Goal: Task Accomplishment & Management: Manage account settings

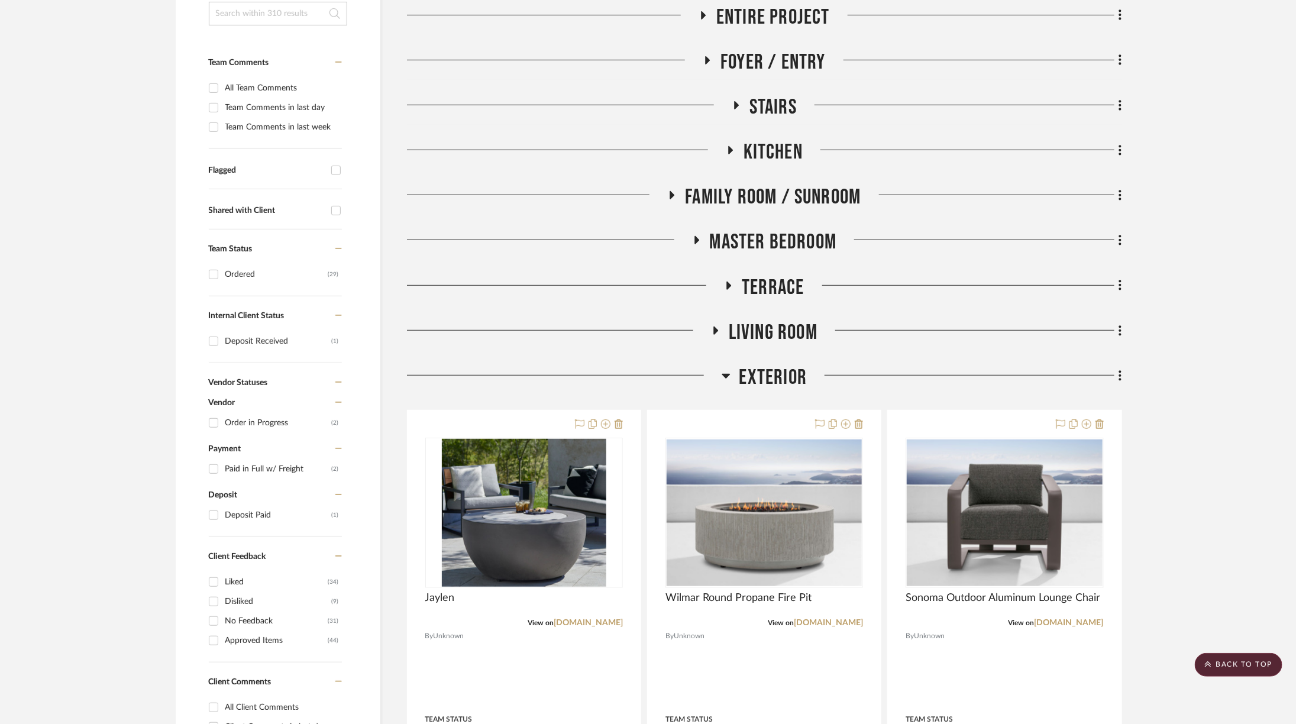
click at [758, 377] on span "Exterior" at bounding box center [773, 377] width 68 height 25
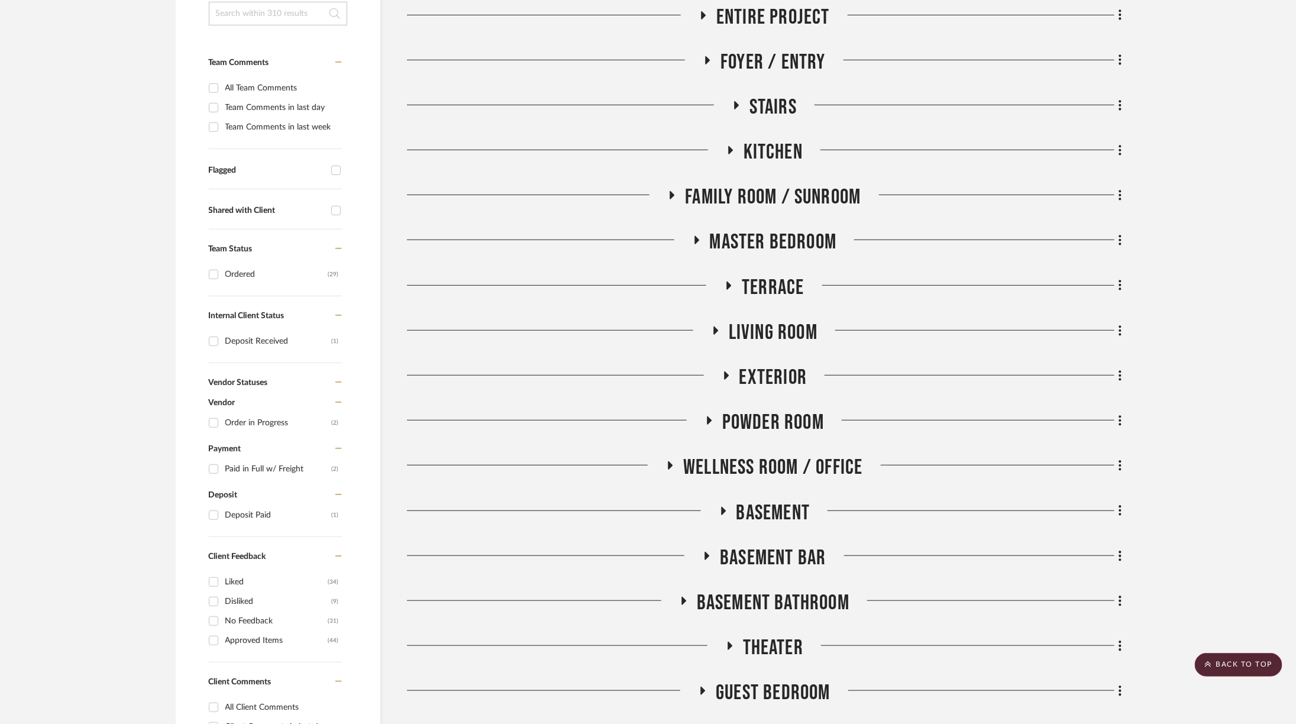
scroll to position [510, 0]
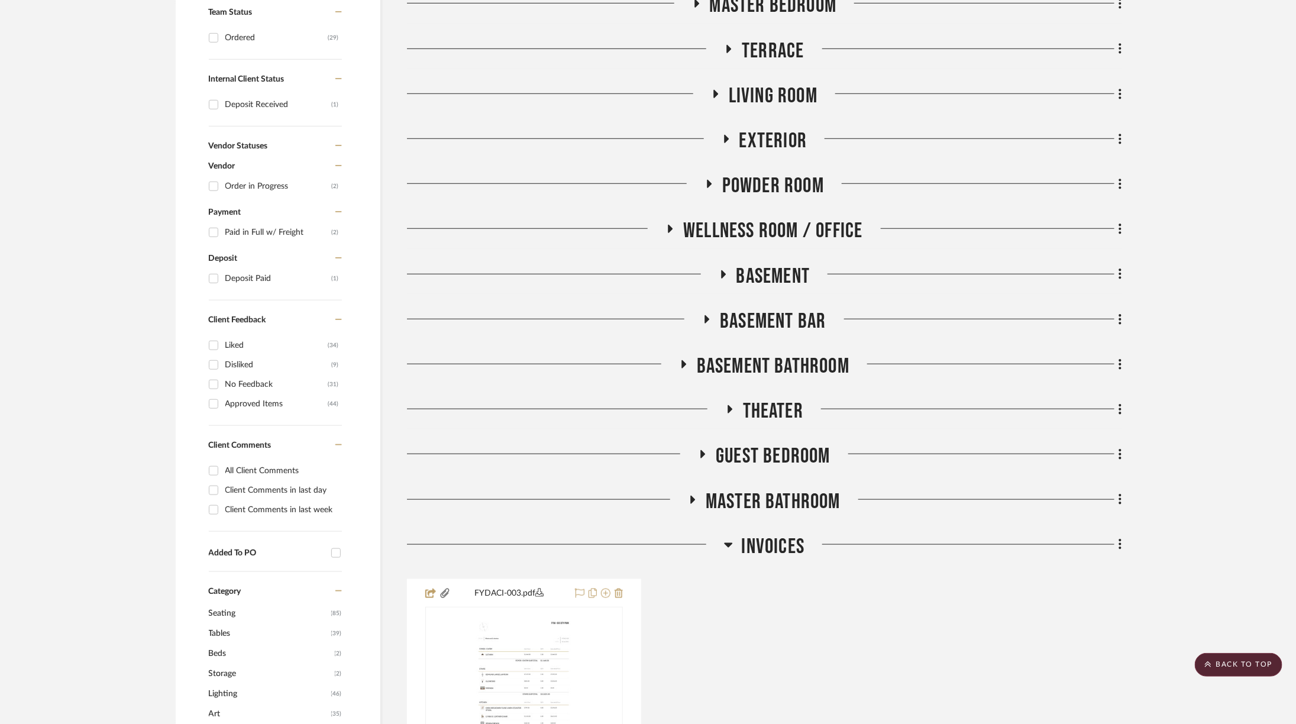
click at [759, 412] on span "Theater" at bounding box center [773, 411] width 60 height 25
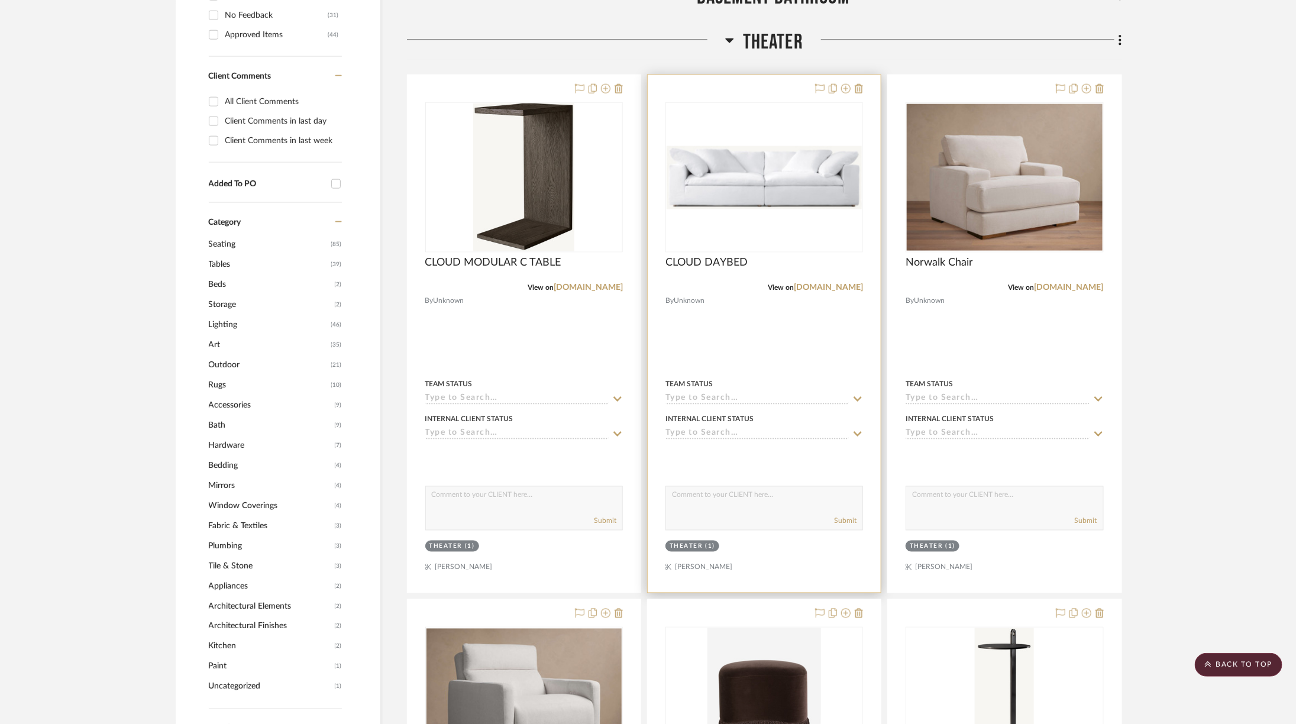
scroll to position [888, 0]
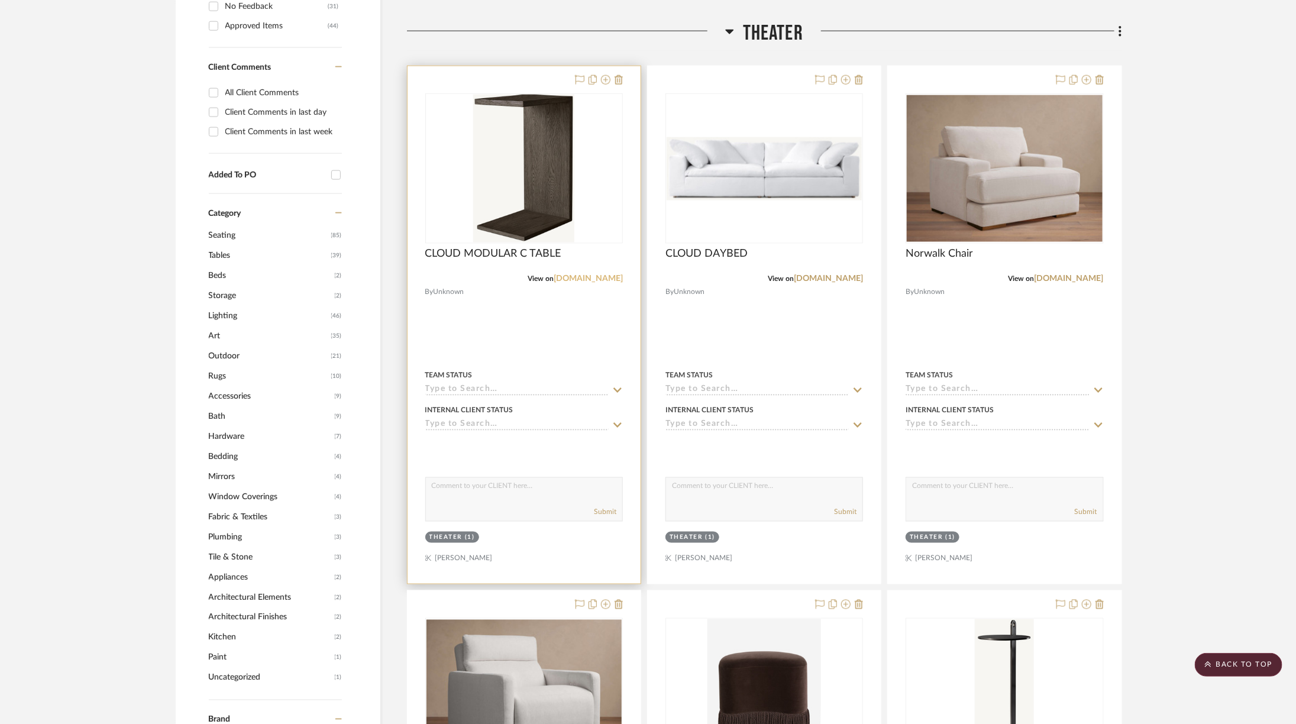
click at [609, 278] on link "[DOMAIN_NAME]" at bounding box center [588, 278] width 69 height 8
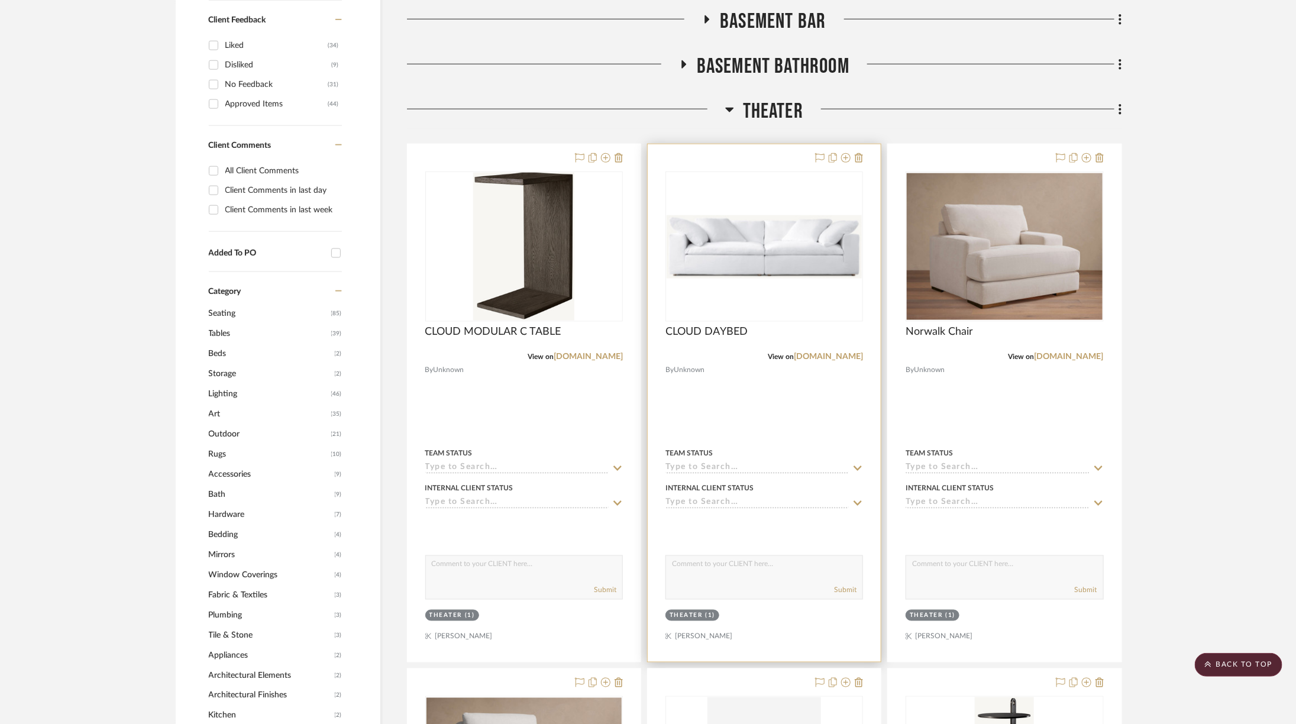
scroll to position [815, 0]
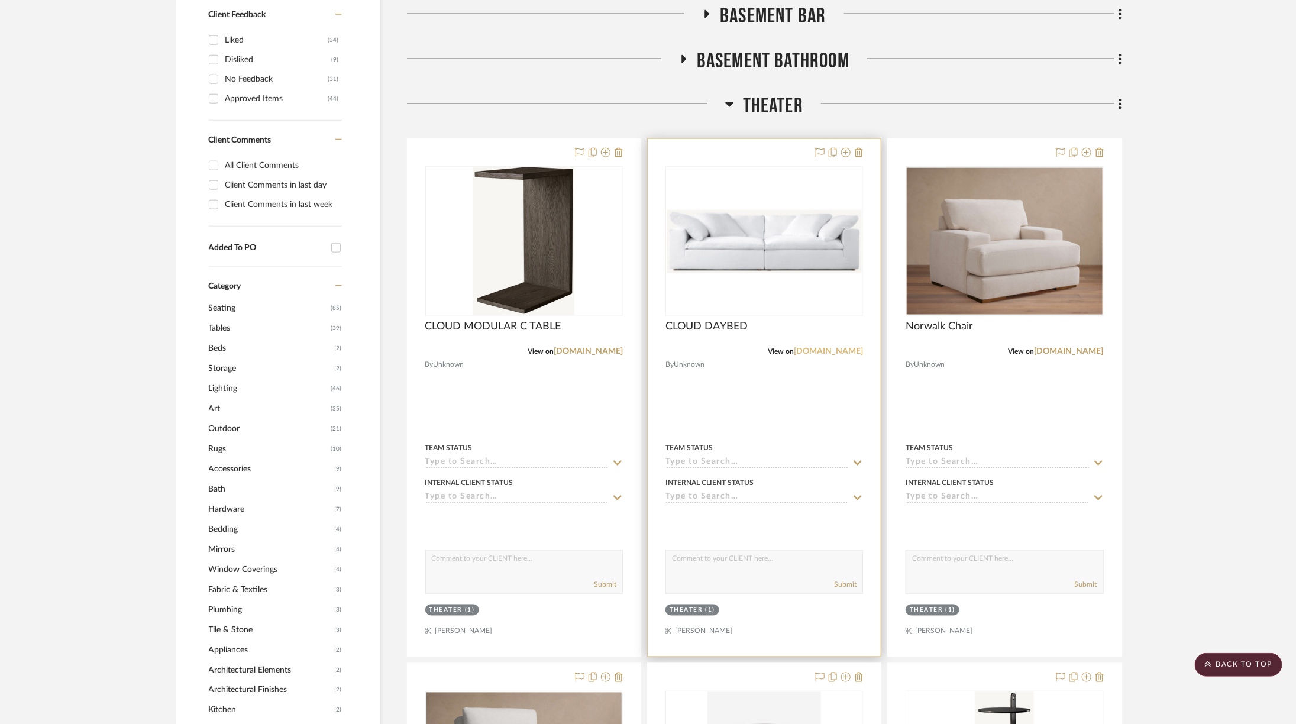
click at [849, 348] on link "[DOMAIN_NAME]" at bounding box center [828, 351] width 69 height 8
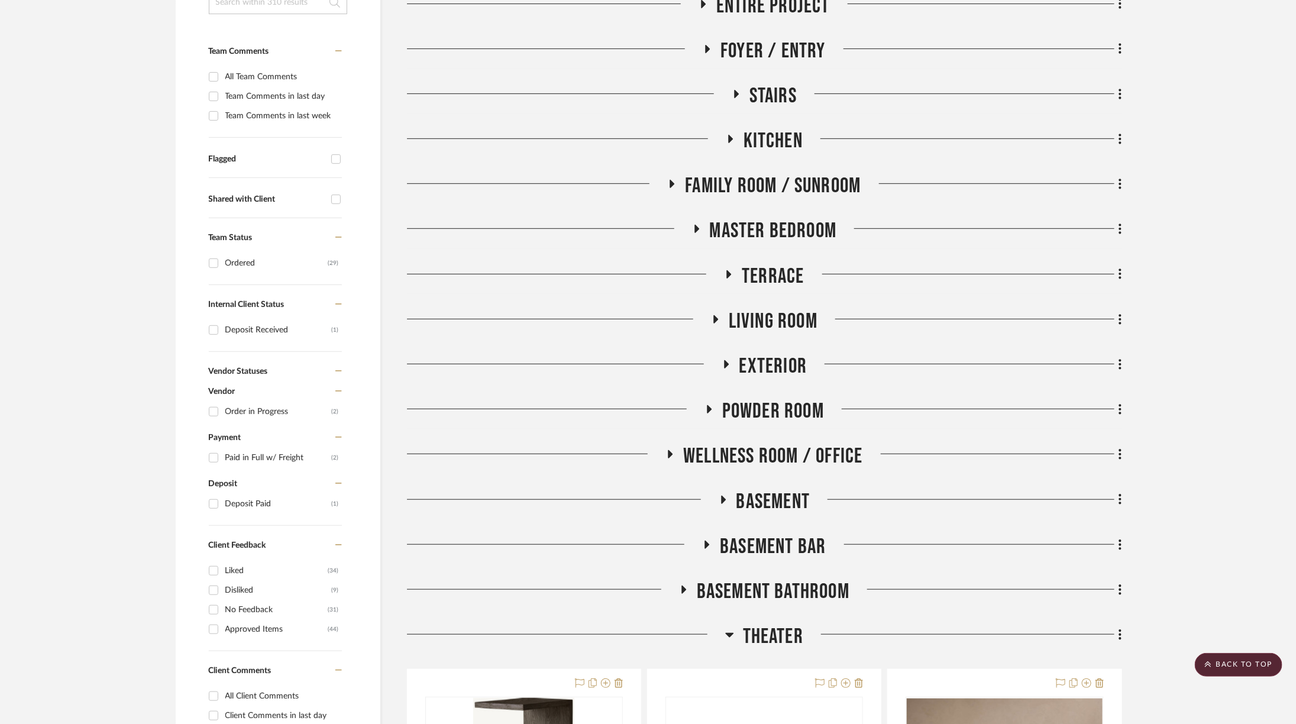
scroll to position [0, 0]
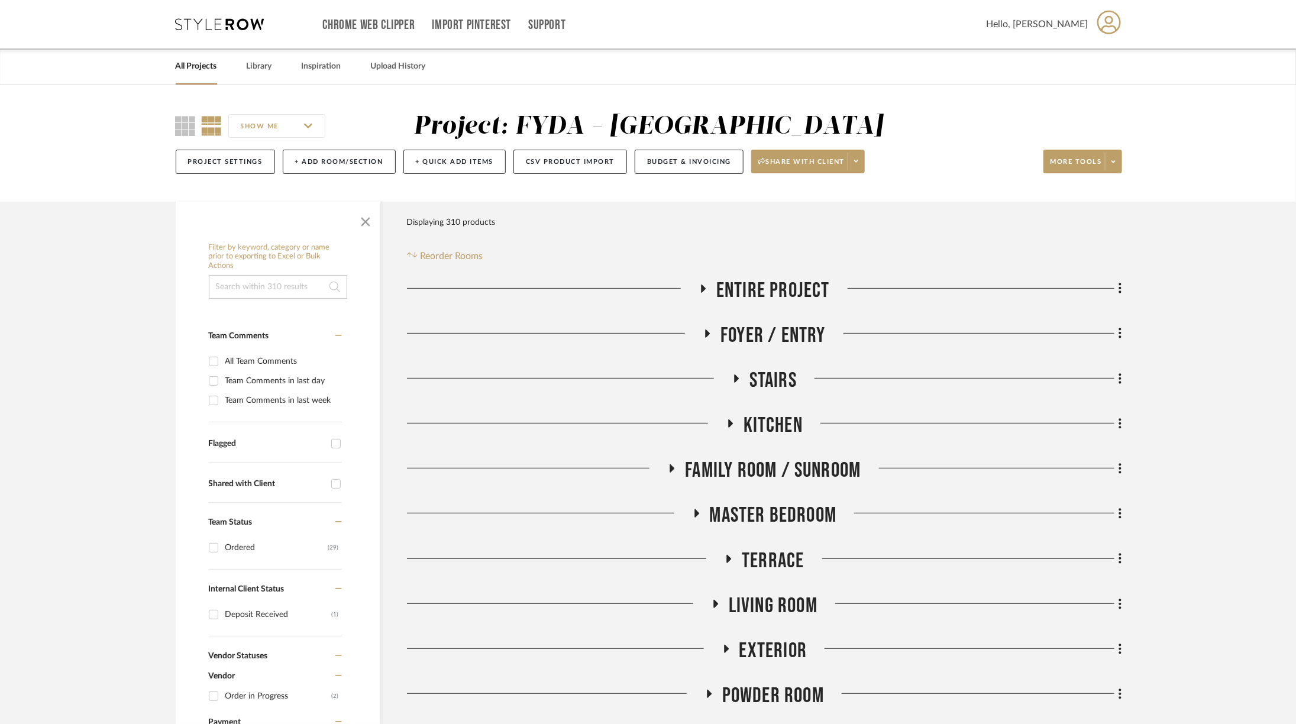
click at [207, 24] on icon at bounding box center [220, 24] width 89 height 12
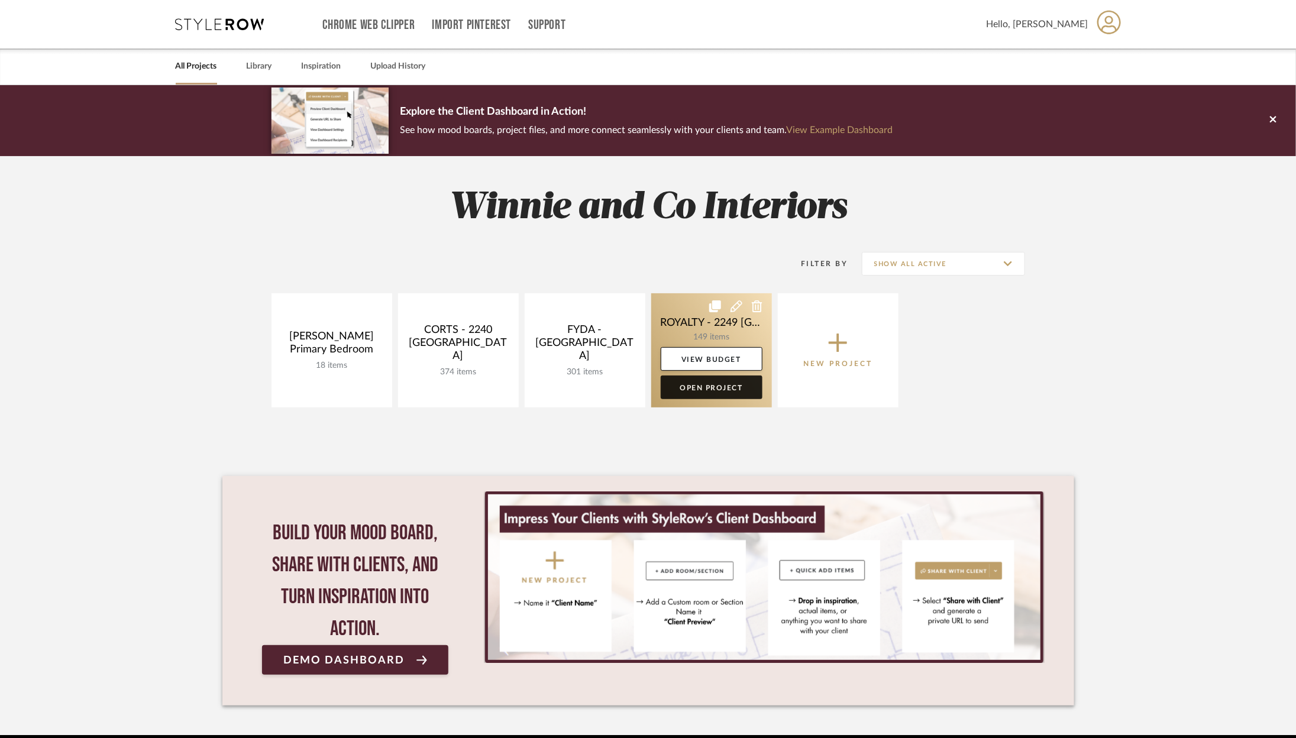
click at [691, 392] on link "Open Project" at bounding box center [712, 388] width 102 height 24
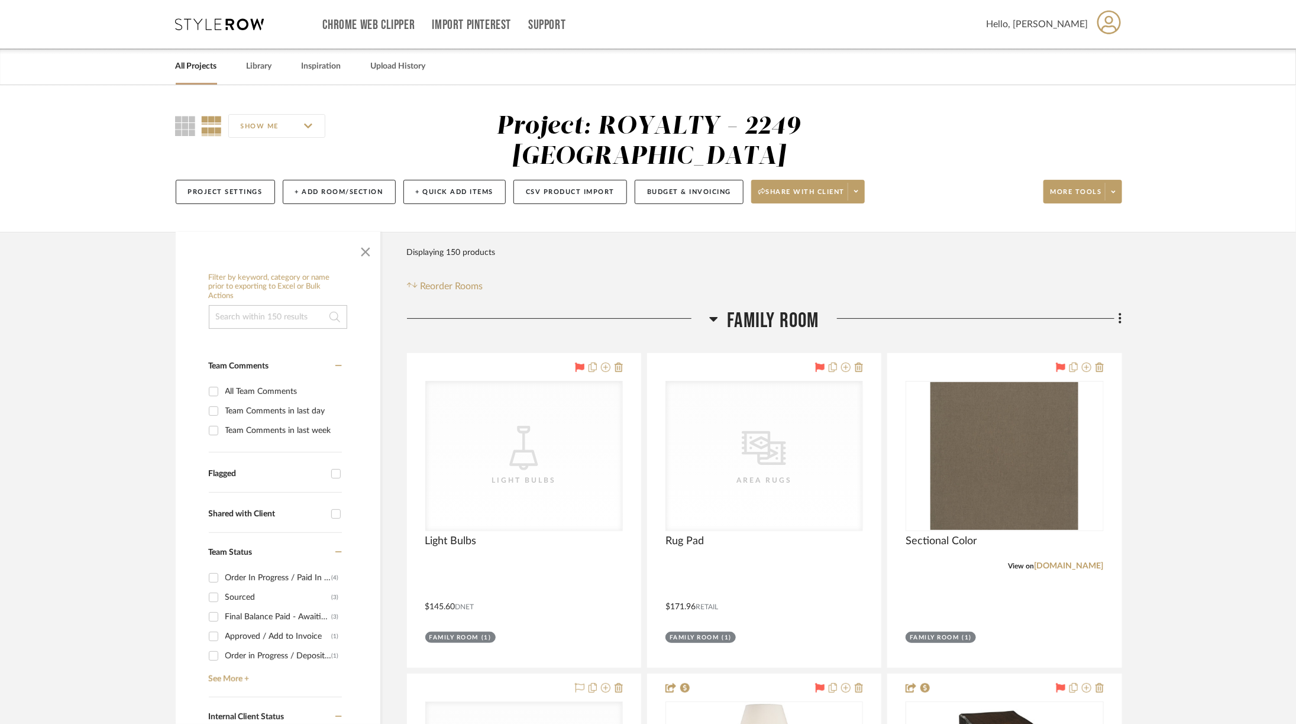
click at [760, 308] on span "Family Room" at bounding box center [773, 320] width 92 height 25
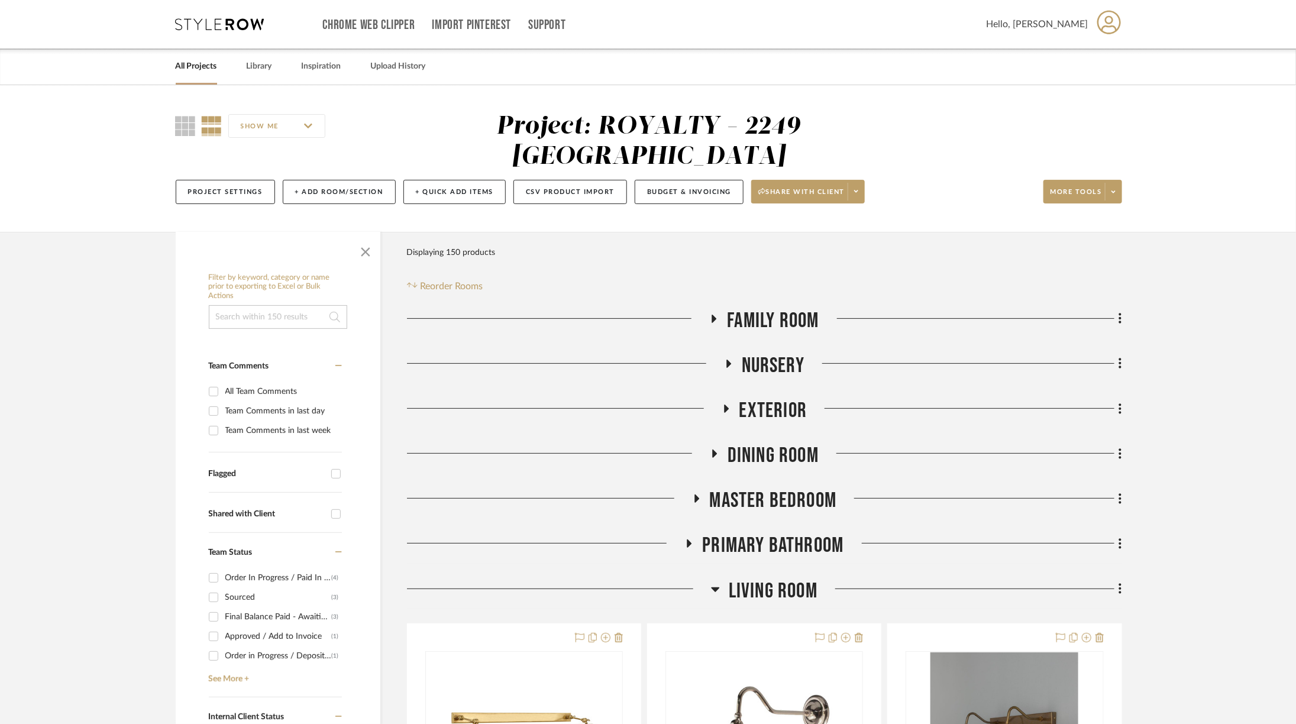
click at [762, 353] on span "Nursery" at bounding box center [773, 365] width 63 height 25
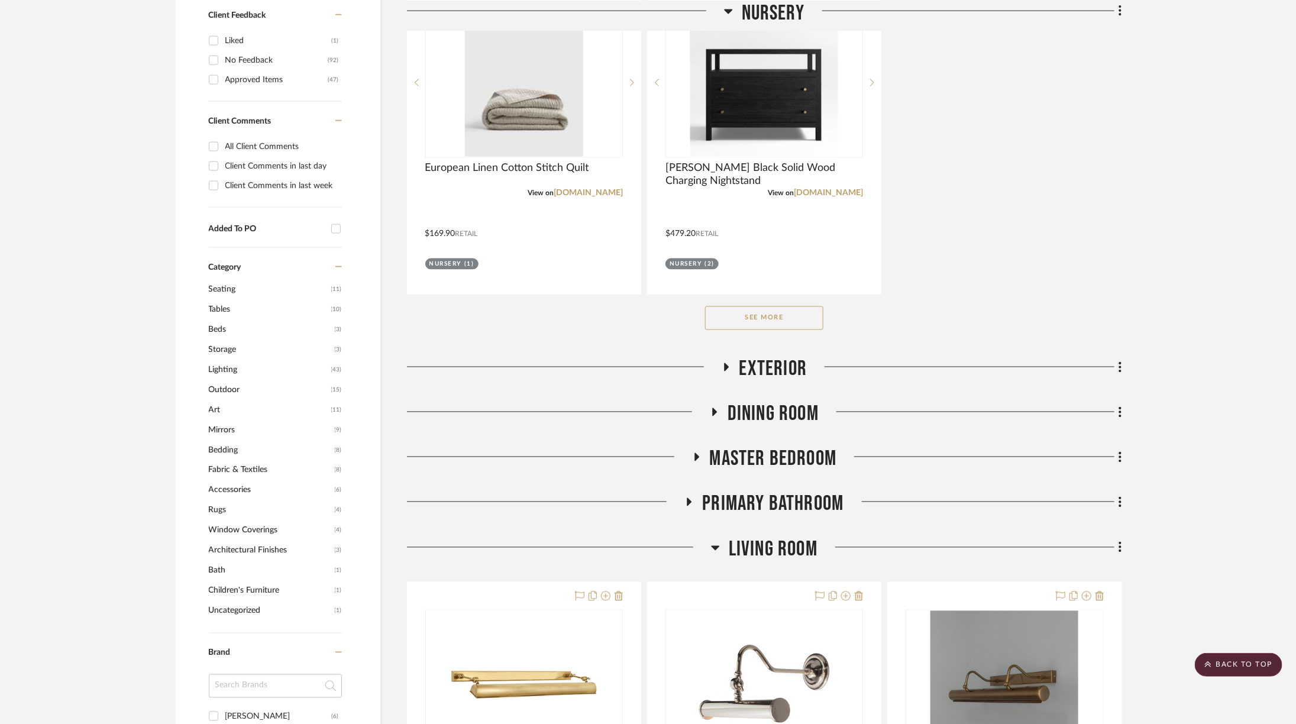
scroll to position [1063, 0]
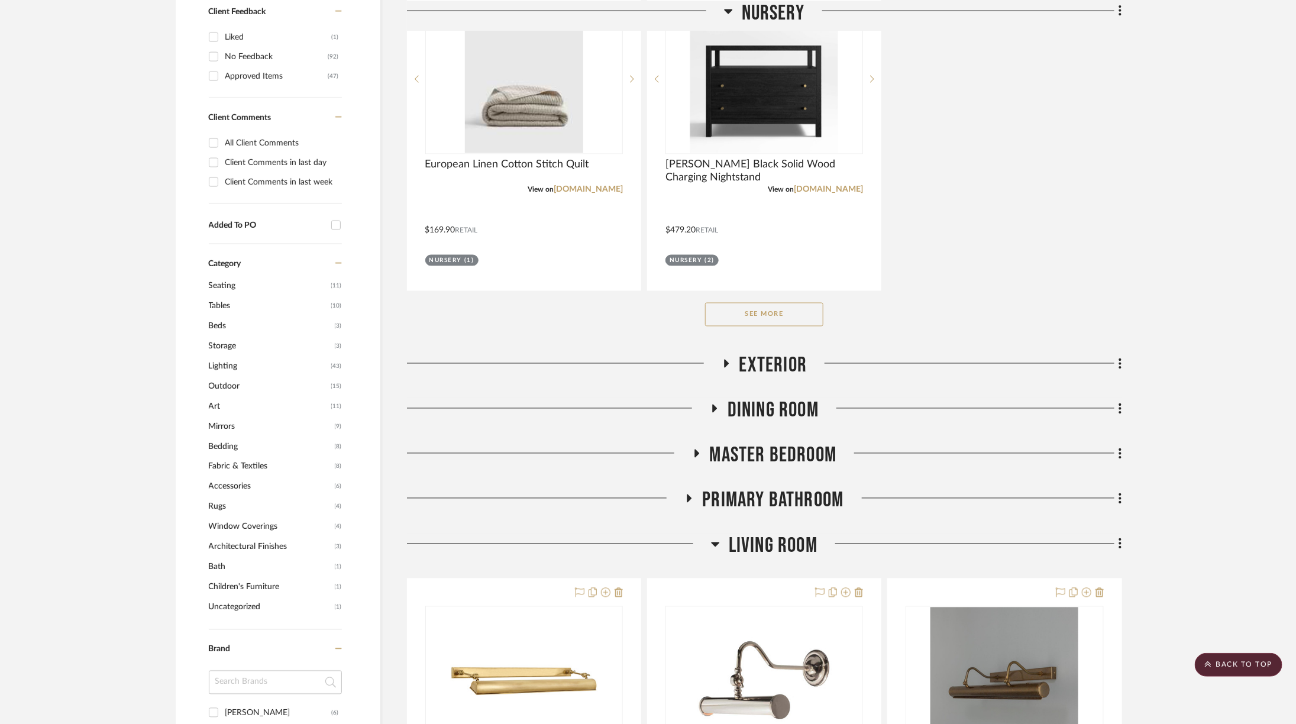
click at [775, 353] on span "Exterior" at bounding box center [773, 365] width 68 height 25
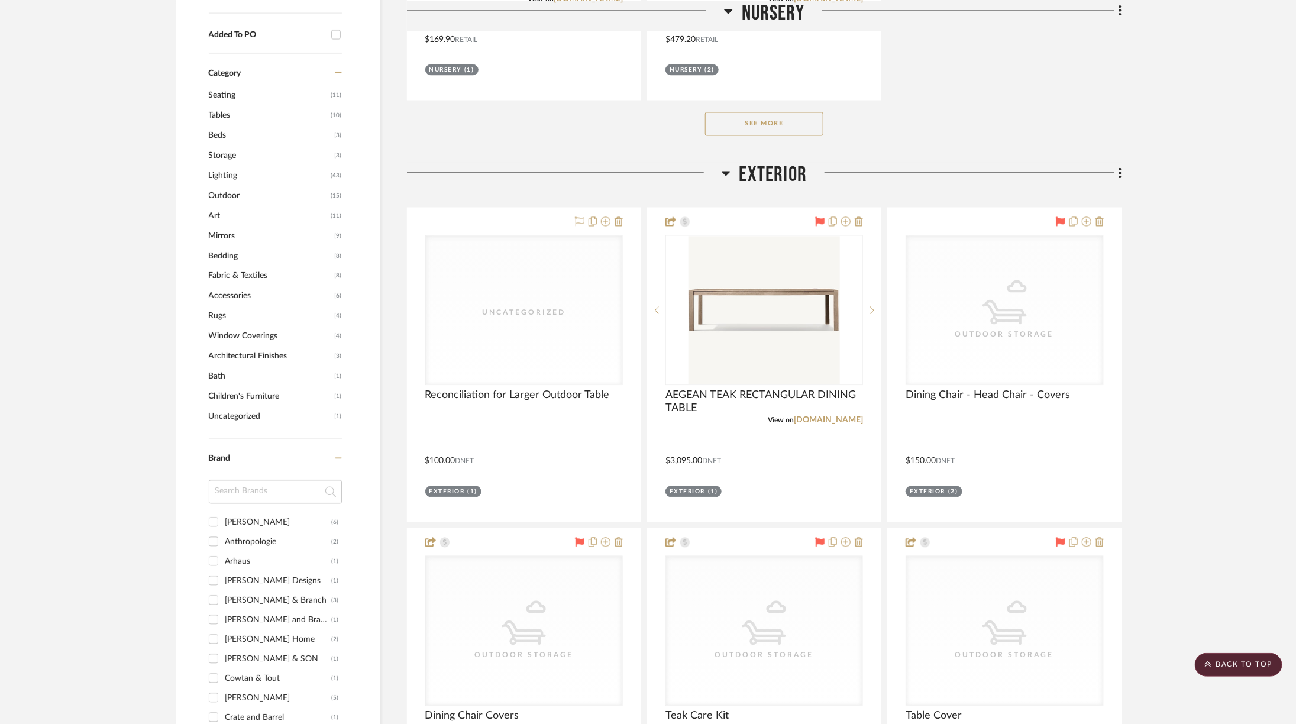
scroll to position [1255, 0]
click at [749, 161] on span "Exterior" at bounding box center [773, 173] width 68 height 25
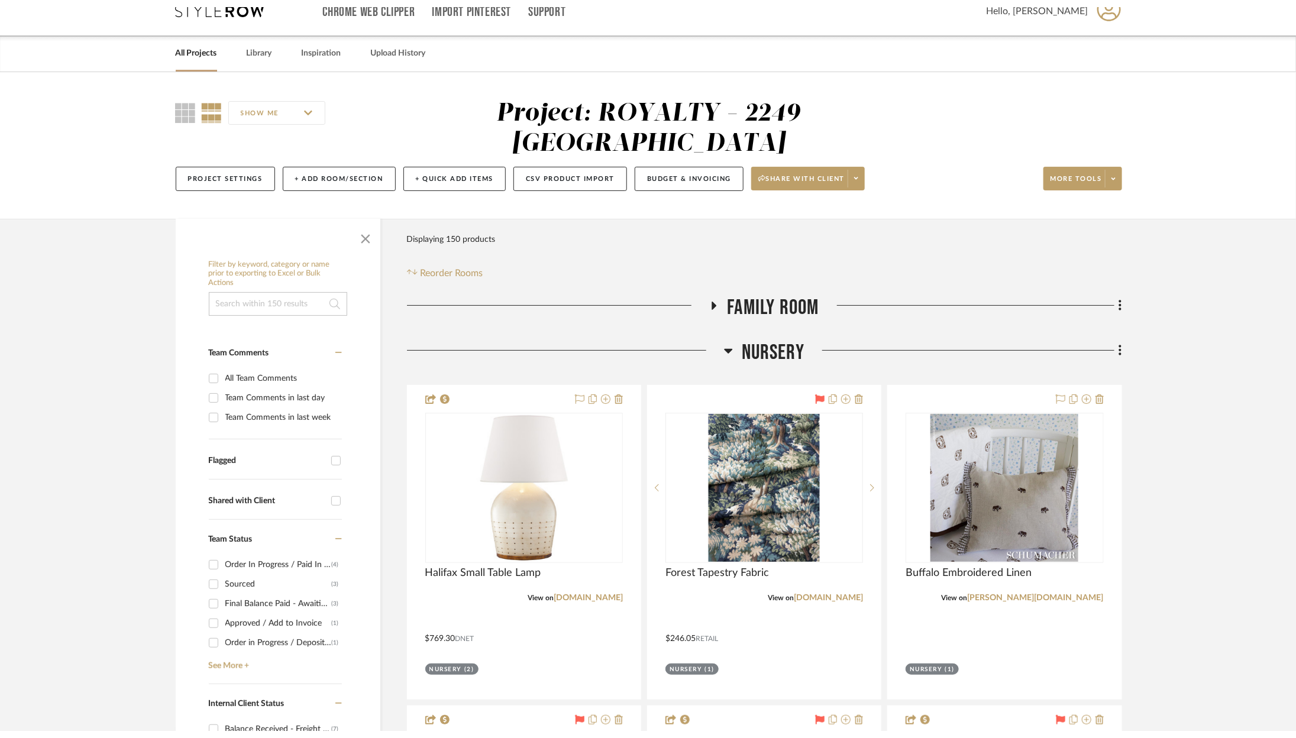
scroll to position [0, 0]
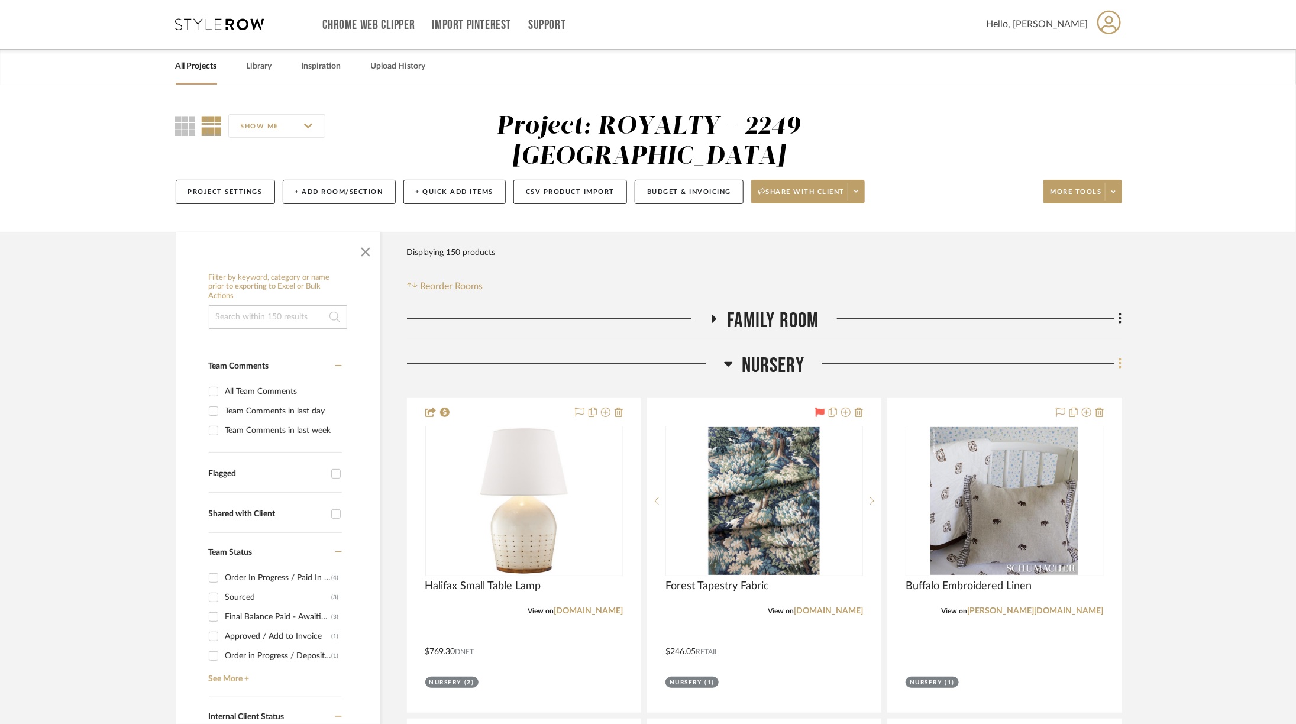
click at [1120, 358] on icon at bounding box center [1120, 363] width 2 height 10
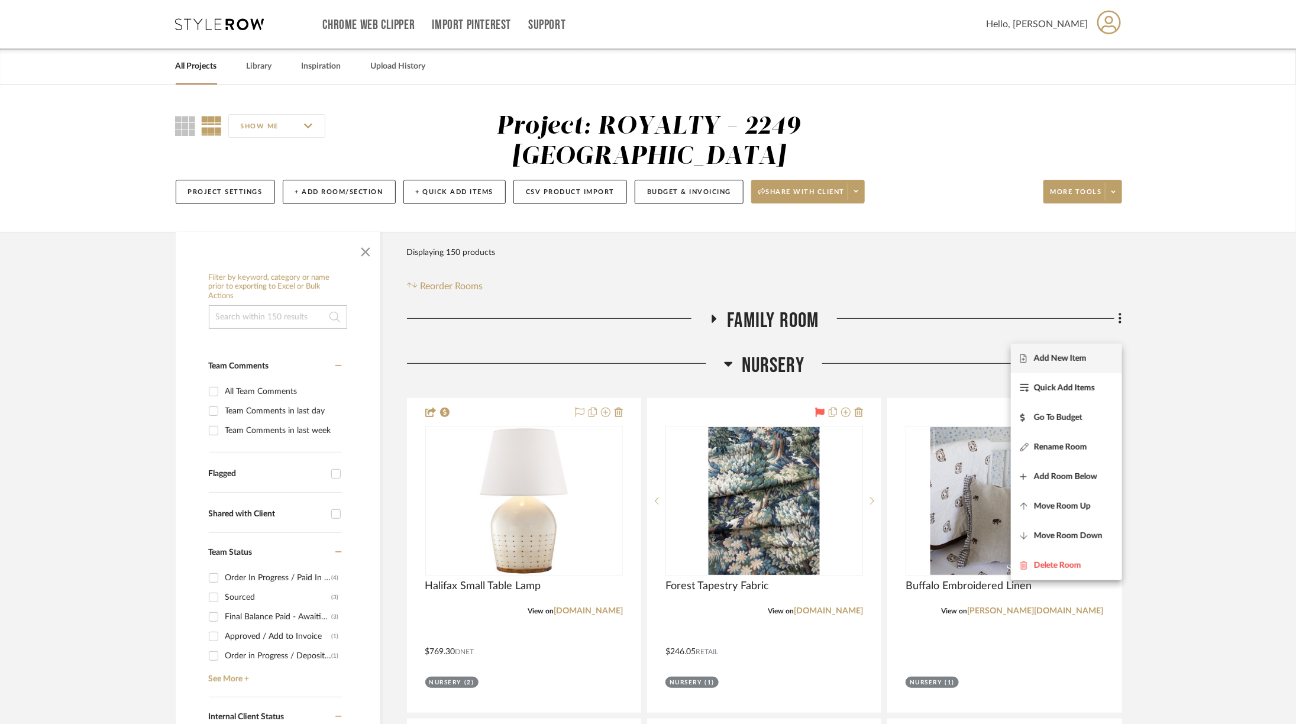
click at [1101, 357] on span "Add New Item" at bounding box center [1066, 359] width 92 height 10
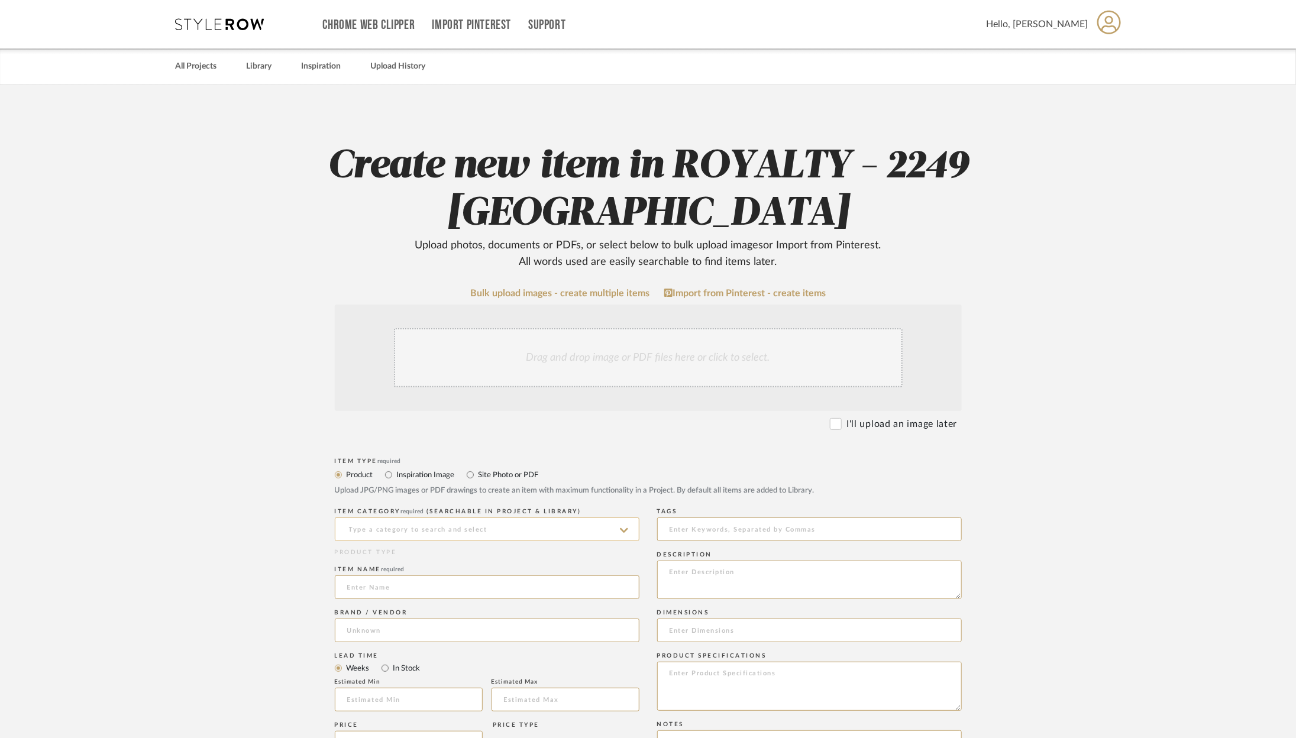
click at [506, 522] on input at bounding box center [487, 530] width 305 height 24
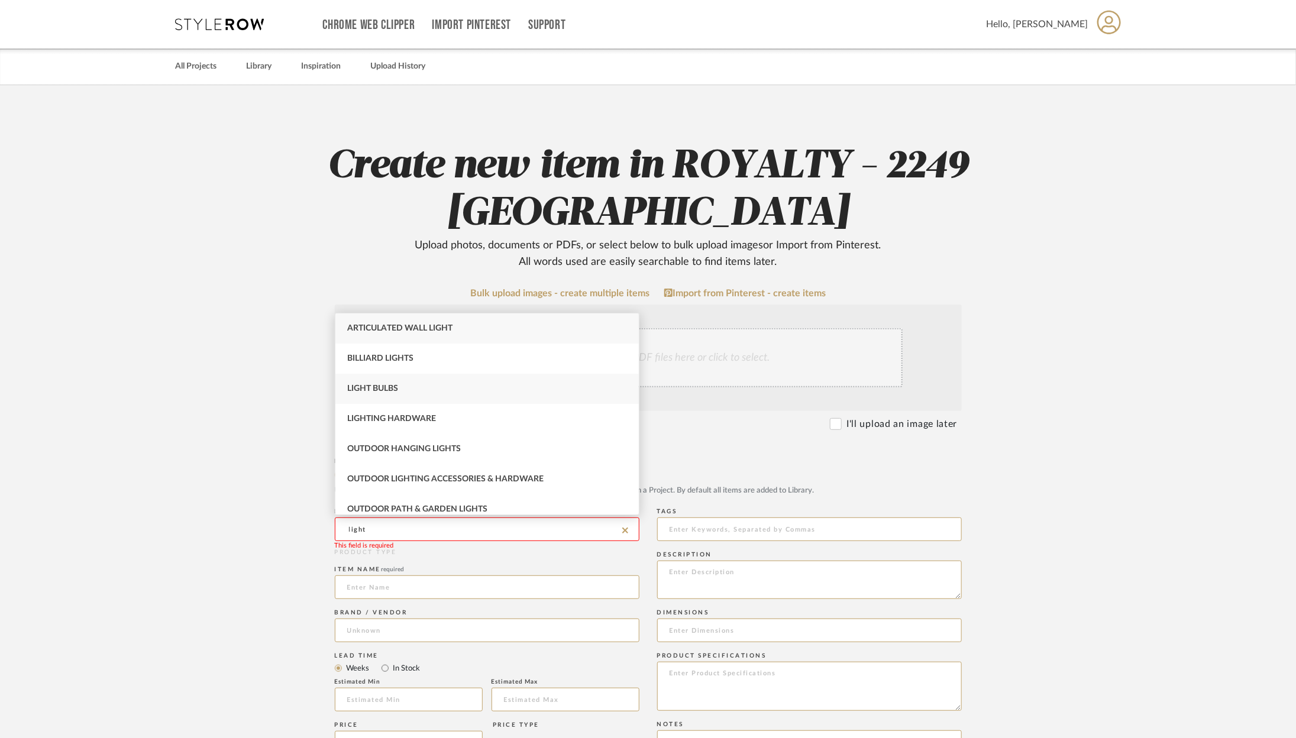
click at [399, 390] on div "Light Bulbs" at bounding box center [486, 389] width 303 height 30
type input "Light Bulbs"
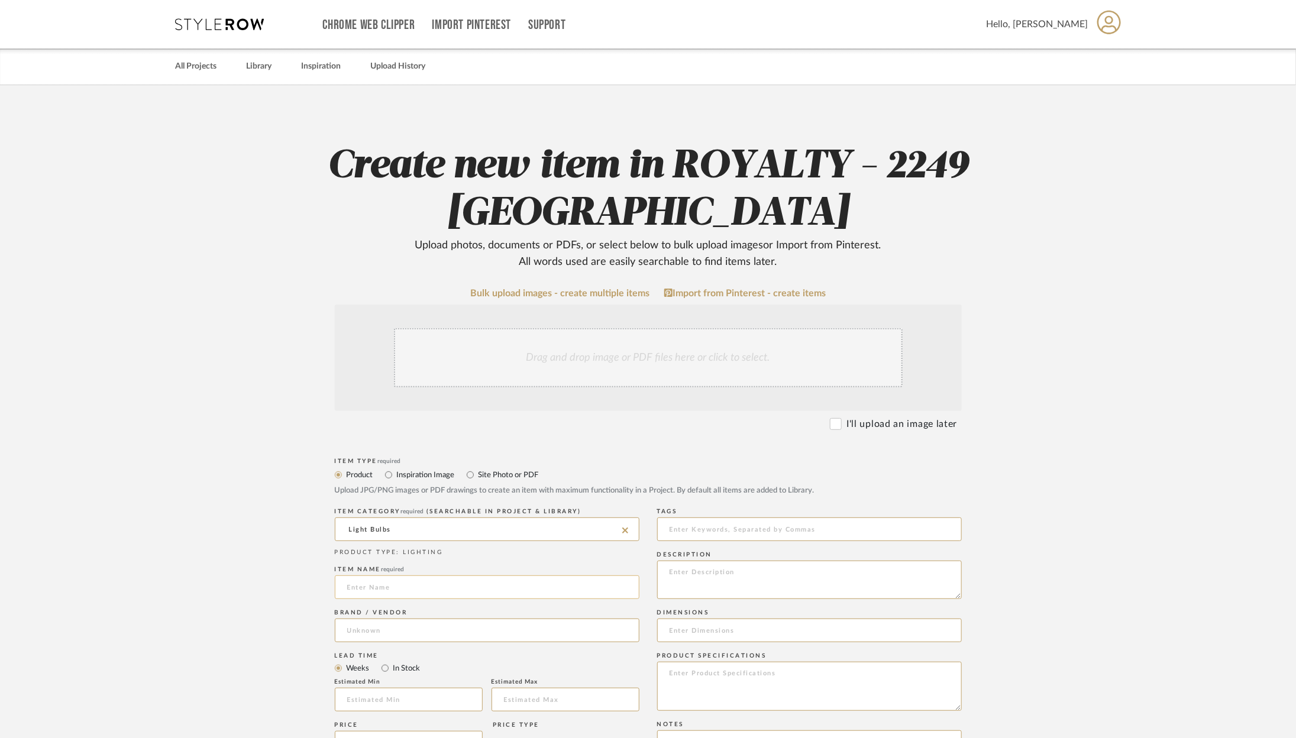
click at [413, 591] on input at bounding box center [487, 588] width 305 height 24
type input "O"
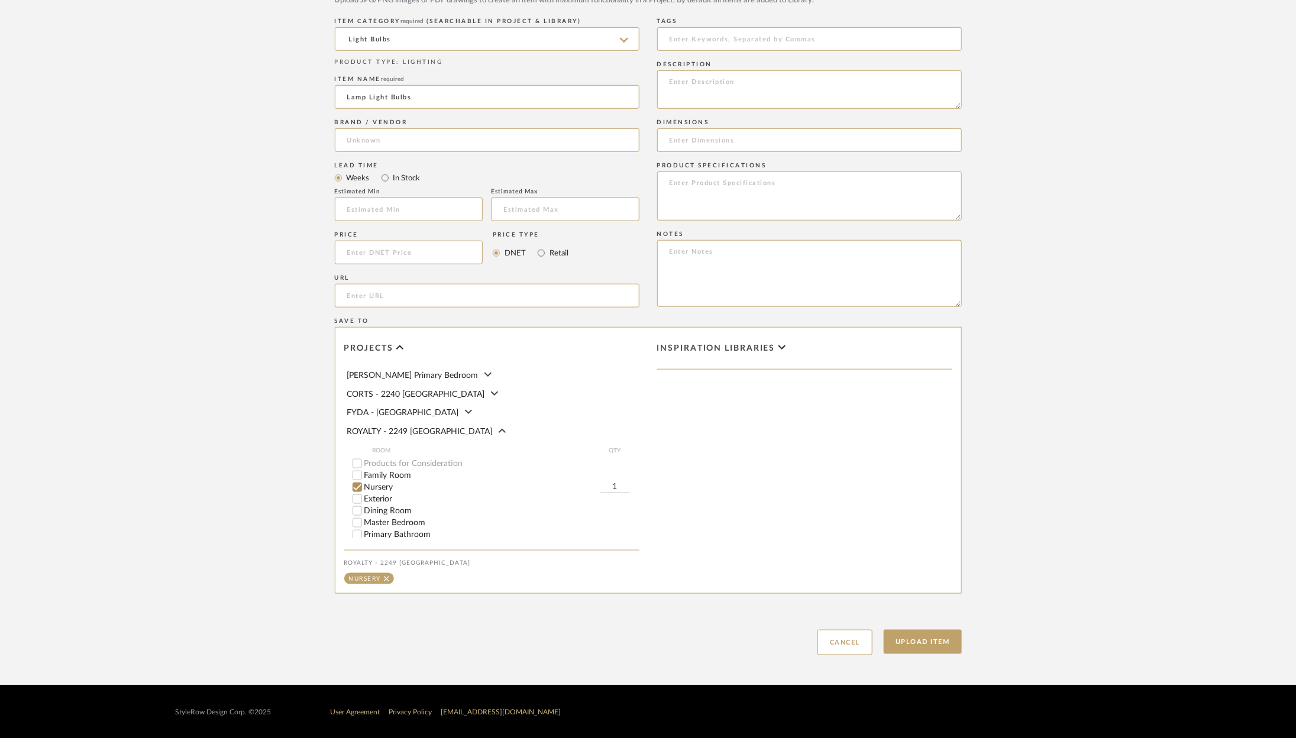
scroll to position [16, 0]
type input "Lamp Light Bulbs"
click at [435, 256] on input at bounding box center [409, 253] width 148 height 24
type input "$20.00"
click at [621, 465] on input "1" at bounding box center [615, 471] width 30 height 12
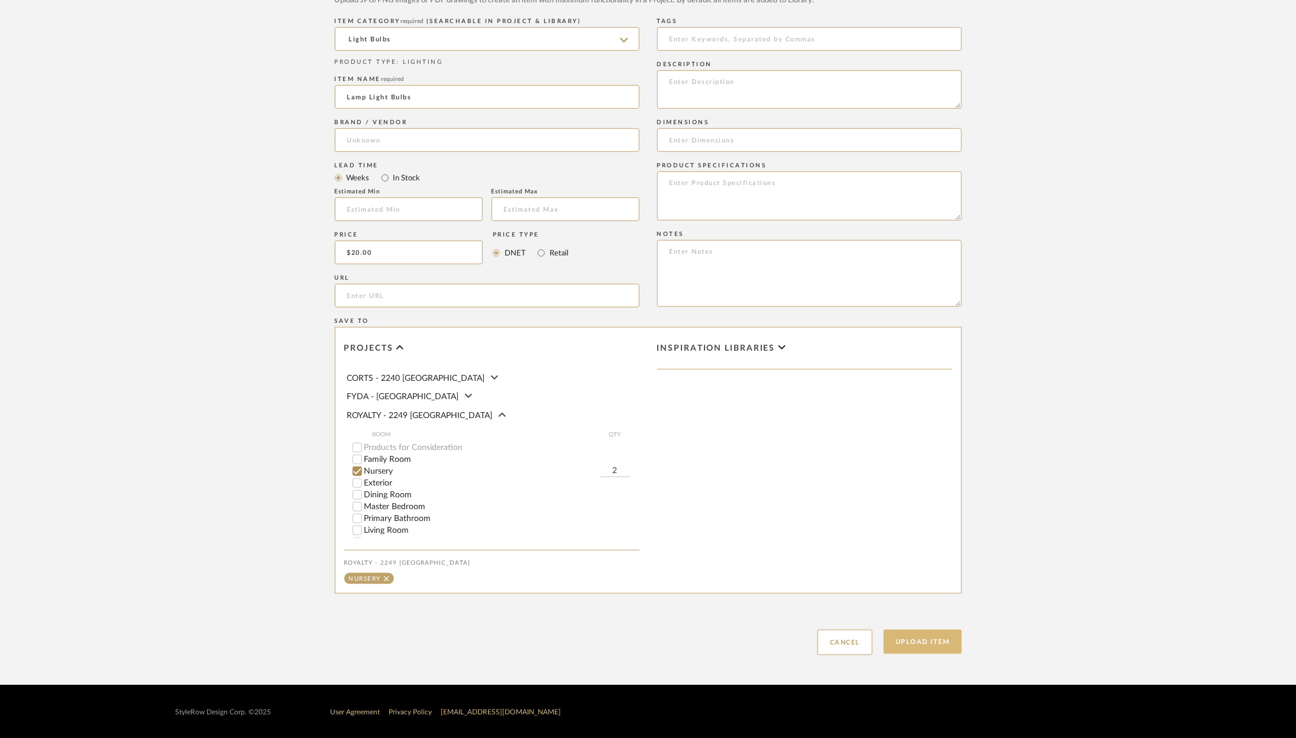
type input "2"
click at [918, 636] on button "Upload Item" at bounding box center [923, 642] width 78 height 24
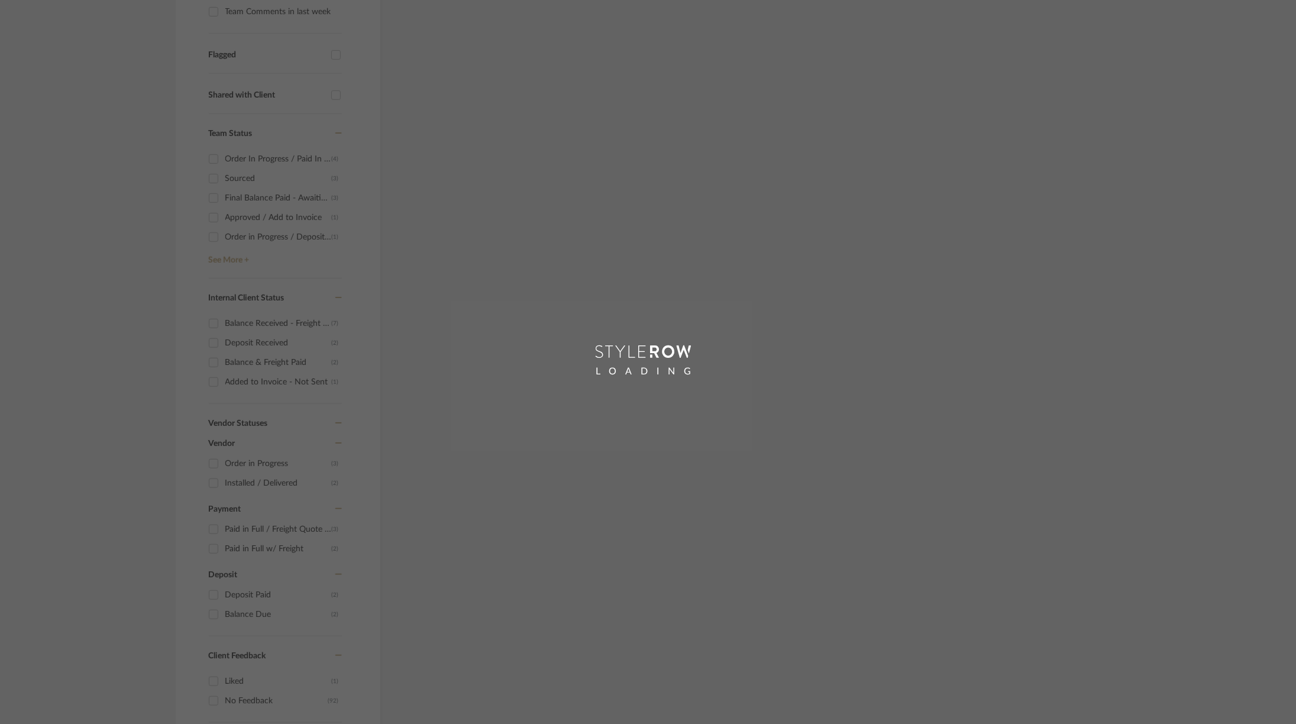
scroll to position [37, 0]
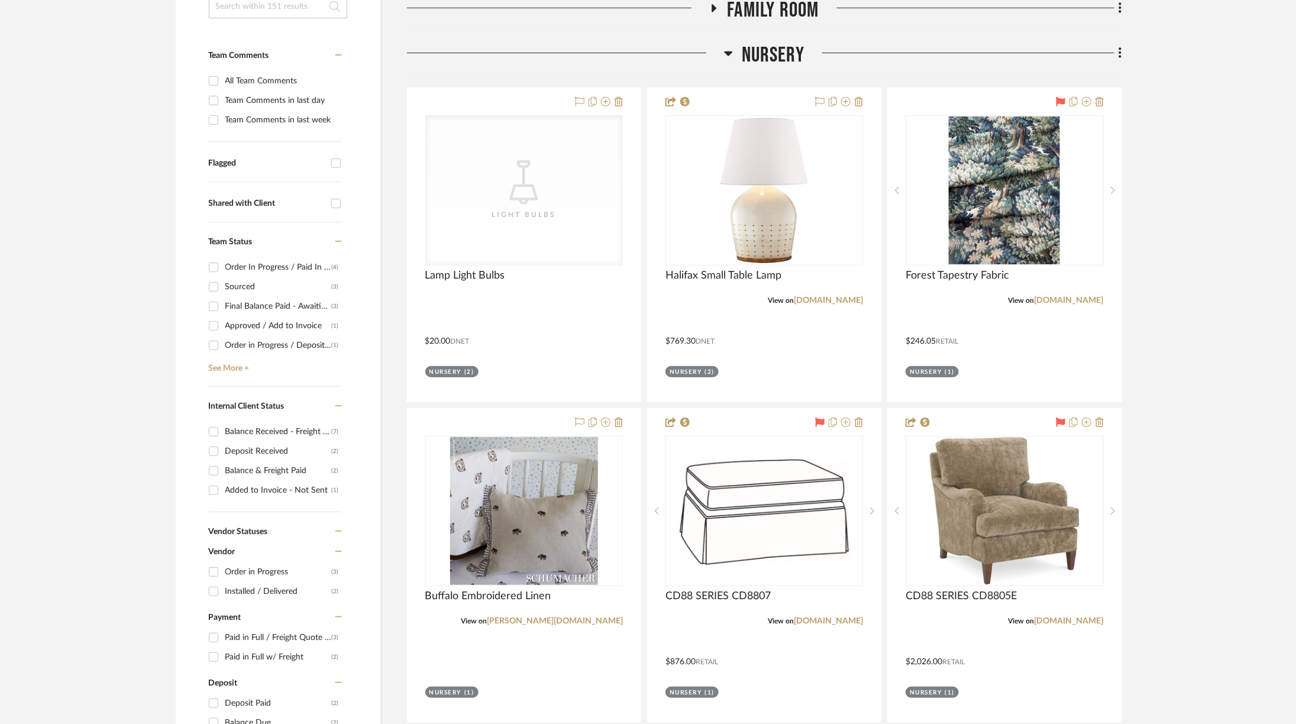
scroll to position [322, 0]
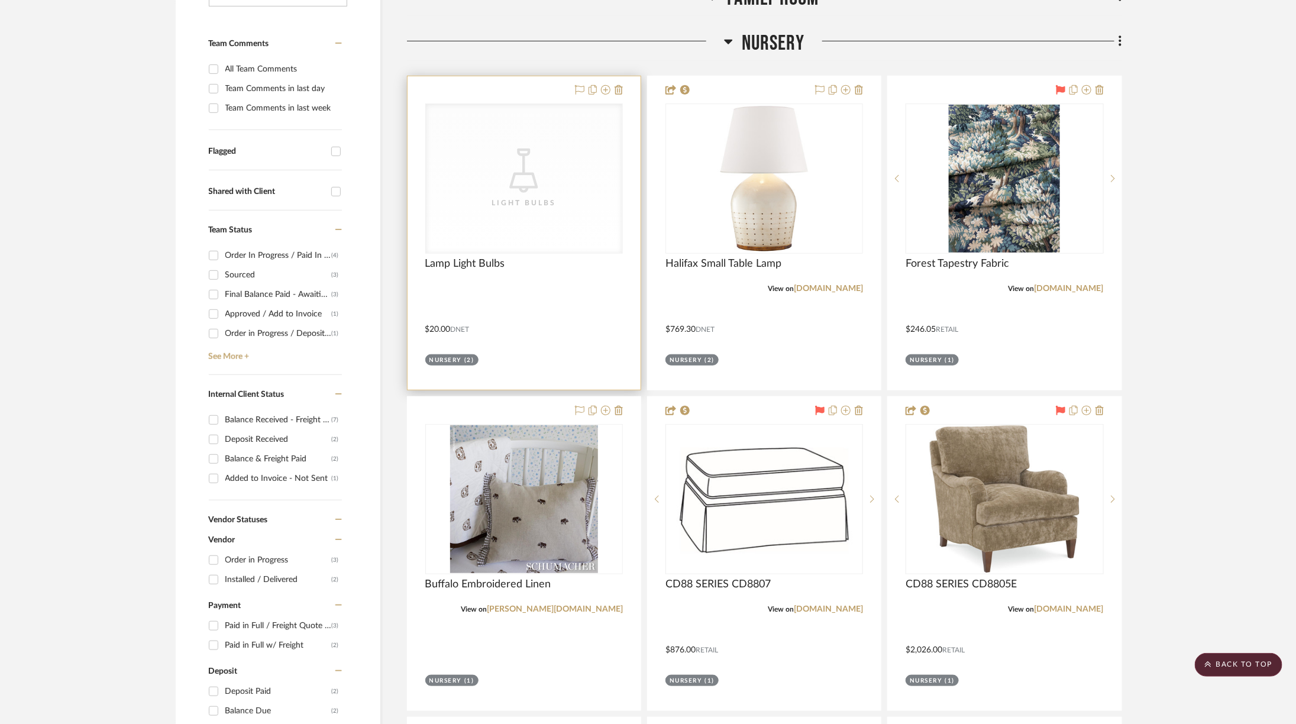
click at [518, 132] on div "CategoryIconLighting Created with Sketch. Light Bulbs CategoryIconLighting Crea…" at bounding box center [524, 179] width 198 height 150
click at [544, 182] on div "CategoryIconLighting Created with Sketch. Light Bulbs" at bounding box center [524, 178] width 196 height 149
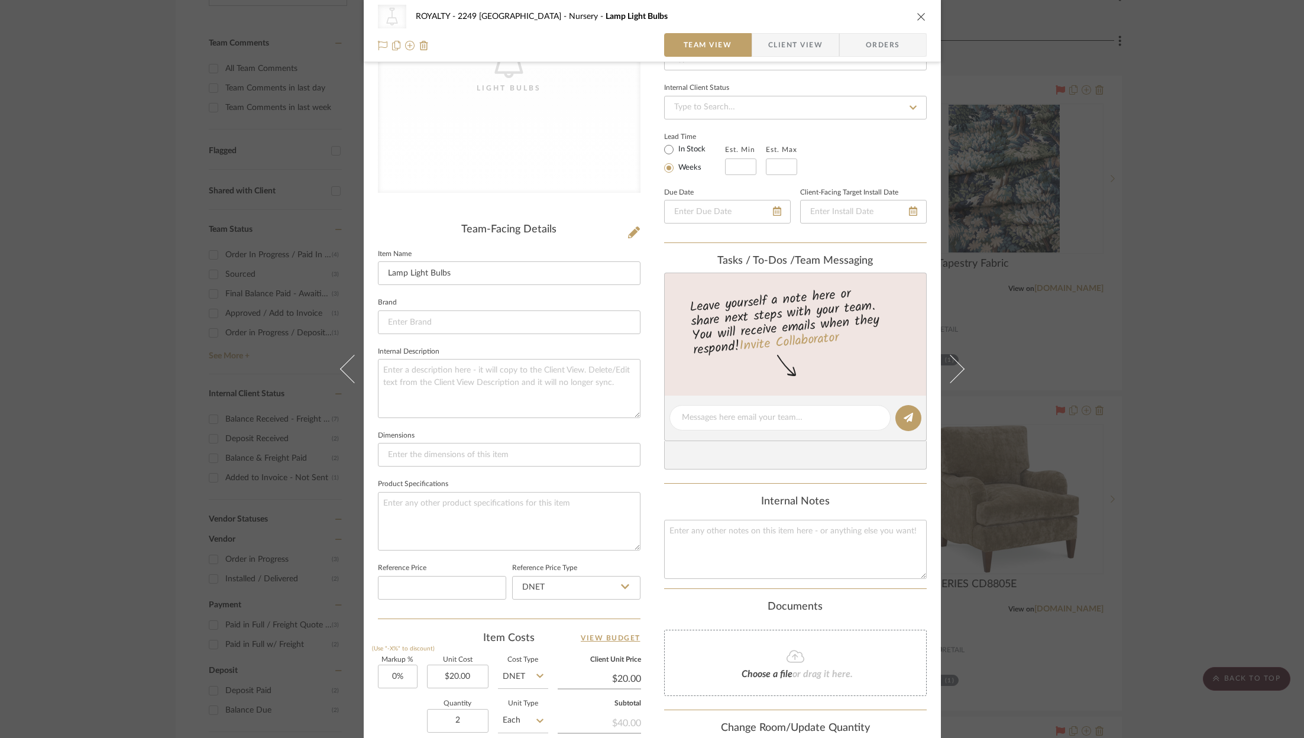
scroll to position [357, 0]
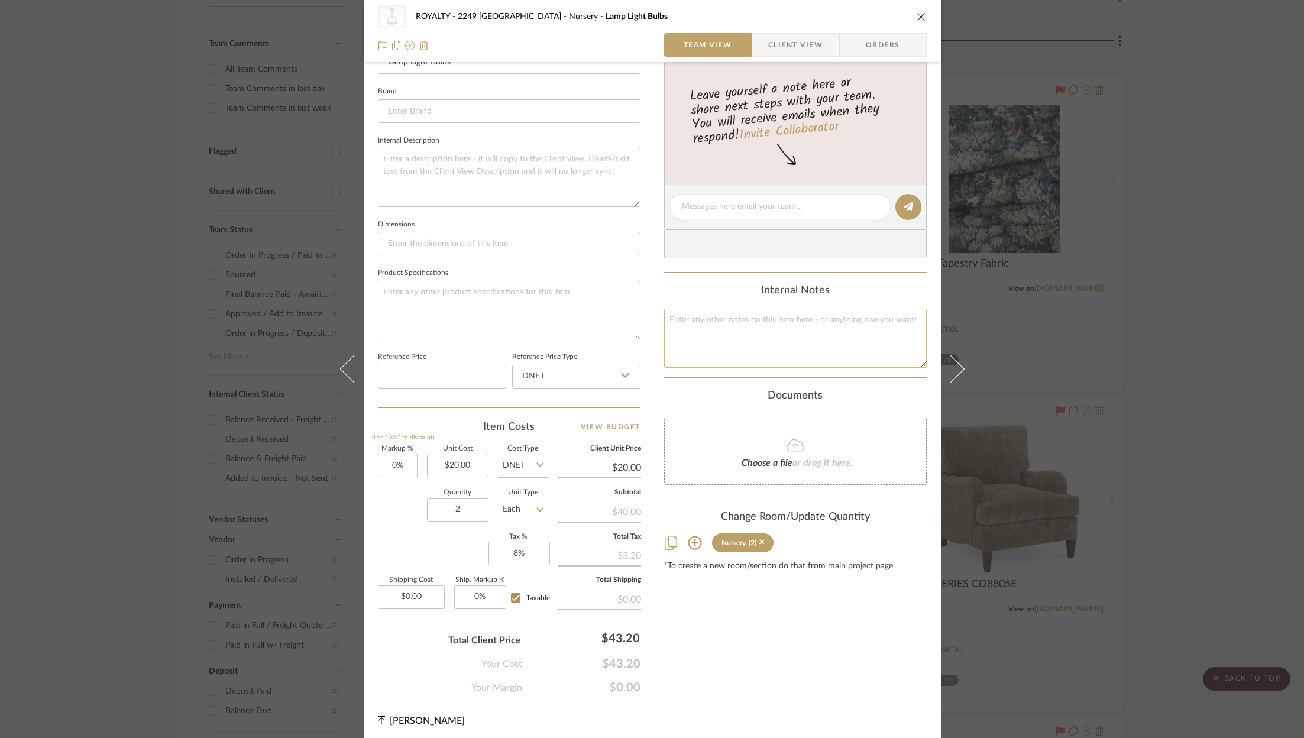
click at [712, 322] on textarea at bounding box center [795, 338] width 263 height 59
type textarea "12"
type input "20.00"
click at [451, 463] on input "20.00" at bounding box center [458, 466] width 62 height 24
type input "$14.00"
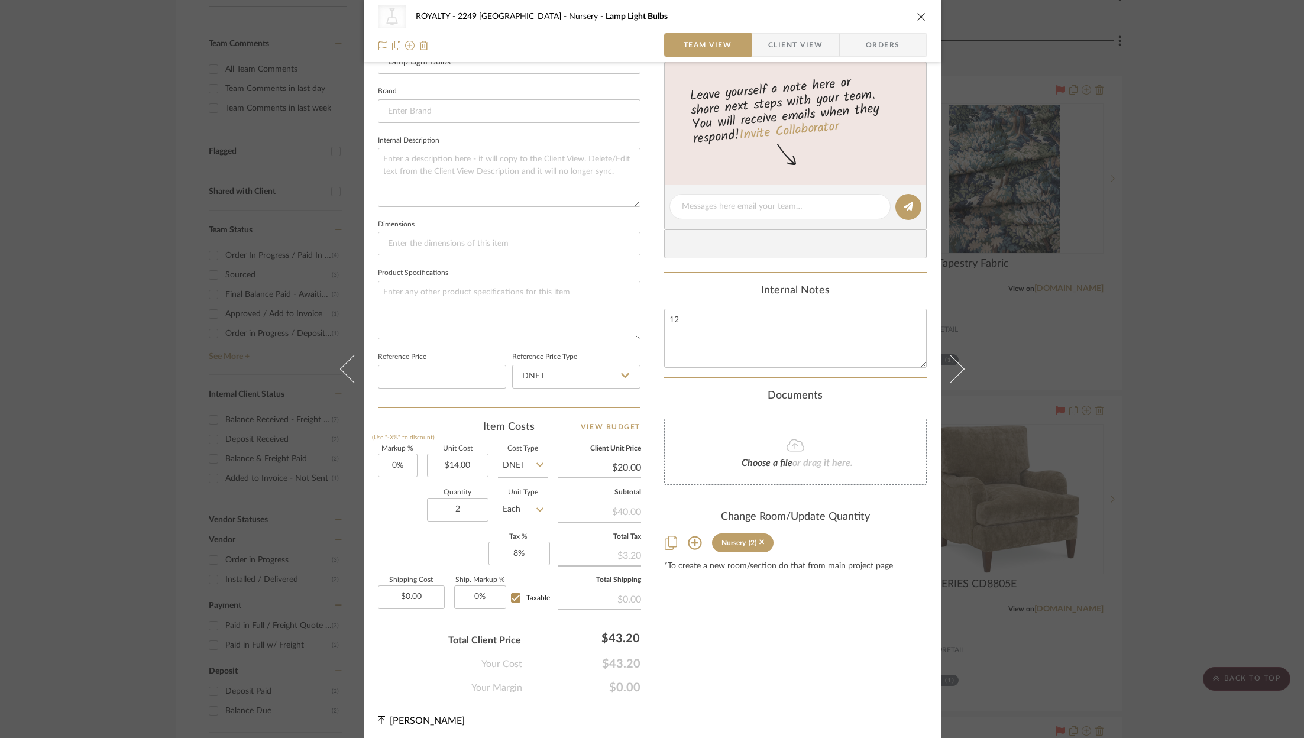
click at [409, 526] on div "Quantity 2 Unit Type Each" at bounding box center [463, 511] width 170 height 42
type input "$14.00"
click at [625, 466] on input "14.00" at bounding box center [599, 468] width 83 height 18
type input "20"
type input "42.86%"
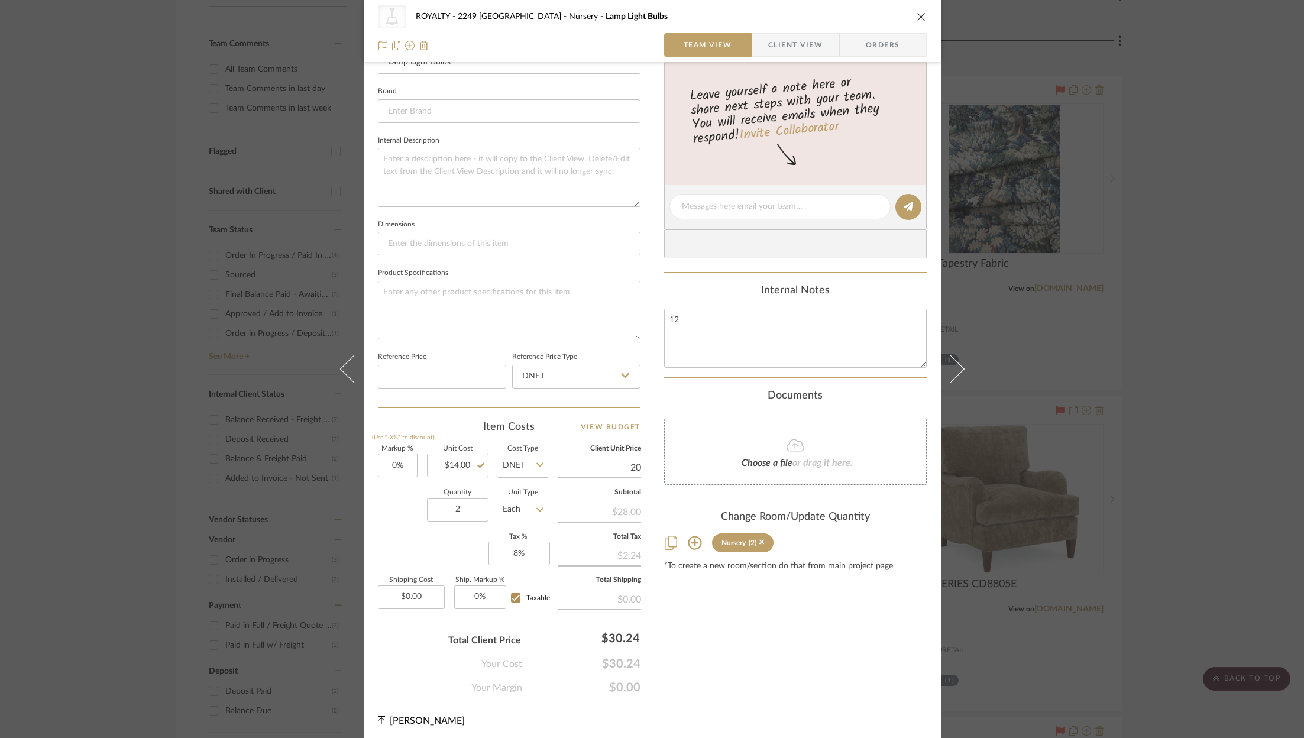
type input "$20.00"
click at [399, 548] on div "Markup % (Use "-X%" to discount) 42.86% Unit Cost $14.00 Cost Type DNET Client …" at bounding box center [509, 532] width 263 height 173
click at [740, 329] on textarea "12" at bounding box center [795, 338] width 263 height 59
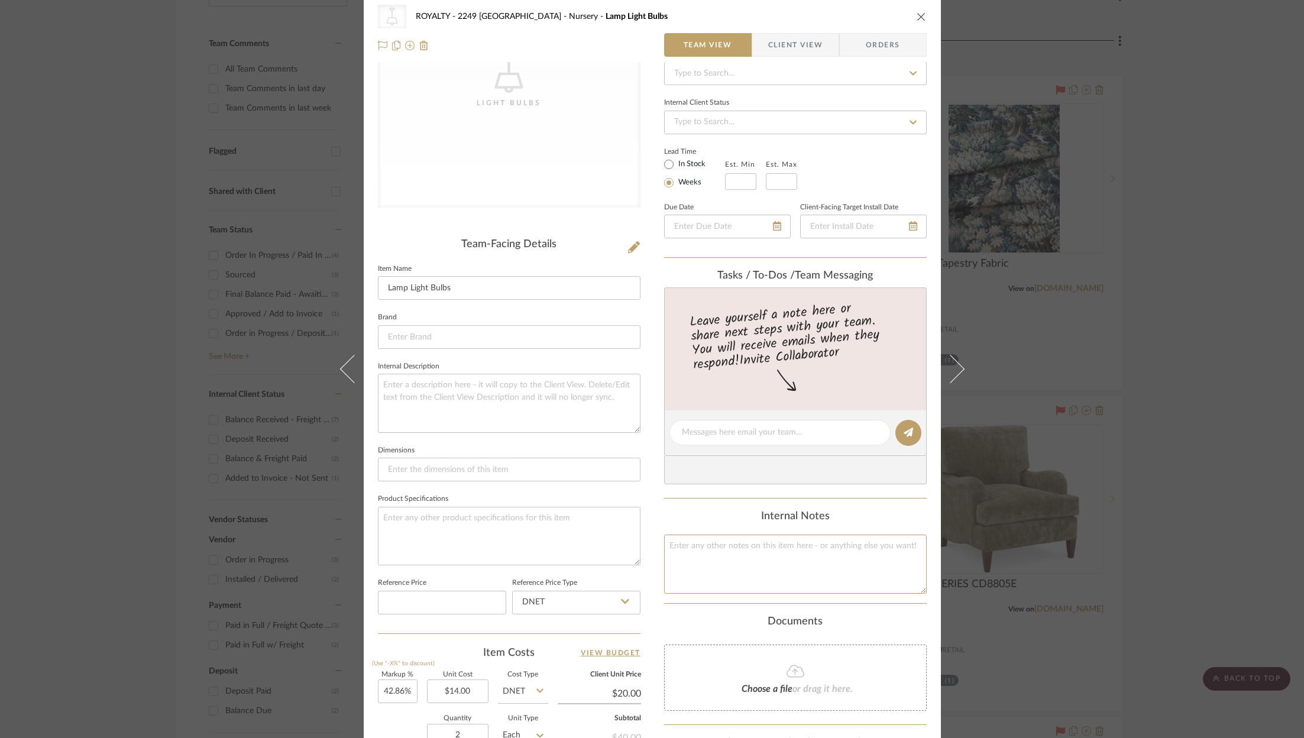
scroll to position [0, 0]
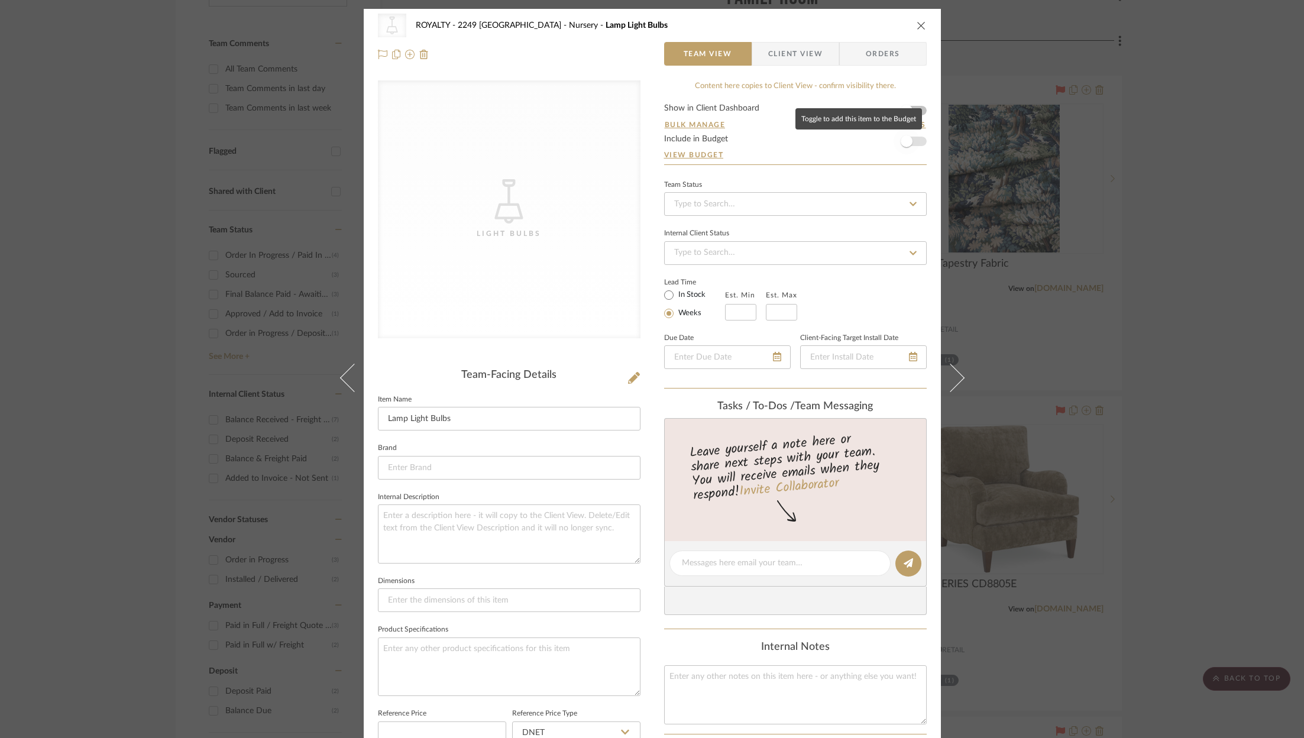
click at [914, 144] on span "button" at bounding box center [907, 141] width 26 height 26
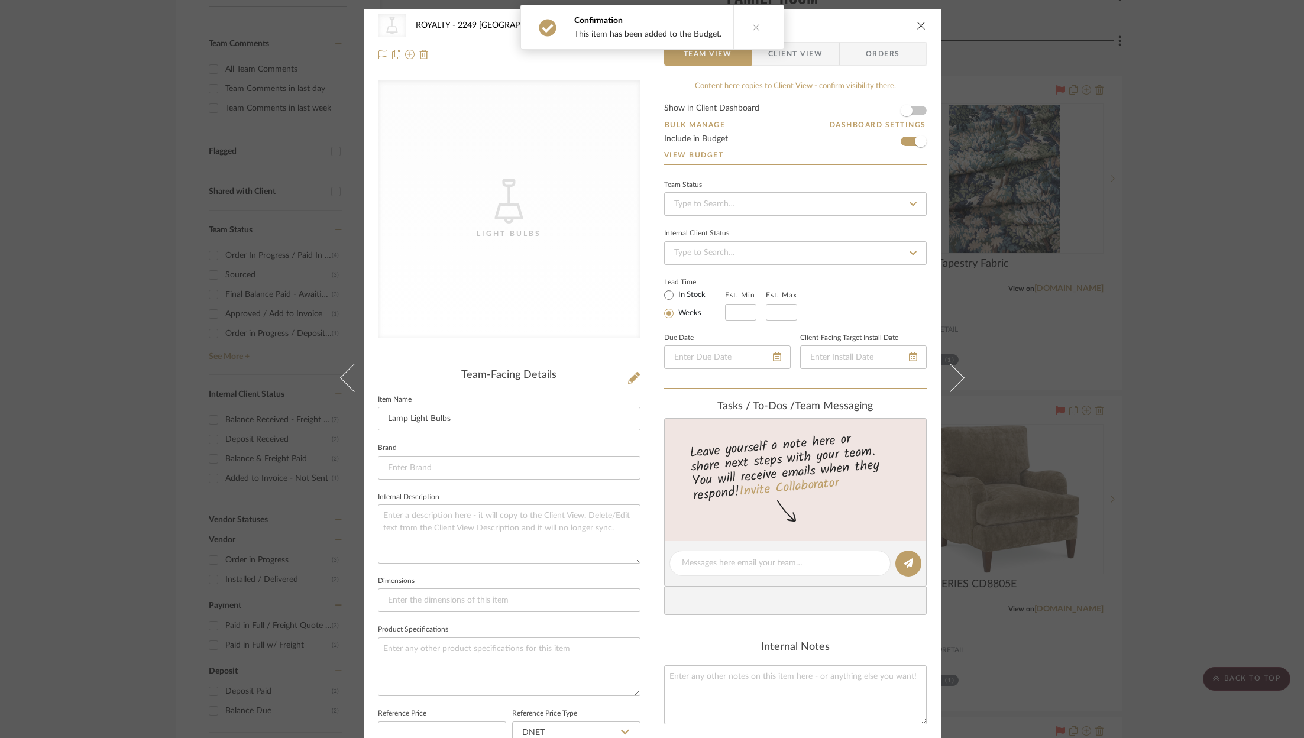
click at [916, 25] on button "close" at bounding box center [921, 25] width 11 height 11
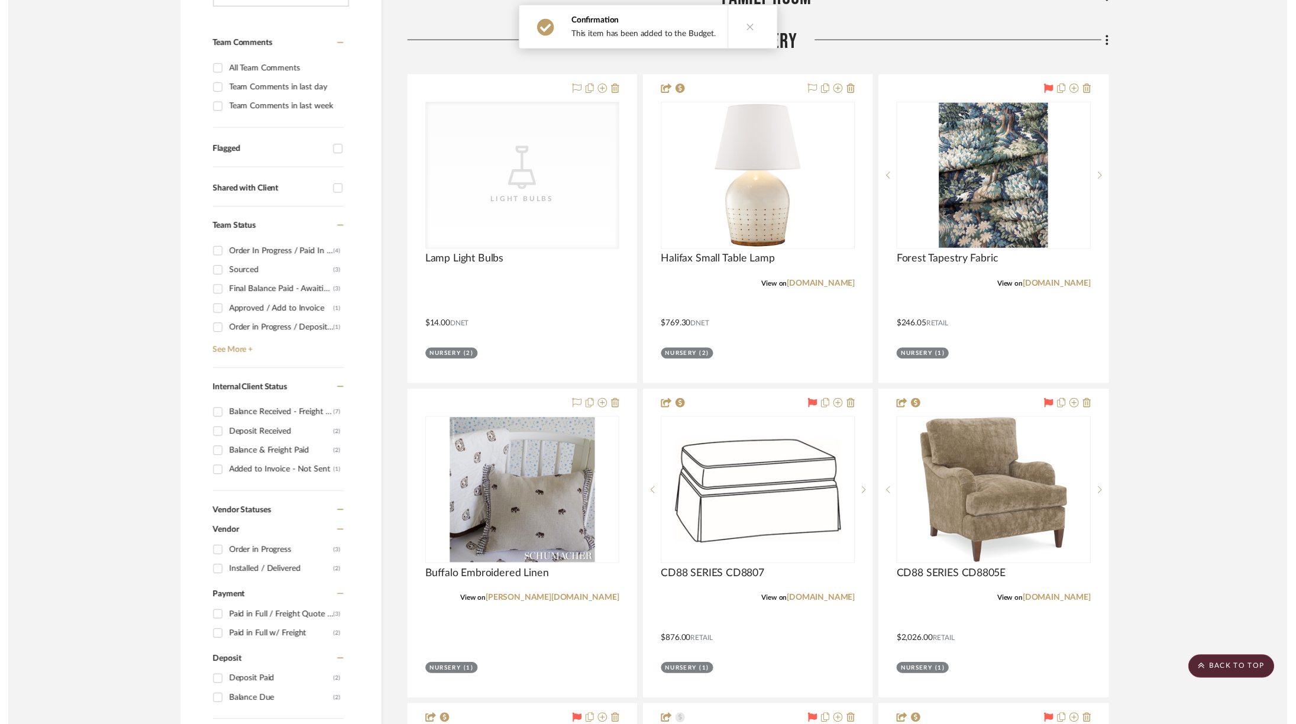
scroll to position [322, 0]
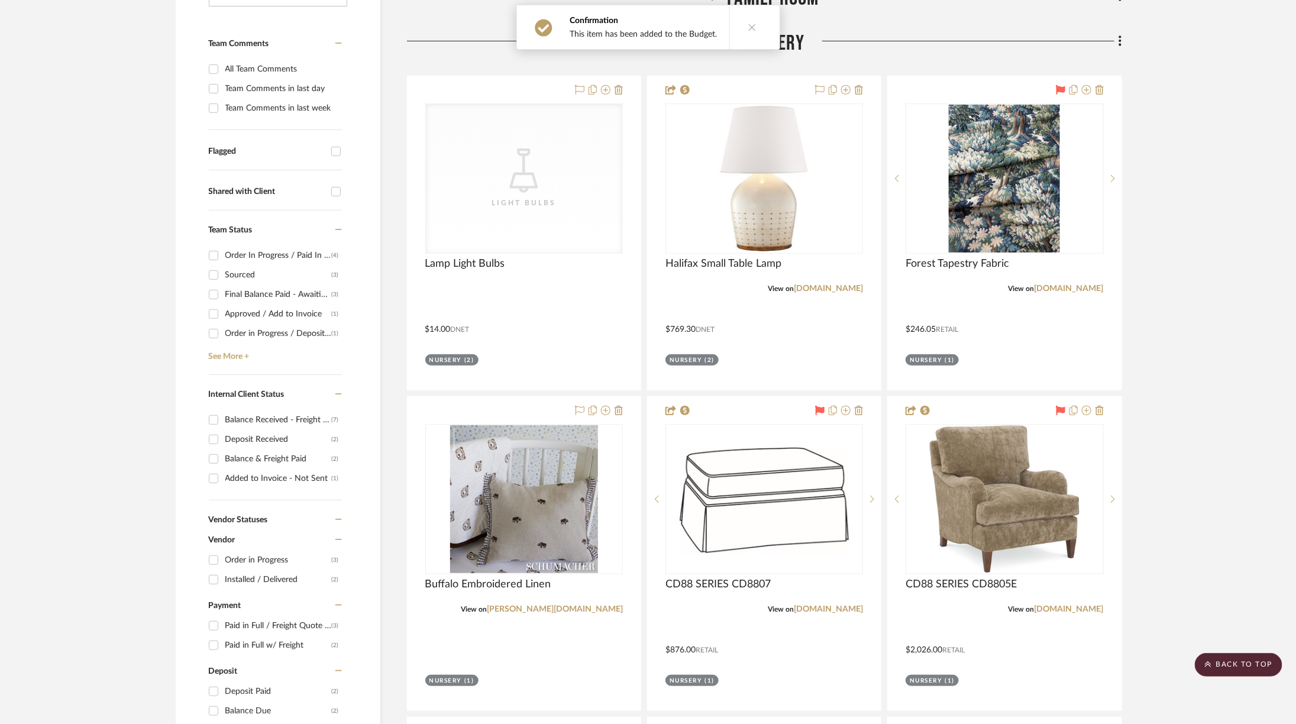
click at [788, 31] on span "Nursery" at bounding box center [773, 43] width 63 height 25
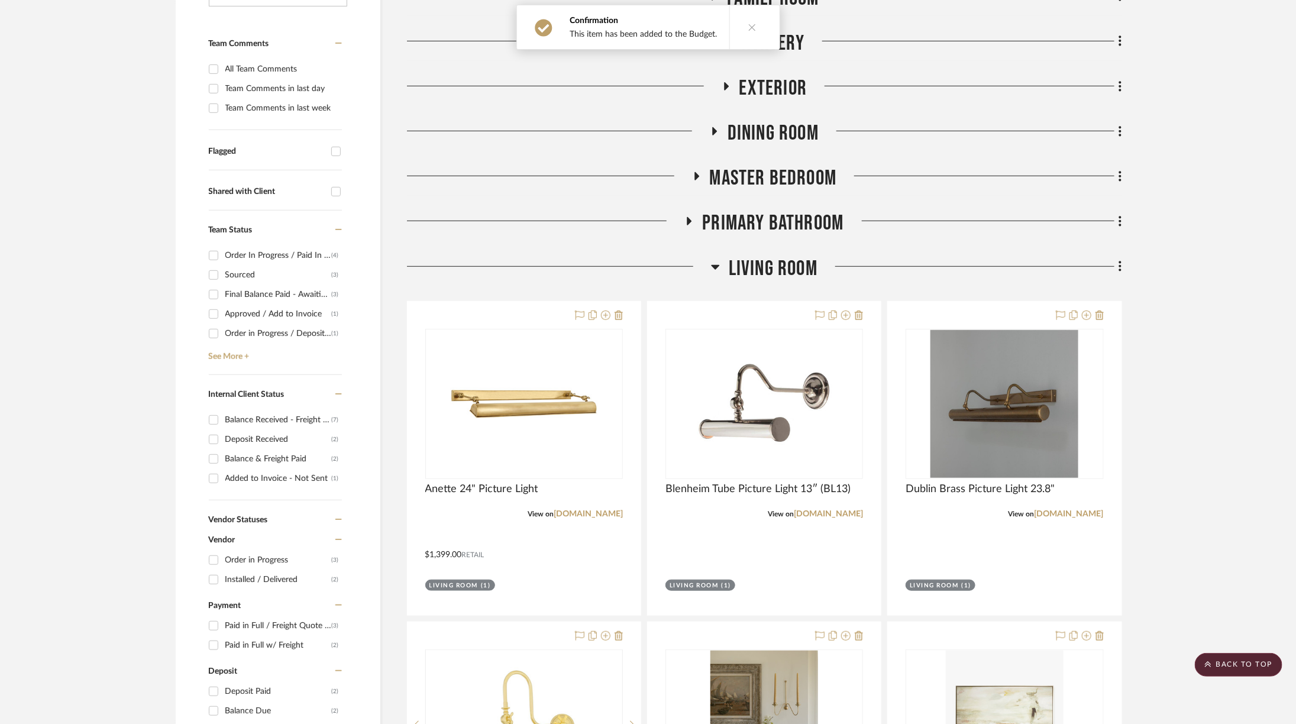
click at [813, 166] on span "Master Bedroom" at bounding box center [773, 178] width 127 height 25
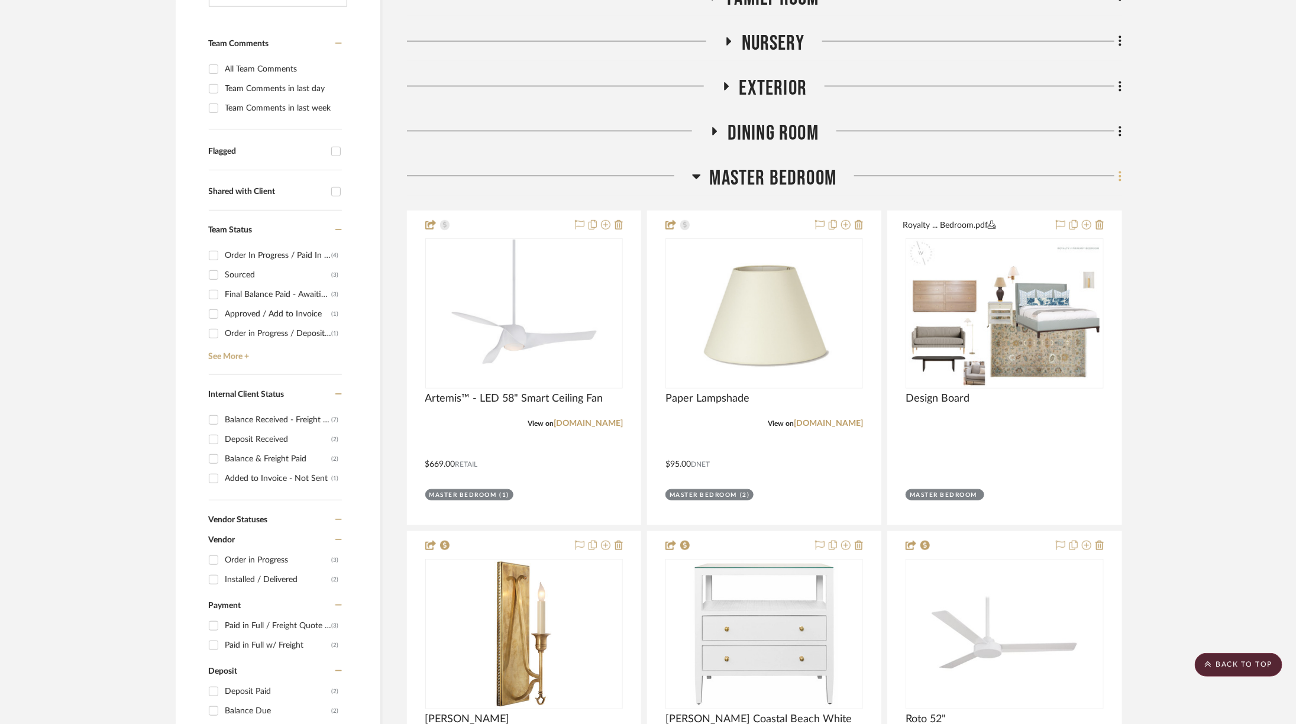
click at [1120, 170] on icon at bounding box center [1120, 176] width 4 height 13
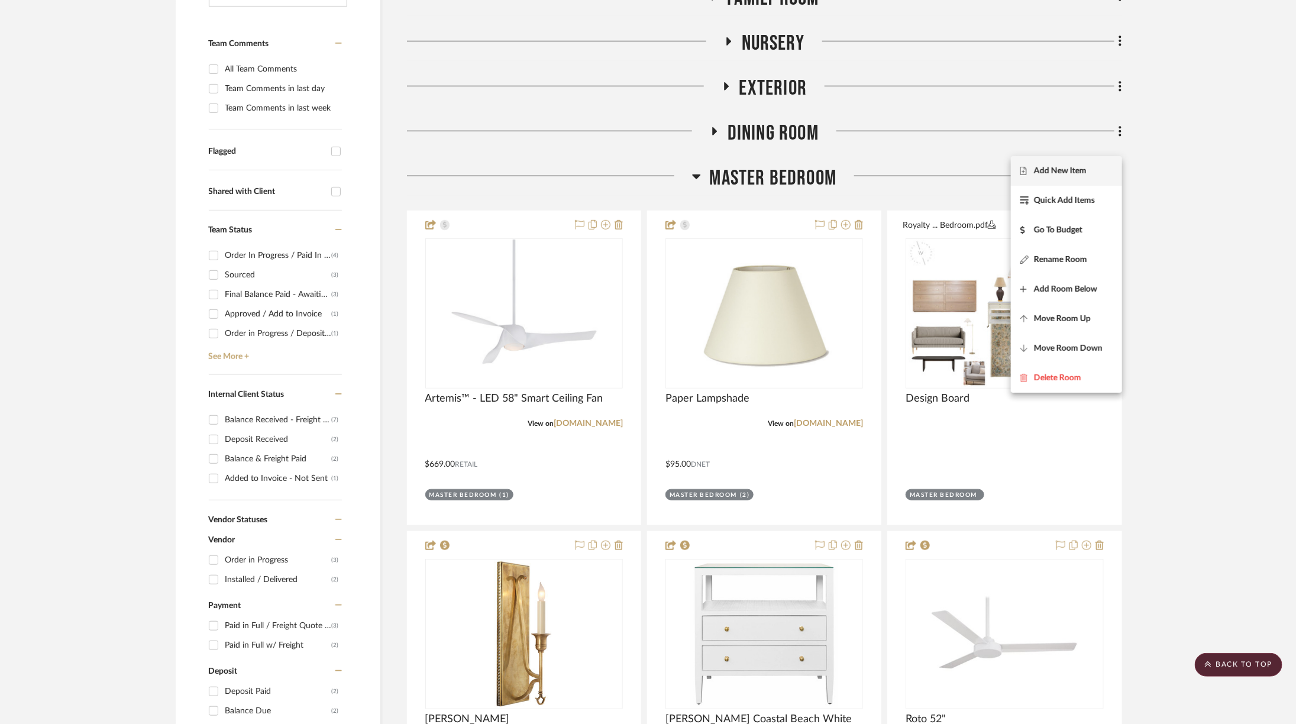
click at [1090, 169] on span "Add New Item" at bounding box center [1066, 171] width 92 height 10
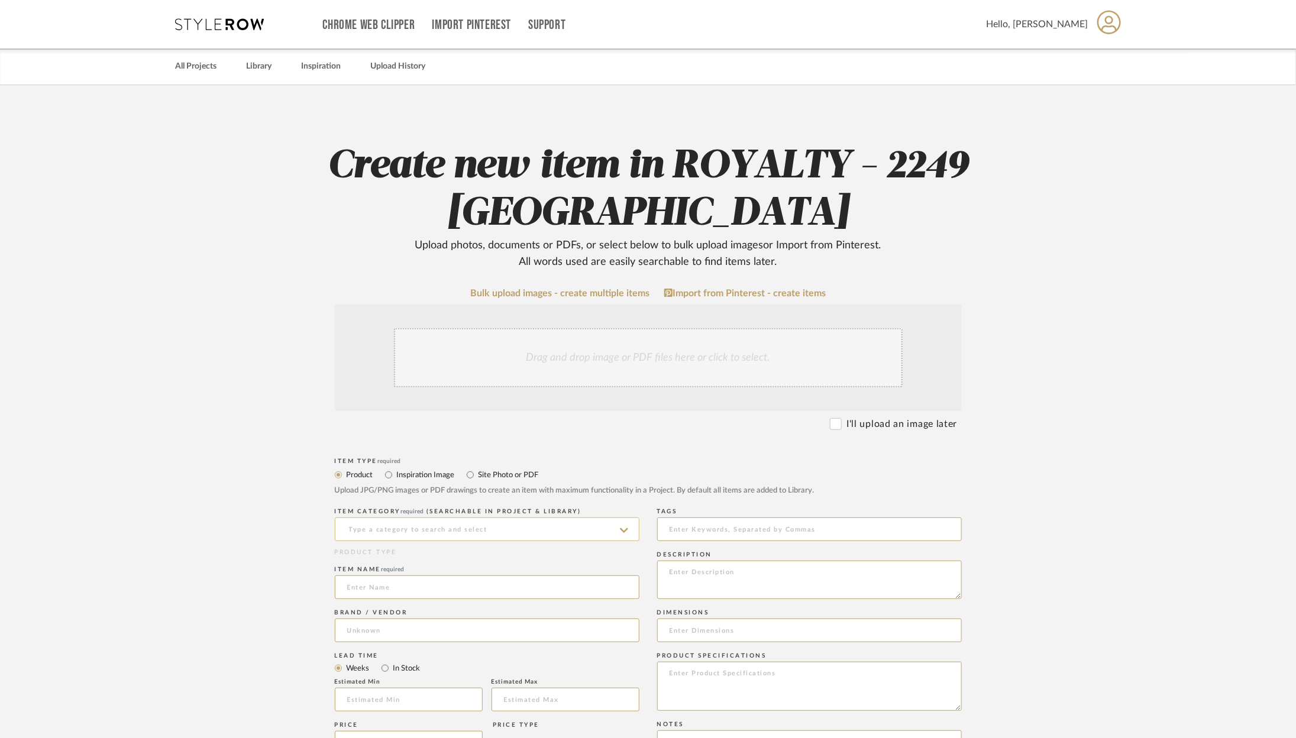
click at [557, 523] on input at bounding box center [487, 530] width 305 height 24
click at [535, 552] on div "Light Bulbs" at bounding box center [486, 559] width 303 height 30
type input "Light Bulbs"
click at [471, 596] on input at bounding box center [487, 588] width 305 height 24
type input "s"
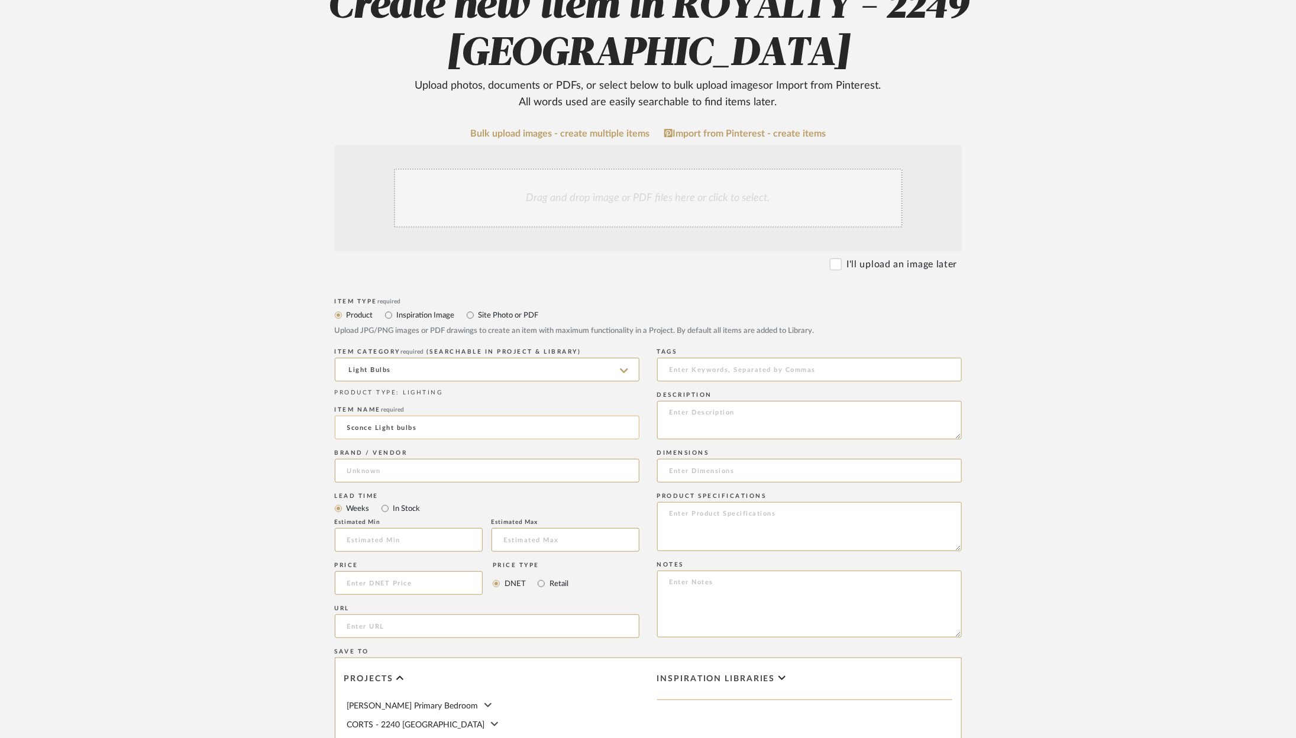
scroll to position [167, 0]
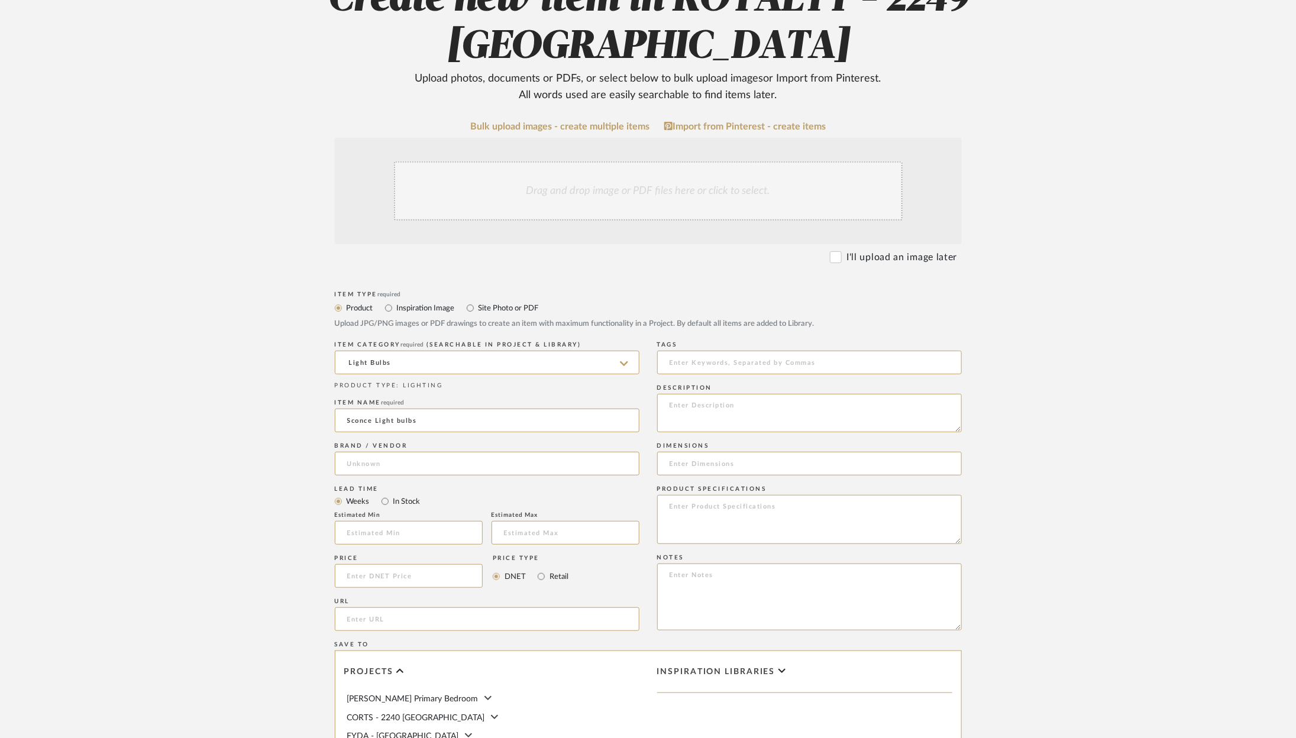
type input "Sconce Light bulbs"
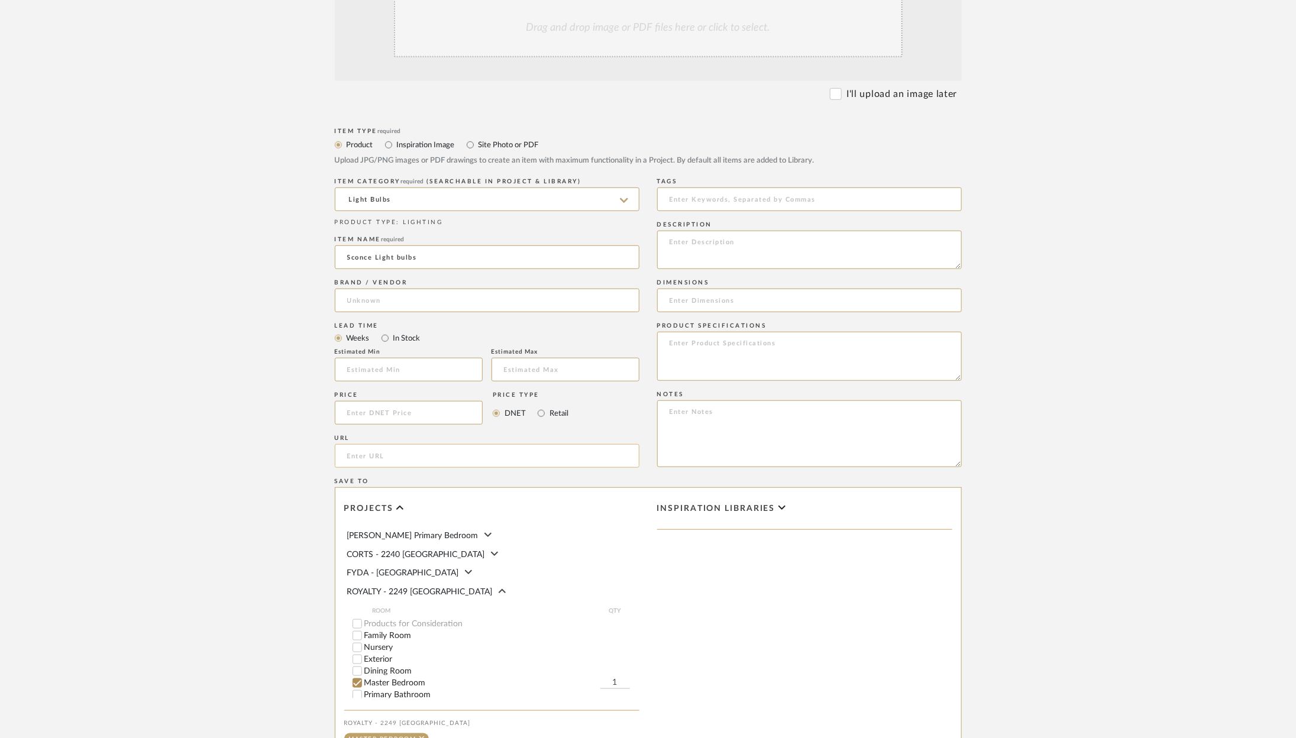
scroll to position [332, 0]
click at [429, 408] on input at bounding box center [409, 411] width 148 height 24
type input "$16.00"
click at [558, 408] on label "Retail" at bounding box center [558, 411] width 20 height 13
click at [548, 408] on input "Retail" at bounding box center [541, 411] width 14 height 14
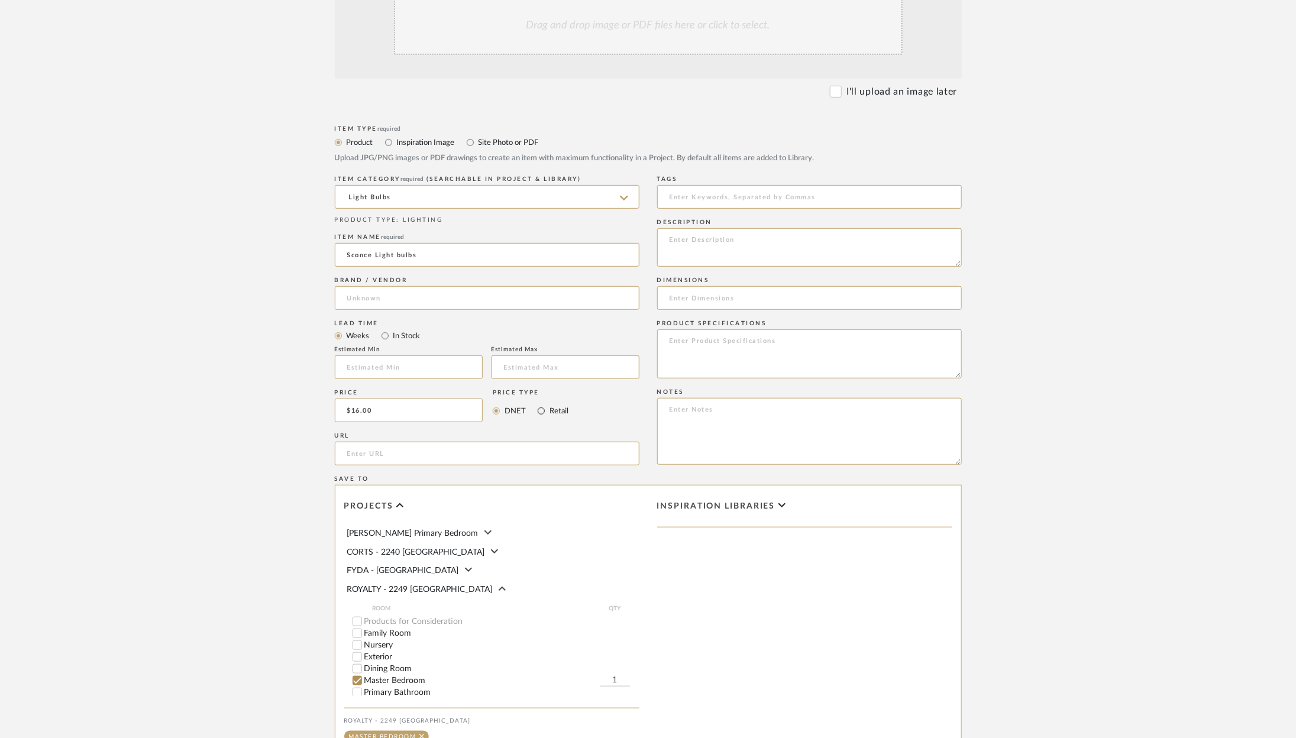
radio input "true"
click at [623, 680] on input "1" at bounding box center [615, 681] width 30 height 12
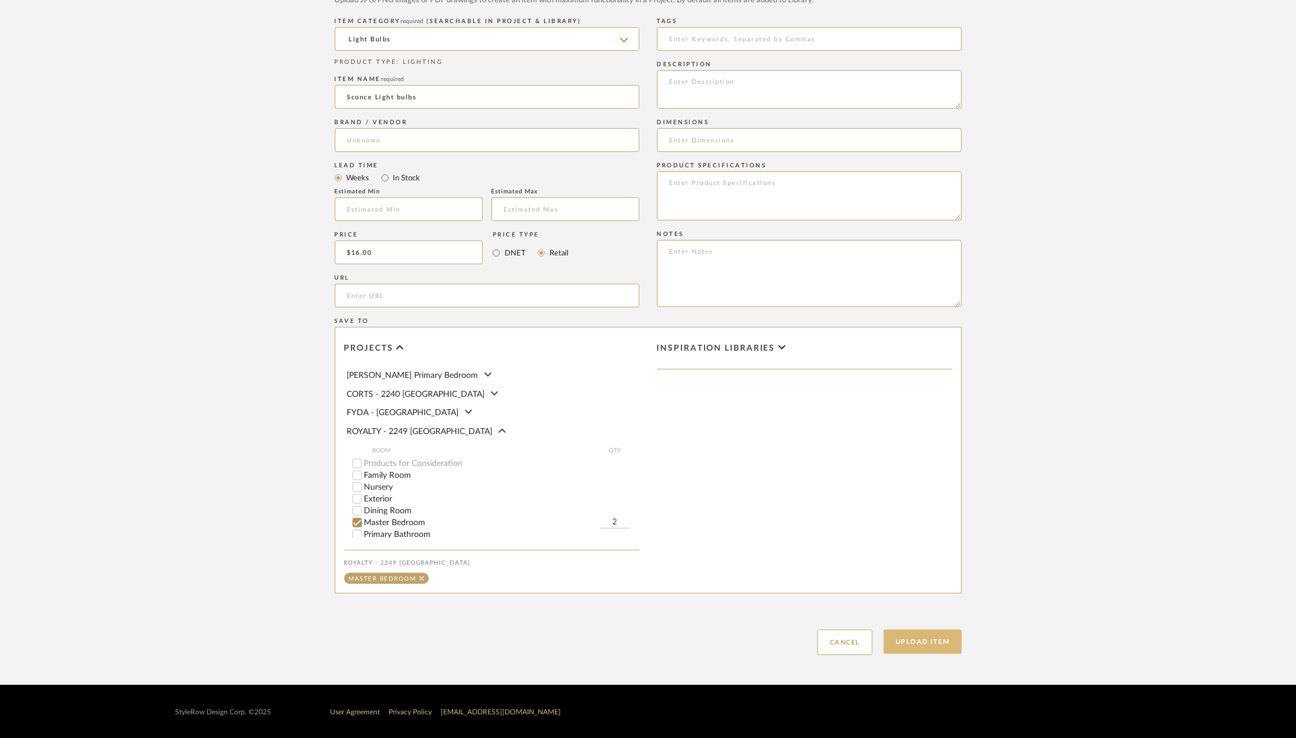
type input "2"
click at [920, 649] on button "Upload Item" at bounding box center [923, 642] width 78 height 24
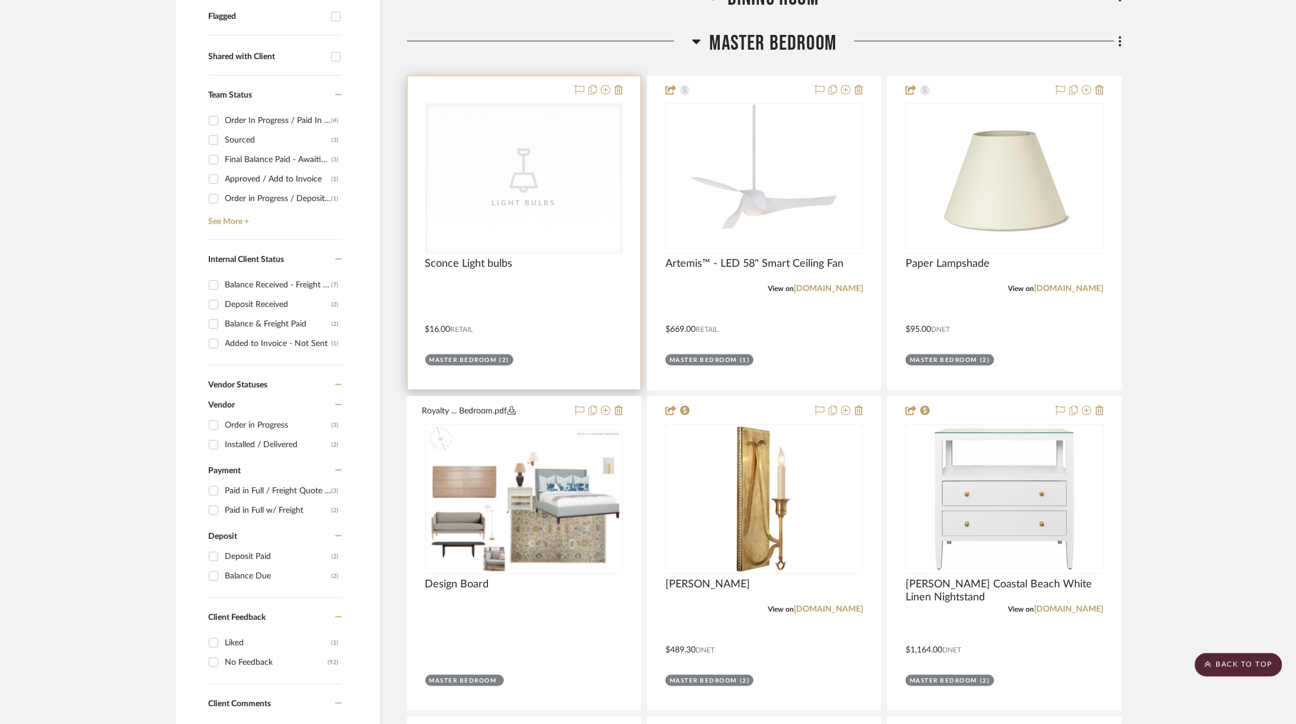
scroll to position [458, 0]
click at [0, 0] on div "Light Bulbs" at bounding box center [0, 0] width 0 height 0
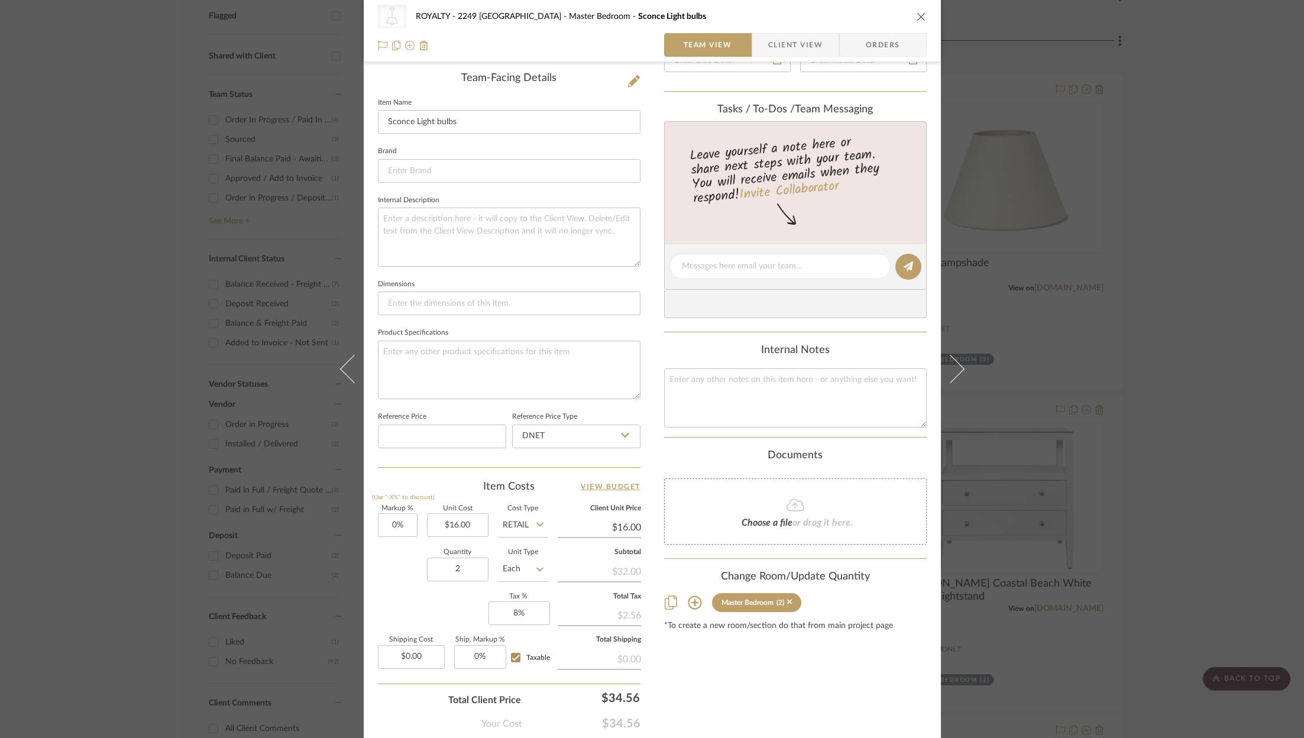
scroll to position [348, 0]
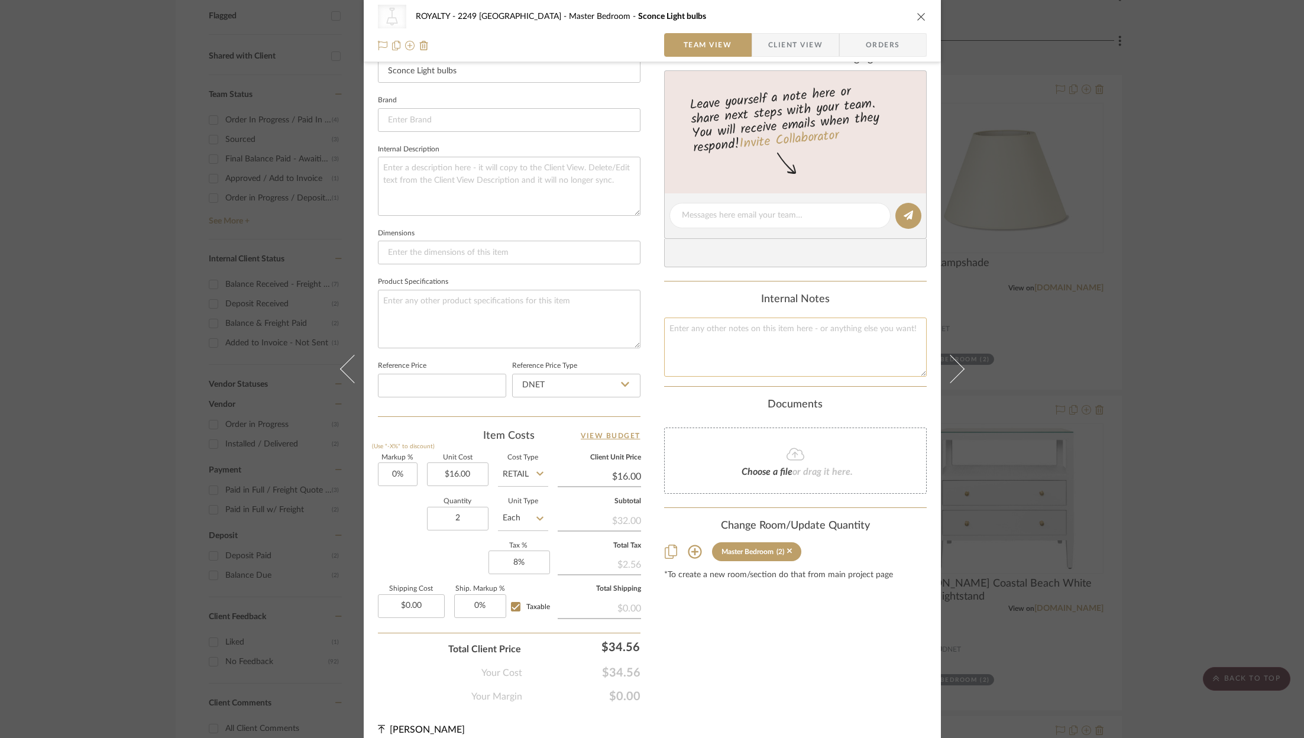
click at [757, 337] on textarea at bounding box center [795, 347] width 263 height 59
type textarea "16"
click at [518, 474] on input "Retail" at bounding box center [523, 475] width 50 height 24
click at [523, 507] on div "DNET" at bounding box center [567, 501] width 146 height 30
type input "DNET"
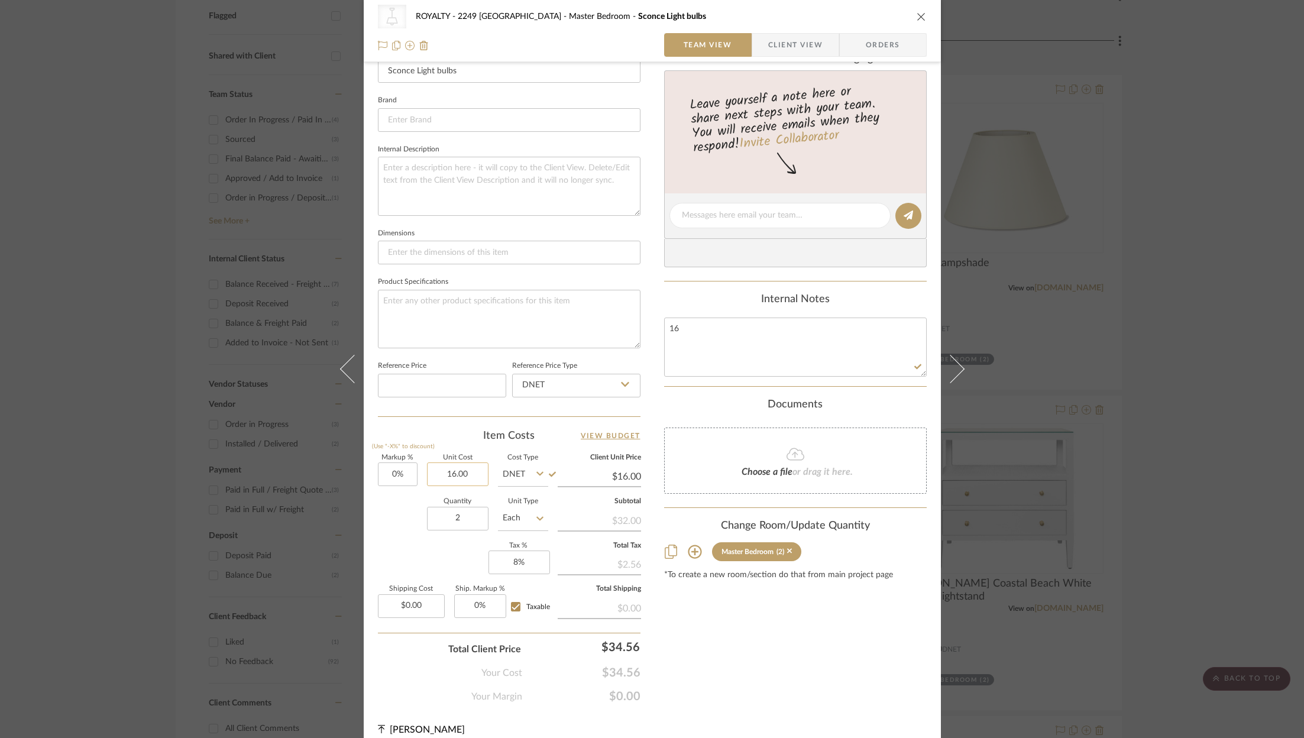
click at [463, 477] on input "16.00" at bounding box center [458, 475] width 62 height 24
type input "$11.20"
click at [415, 565] on div "Markup % (Use "-X%" to discount) 0% Unit Cost $11.20 Cost Type DNET Client Unit…" at bounding box center [509, 541] width 263 height 173
type input "$11.20"
click at [629, 468] on input "11.20" at bounding box center [599, 477] width 83 height 18
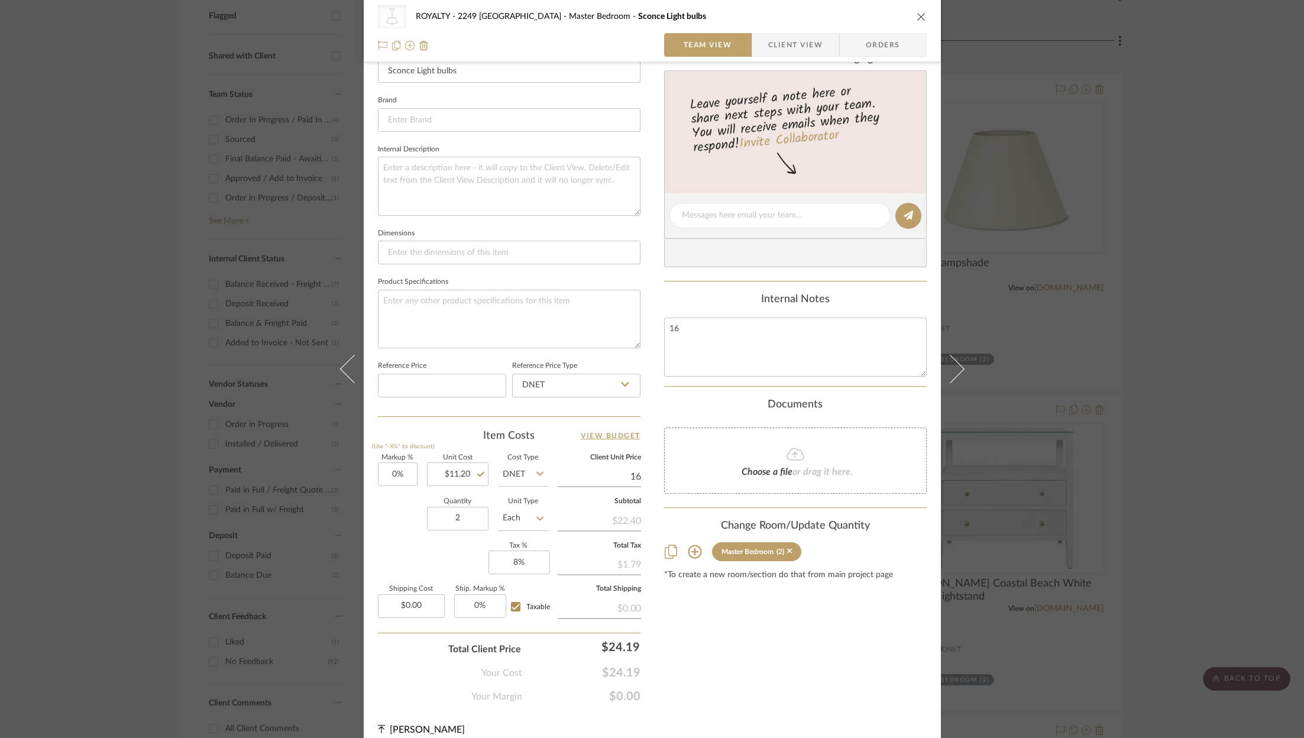
type input "16"
type input "42.86%"
type input "$16.00"
click at [732, 616] on div "Content here copies to Client View - confirm visibility there. Show in Client D…" at bounding box center [795, 218] width 263 height 971
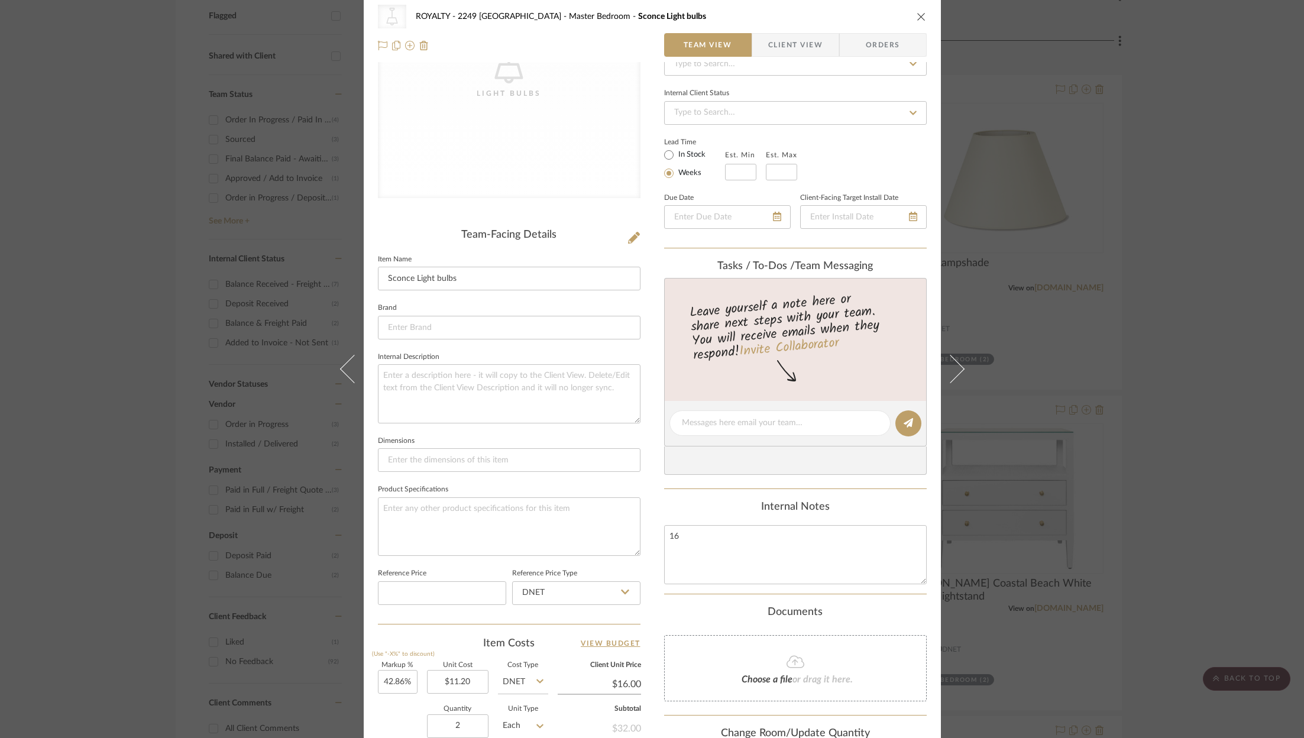
scroll to position [0, 0]
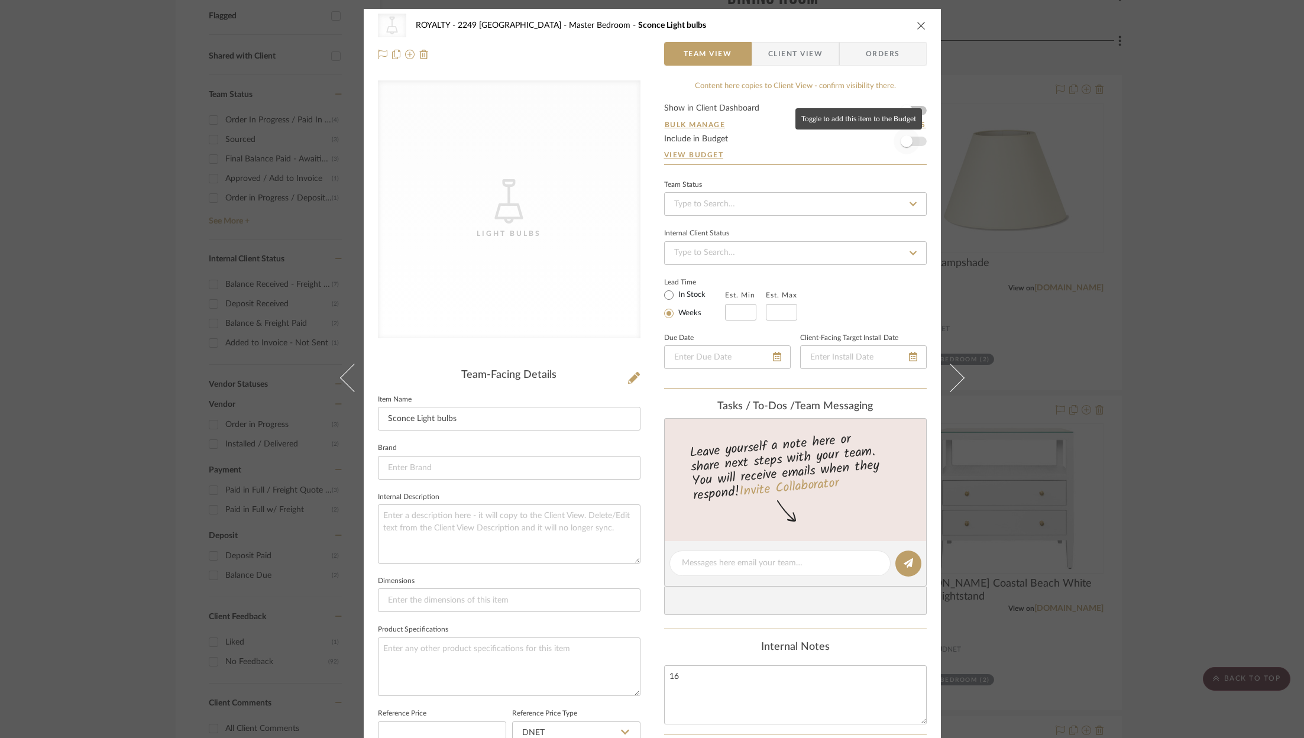
click at [914, 138] on span "button" at bounding box center [907, 141] width 26 height 26
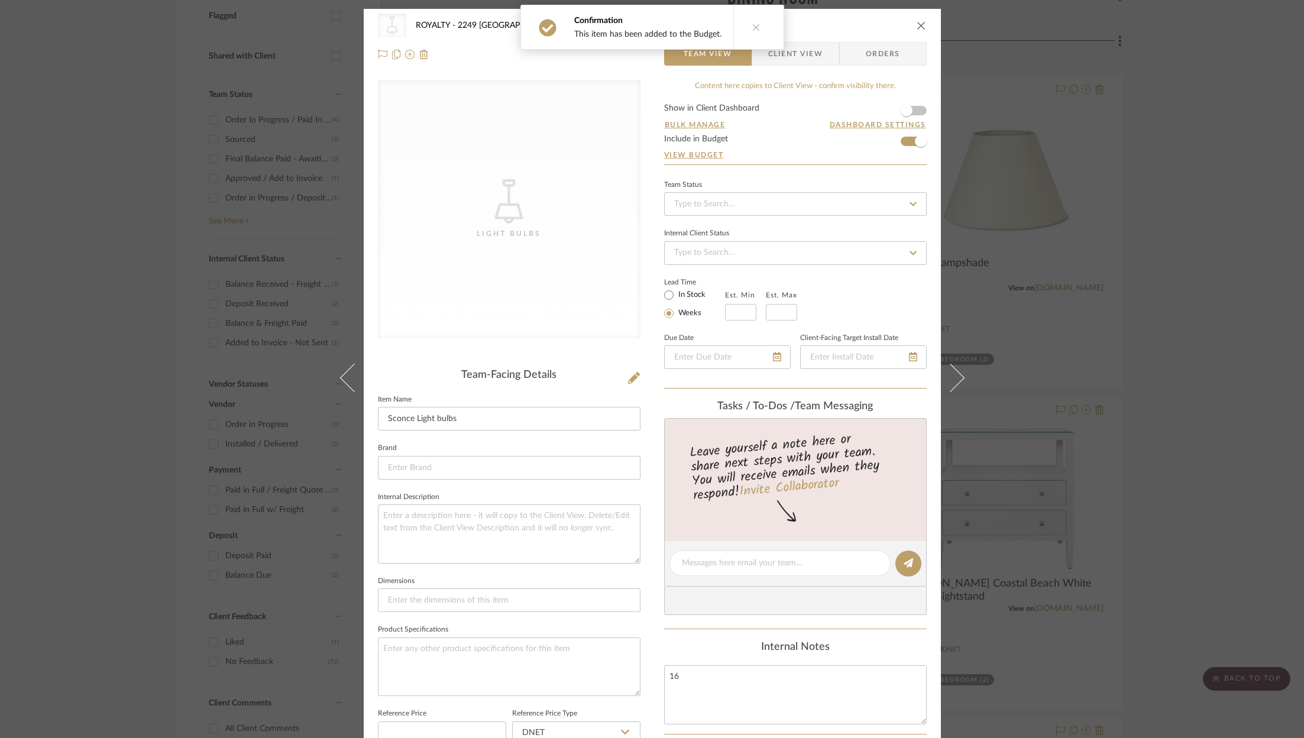
click at [917, 23] on icon "close" at bounding box center [921, 25] width 9 height 9
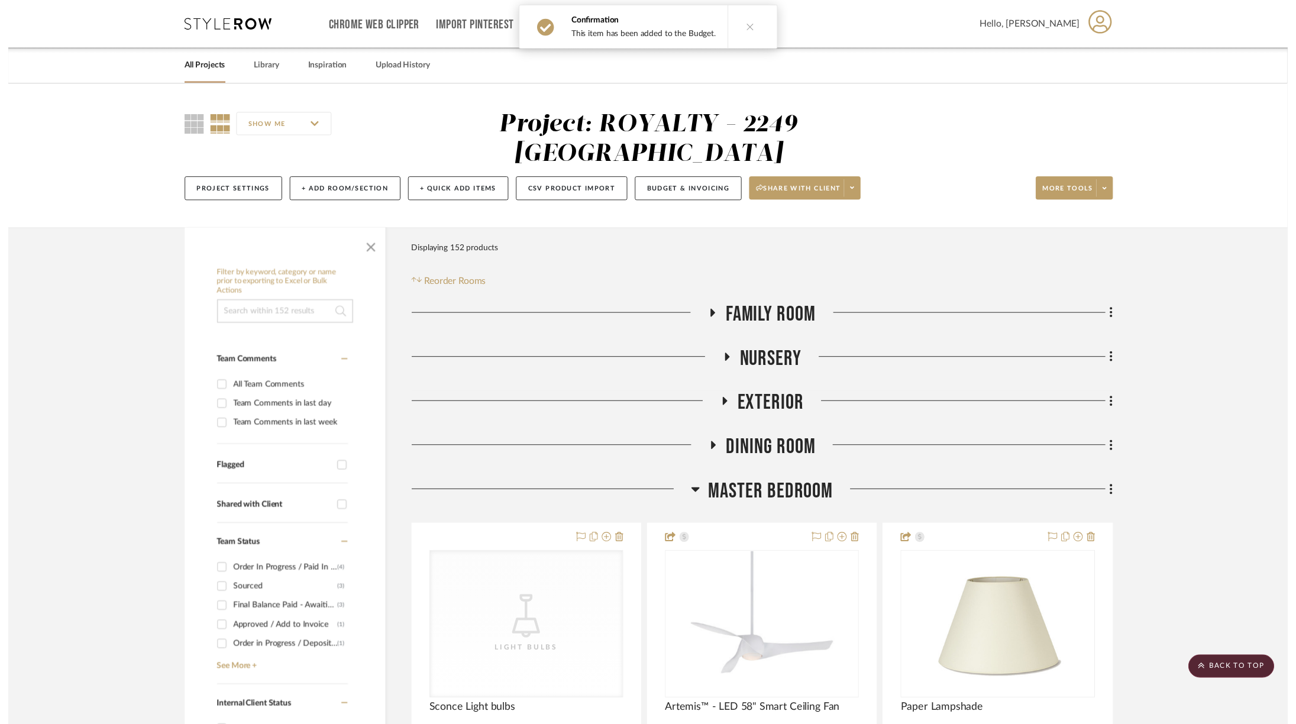
scroll to position [458, 0]
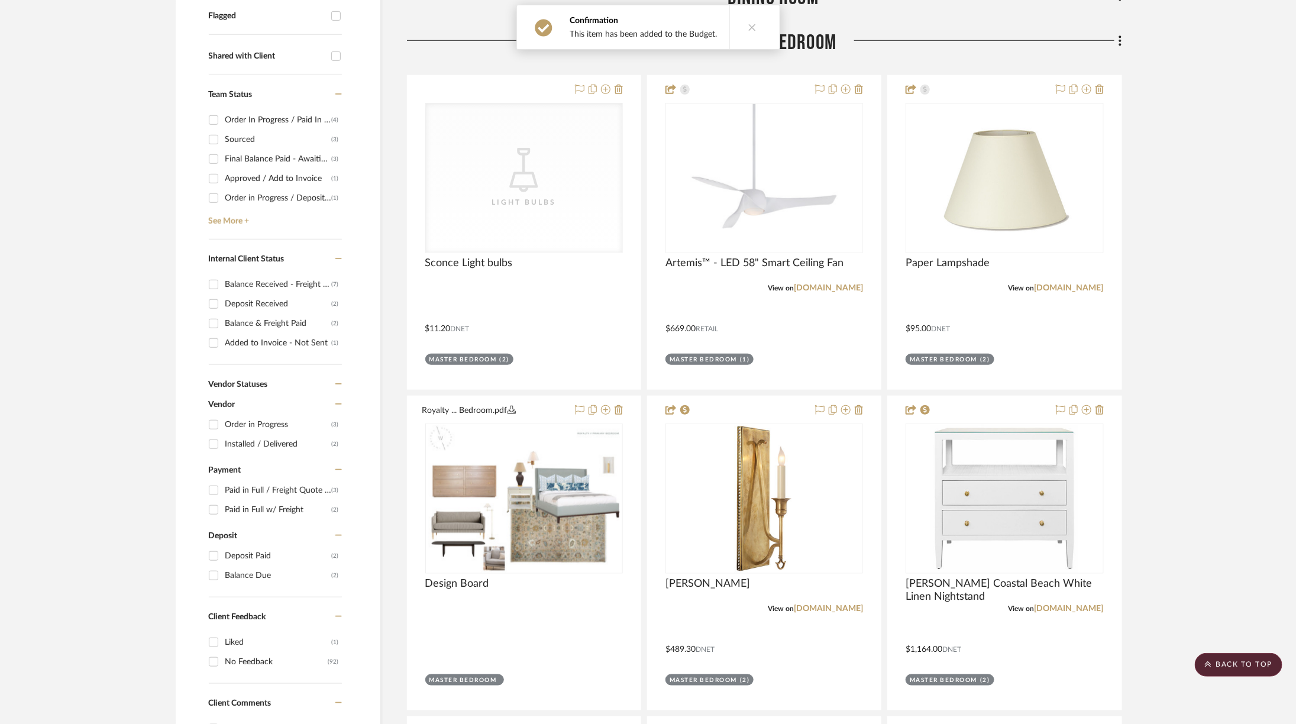
click at [809, 30] on span "Master Bedroom" at bounding box center [773, 42] width 127 height 25
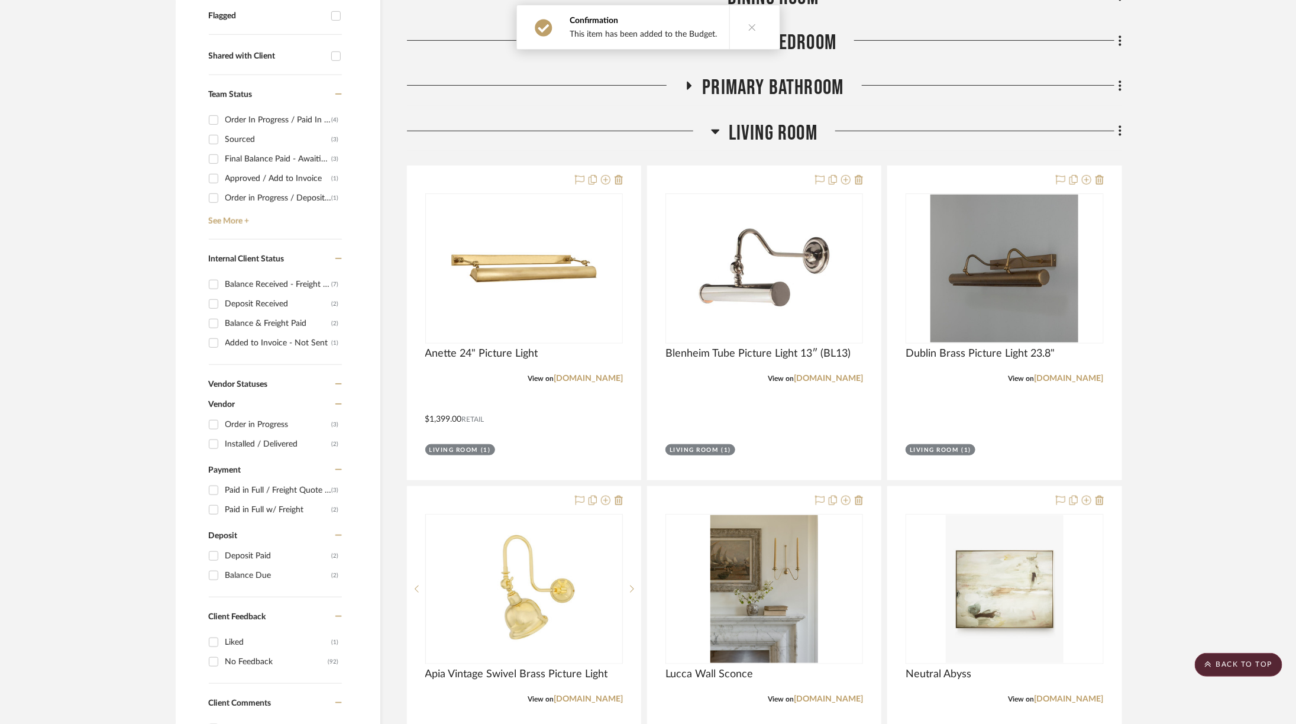
click at [793, 121] on span "Living Room" at bounding box center [773, 133] width 89 height 25
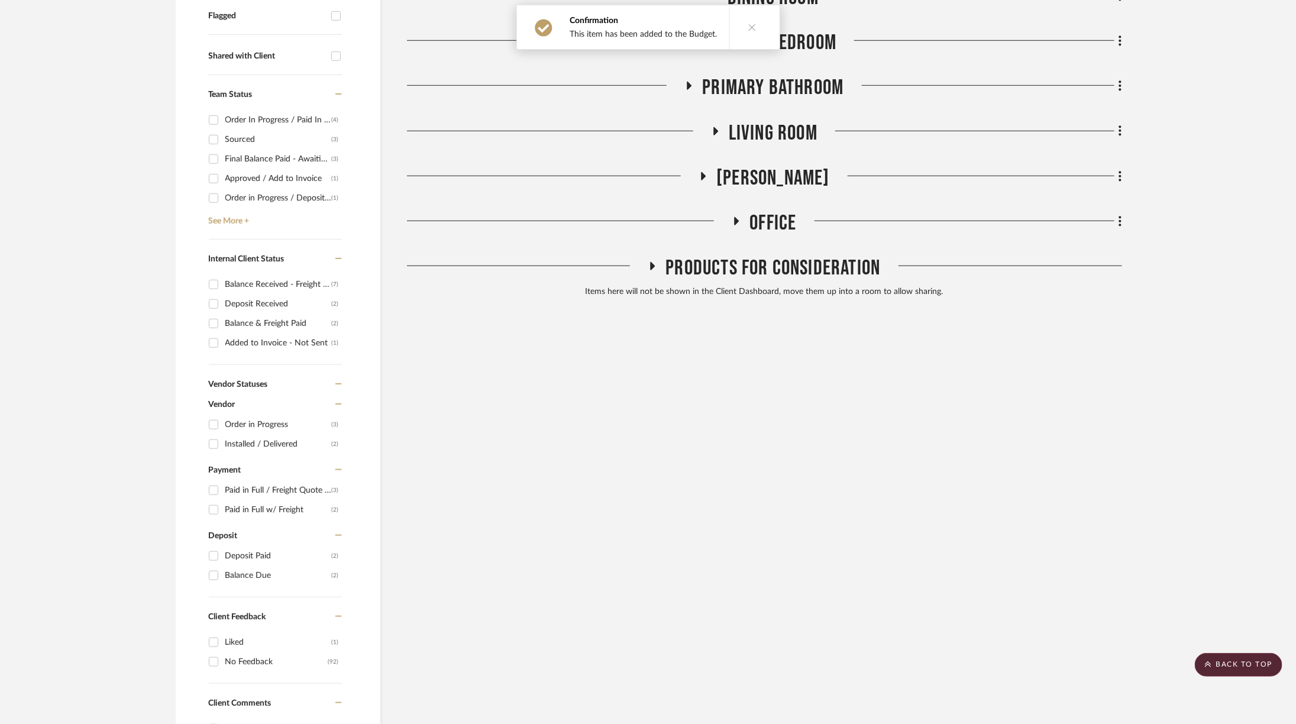
click at [766, 211] on span "Office" at bounding box center [772, 223] width 47 height 25
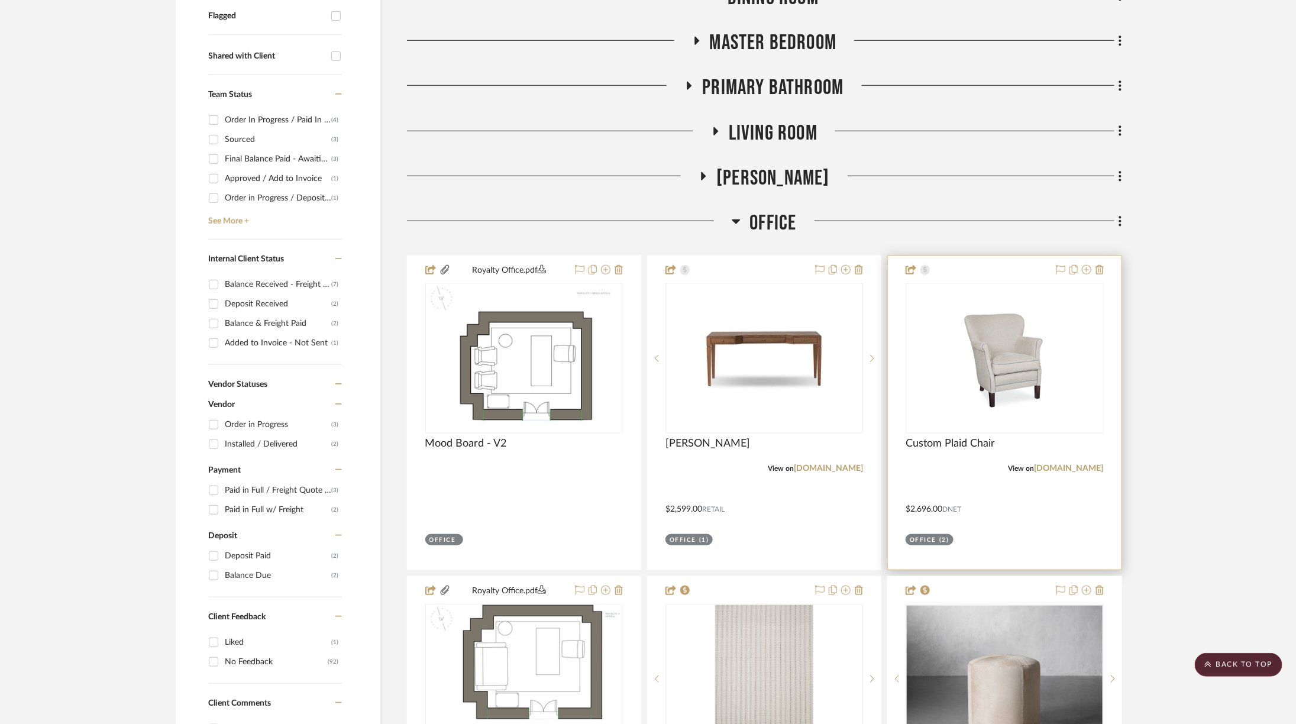
scroll to position [483, 0]
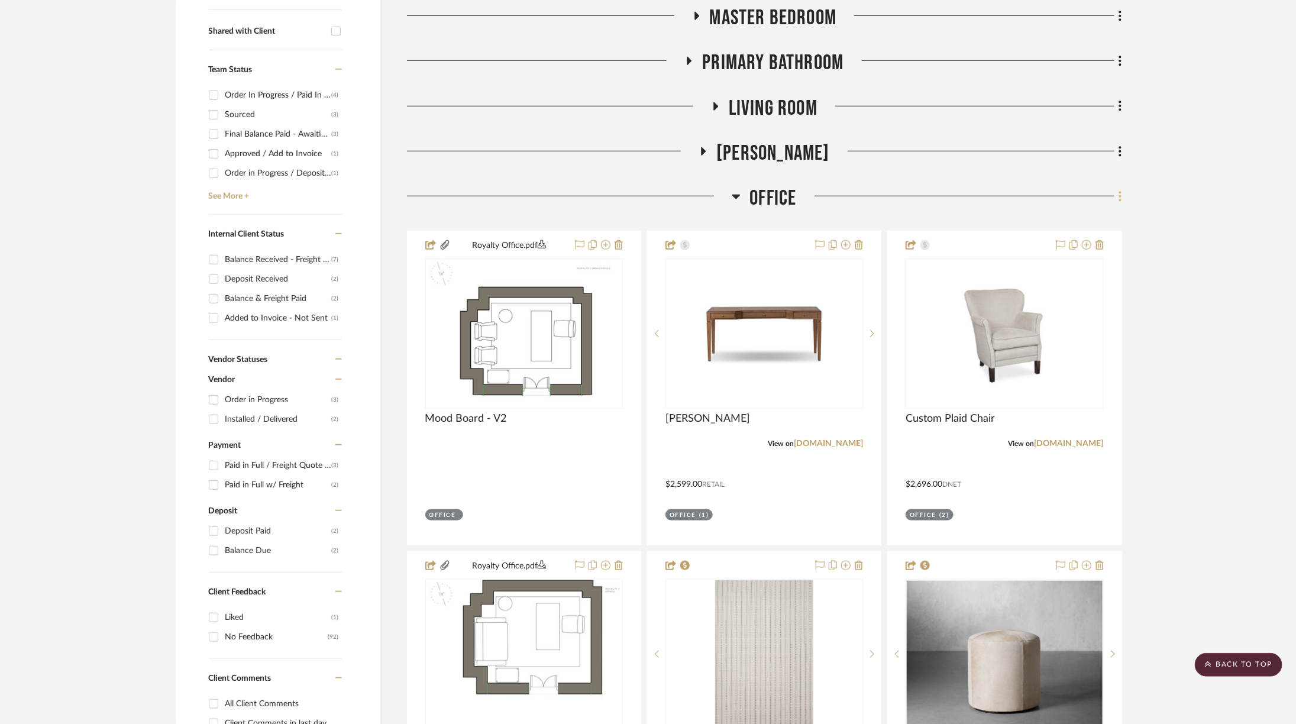
click at [1119, 191] on icon at bounding box center [1120, 196] width 2 height 10
click at [1084, 195] on span "Add New Item" at bounding box center [1060, 191] width 53 height 10
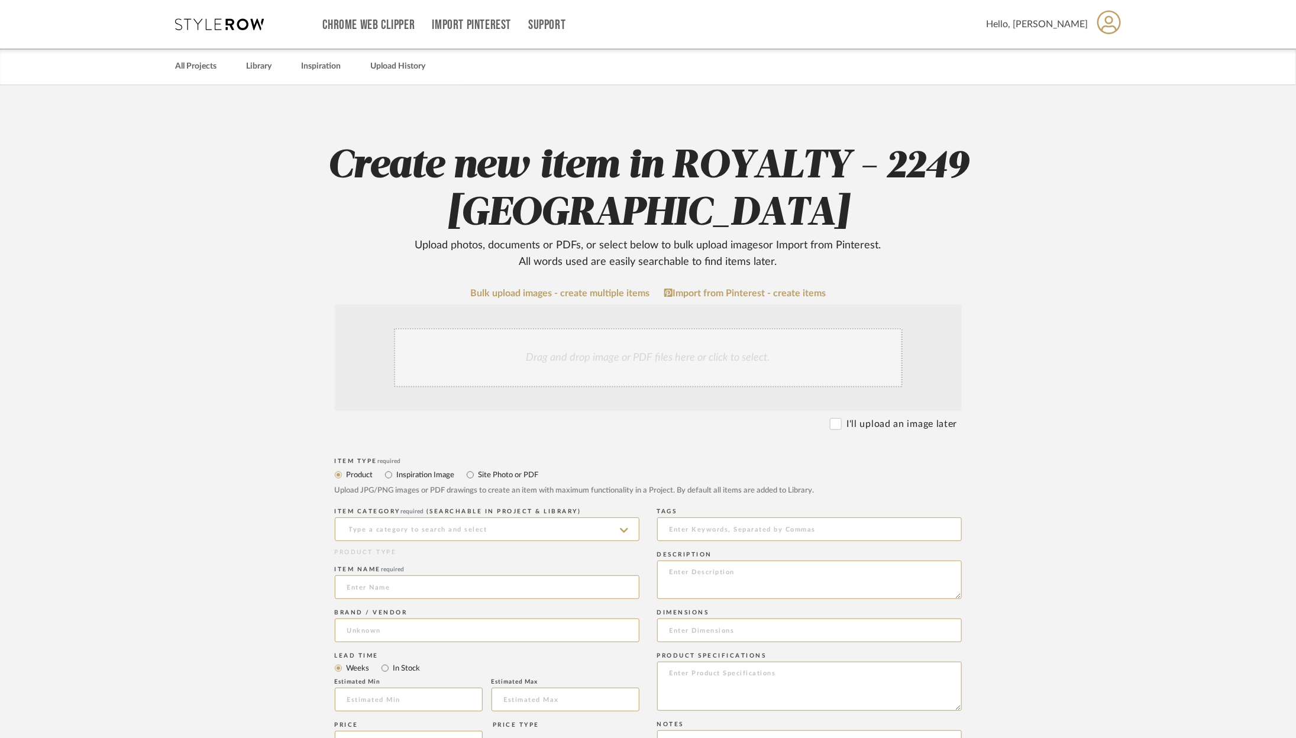
click at [474, 544] on div "ITEM CATEGORY required (Searchable in Project & Library)" at bounding box center [487, 526] width 305 height 43
click at [472, 534] on input at bounding box center [487, 530] width 305 height 24
click at [448, 554] on div "Light Bulbs" at bounding box center [486, 559] width 303 height 30
type input "Light Bulbs"
click at [415, 581] on input at bounding box center [487, 588] width 305 height 24
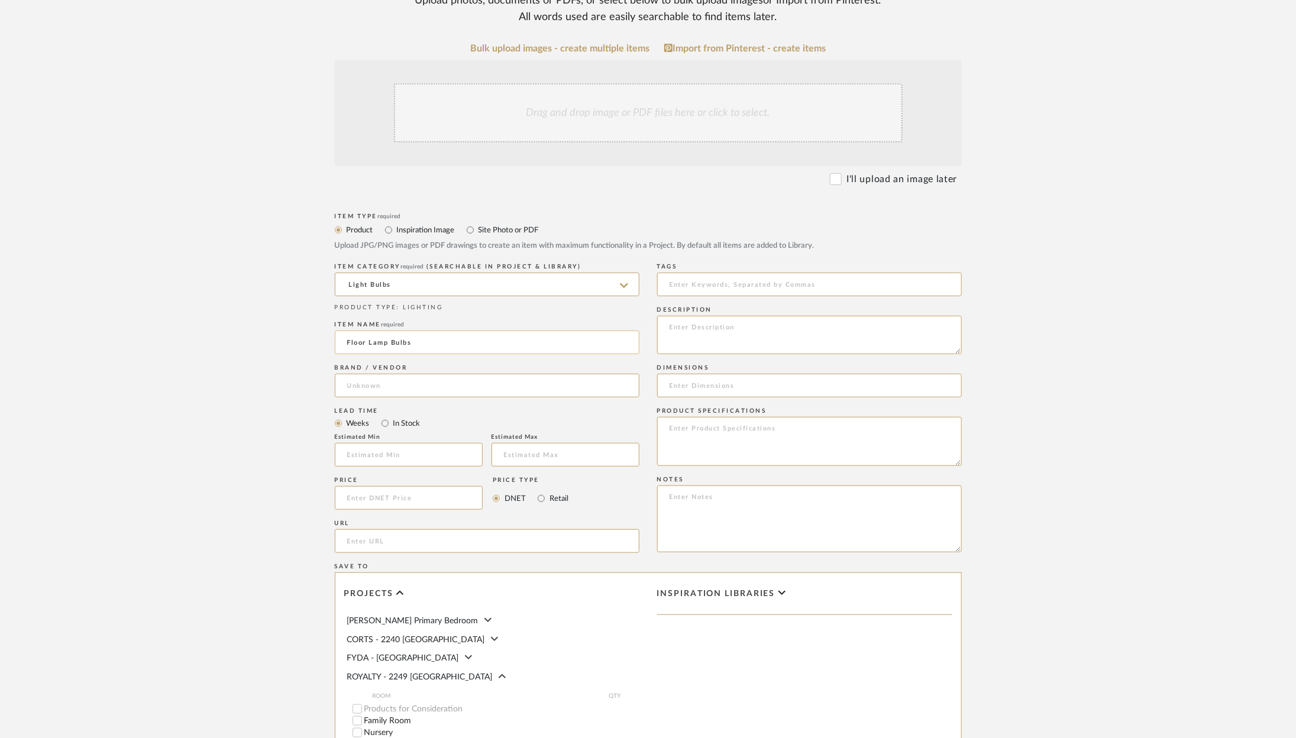
scroll to position [253, 0]
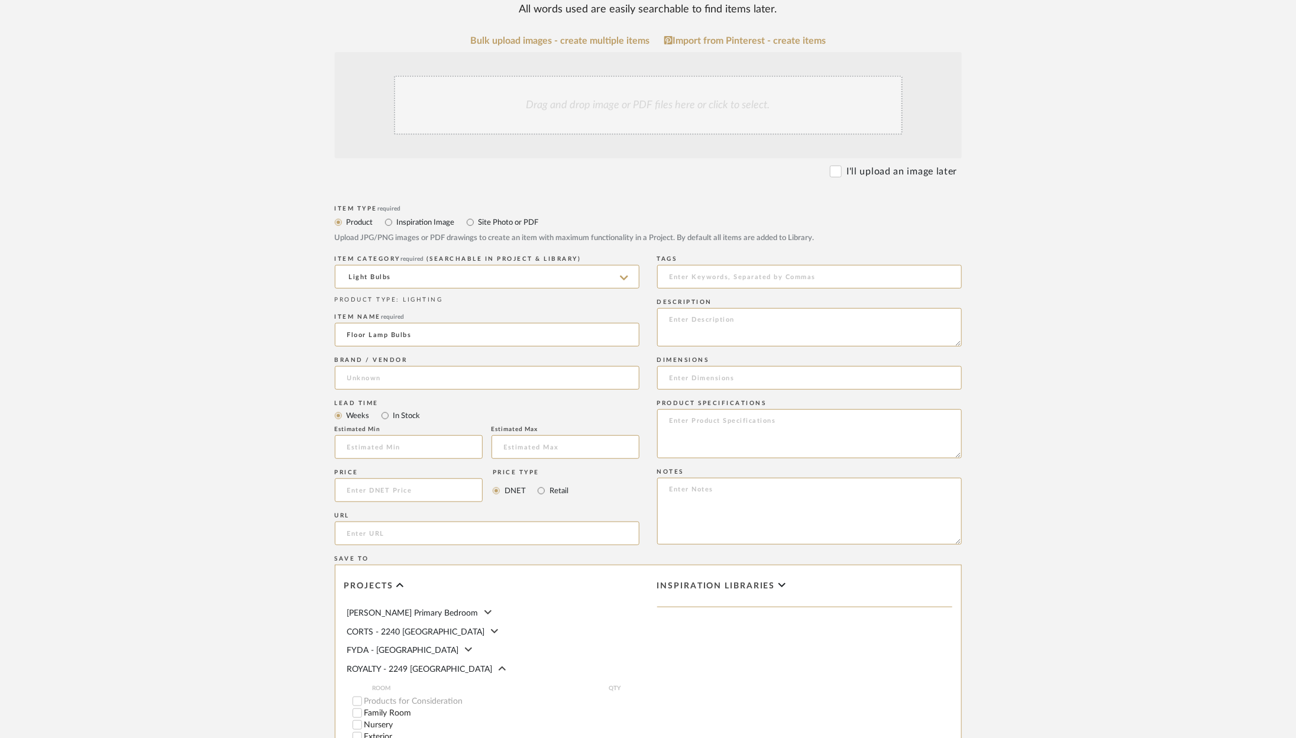
type input "Floor Lamp Bulbs"
click at [551, 494] on label "Retail" at bounding box center [558, 490] width 20 height 13
click at [548, 494] on input "Retail" at bounding box center [541, 491] width 14 height 14
radio input "true"
click at [437, 495] on input at bounding box center [409, 491] width 148 height 24
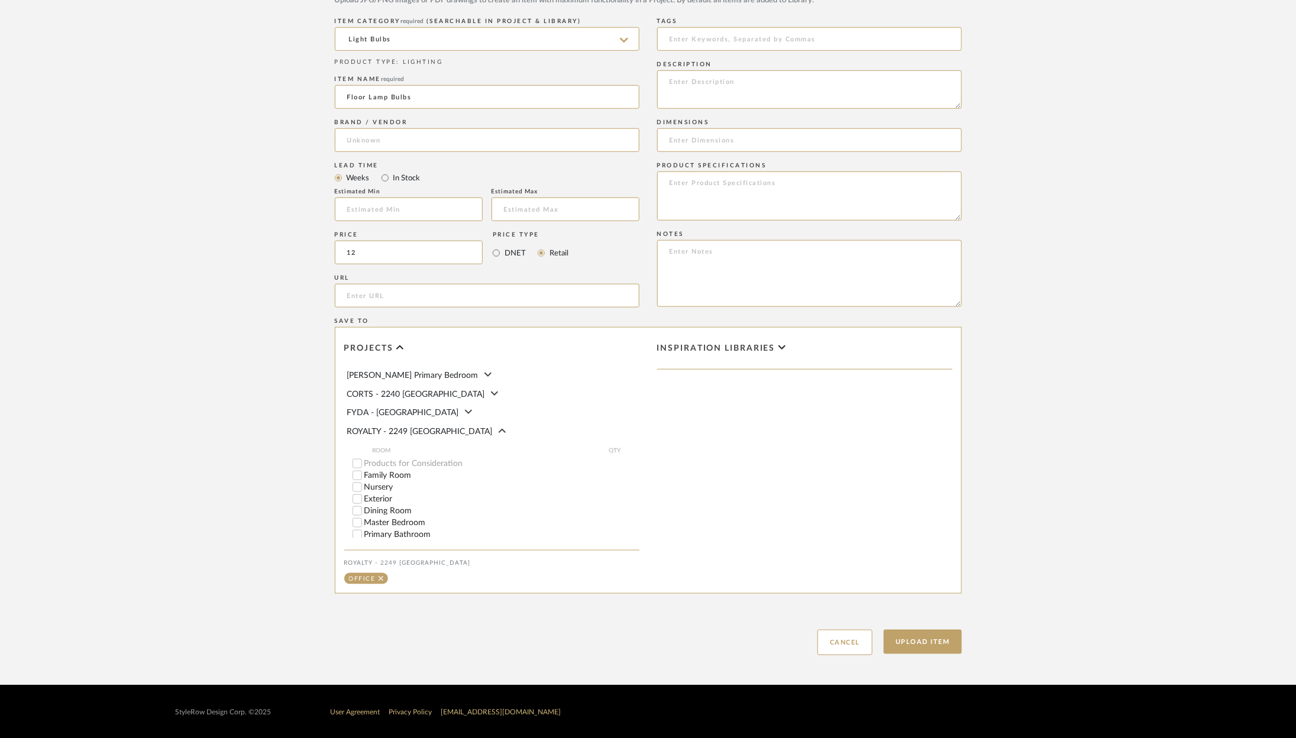
scroll to position [34, 0]
type input "$12.00"
click at [942, 638] on button "Upload Item" at bounding box center [923, 642] width 78 height 24
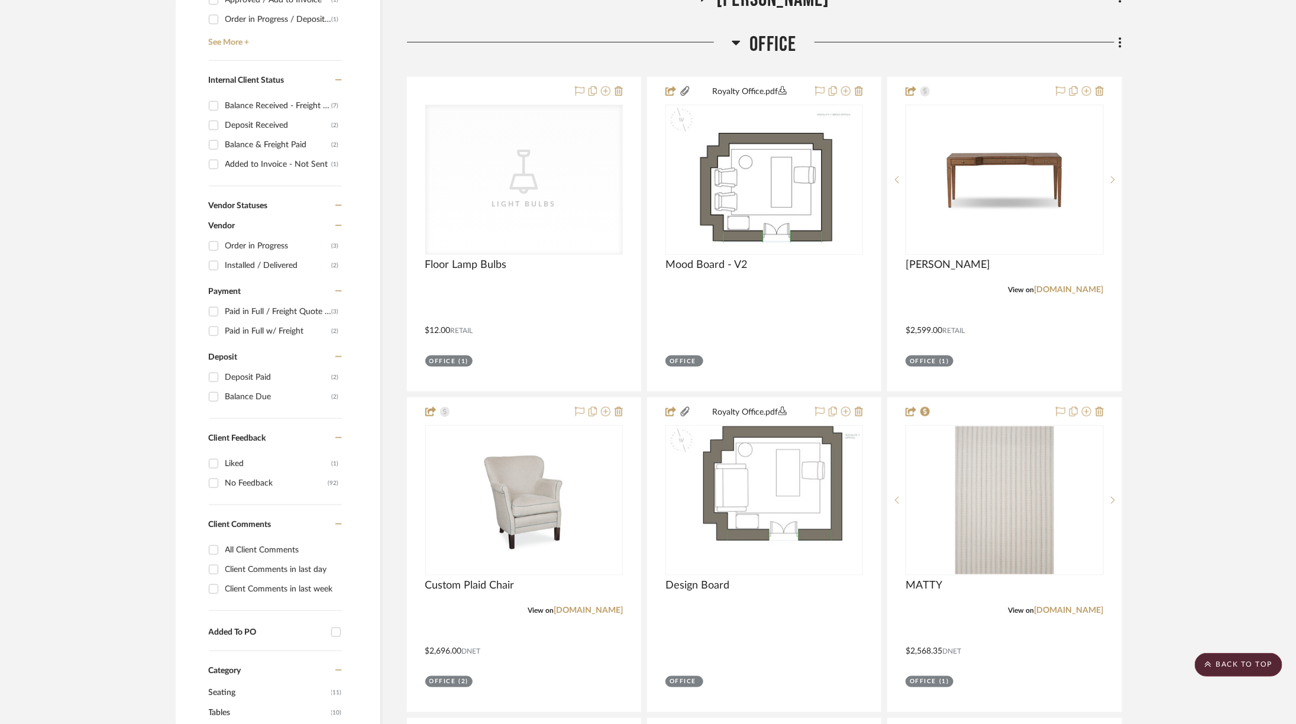
scroll to position [638, 0]
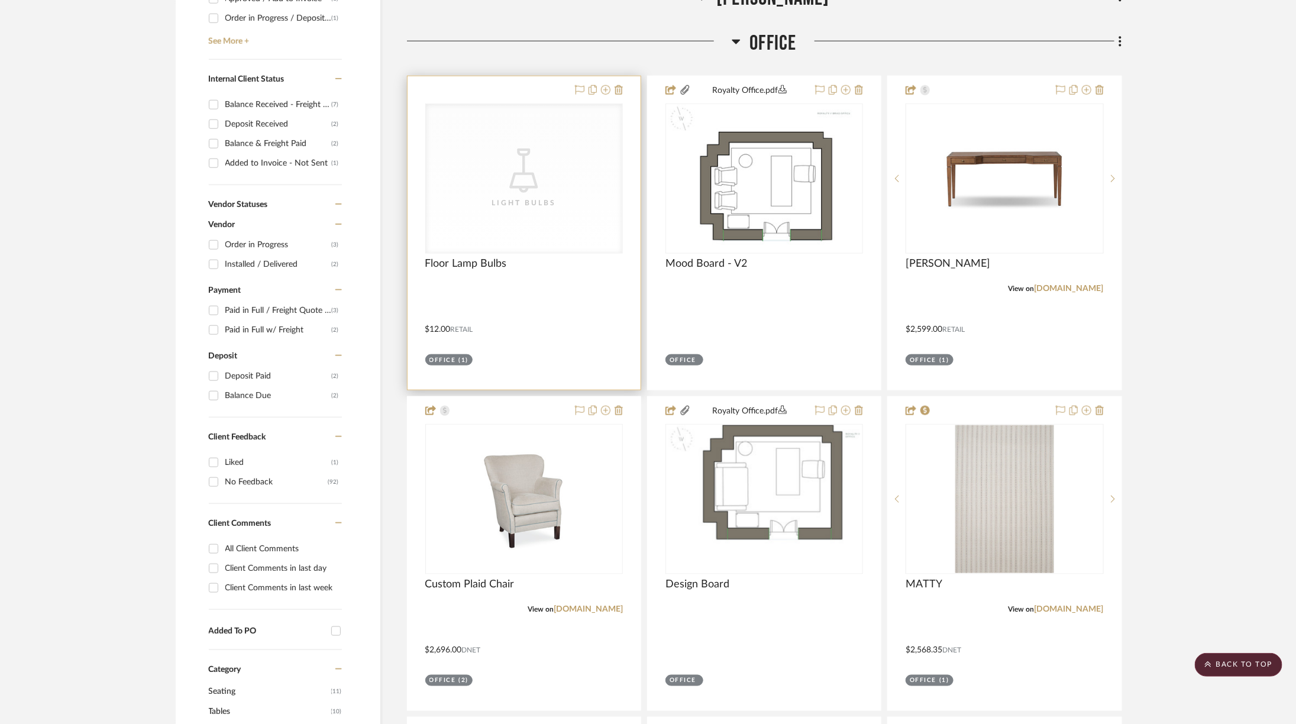
click at [0, 0] on icon "CategoryIconLighting Created with Sketch." at bounding box center [0, 0] width 0 height 0
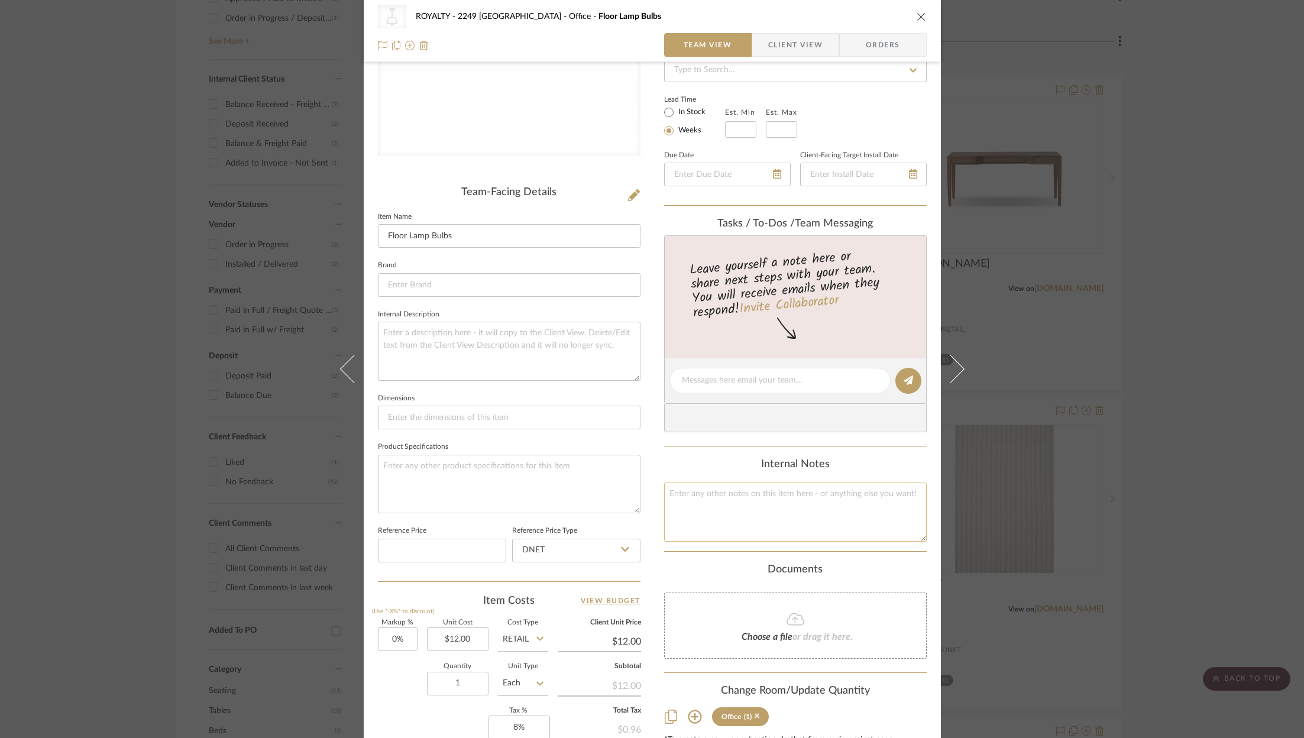
scroll to position [199, 0]
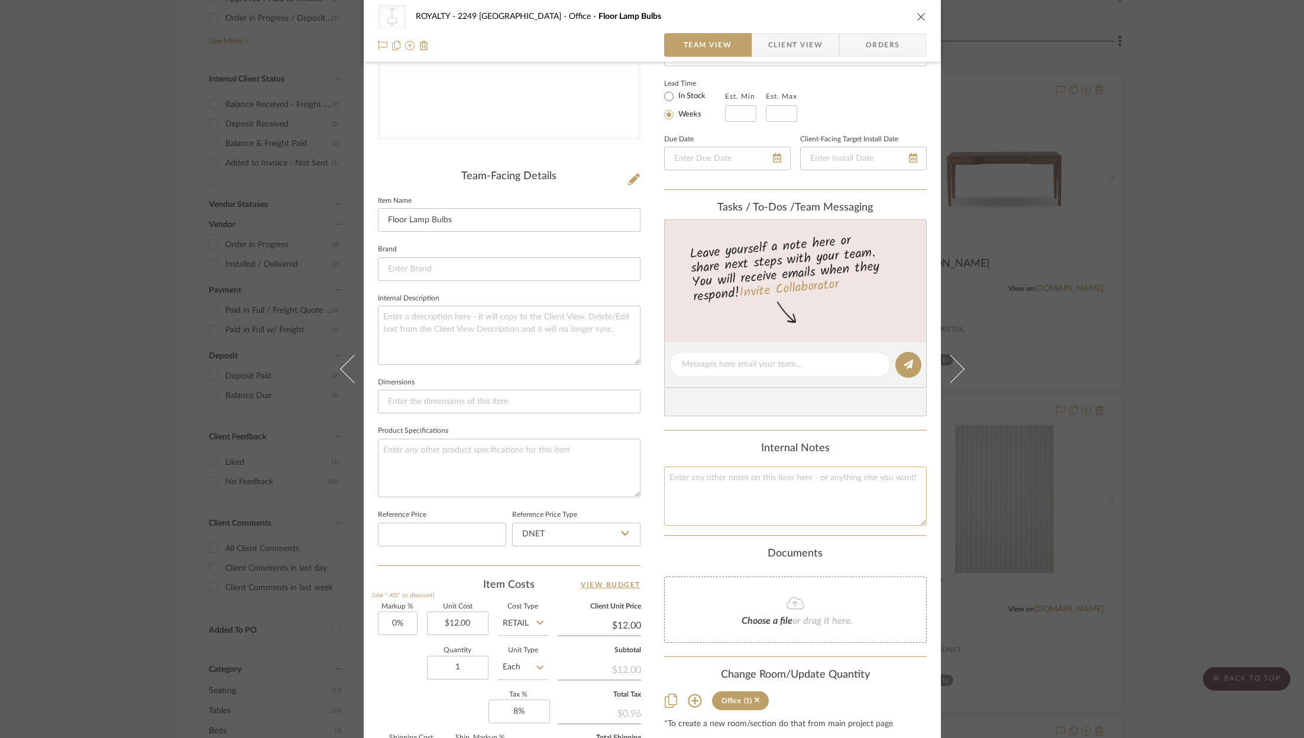
click at [767, 491] on textarea at bounding box center [795, 496] width 263 height 59
type textarea "12"
click at [455, 606] on label "Unit Cost" at bounding box center [458, 607] width 62 height 6
click at [455, 619] on input "12.00" at bounding box center [458, 624] width 62 height 24
type input "$8.40"
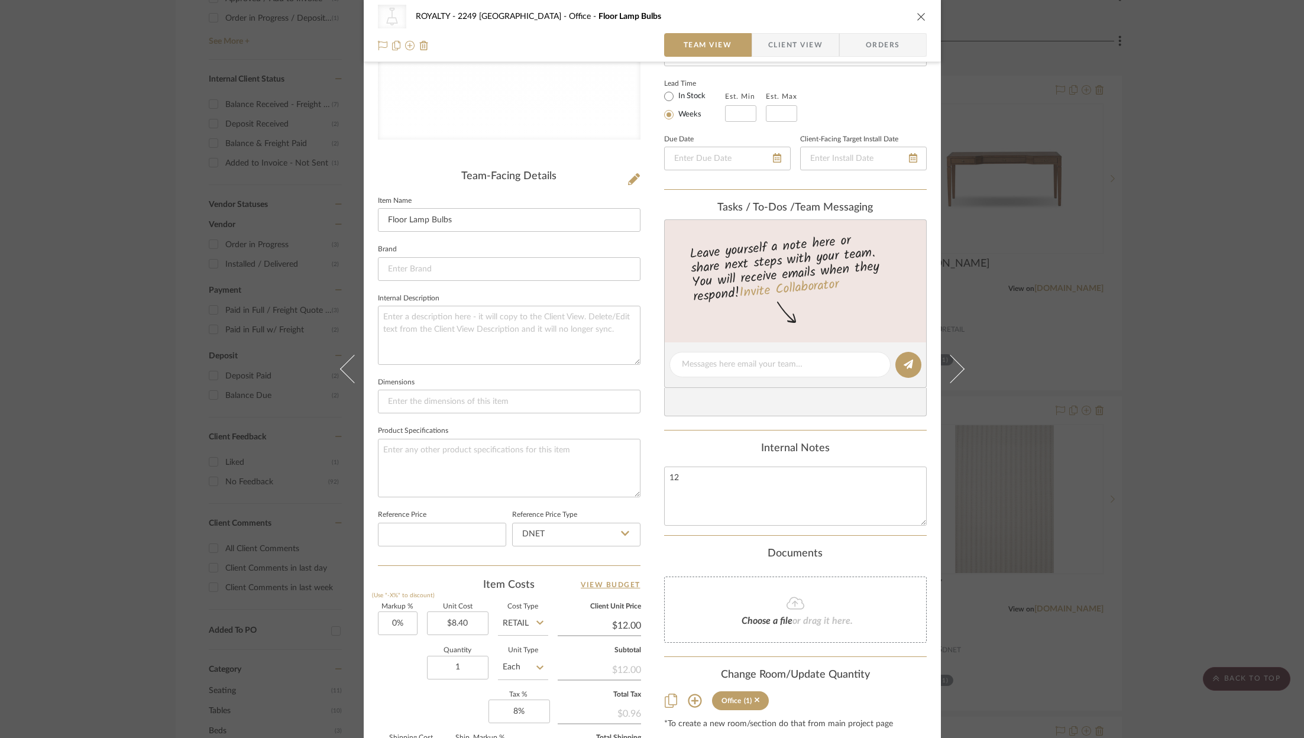
click at [815, 591] on div "Choose a file or drag it here." at bounding box center [795, 610] width 263 height 66
type input "$8.40"
click at [803, 507] on textarea "12" at bounding box center [795, 496] width 263 height 59
click at [592, 623] on input "8.40" at bounding box center [599, 626] width 83 height 18
click at [619, 626] on input "128.40" at bounding box center [599, 626] width 83 height 18
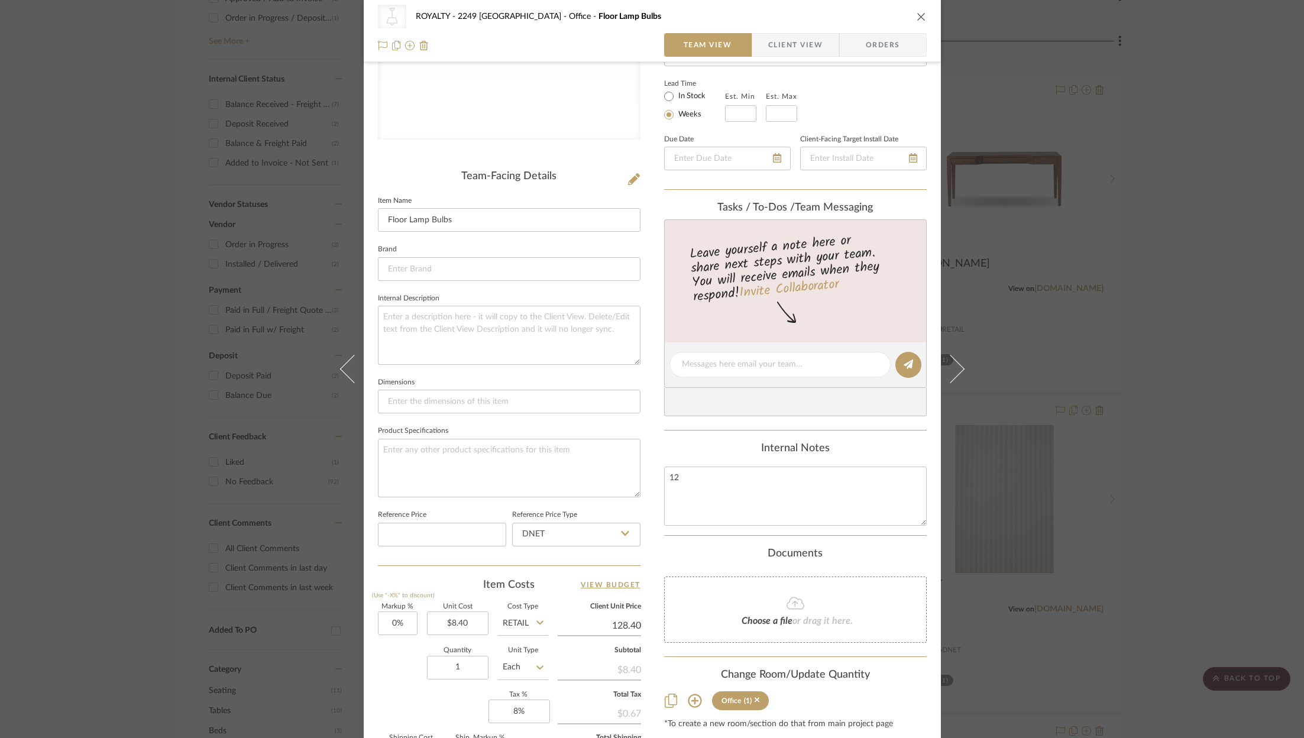
click at [619, 626] on input "128.40" at bounding box center [599, 626] width 83 height 18
type input "12"
type input "42.86%"
type input "$12.00"
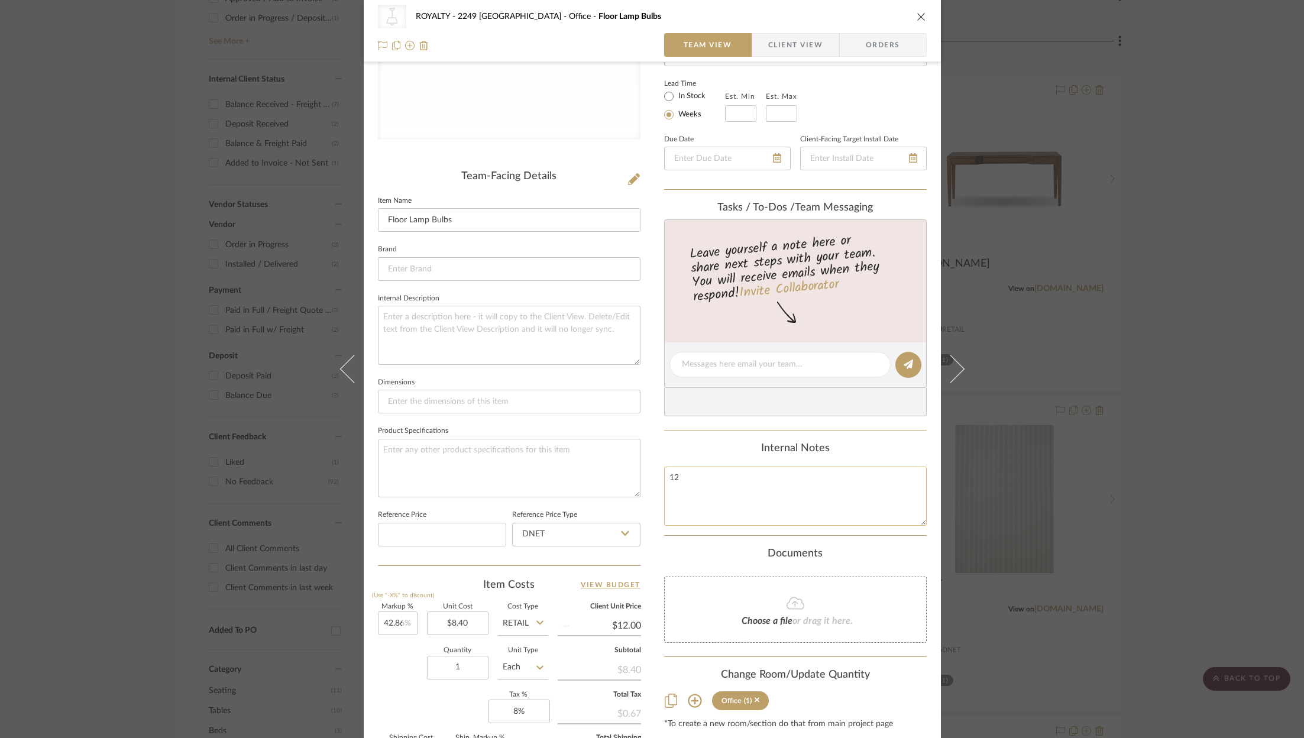
click at [819, 471] on textarea "12" at bounding box center [795, 496] width 263 height 59
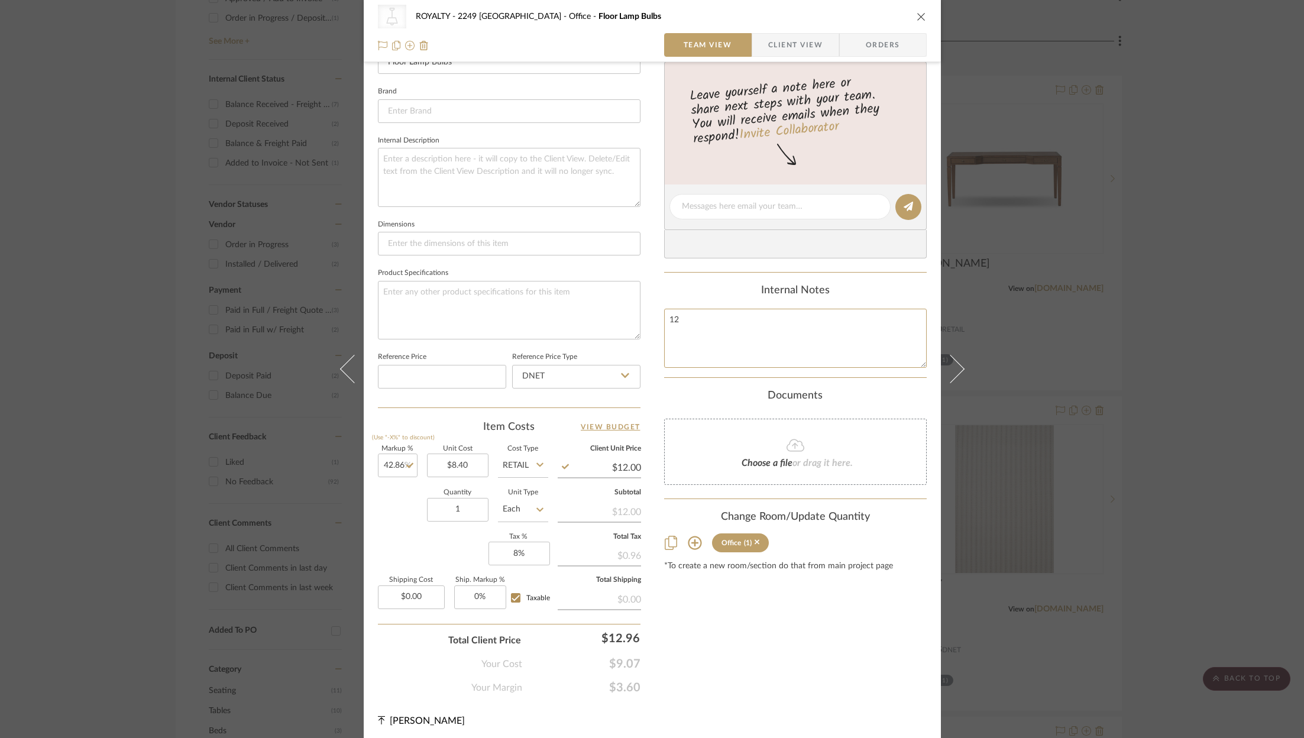
scroll to position [0, 0]
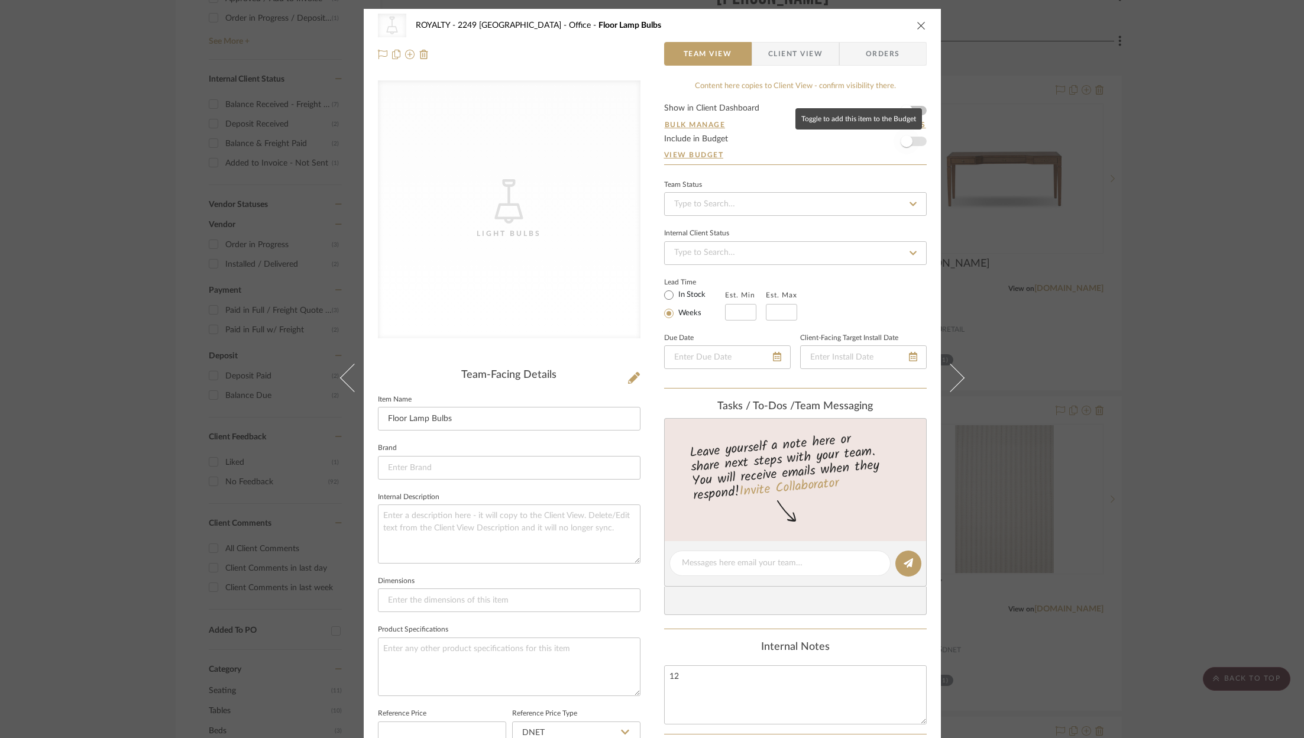
click at [915, 143] on span "button" at bounding box center [907, 141] width 26 height 26
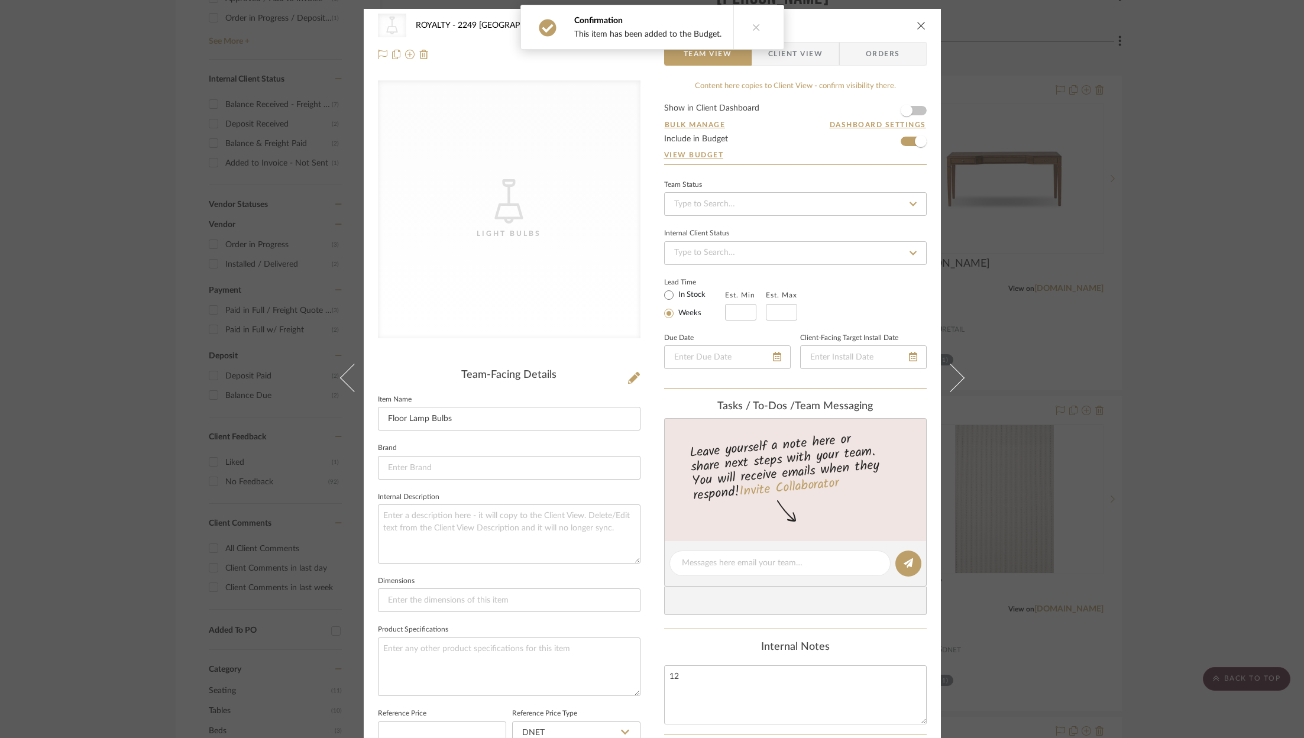
click at [917, 24] on icon "close" at bounding box center [921, 25] width 9 height 9
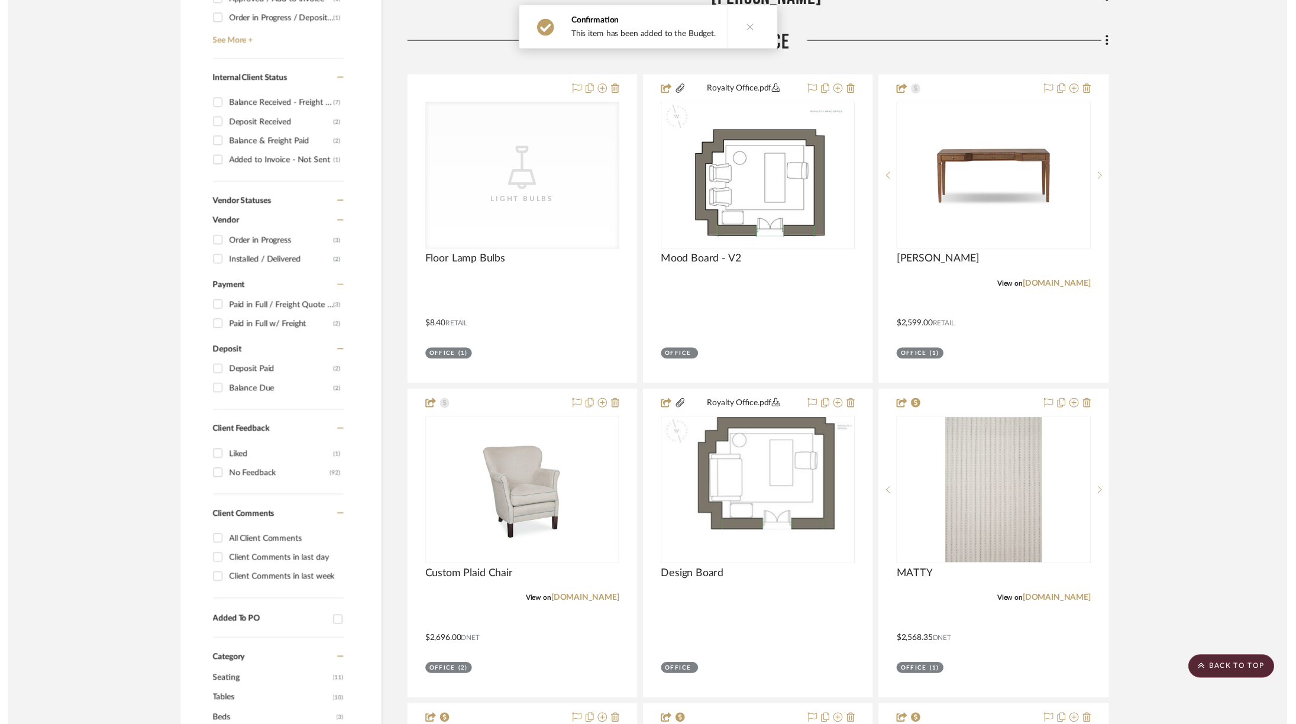
scroll to position [638, 0]
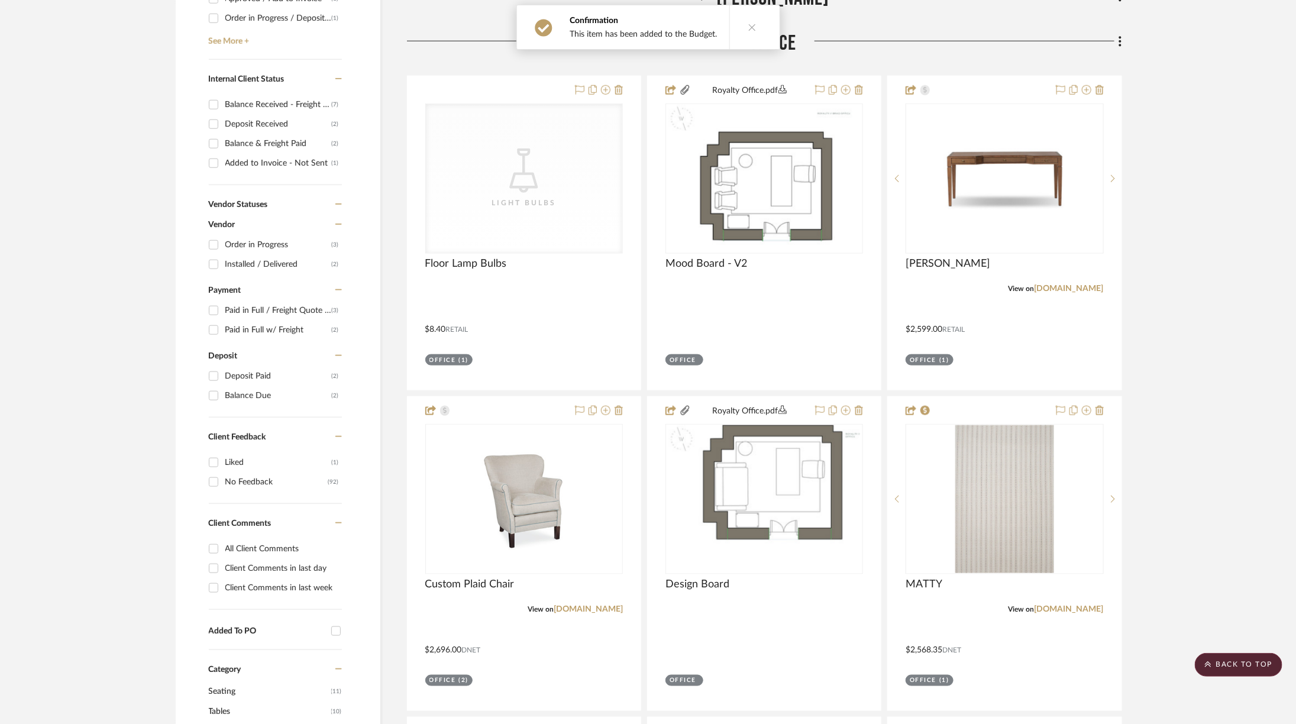
click at [1112, 31] on div at bounding box center [959, 46] width 325 height 30
click at [1114, 31] on div at bounding box center [959, 46] width 325 height 30
click at [1117, 33] on fa-icon at bounding box center [1118, 43] width 8 height 20
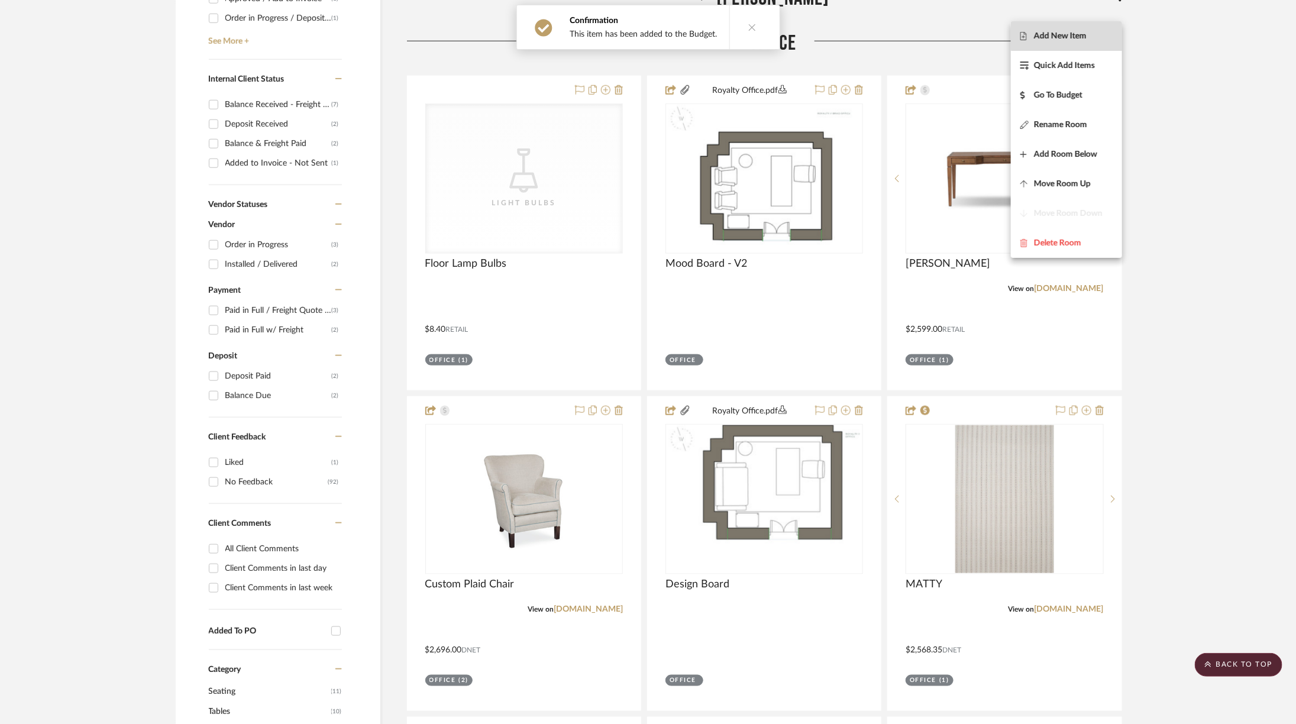
click at [1101, 29] on button "Add New Item" at bounding box center [1066, 36] width 111 height 30
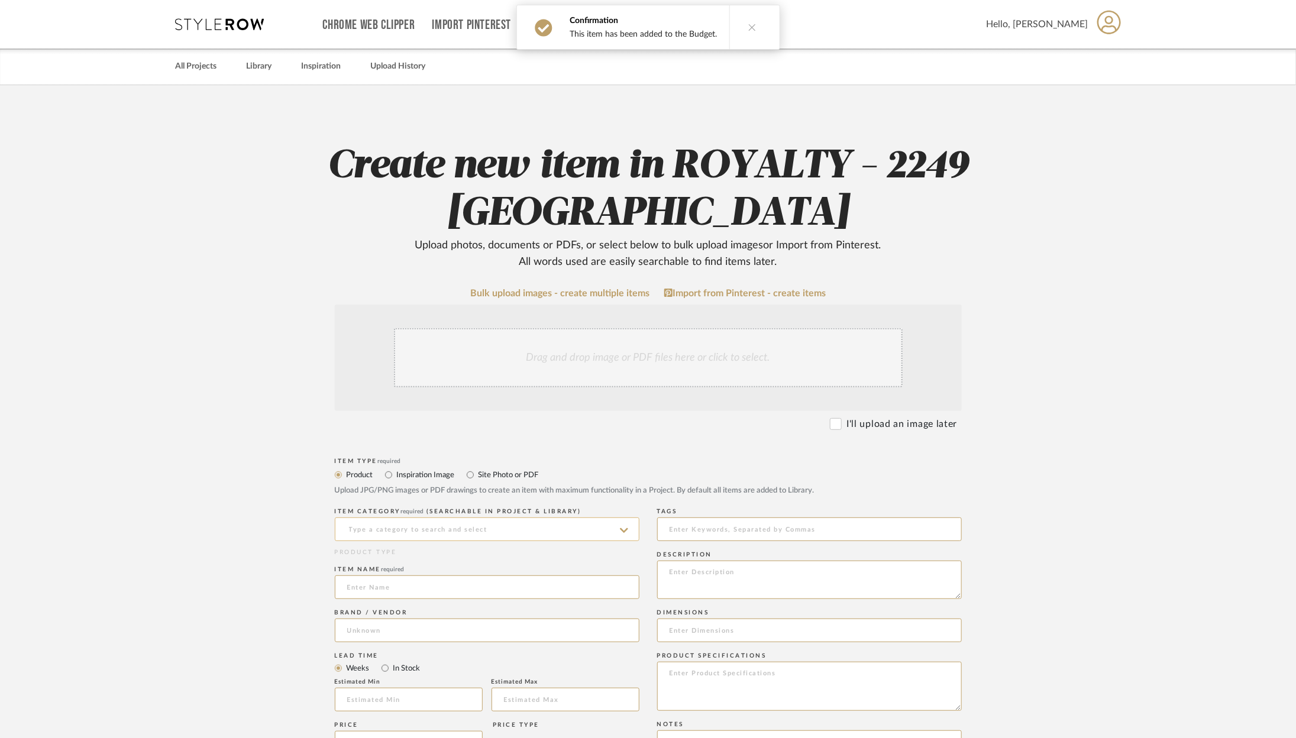
click at [554, 532] on input at bounding box center [487, 530] width 305 height 24
click at [521, 565] on div "Light Bulbs" at bounding box center [486, 559] width 303 height 30
type input "Light Bulbs"
click at [483, 584] on input at bounding box center [487, 588] width 305 height 24
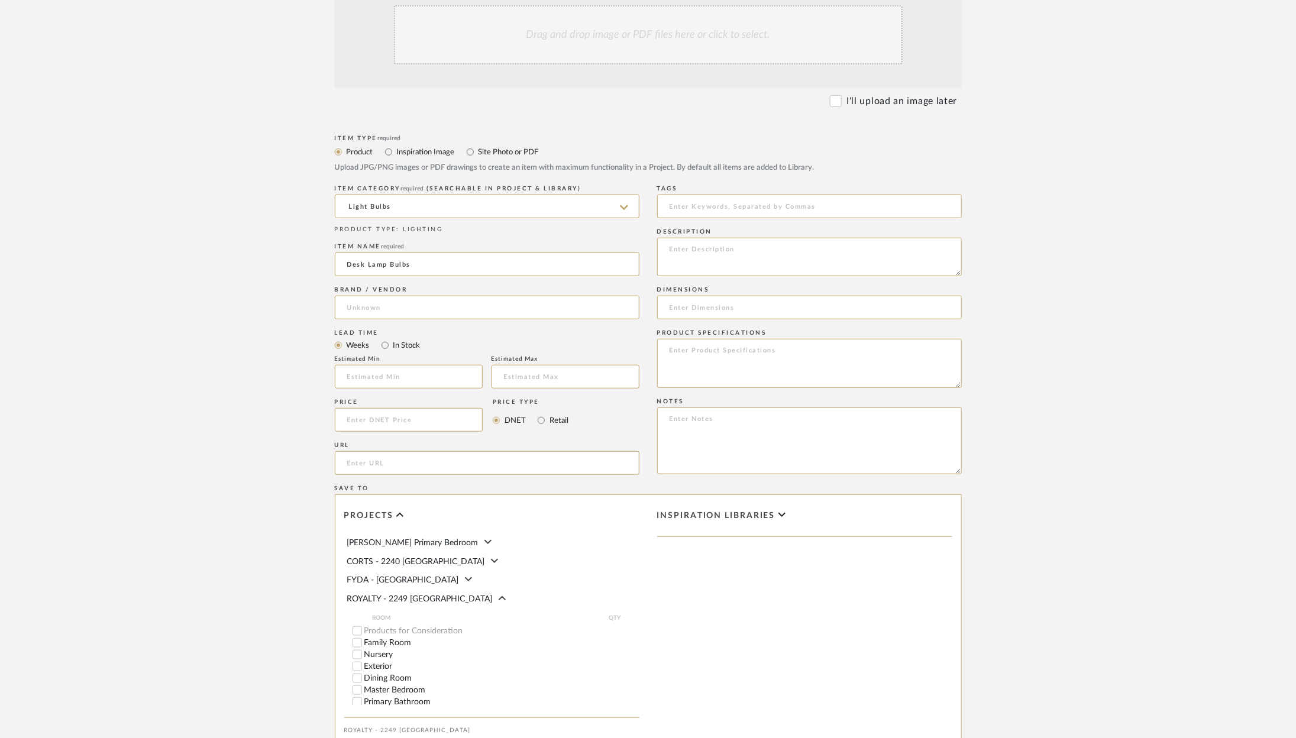
scroll to position [490, 0]
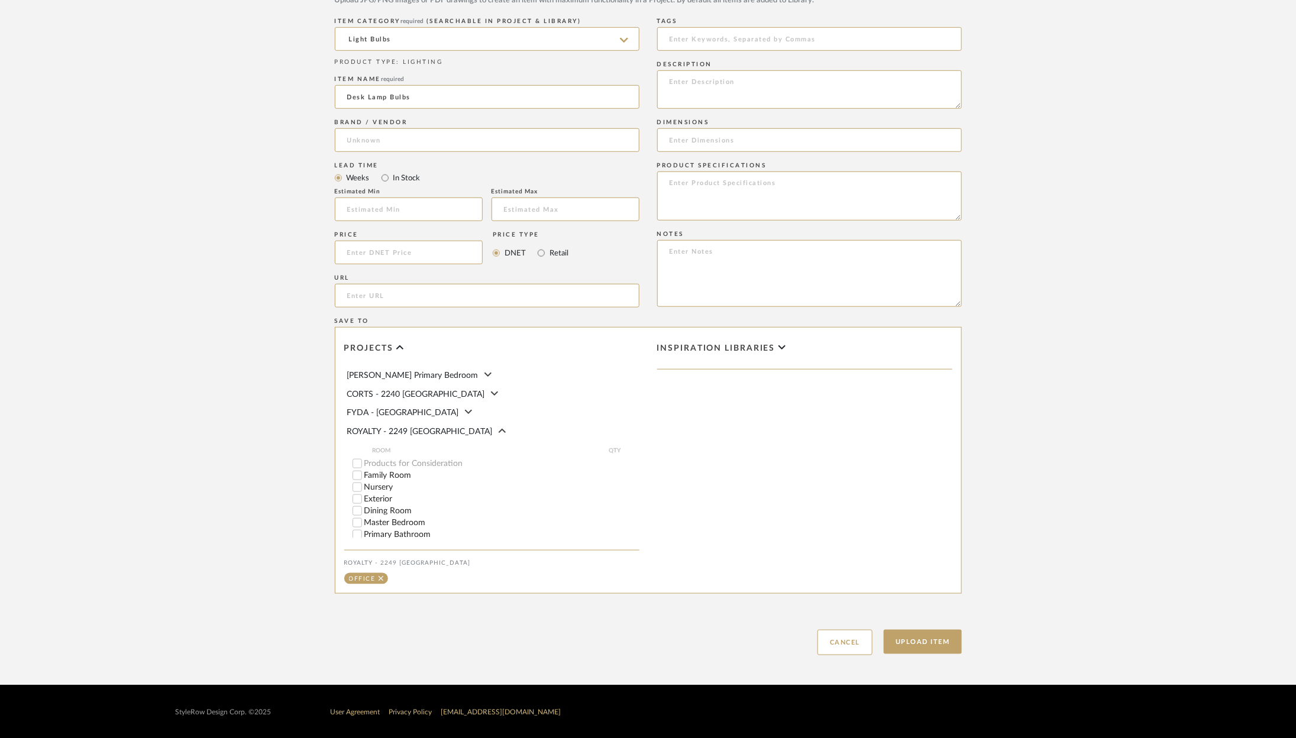
type input "Desk Lamp Bulbs"
click at [439, 254] on input at bounding box center [409, 253] width 148 height 24
type input "$14.00"
click at [930, 640] on button "Upload Item" at bounding box center [923, 642] width 78 height 24
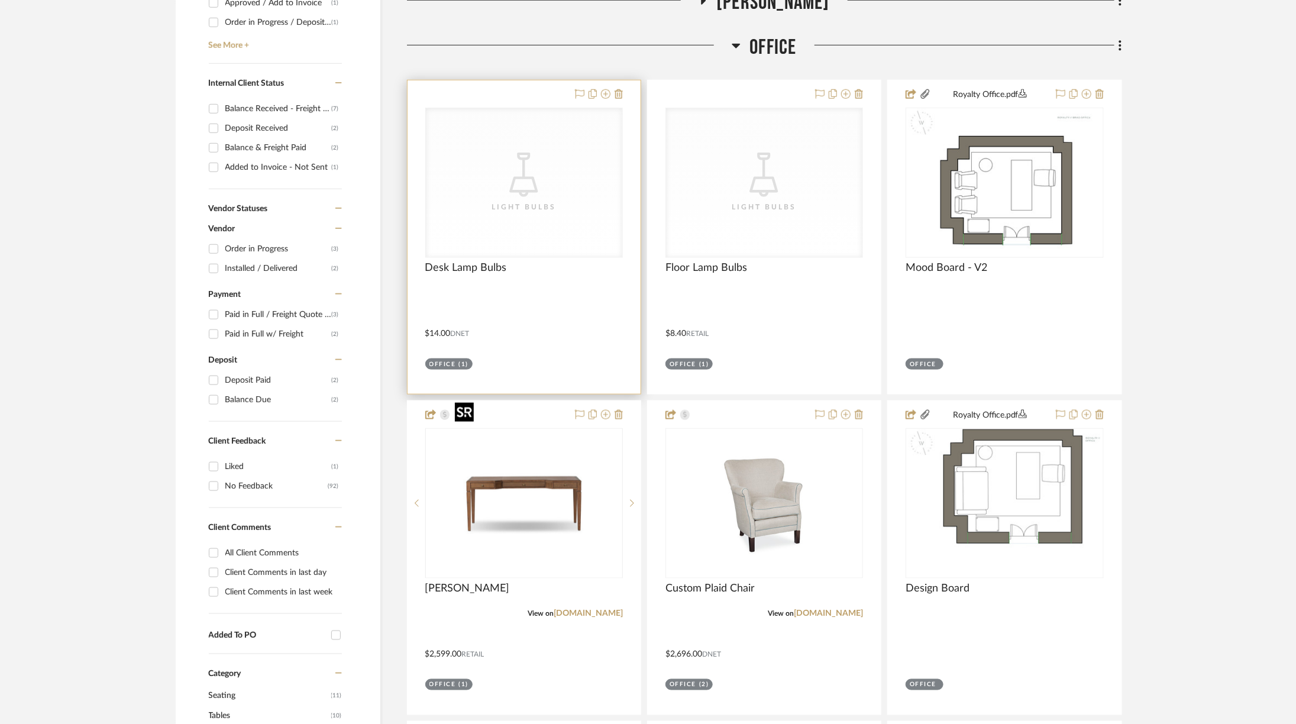
scroll to position [638, 0]
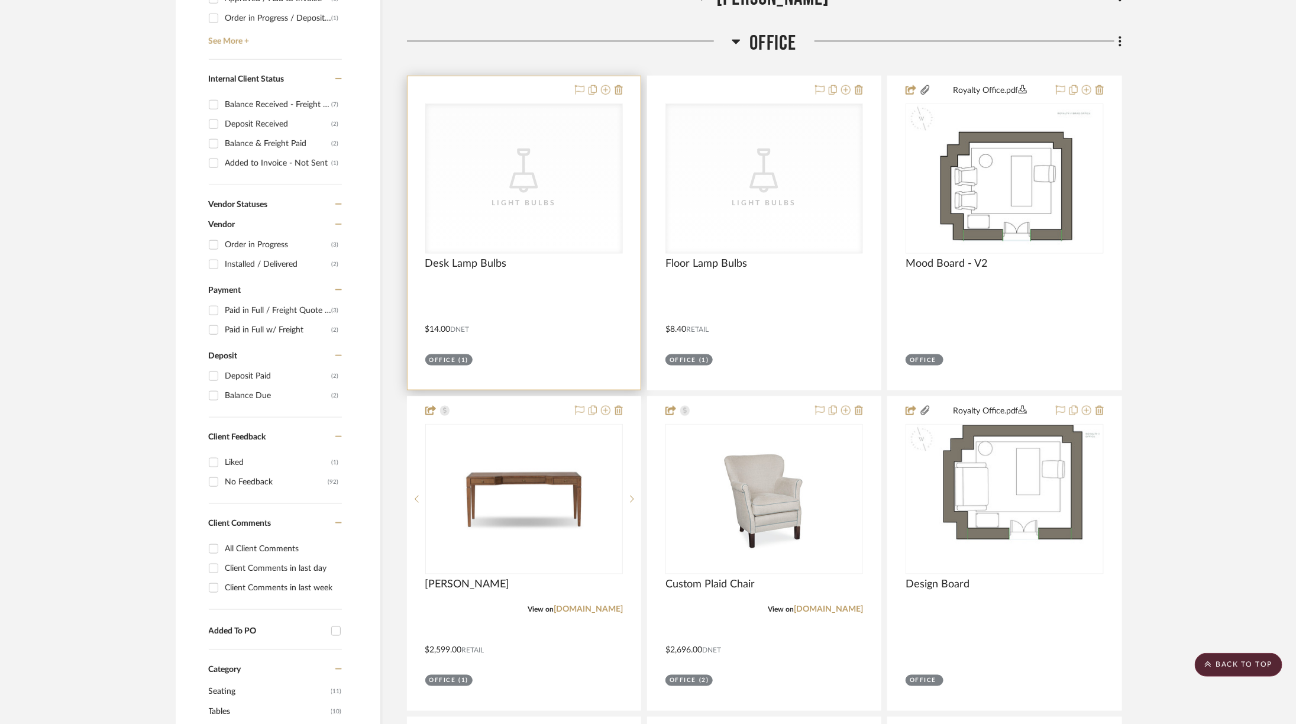
click at [515, 194] on div "CategoryIconLighting Created with Sketch. Light Bulbs" at bounding box center [524, 178] width 196 height 149
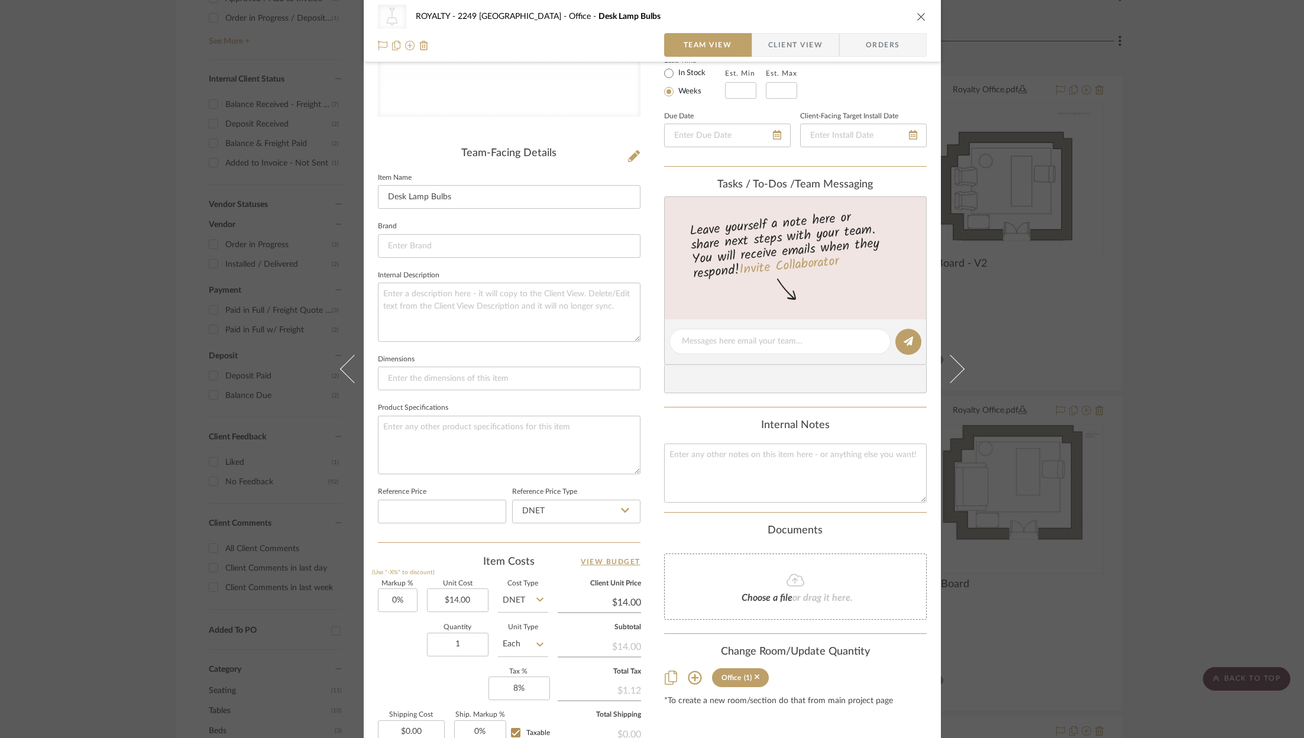
scroll to position [224, 0]
click at [628, 602] on input "14.00" at bounding box center [599, 600] width 83 height 18
type input "20.00"
type input "42.86%"
type input "$20.00"
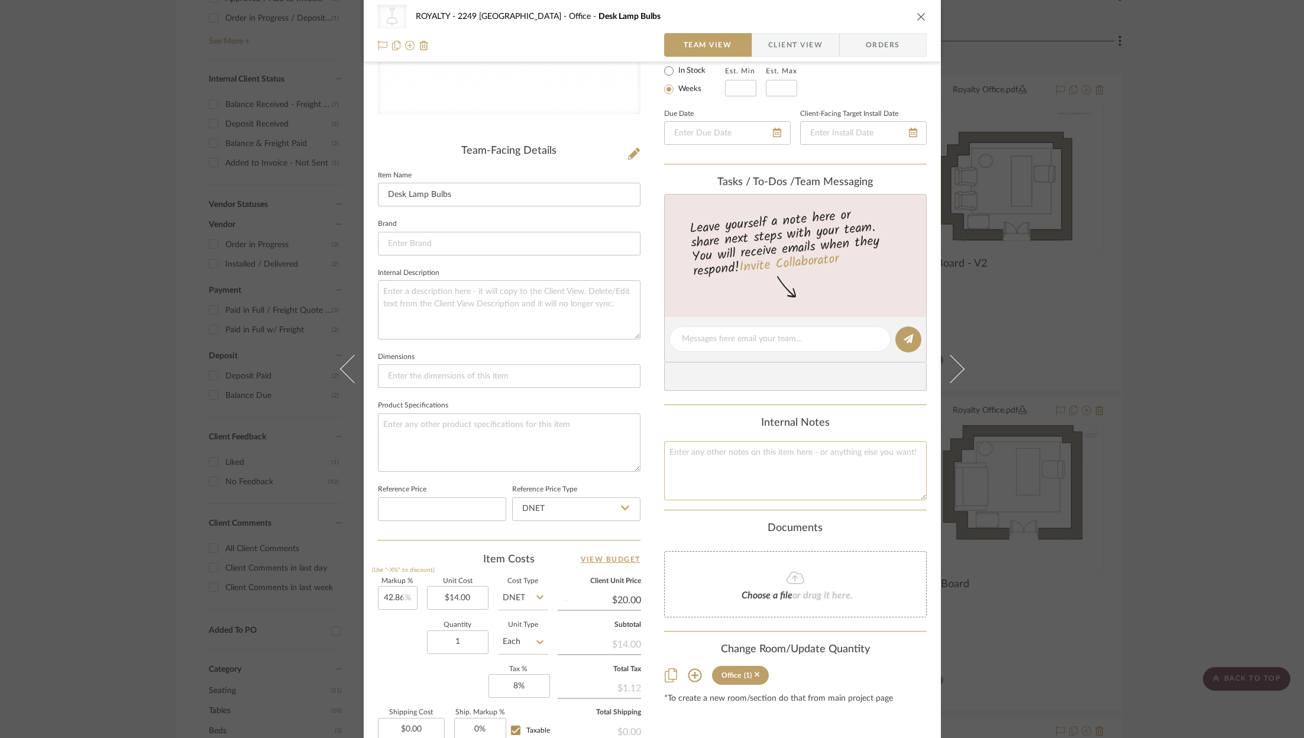
click at [714, 458] on textarea at bounding box center [795, 470] width 263 height 59
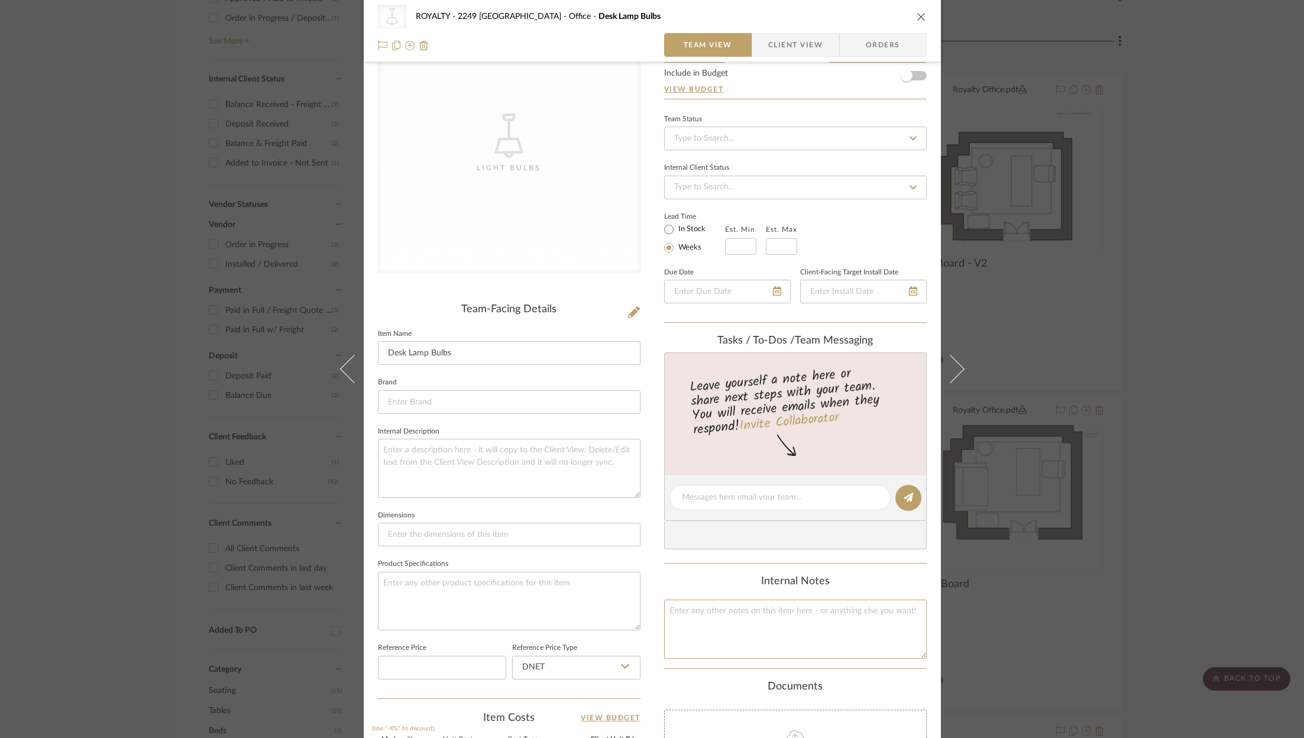
scroll to position [0, 0]
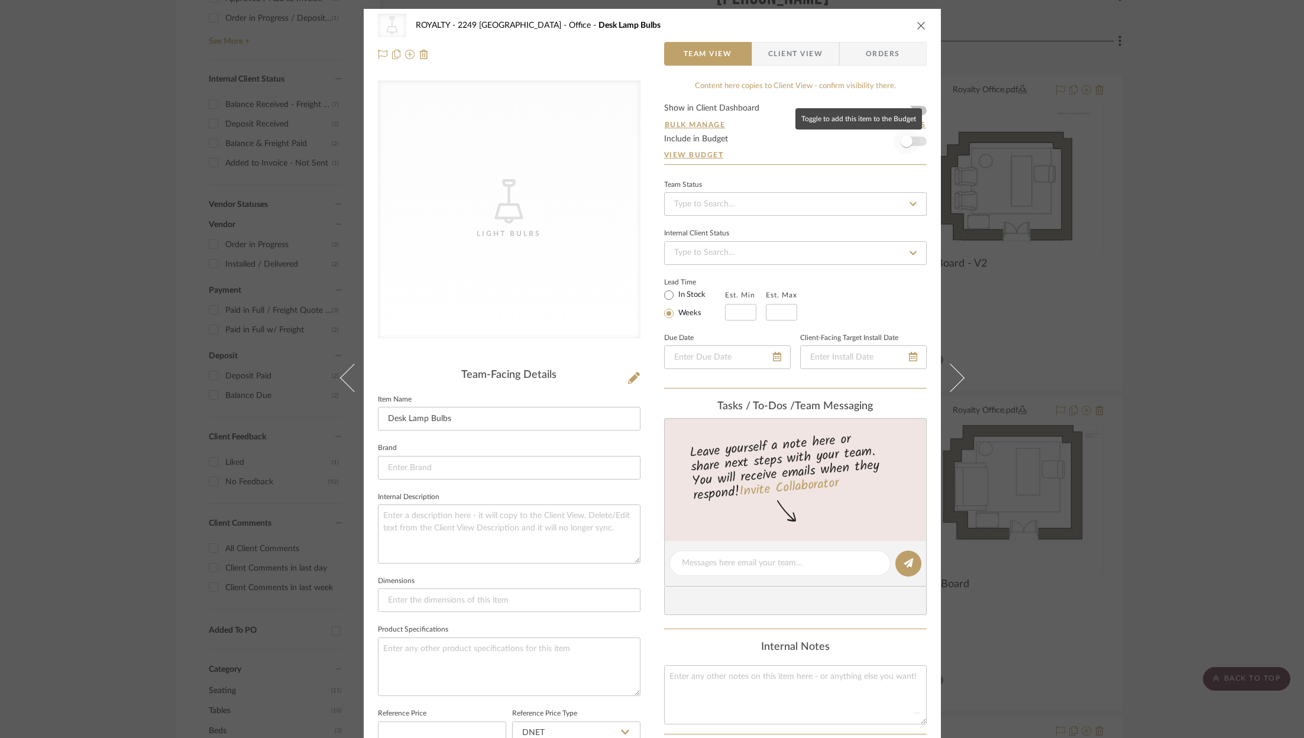
click at [914, 134] on span "button" at bounding box center [907, 141] width 26 height 26
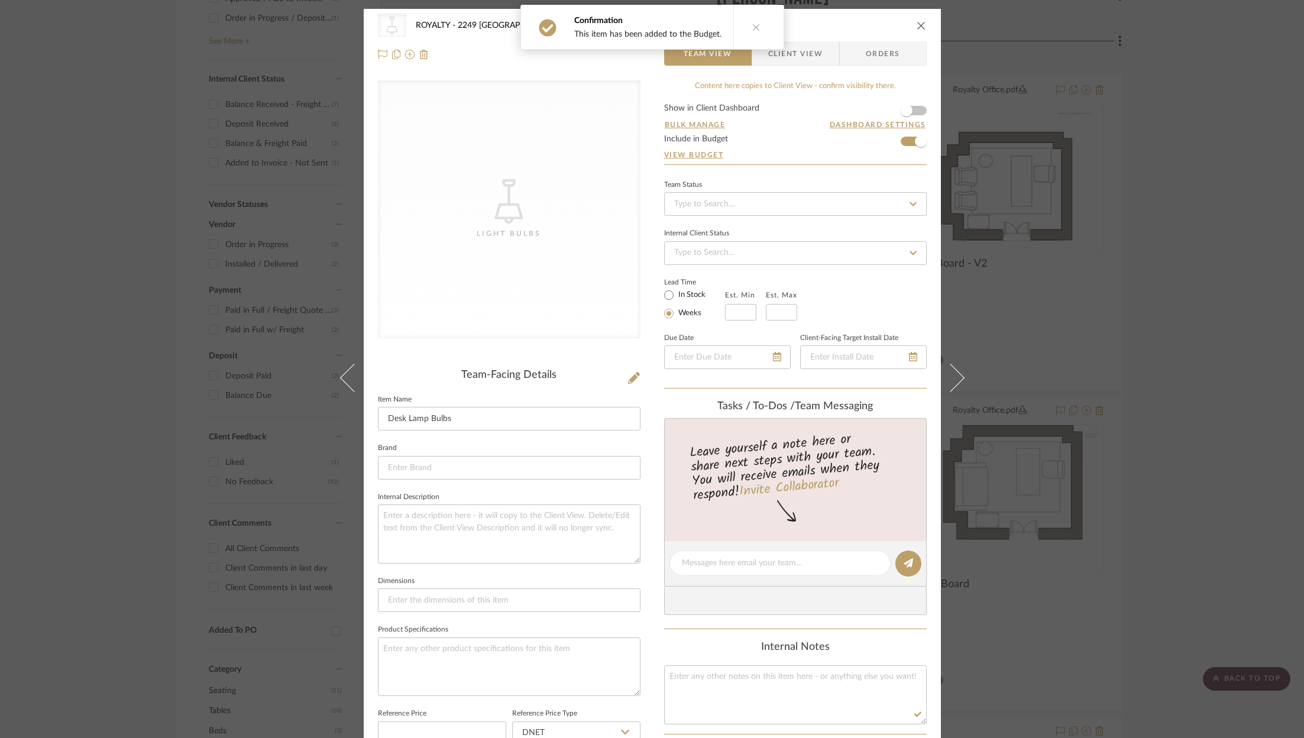
click at [917, 28] on icon "close" at bounding box center [921, 25] width 9 height 9
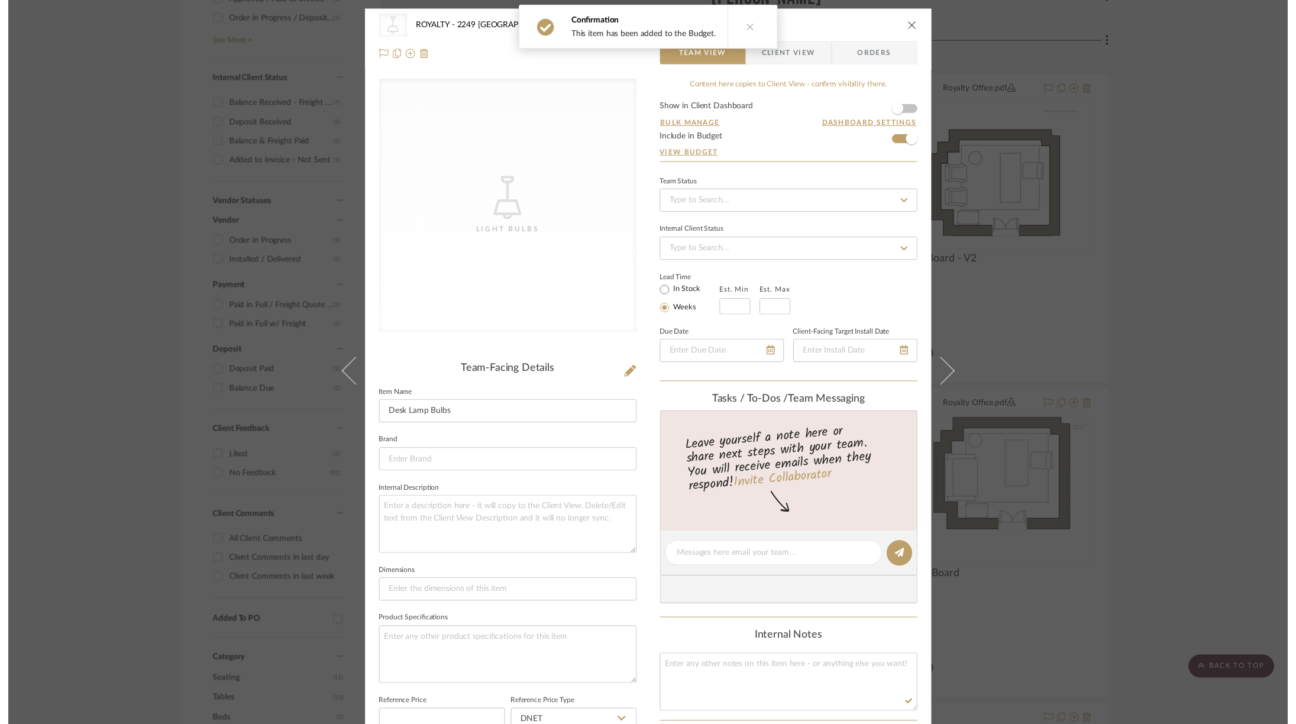
scroll to position [638, 0]
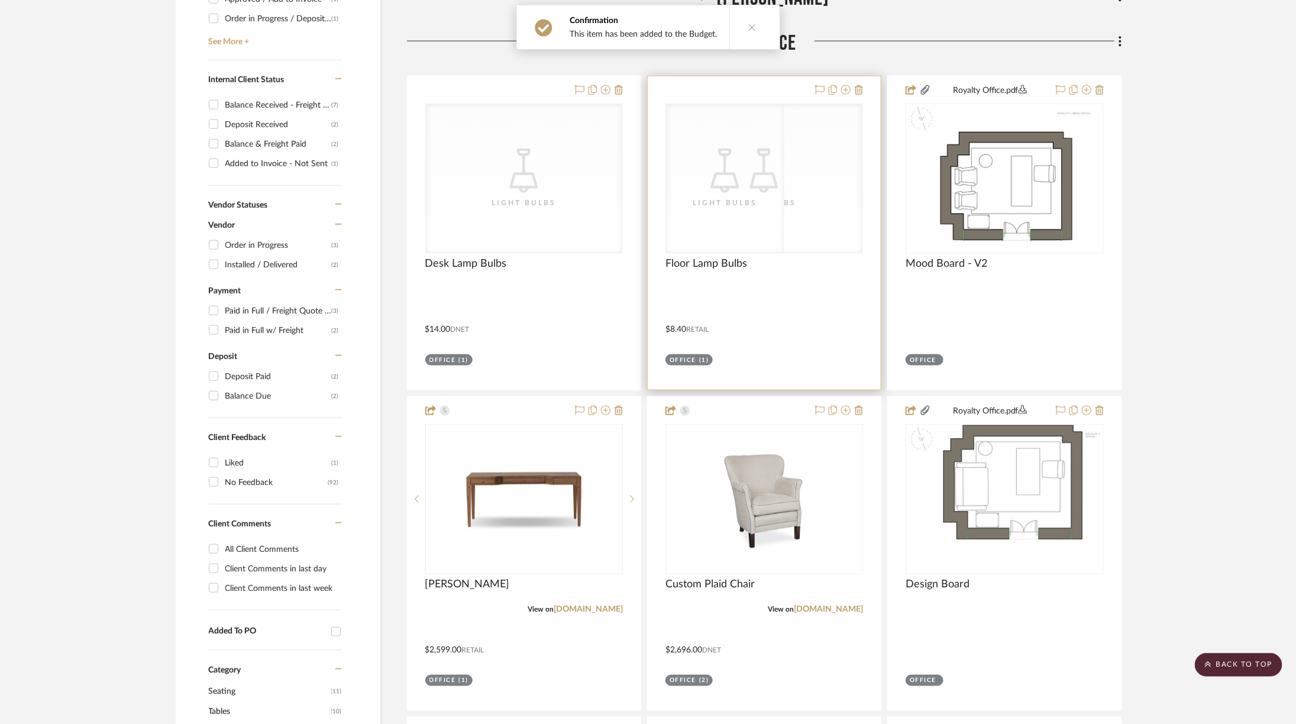
click at [725, 144] on div "CategoryIconLighting Created with Sketch. Light Bulbs CategoryIconLighting Crea…" at bounding box center [764, 179] width 198 height 150
click at [725, 144] on div "CategoryIconLighting Created with Sketch. Light Bulbs" at bounding box center [764, 178] width 196 height 149
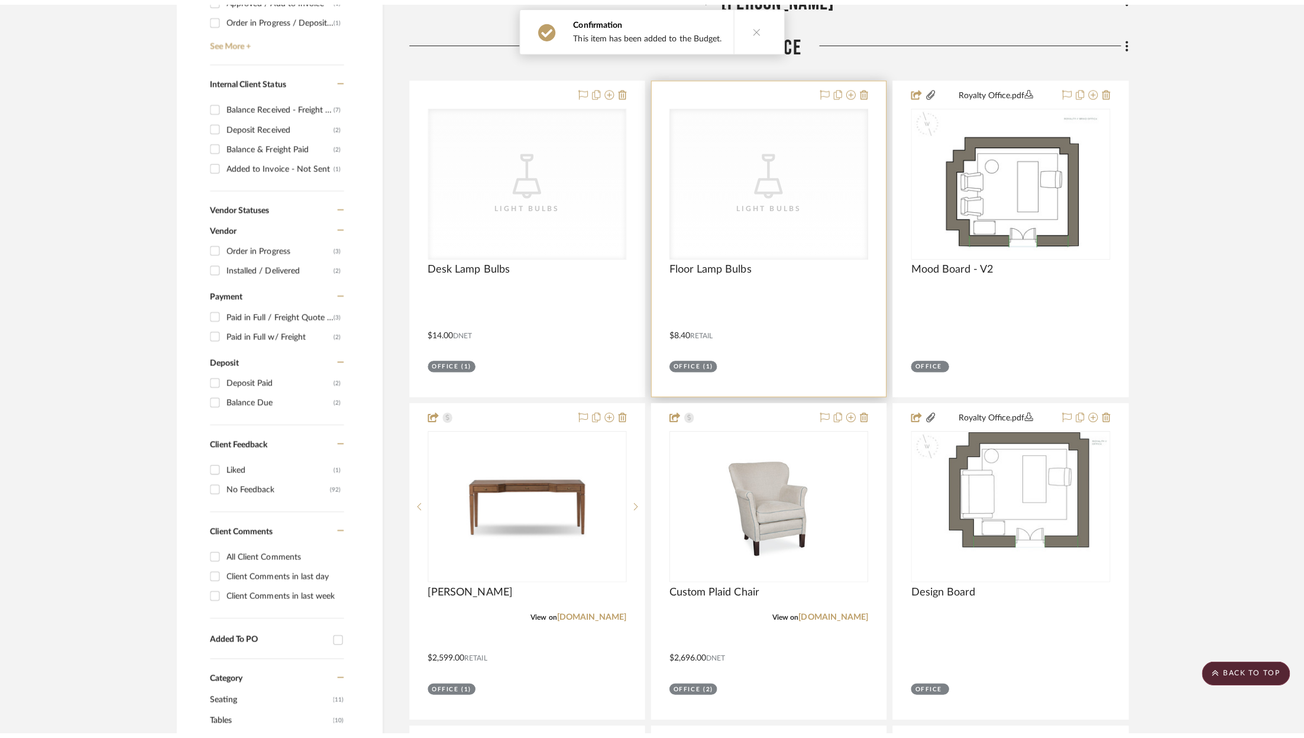
scroll to position [0, 0]
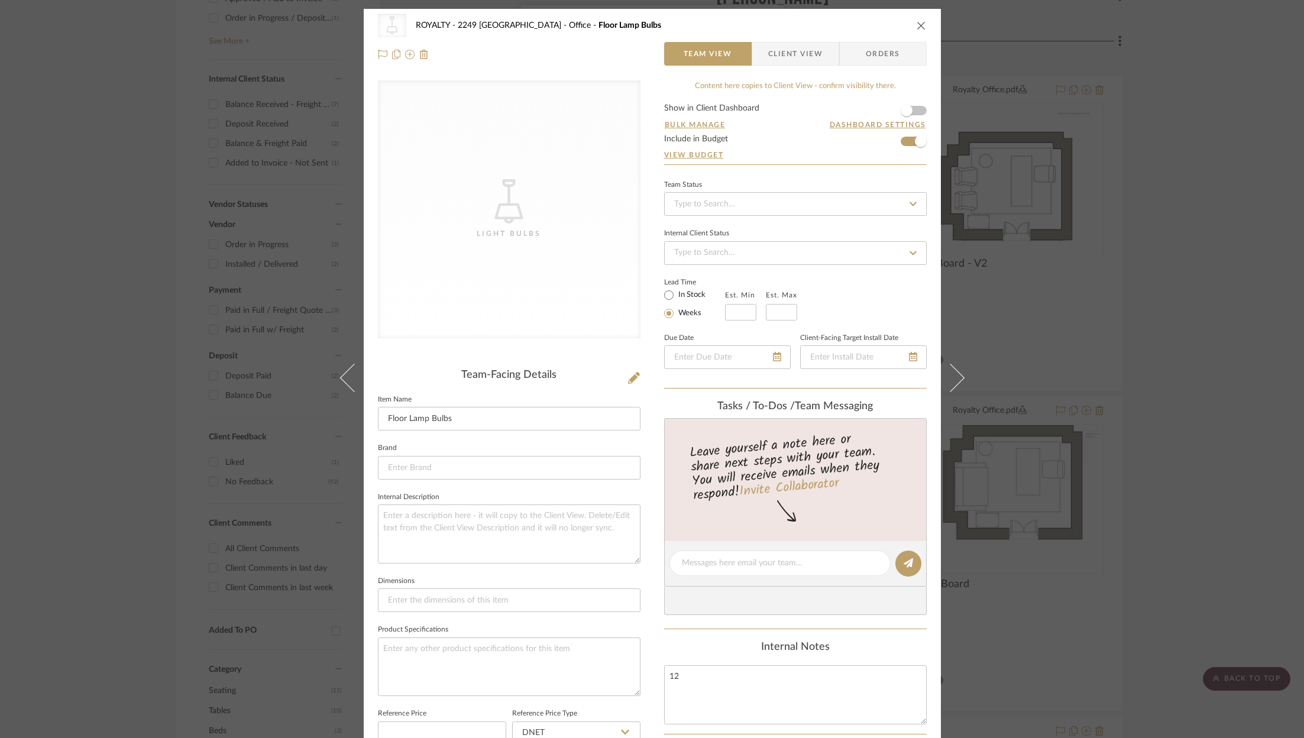
click at [917, 28] on icon "close" at bounding box center [921, 25] width 9 height 9
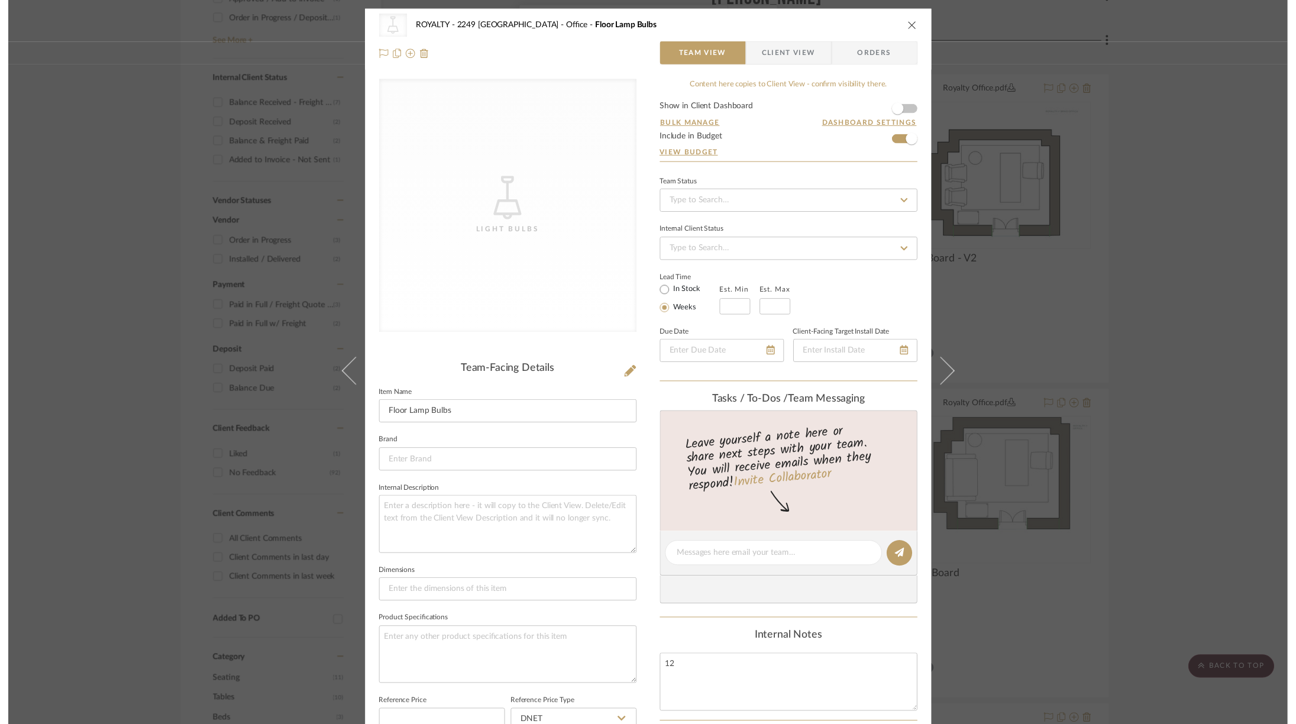
scroll to position [638, 0]
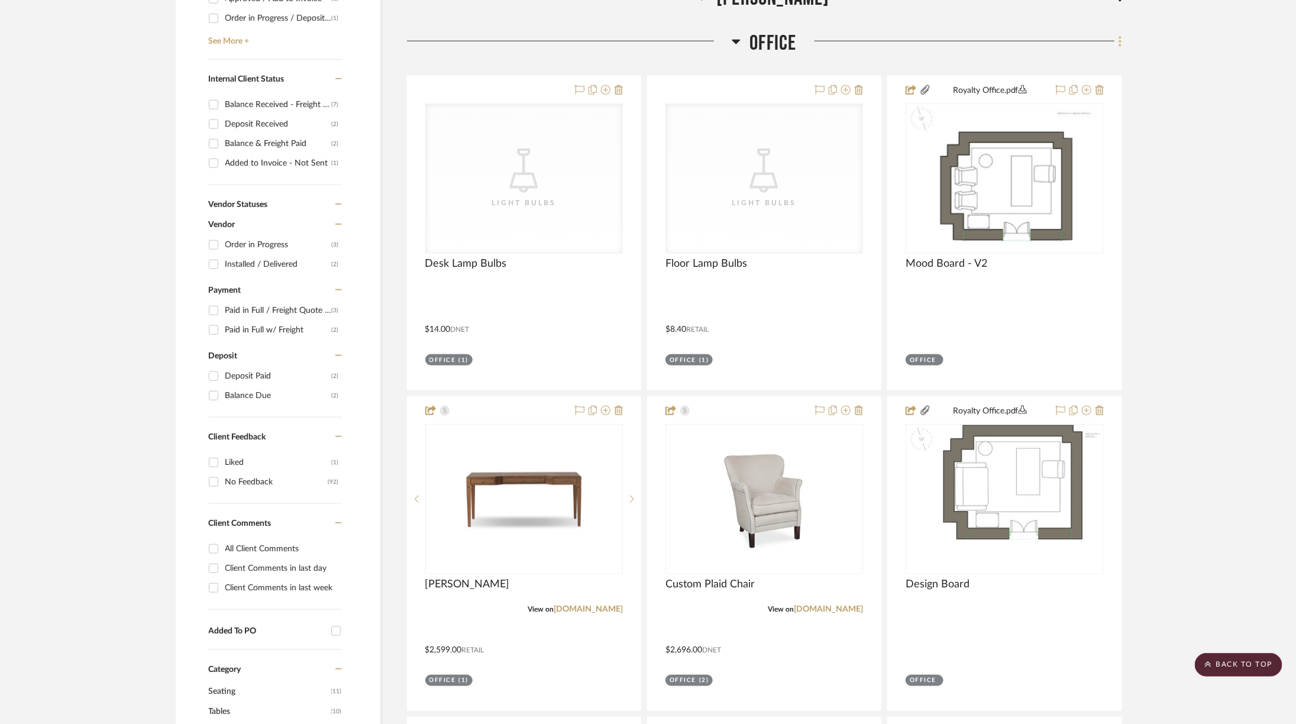
click at [1118, 35] on icon at bounding box center [1120, 41] width 4 height 13
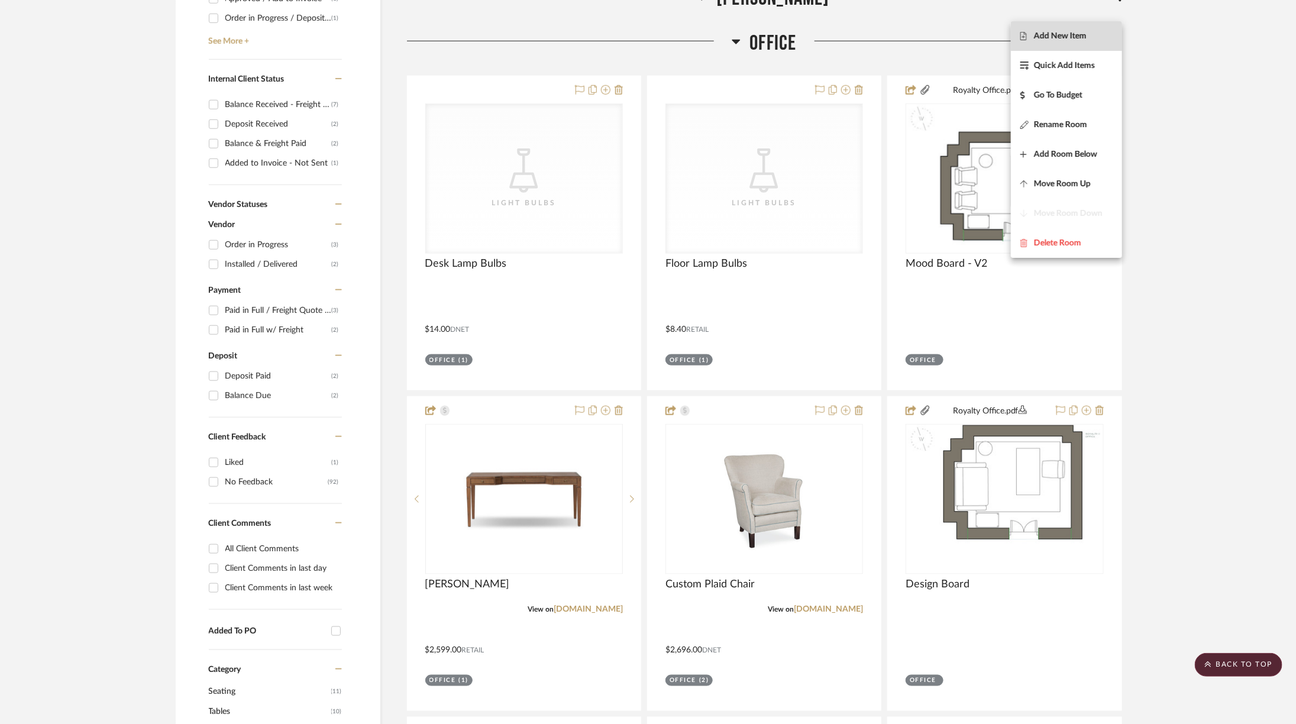
click at [1084, 34] on span "Add New Item" at bounding box center [1060, 36] width 53 height 10
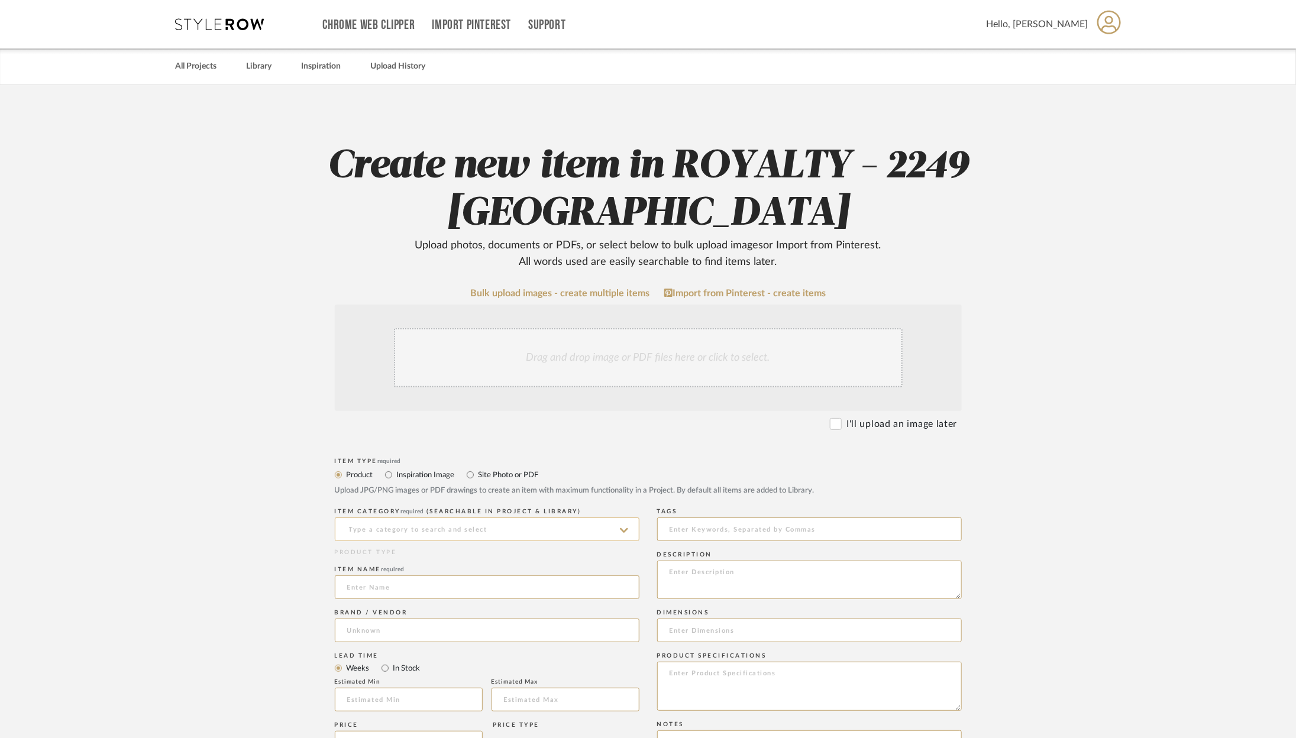
click at [513, 538] on input at bounding box center [487, 530] width 305 height 24
click at [505, 552] on div "Light Bulbs" at bounding box center [486, 559] width 303 height 30
type input "Light Bulbs"
click at [495, 584] on input at bounding box center [487, 588] width 305 height 24
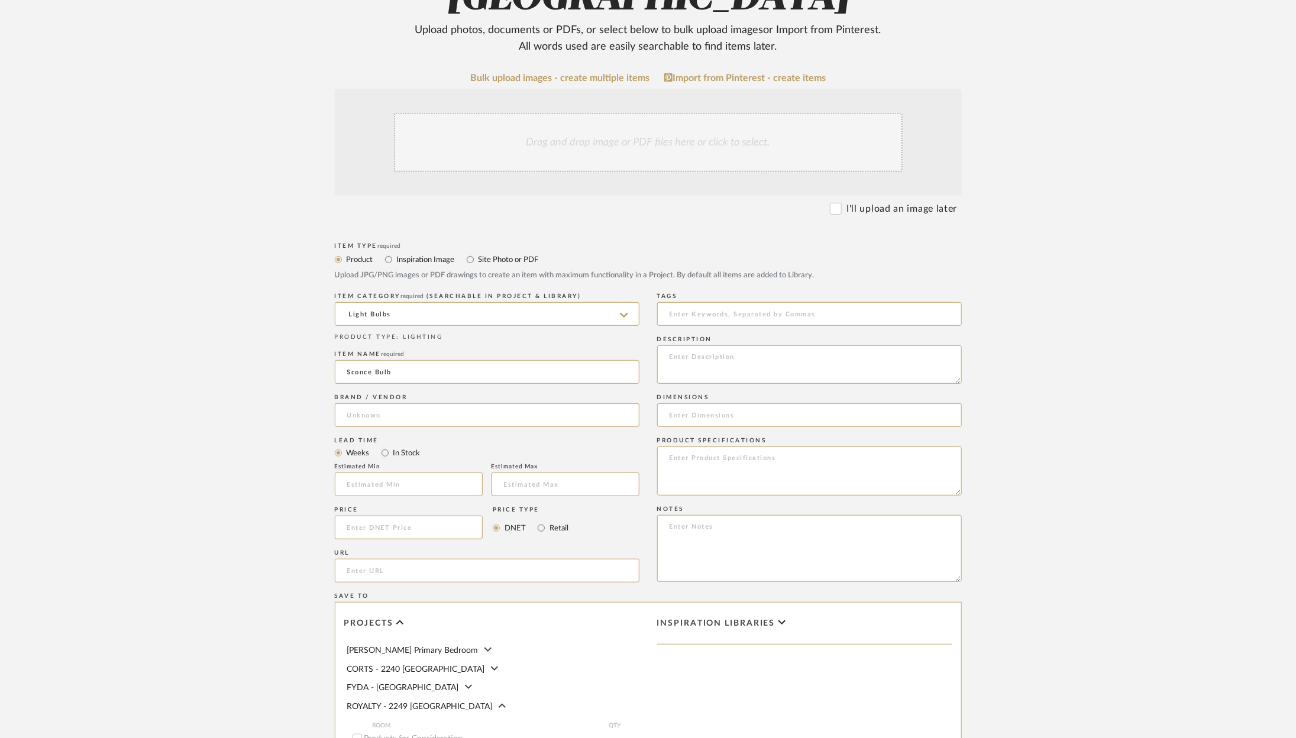
scroll to position [218, 0]
type input "Sconce Bulb"
click at [434, 528] on input at bounding box center [409, 525] width 148 height 24
type input "8"
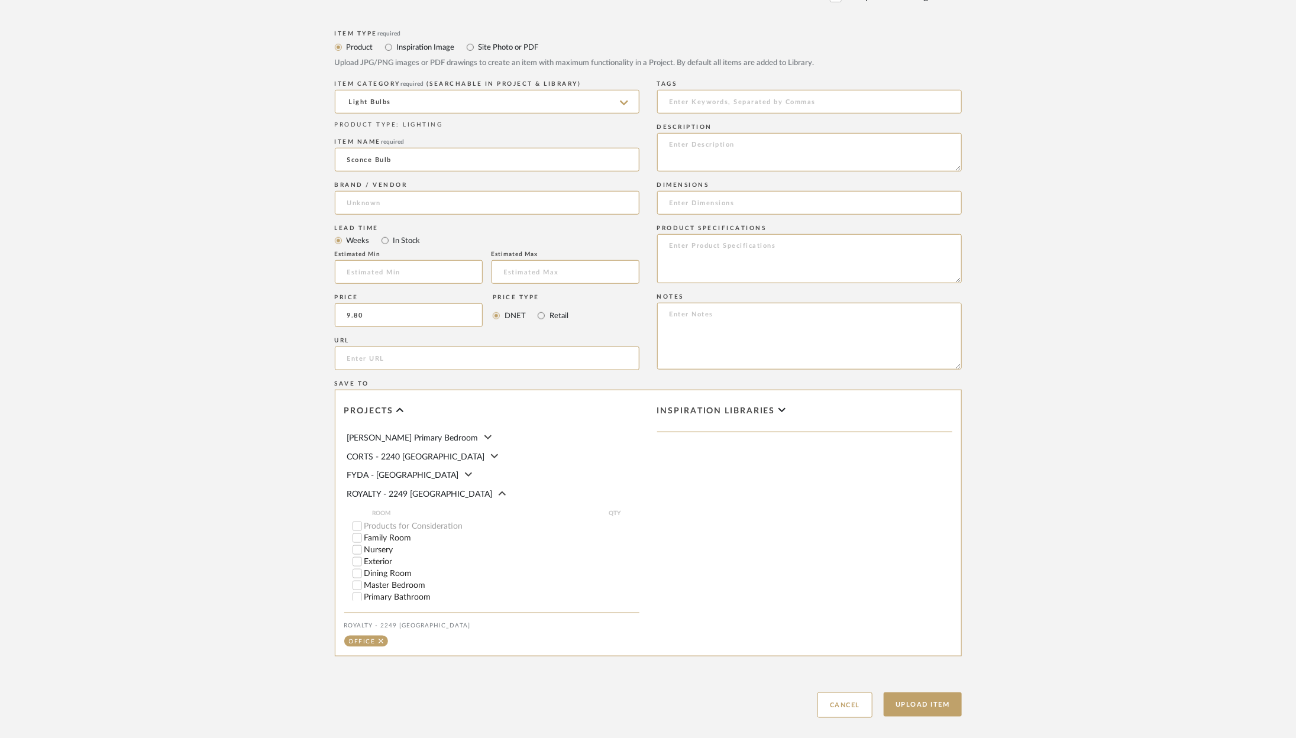
scroll to position [490, 0]
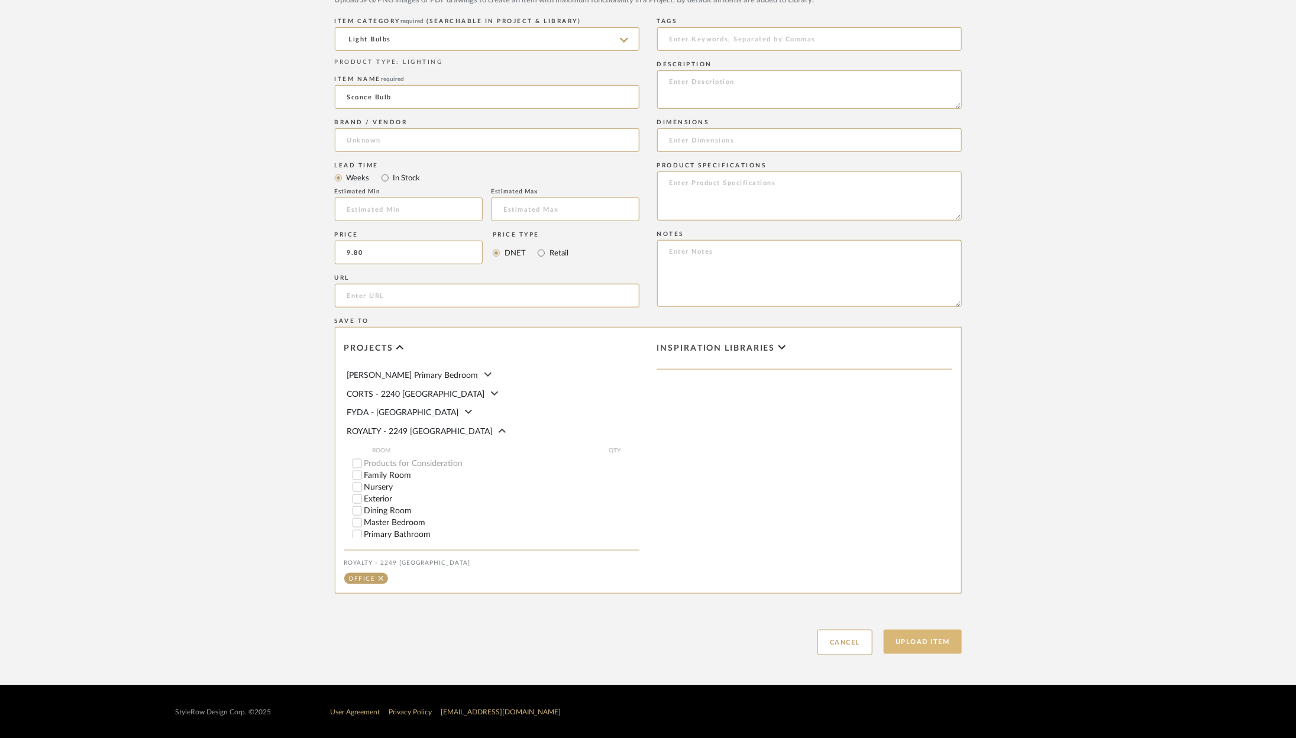
type input "$9.80"
click at [935, 642] on button "Upload Item" at bounding box center [923, 642] width 78 height 24
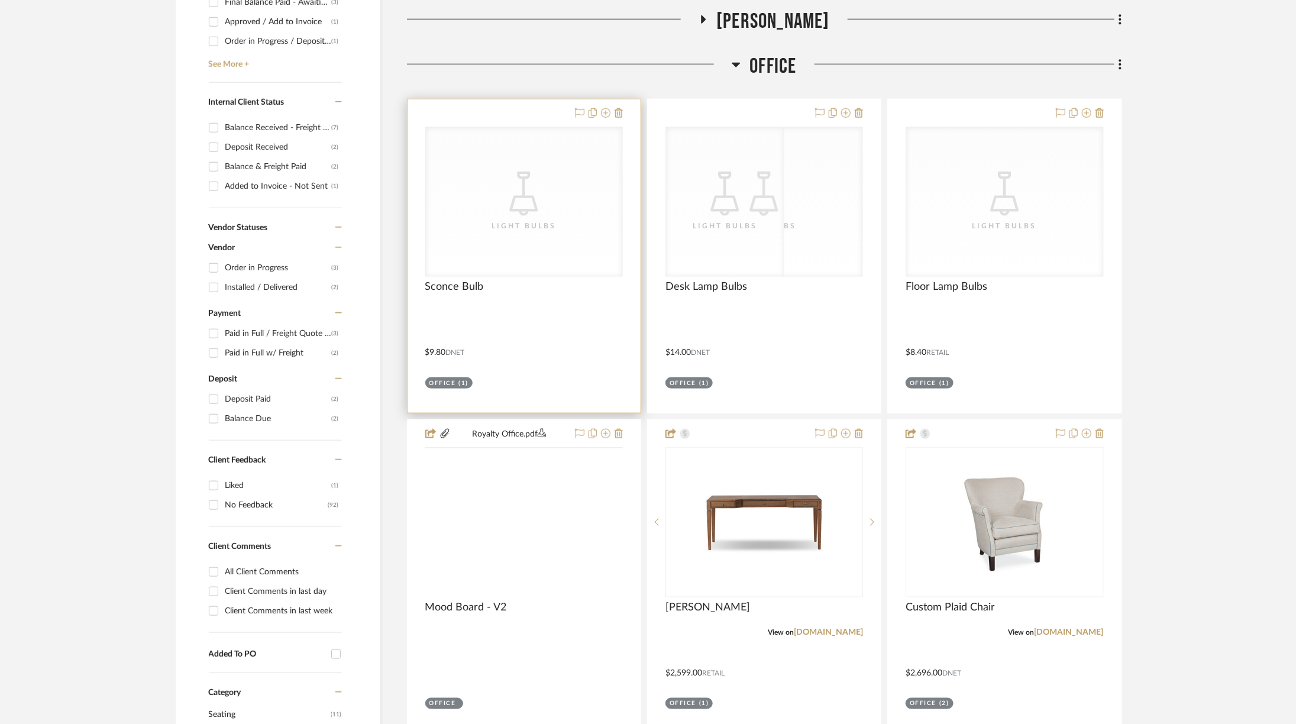
click at [534, 419] on project-item-tile "Royalty Office.pdf Mood Board - V2 By Unknown Team Status Internal Client Statu…" at bounding box center [524, 576] width 234 height 315
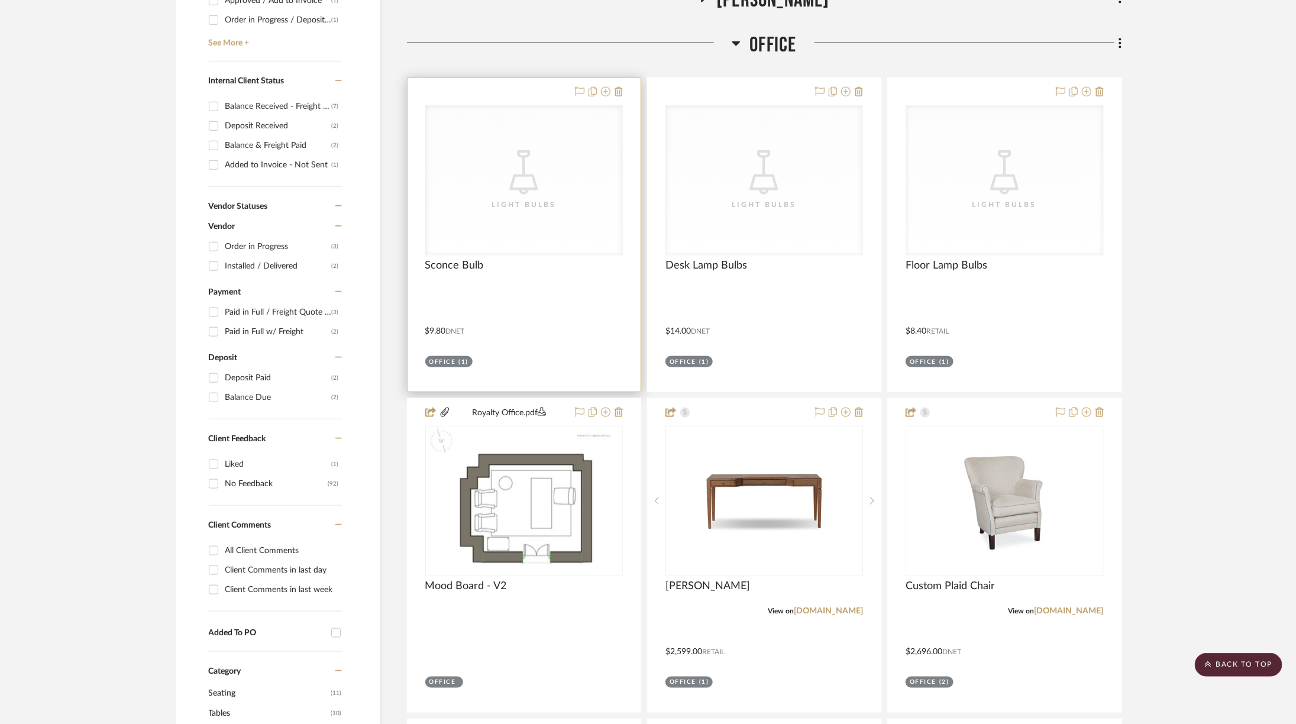
scroll to position [638, 0]
click at [590, 166] on div "CategoryIconLighting Created with Sketch. Light Bulbs" at bounding box center [524, 178] width 196 height 149
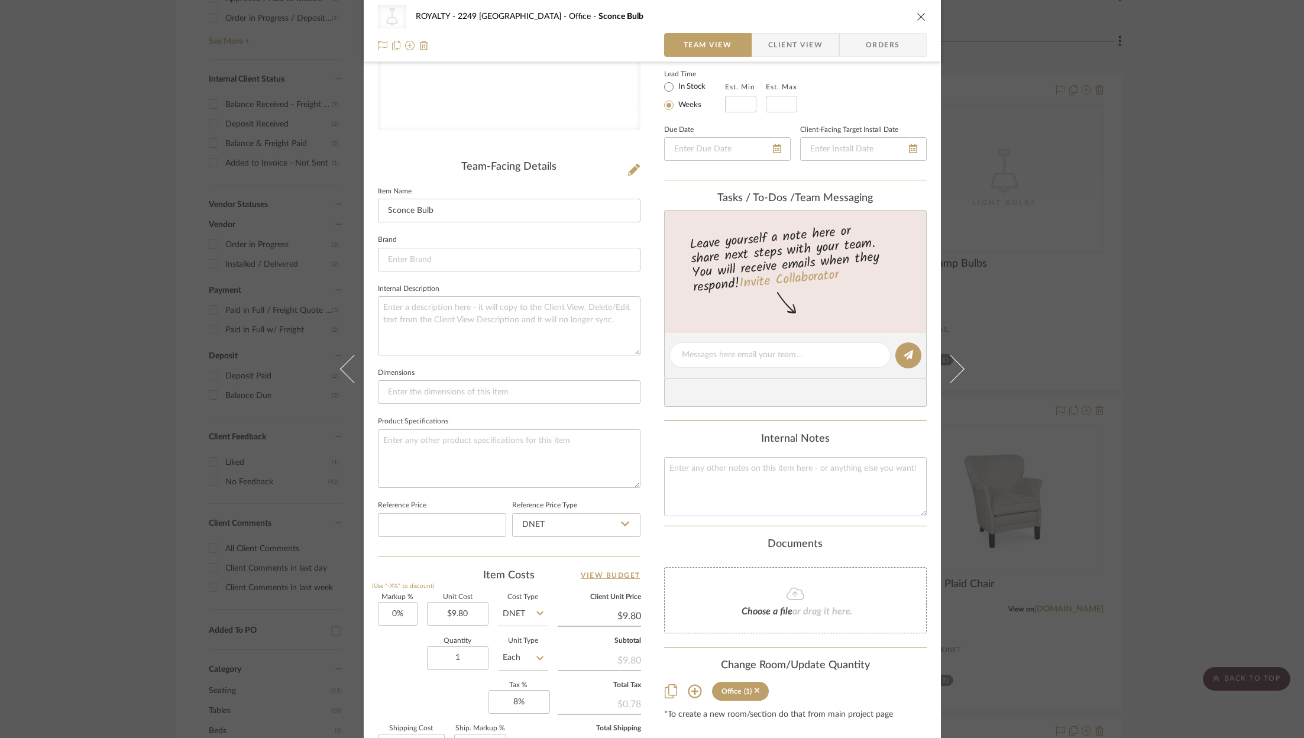
scroll to position [217, 0]
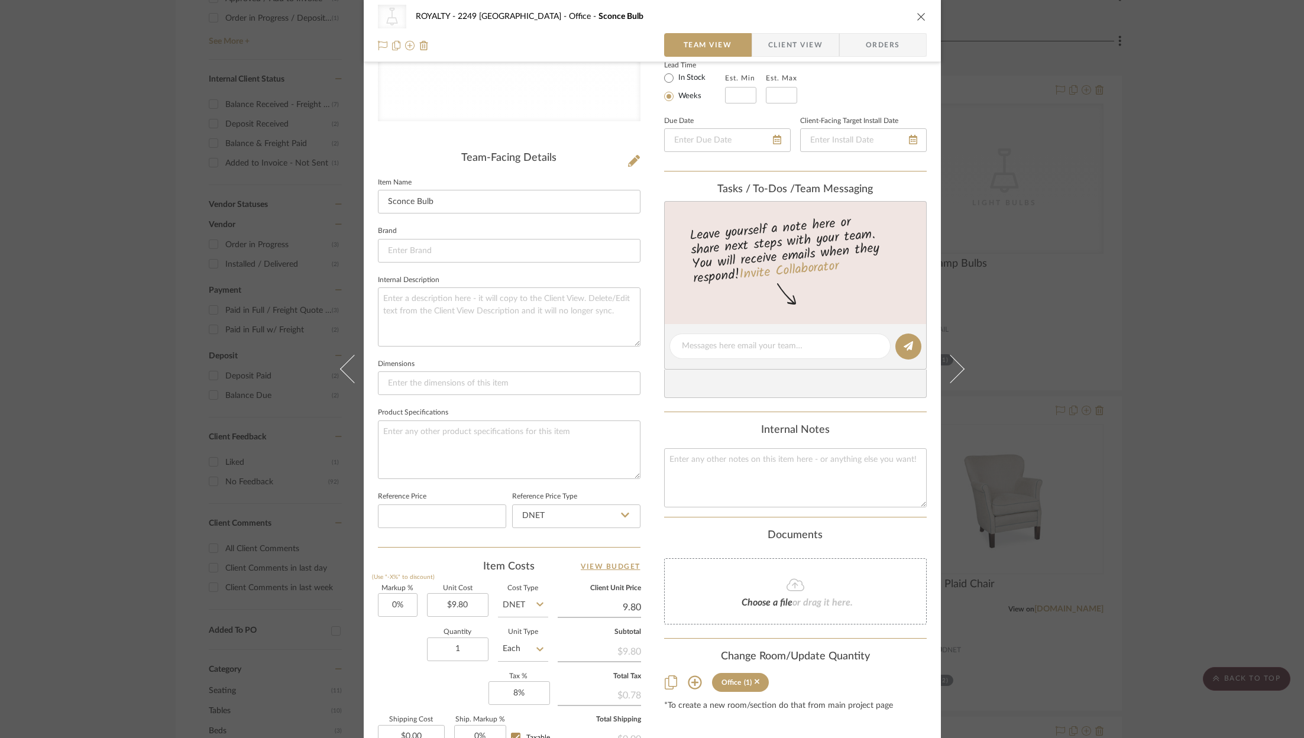
click at [625, 607] on input "9.80" at bounding box center [599, 608] width 83 height 18
click at [636, 606] on input "14.80" at bounding box center [599, 608] width 83 height 18
type input "14"
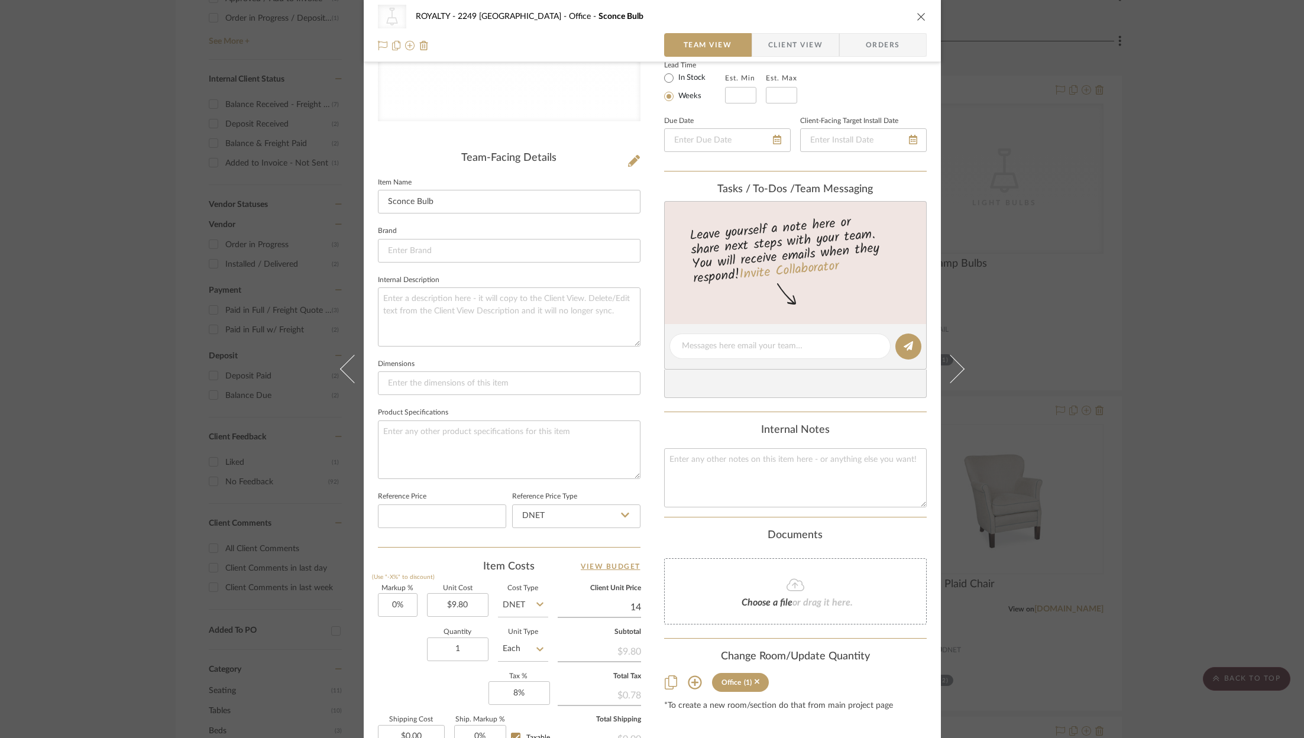
type input "42.86%"
type input "$14.00"
click at [438, 700] on div "Markup % (Use "-X%" to discount) 42.86% Unit Cost $9.80 Cost Type DNET Client U…" at bounding box center [509, 672] width 263 height 173
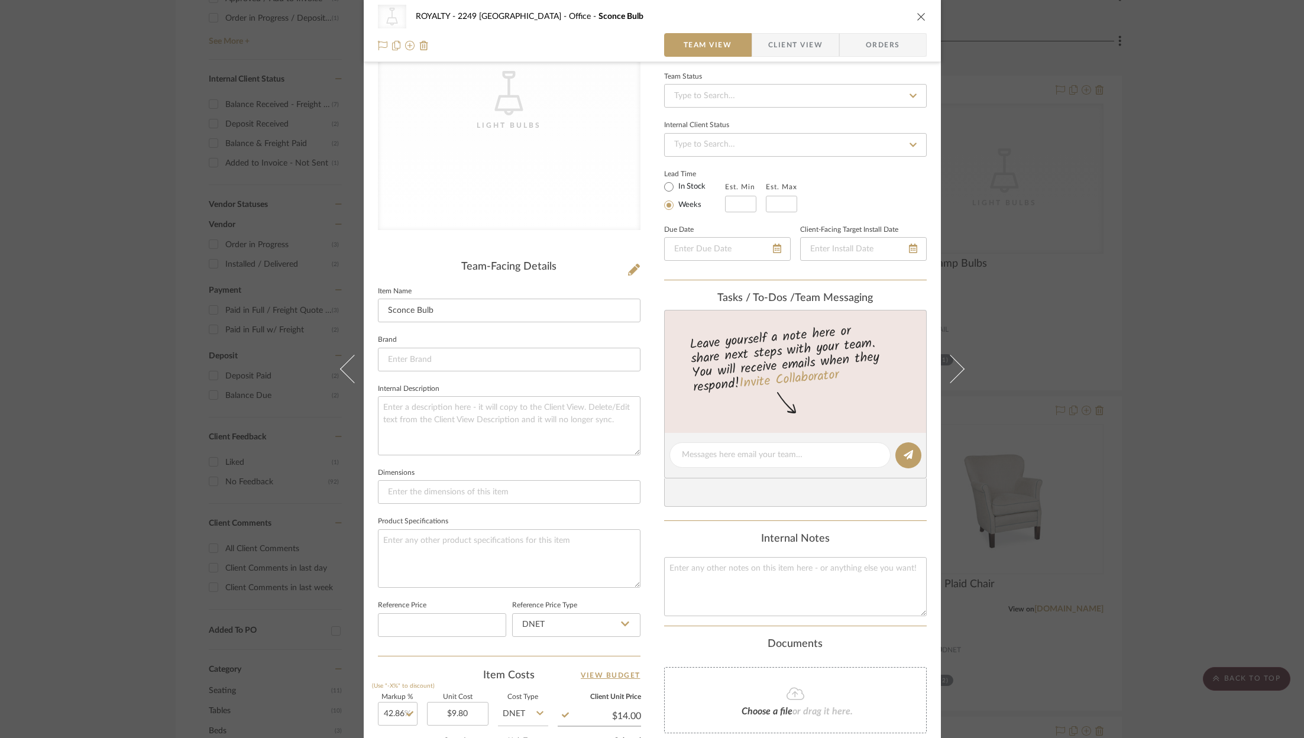
scroll to position [12, 0]
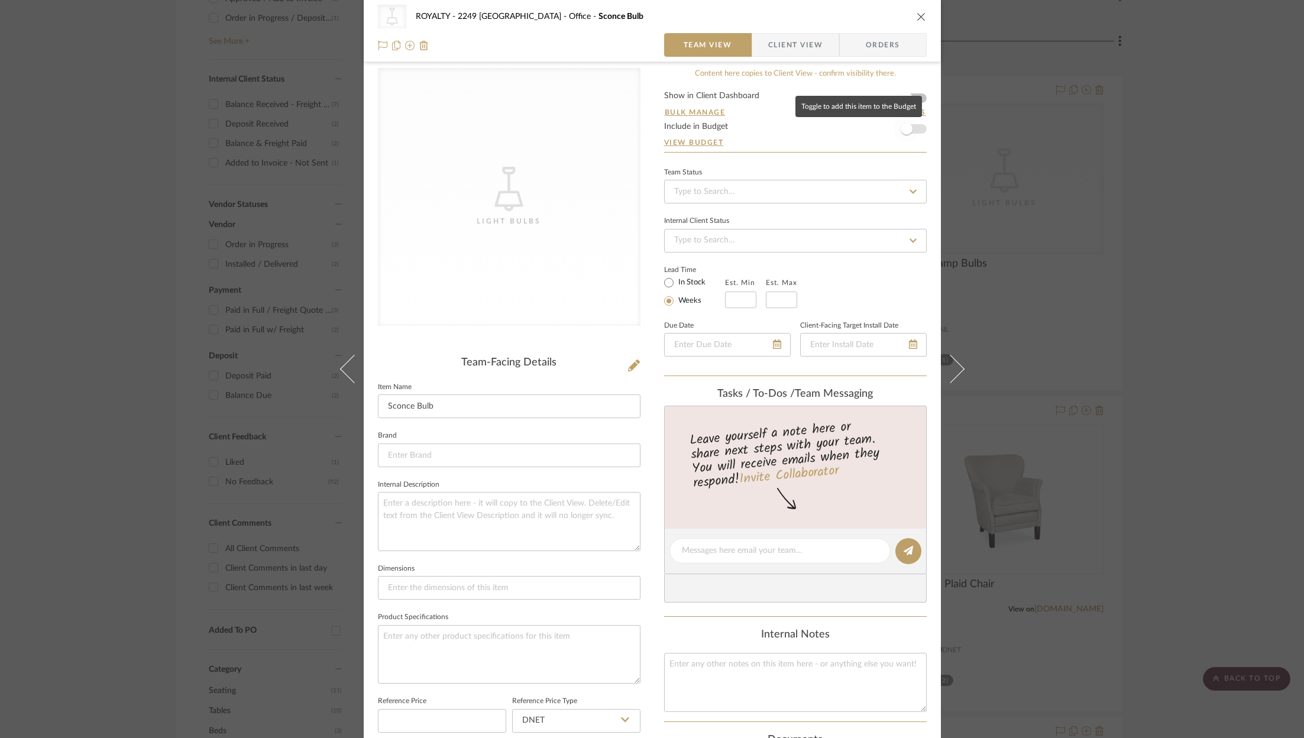
click at [913, 129] on span "button" at bounding box center [907, 129] width 26 height 26
click at [917, 16] on icon "close" at bounding box center [921, 16] width 9 height 9
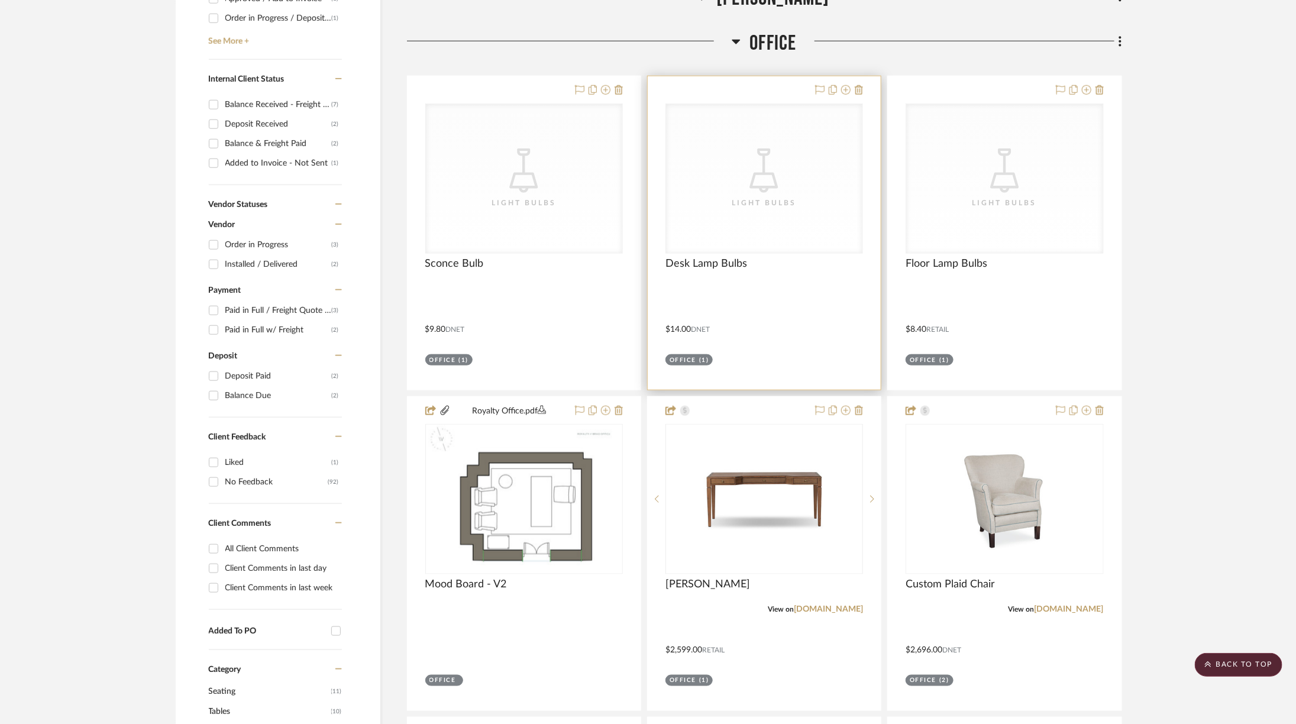
scroll to position [627, 0]
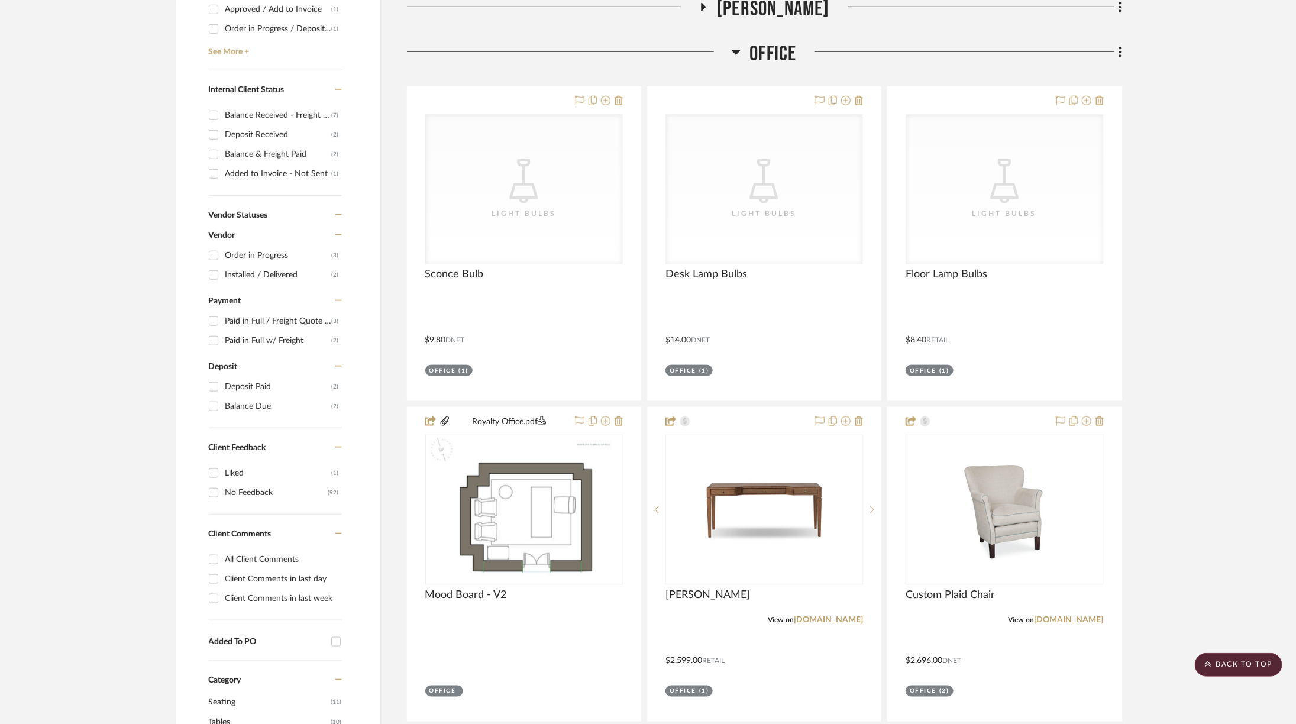
click at [749, 41] on span "Office" at bounding box center [772, 53] width 47 height 25
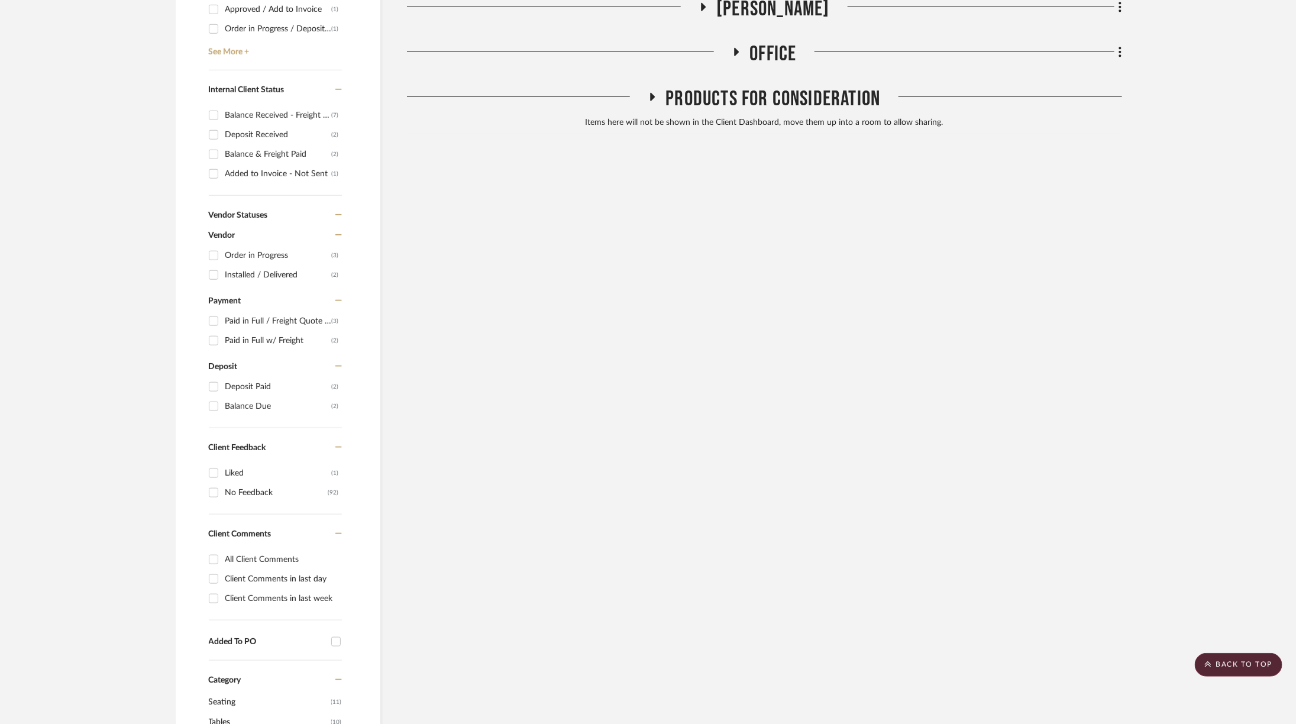
click at [770, 41] on span "Office" at bounding box center [772, 53] width 47 height 25
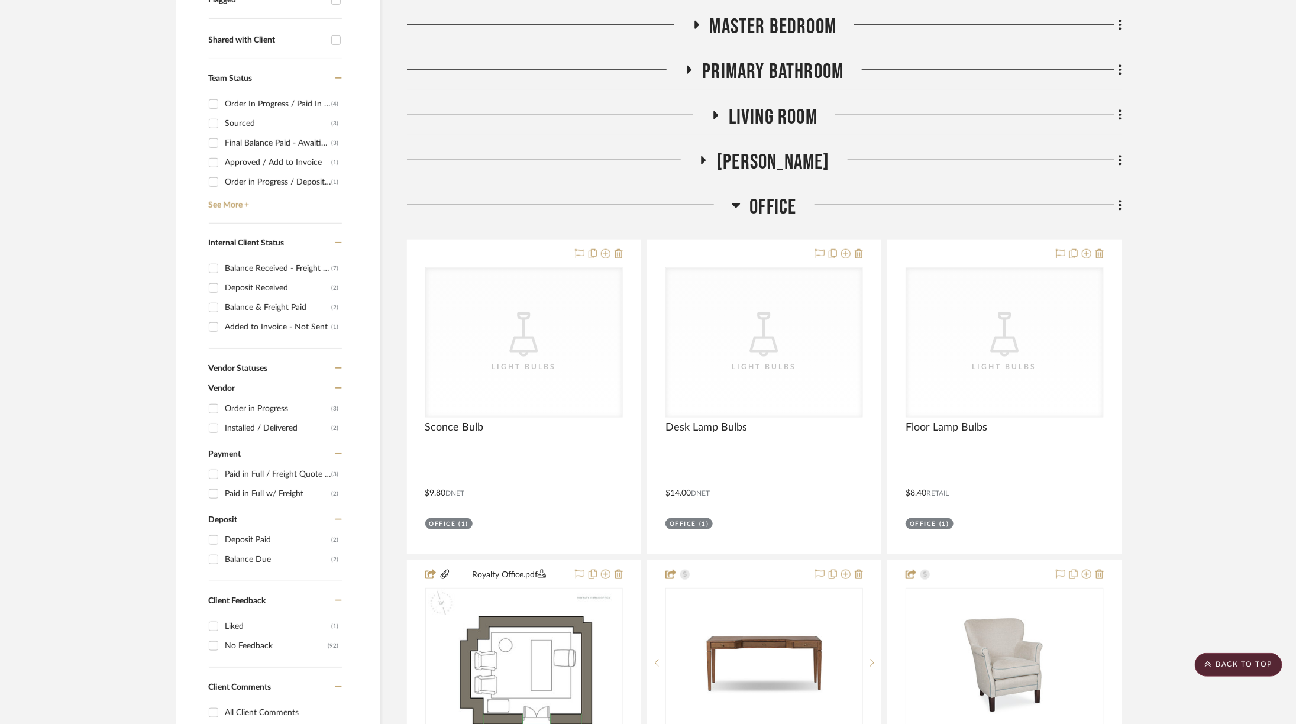
scroll to position [476, 0]
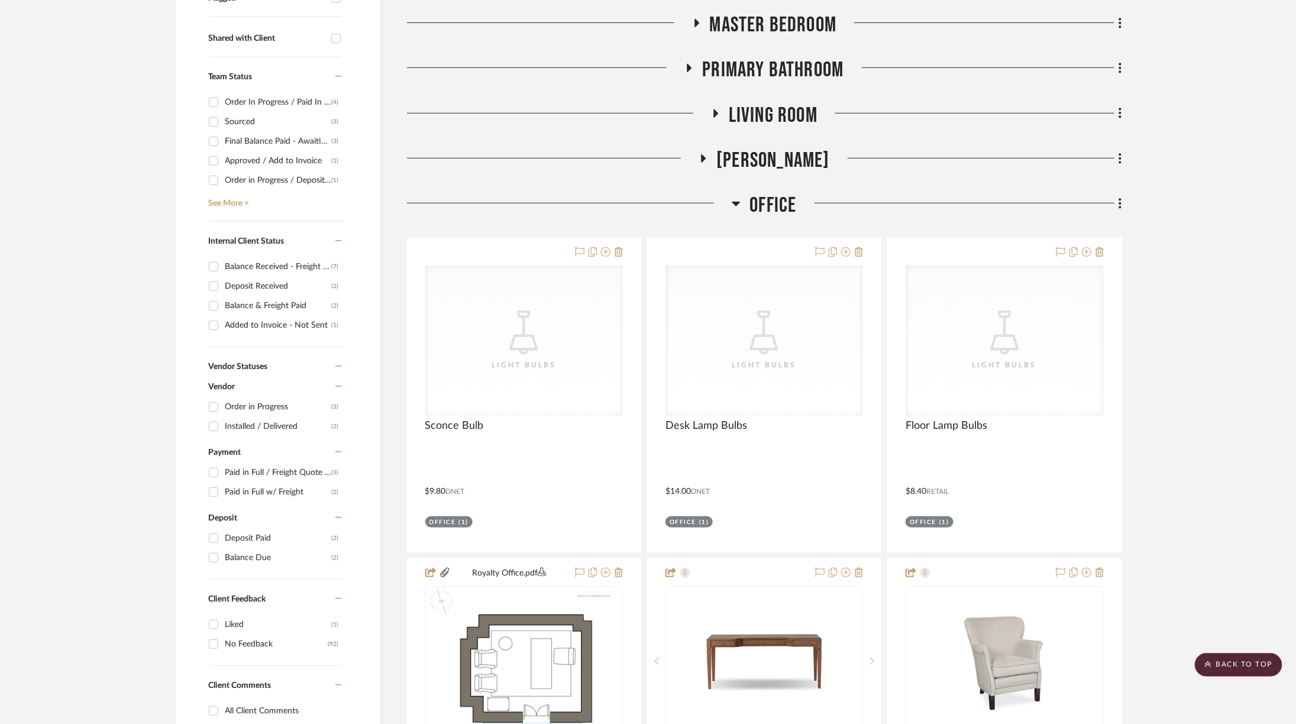
click at [766, 148] on span "[PERSON_NAME]" at bounding box center [773, 160] width 114 height 25
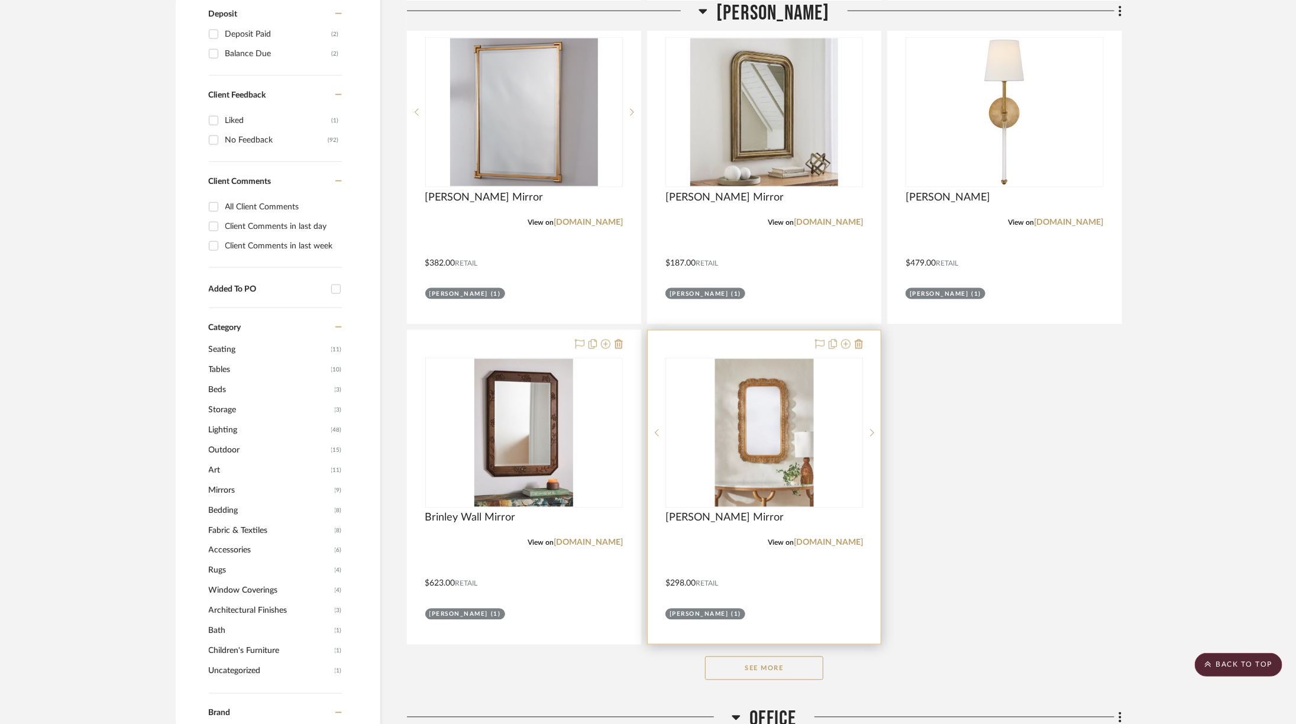
scroll to position [967, 0]
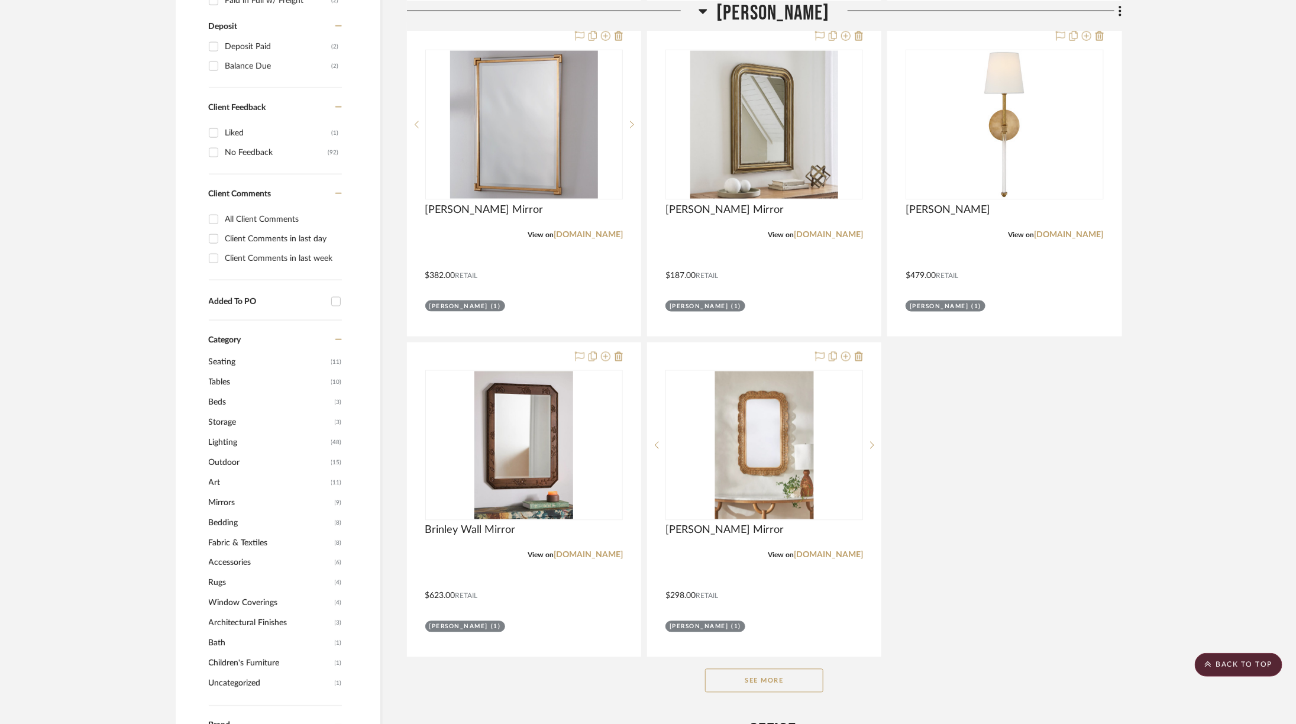
click at [783, 664] on div "See More" at bounding box center [764, 680] width 715 height 47
click at [783, 669] on button "See More" at bounding box center [764, 681] width 118 height 24
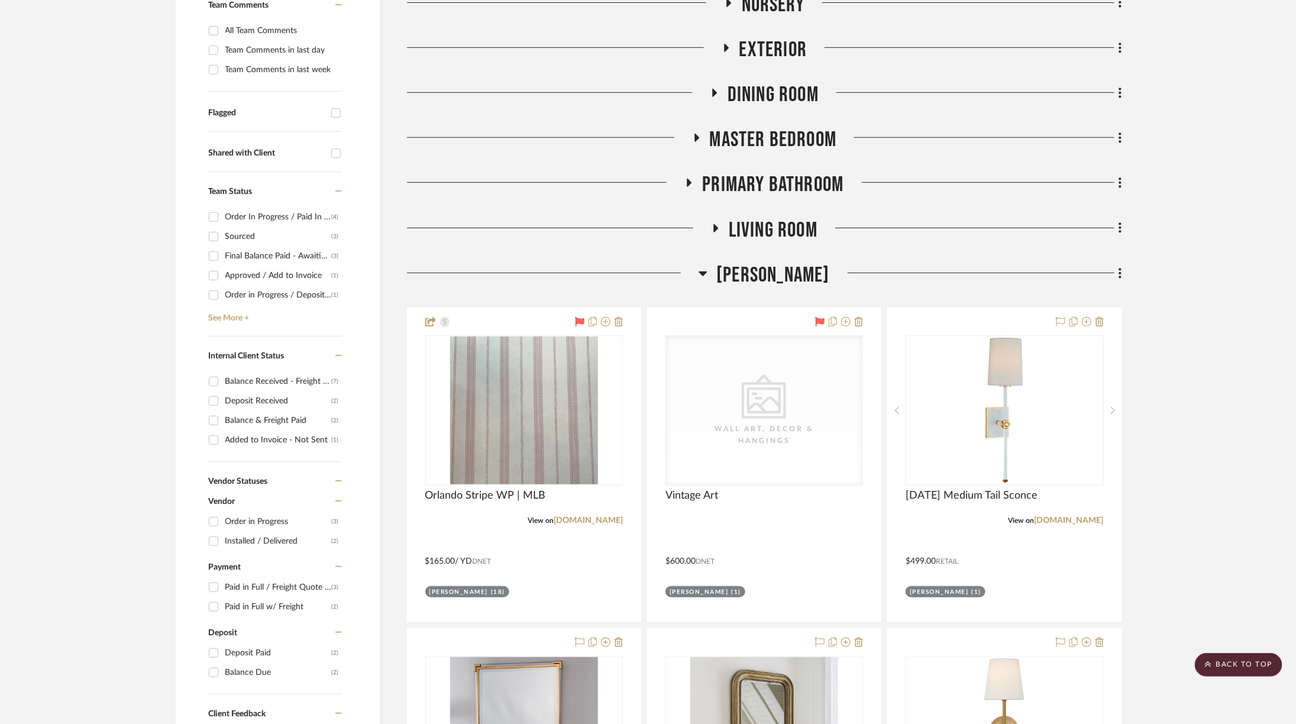
scroll to position [279, 0]
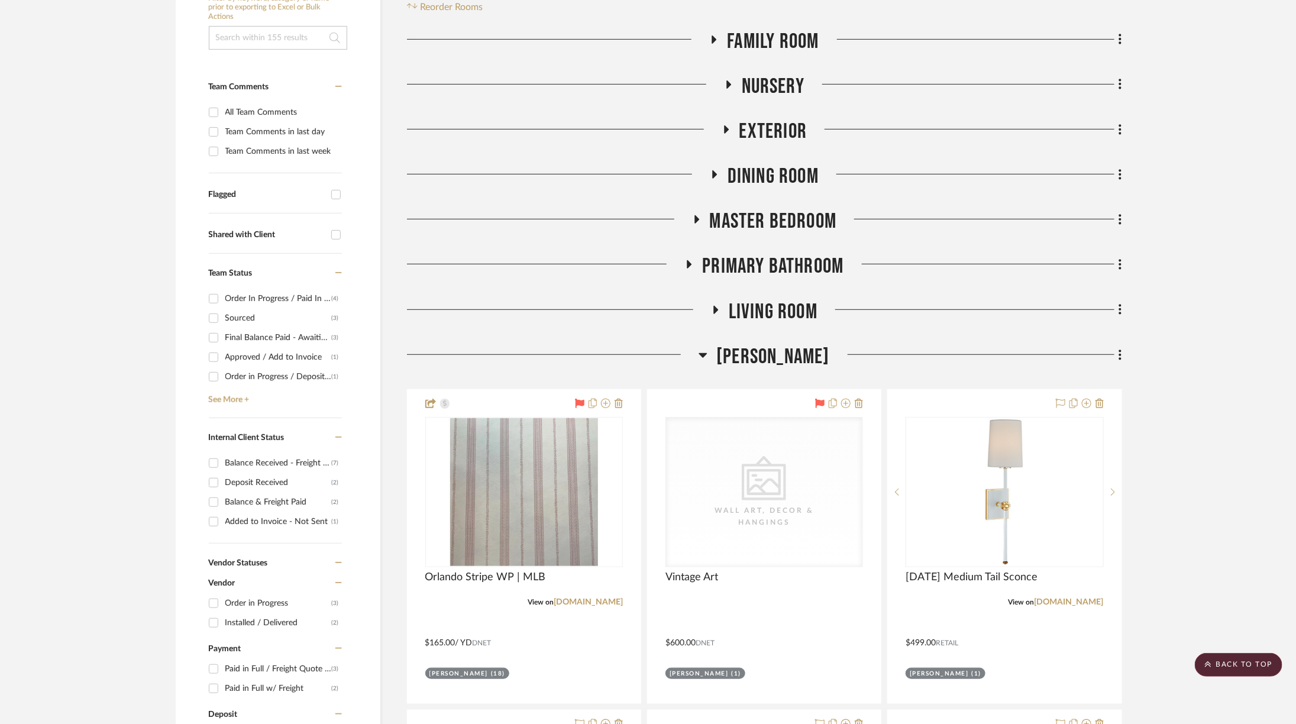
click at [774, 344] on span "[PERSON_NAME]" at bounding box center [773, 356] width 114 height 25
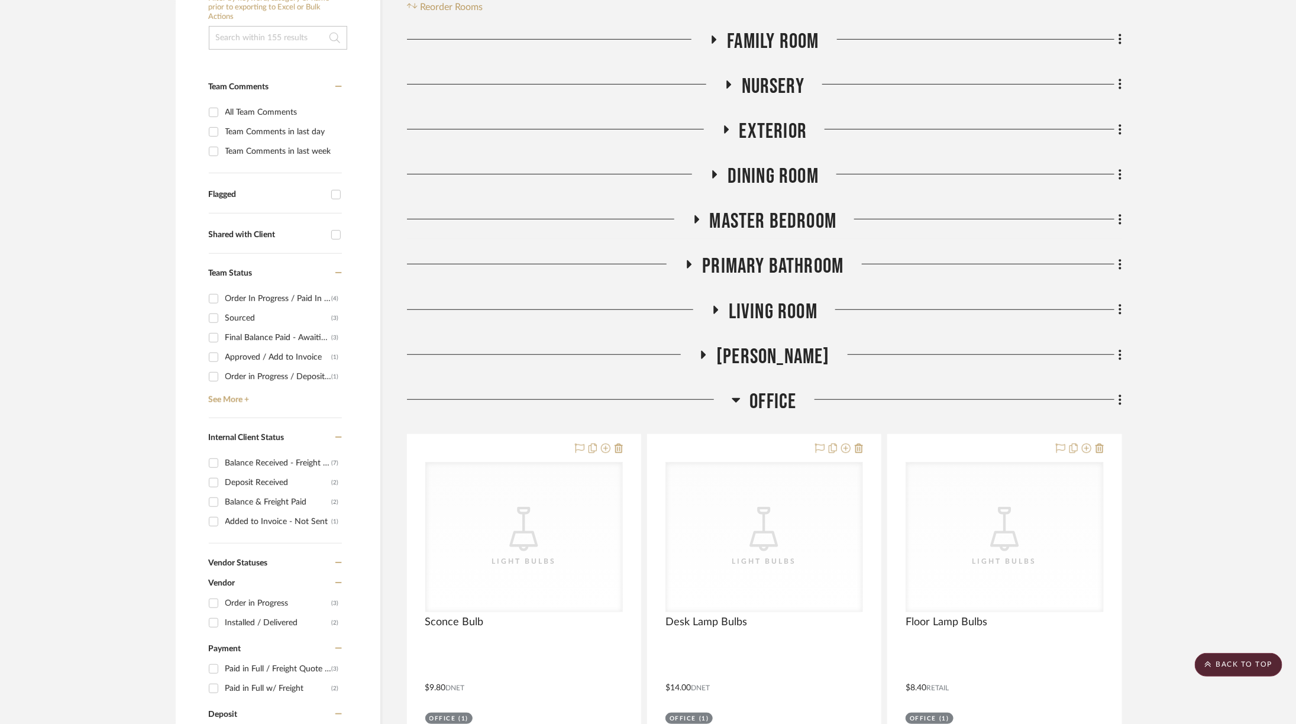
click at [764, 299] on span "Living Room" at bounding box center [773, 311] width 89 height 25
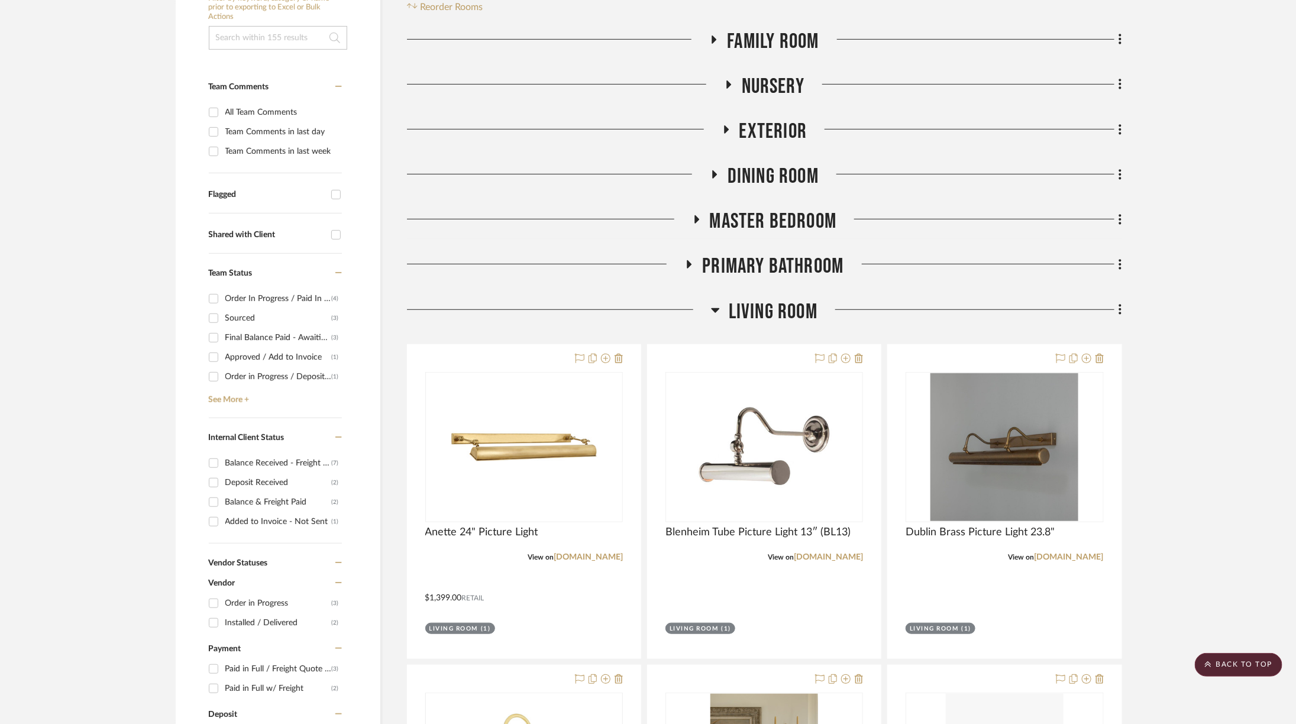
click at [761, 299] on span "Living Room" at bounding box center [773, 311] width 89 height 25
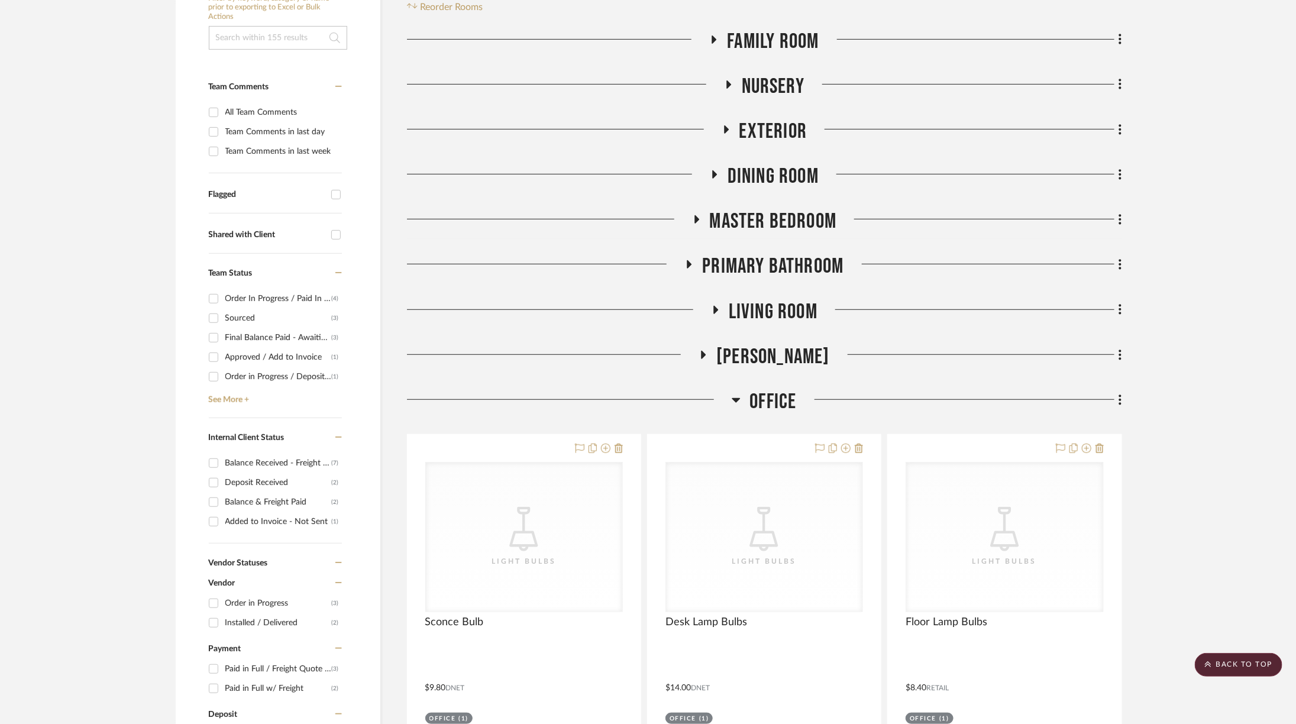
click at [761, 254] on span "Primary Bathroom" at bounding box center [772, 266] width 141 height 25
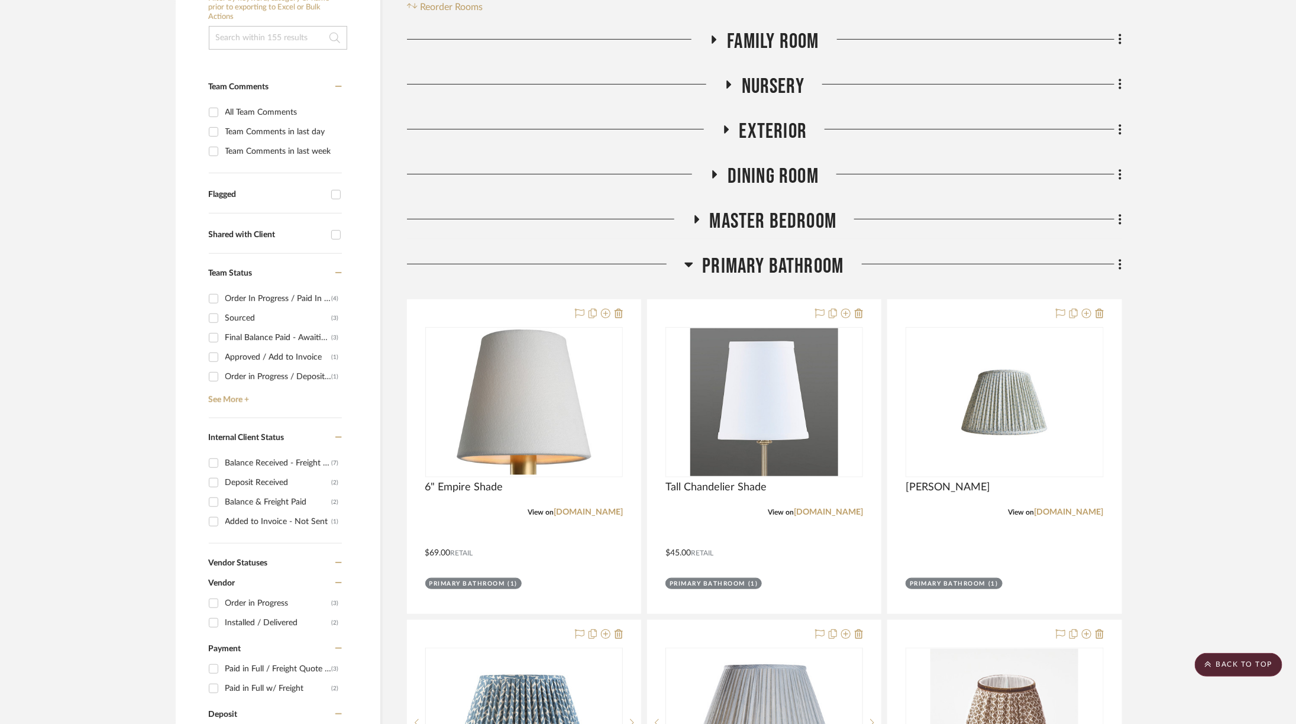
click at [759, 254] on span "Primary Bathroom" at bounding box center [772, 266] width 141 height 25
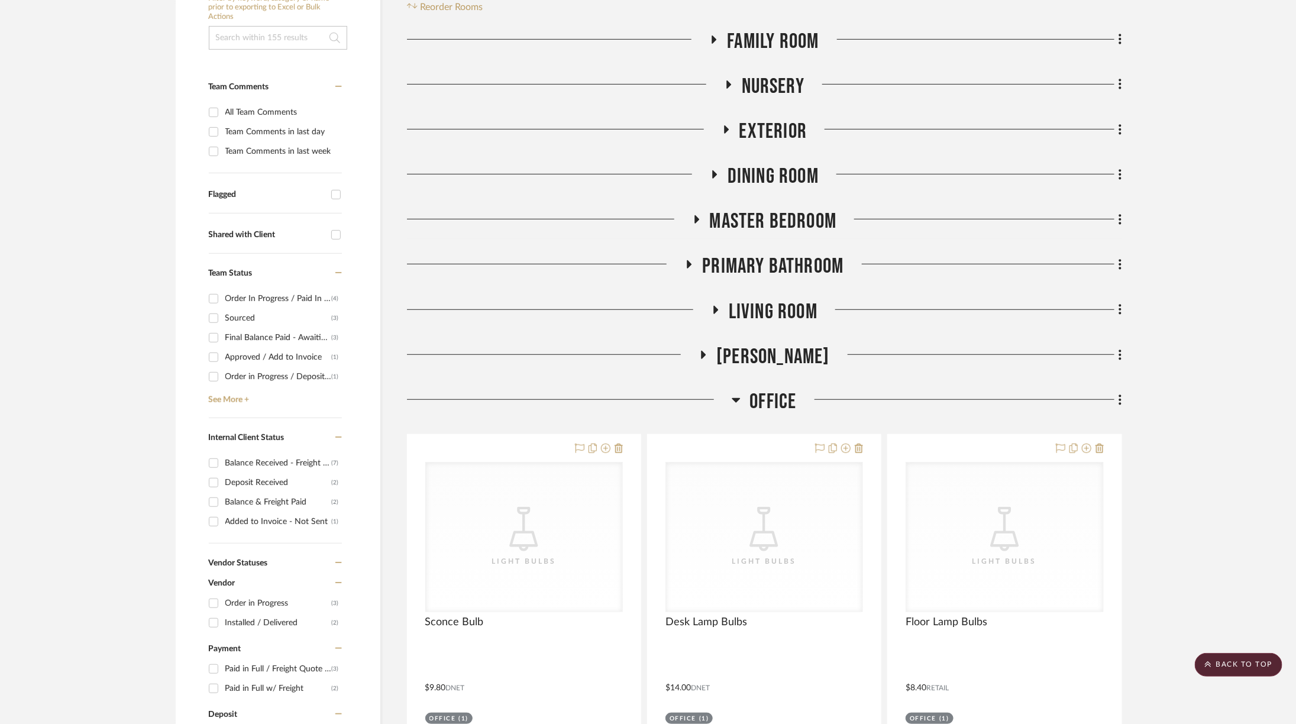
click at [760, 254] on span "Primary Bathroom" at bounding box center [772, 266] width 141 height 25
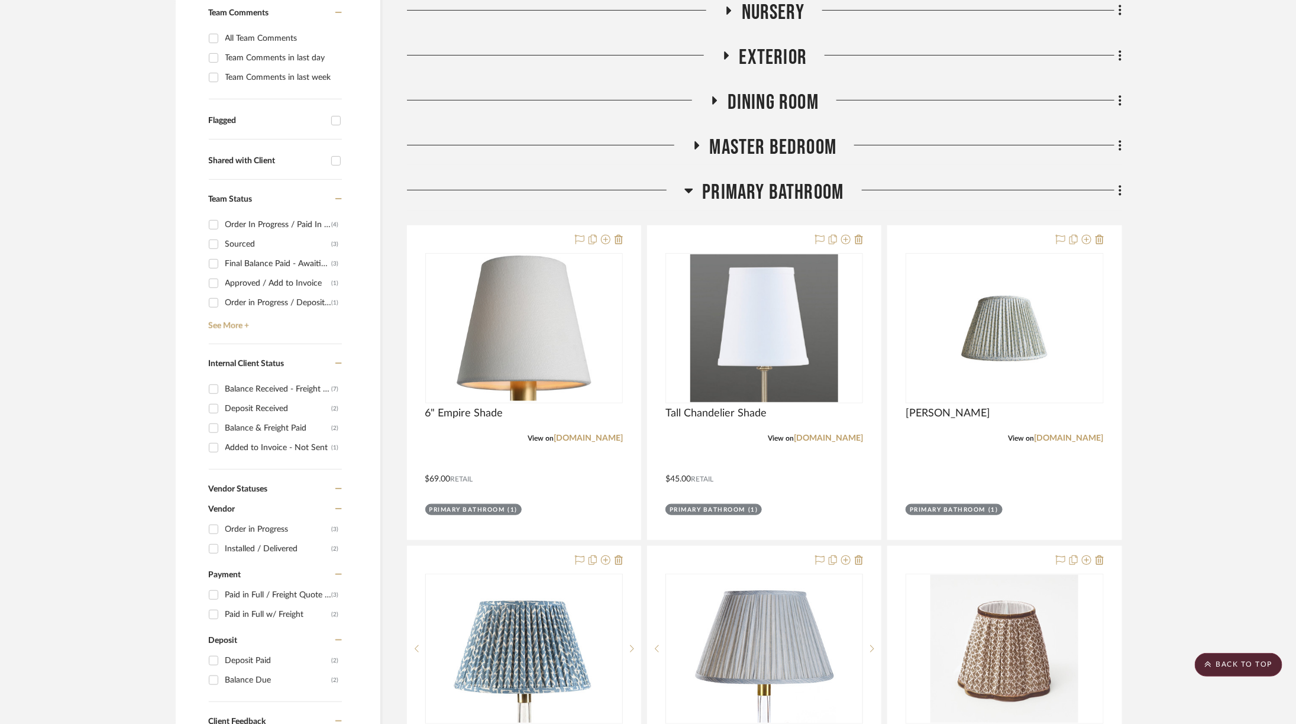
scroll to position [161, 0]
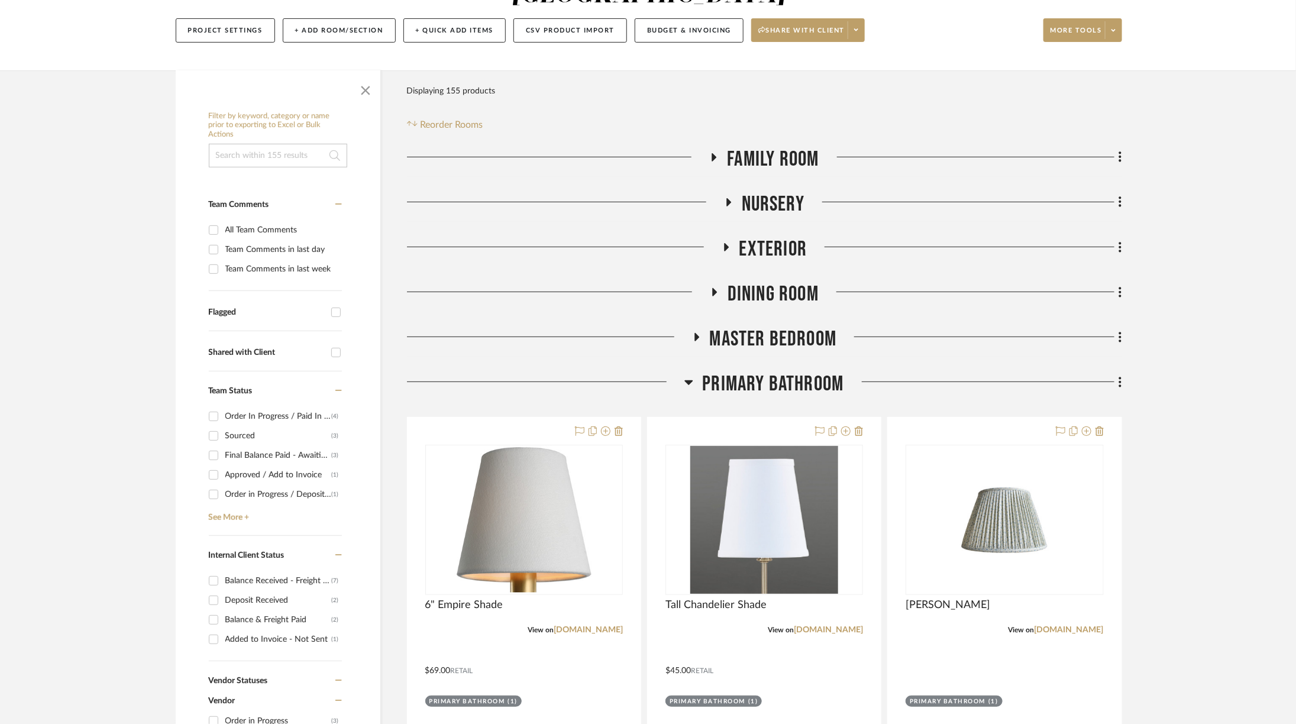
click at [770, 371] on span "Primary Bathroom" at bounding box center [772, 383] width 141 height 25
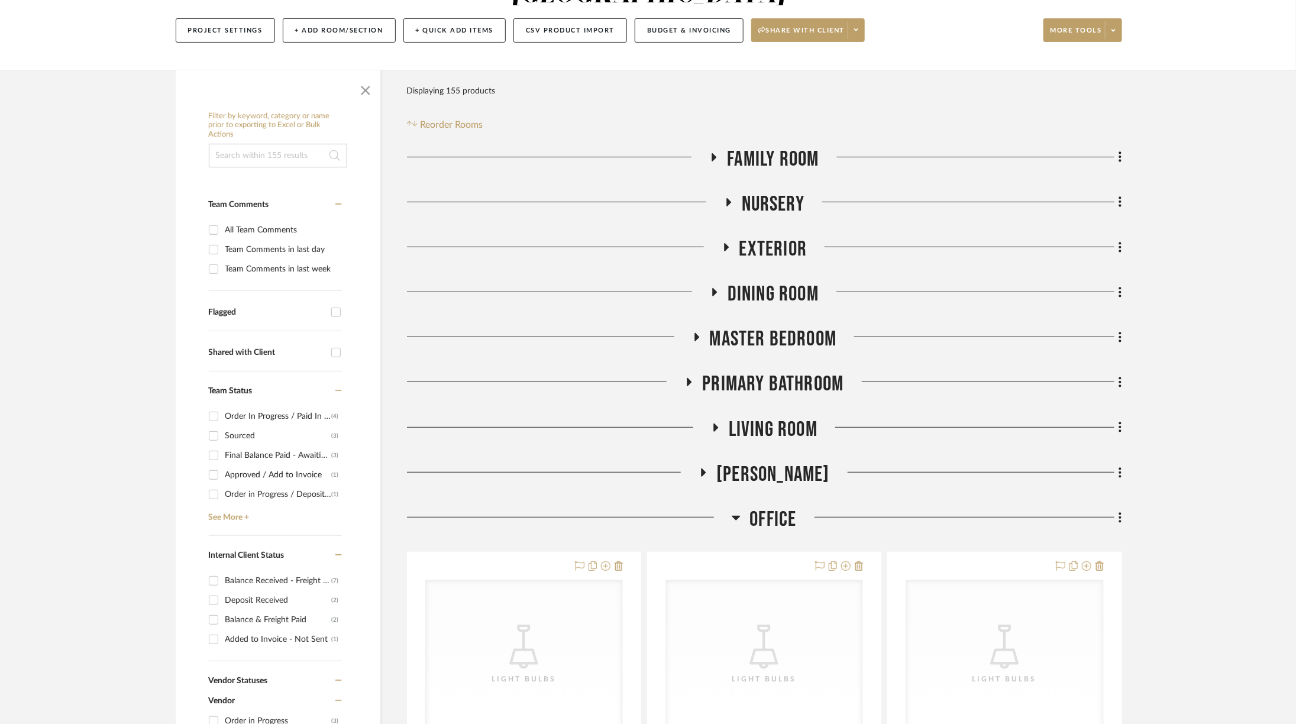
click at [749, 326] on span "Master Bedroom" at bounding box center [773, 338] width 127 height 25
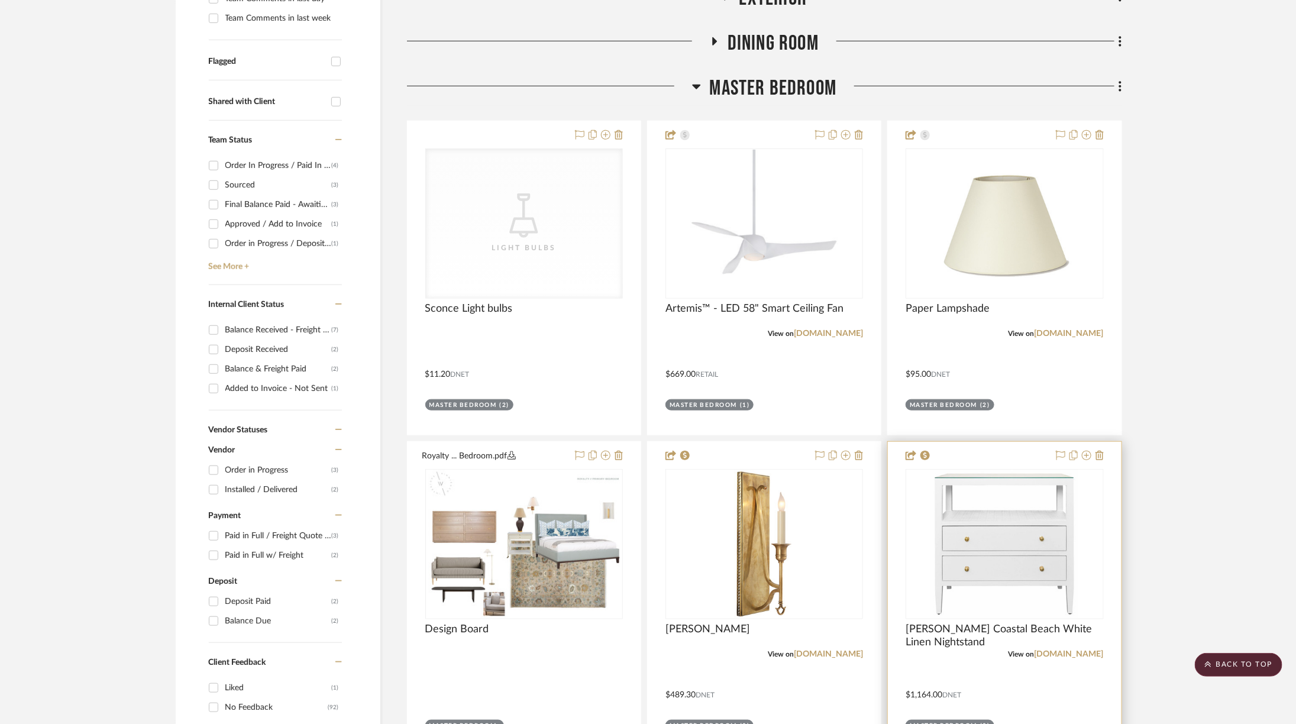
scroll to position [434, 0]
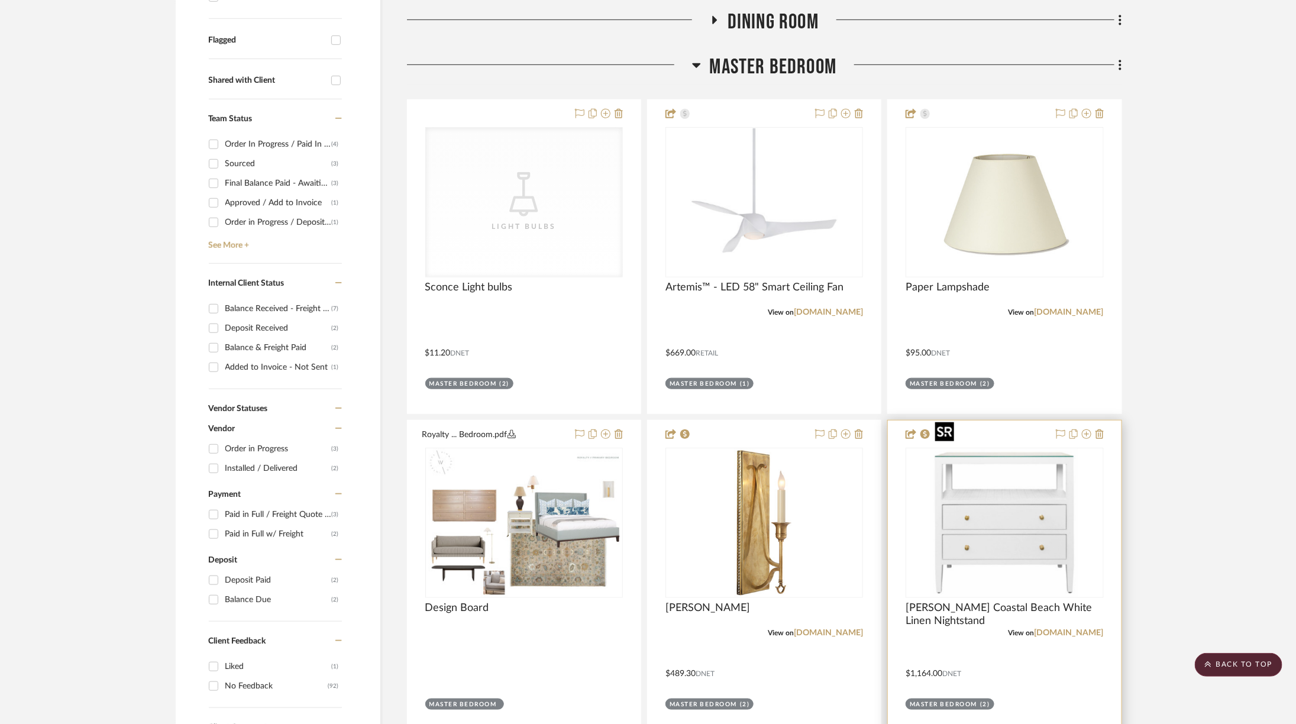
click at [1021, 523] on img "0" at bounding box center [1004, 523] width 148 height 148
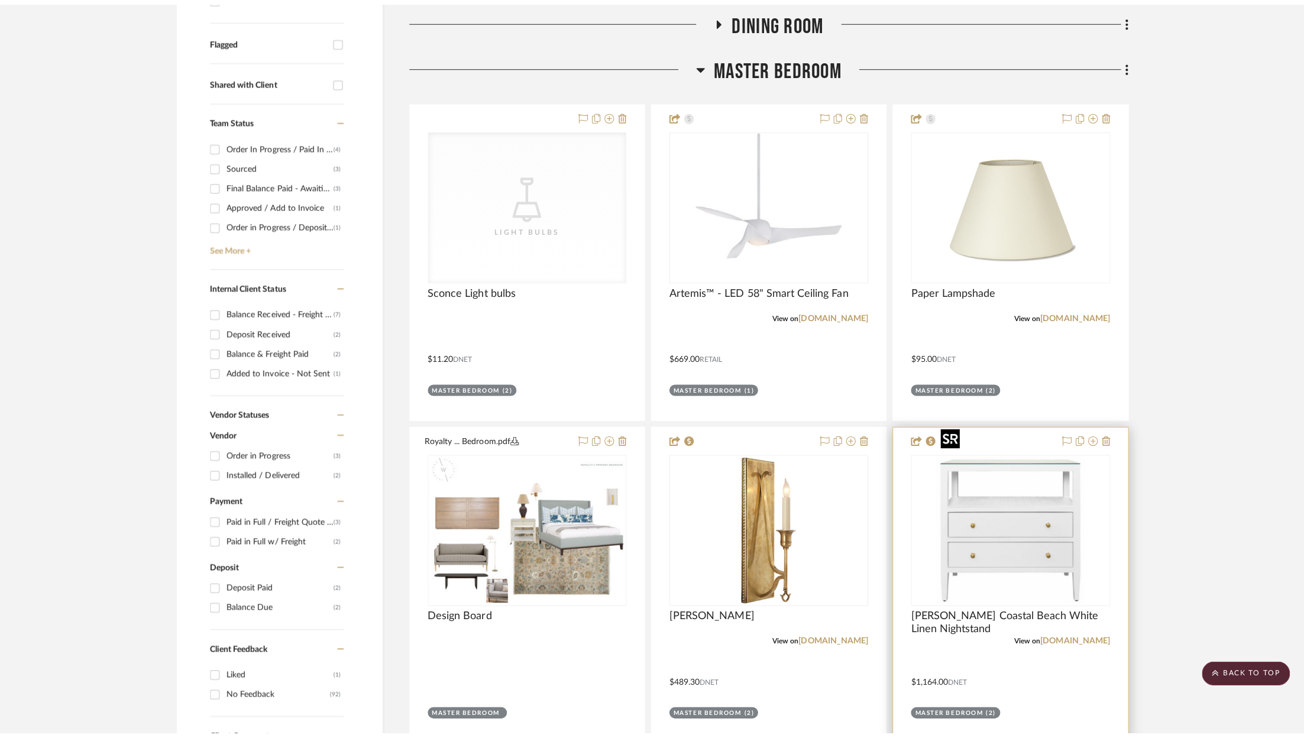
scroll to position [0, 0]
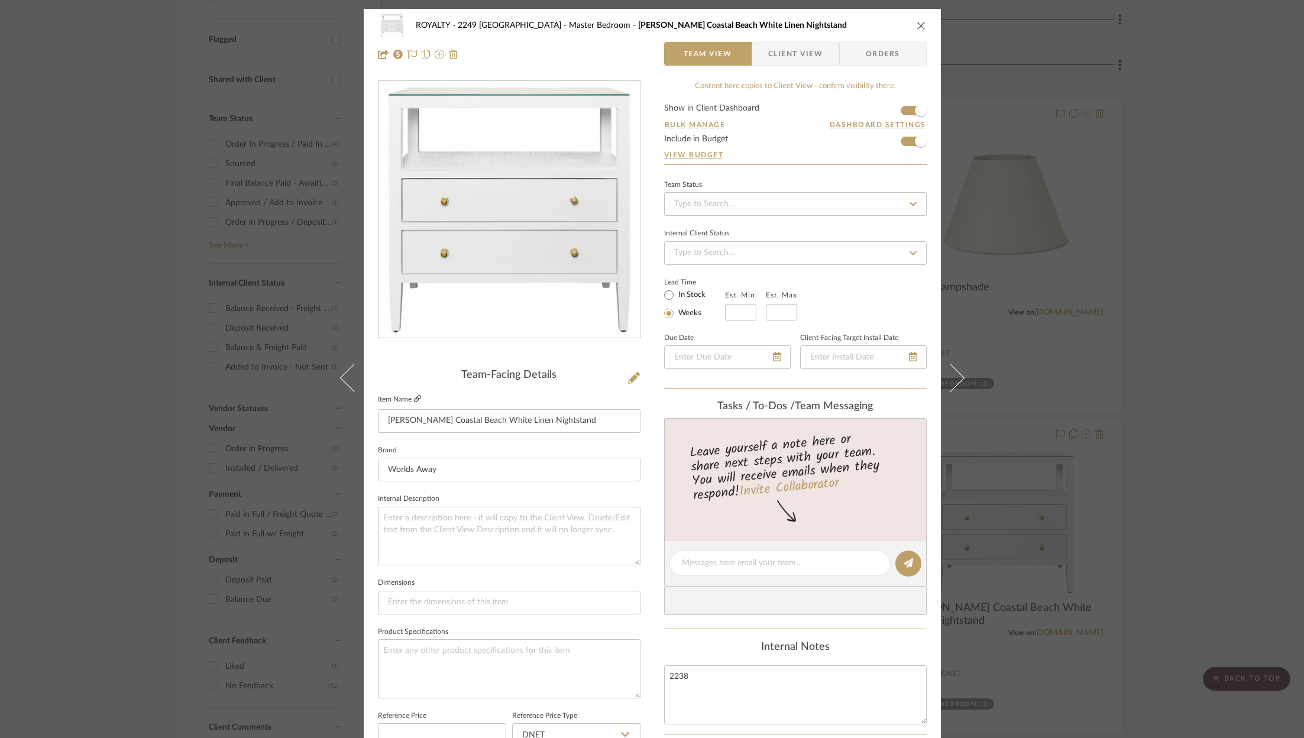
click at [414, 399] on icon at bounding box center [417, 398] width 7 height 7
click at [1155, 60] on div "ROYALTY - 2249 Yorkshire Master Bedroom [PERSON_NAME] Coastal Beach White Linen…" at bounding box center [652, 369] width 1304 height 738
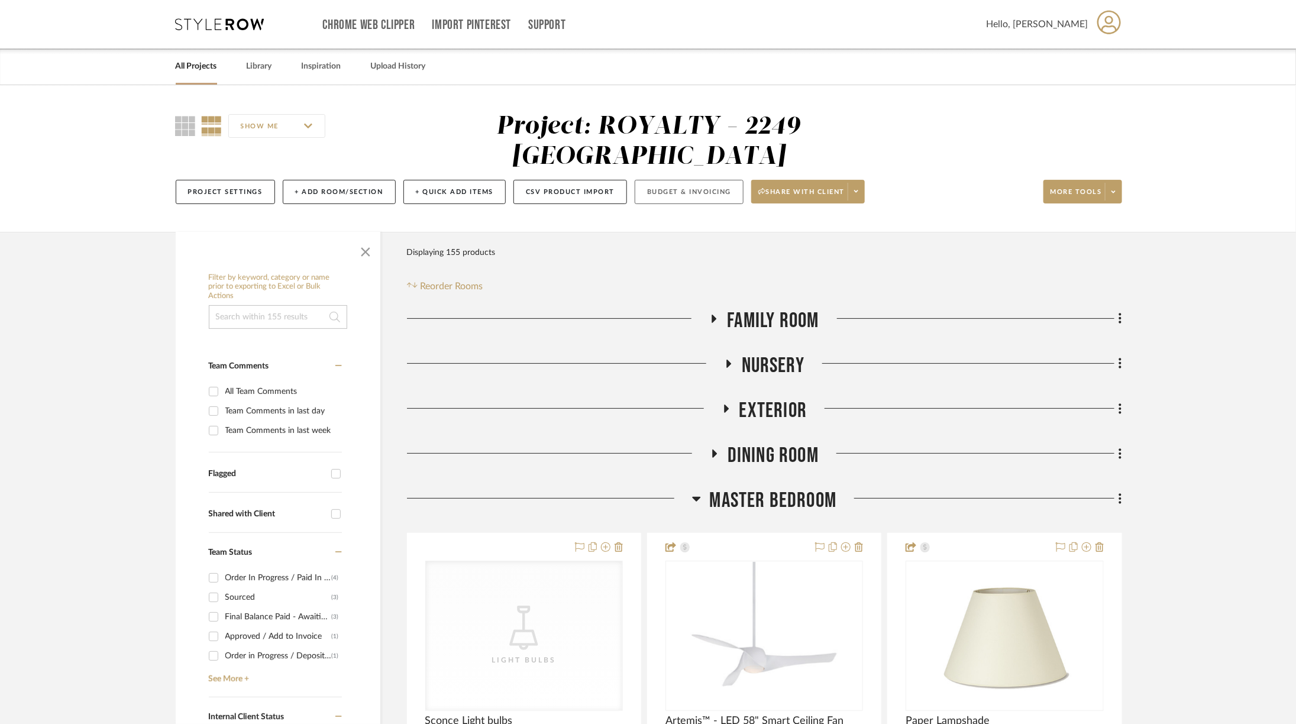
click at [665, 180] on button "Budget & Invoicing" at bounding box center [689, 192] width 109 height 24
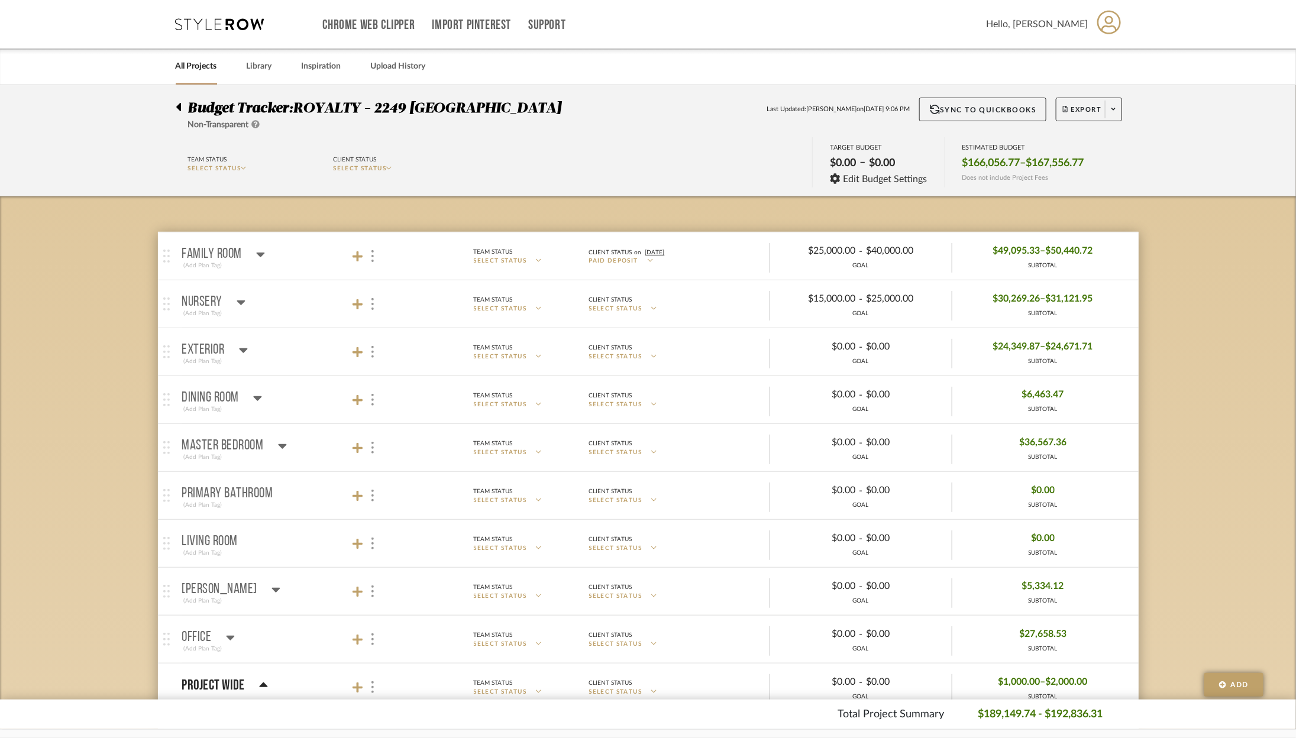
click at [282, 444] on icon at bounding box center [282, 446] width 8 height 5
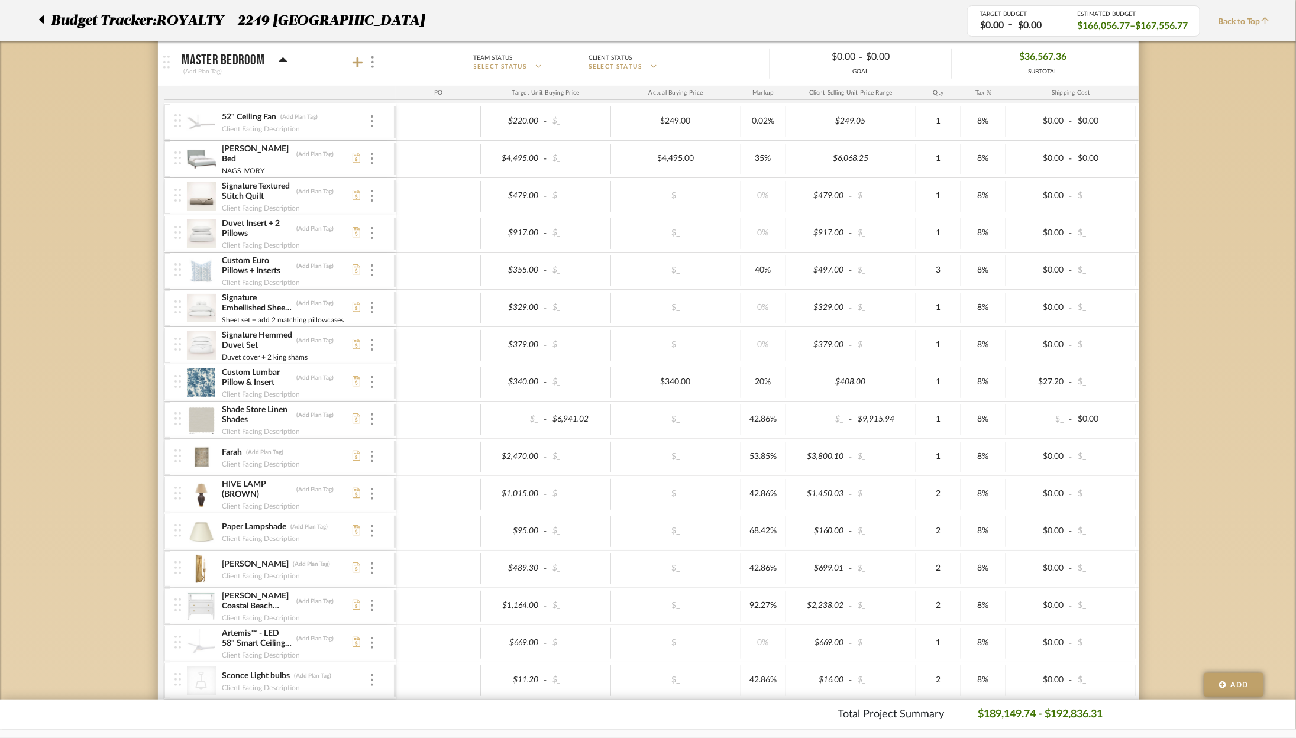
scroll to position [363, 0]
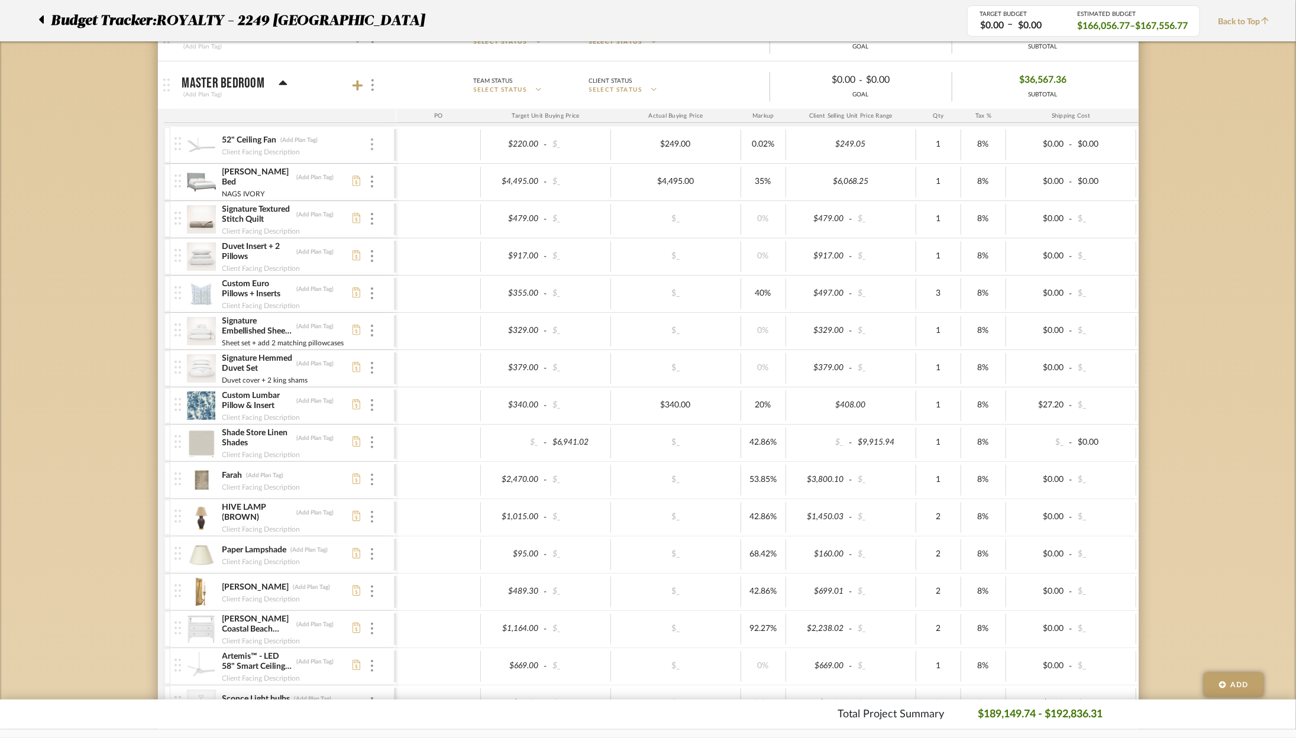
click at [373, 144] on div at bounding box center [372, 144] width 6 height 13
click at [393, 238] on button "Remove Item" at bounding box center [422, 231] width 106 height 28
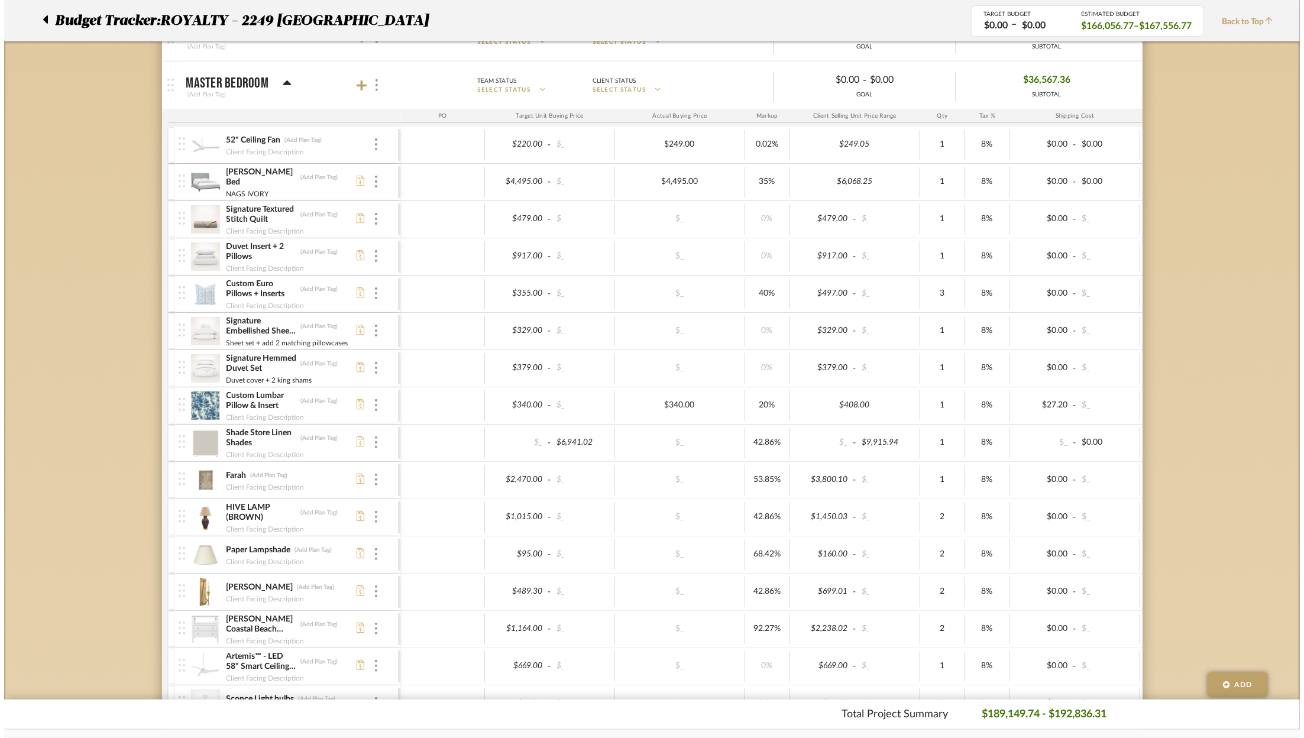
scroll to position [0, 0]
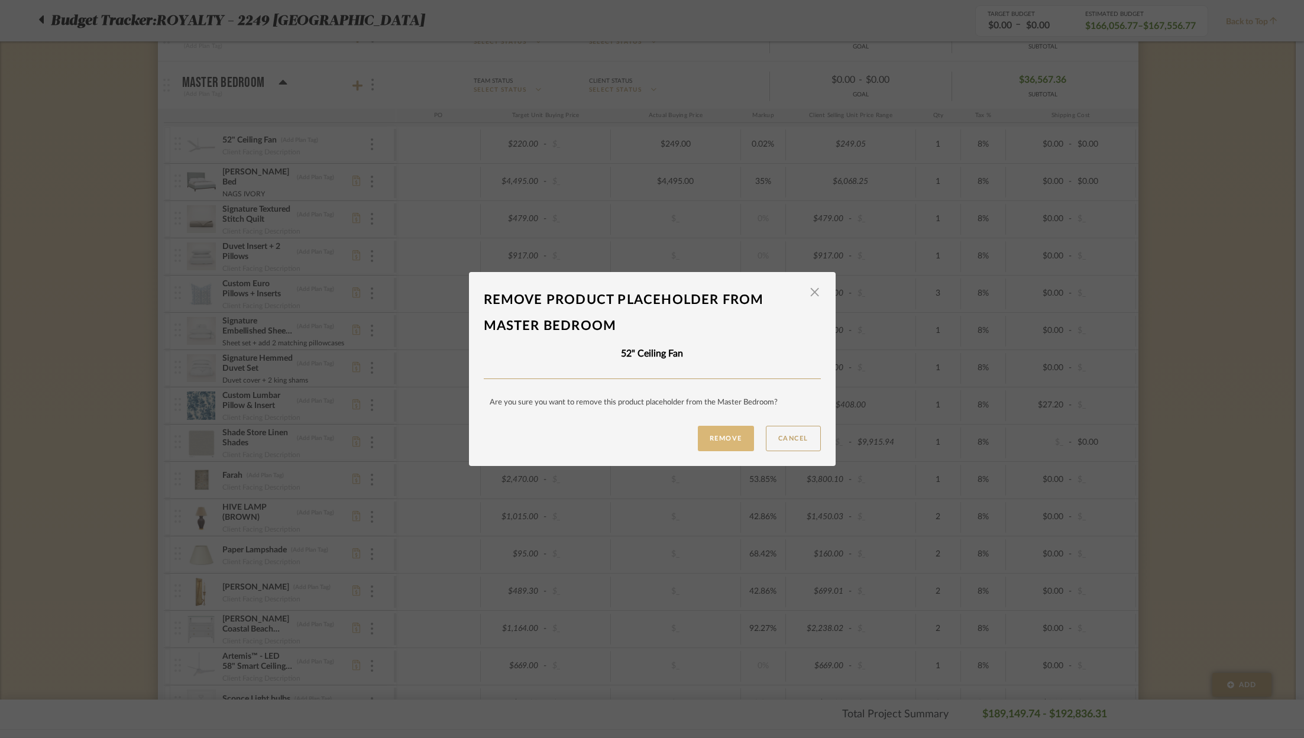
click at [725, 439] on button "Remove" at bounding box center [726, 438] width 56 height 25
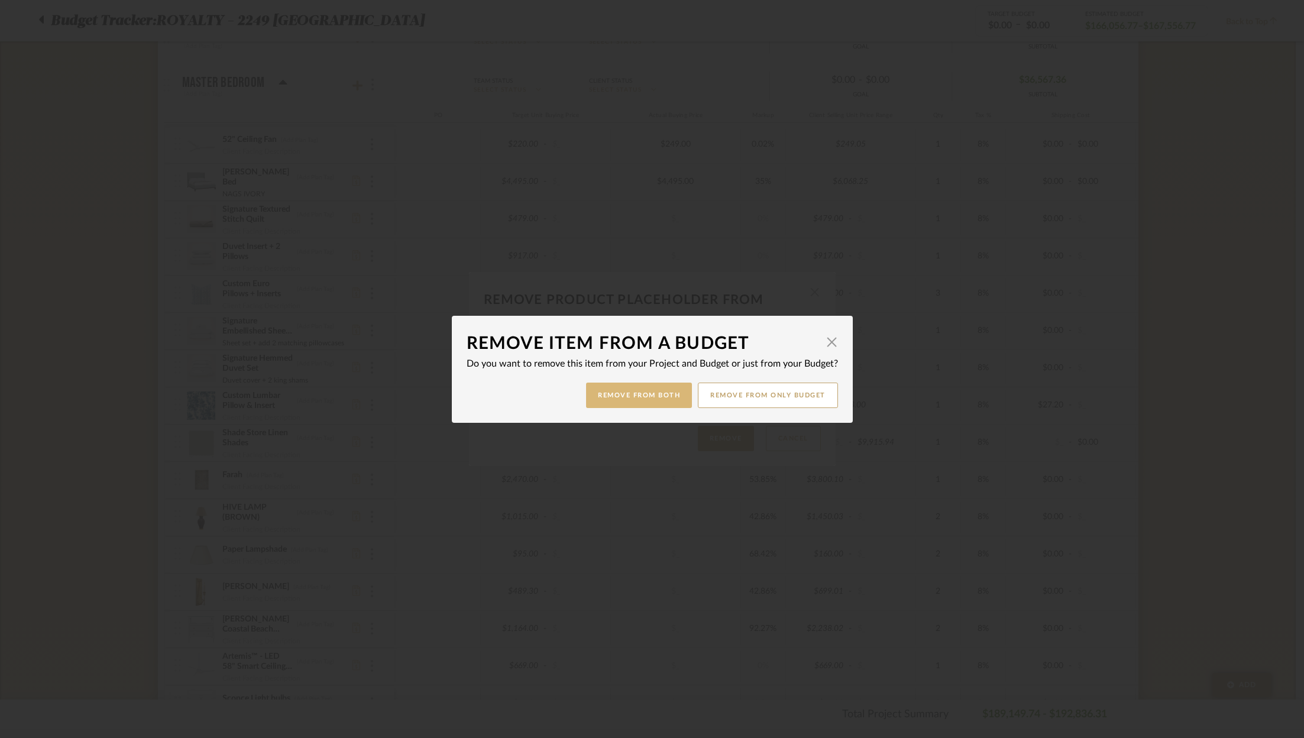
click at [651, 393] on button "Remove from Both" at bounding box center [639, 395] width 106 height 25
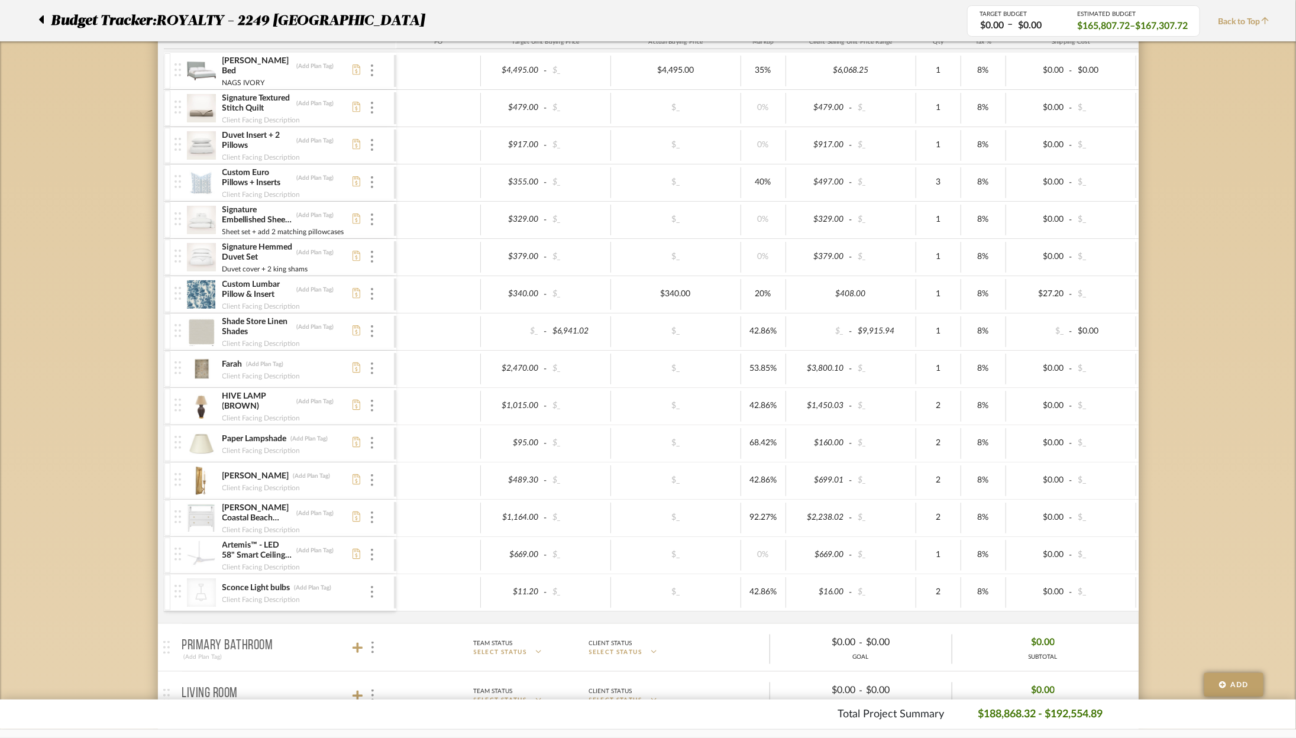
scroll to position [448, 0]
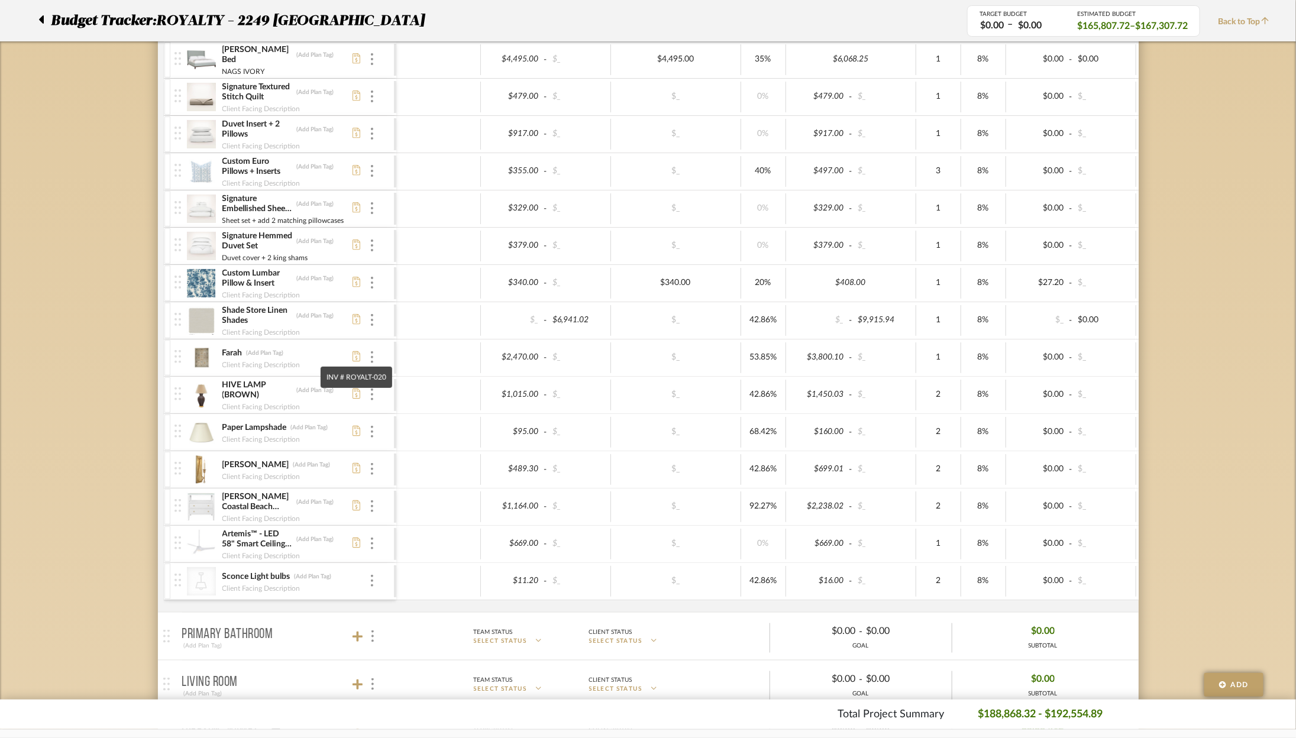
click at [354, 357] on icon at bounding box center [357, 356] width 8 height 11
click at [220, 393] on div "HIVE LAMP (BROWN) (Add Plan Tag) Client Facing Description" at bounding box center [283, 395] width 219 height 37
click at [192, 390] on img at bounding box center [201, 395] width 29 height 28
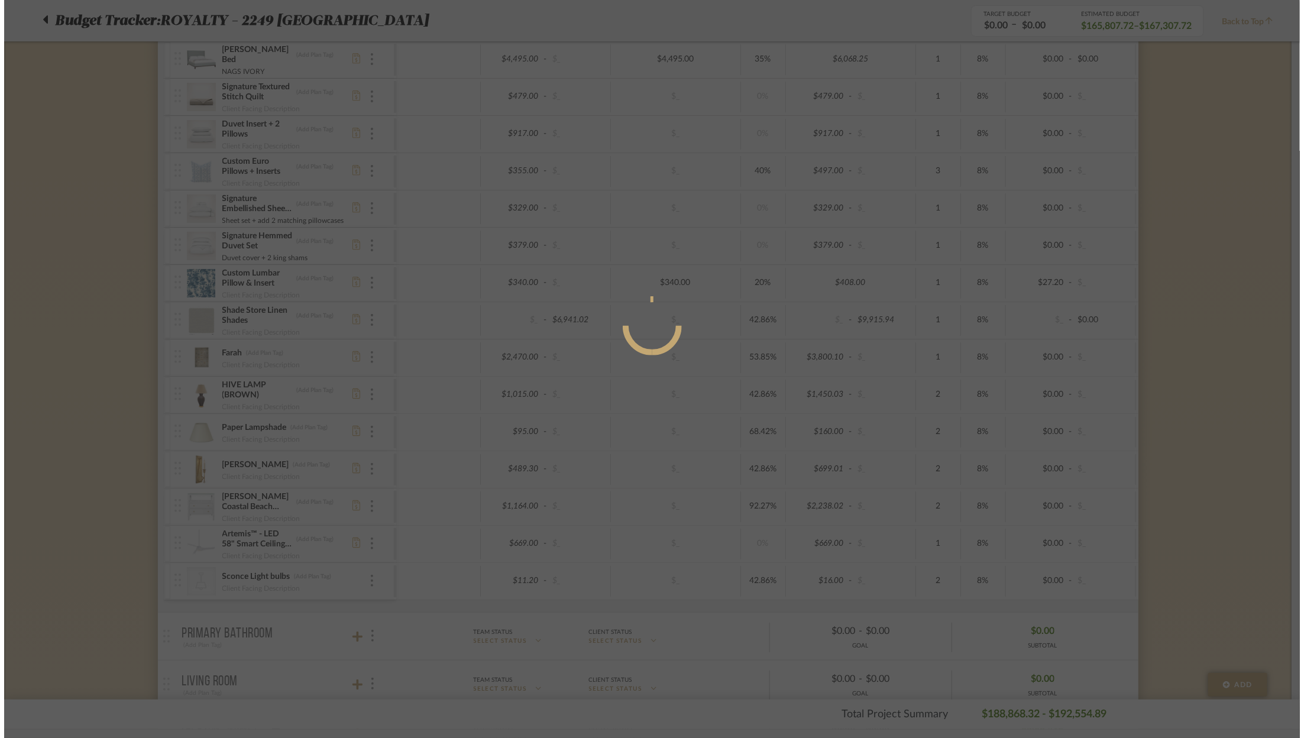
scroll to position [0, 0]
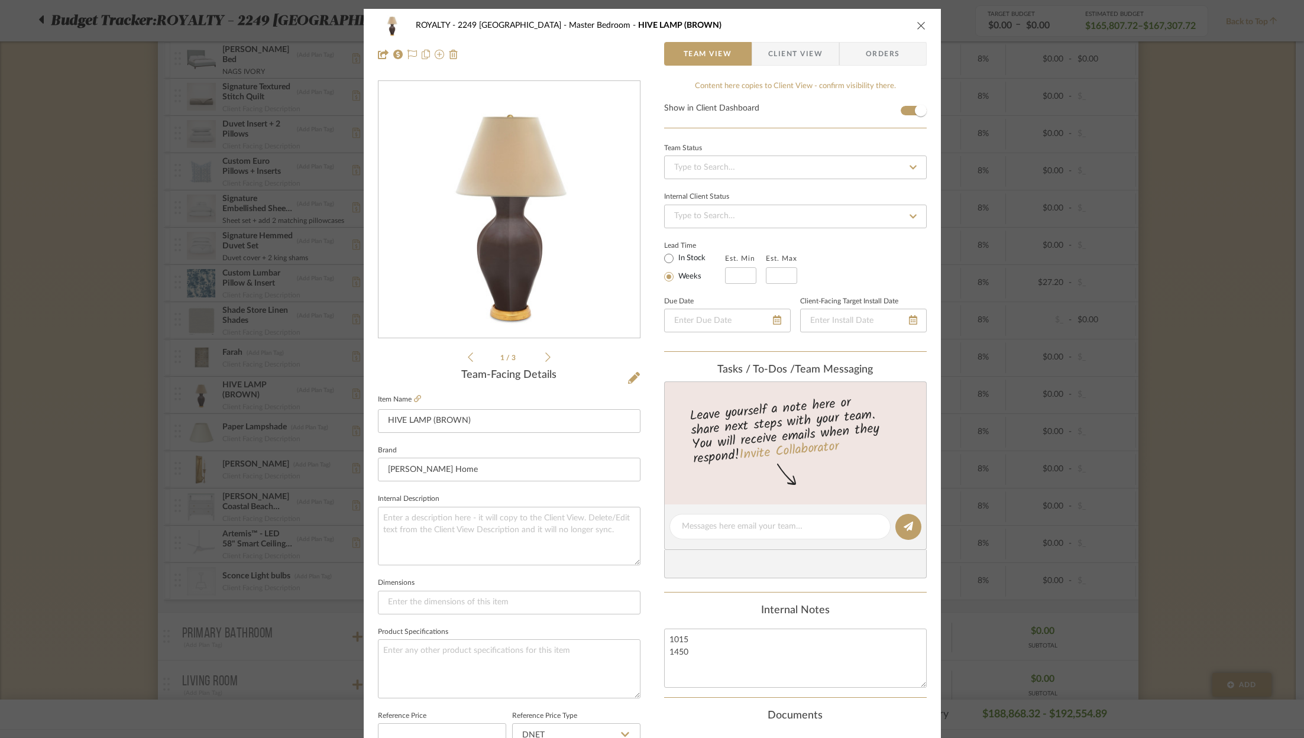
click at [418, 392] on fieldset "Item Name HIVE LAMP ([PERSON_NAME])" at bounding box center [509, 412] width 263 height 41
click at [417, 400] on icon at bounding box center [417, 398] width 7 height 7
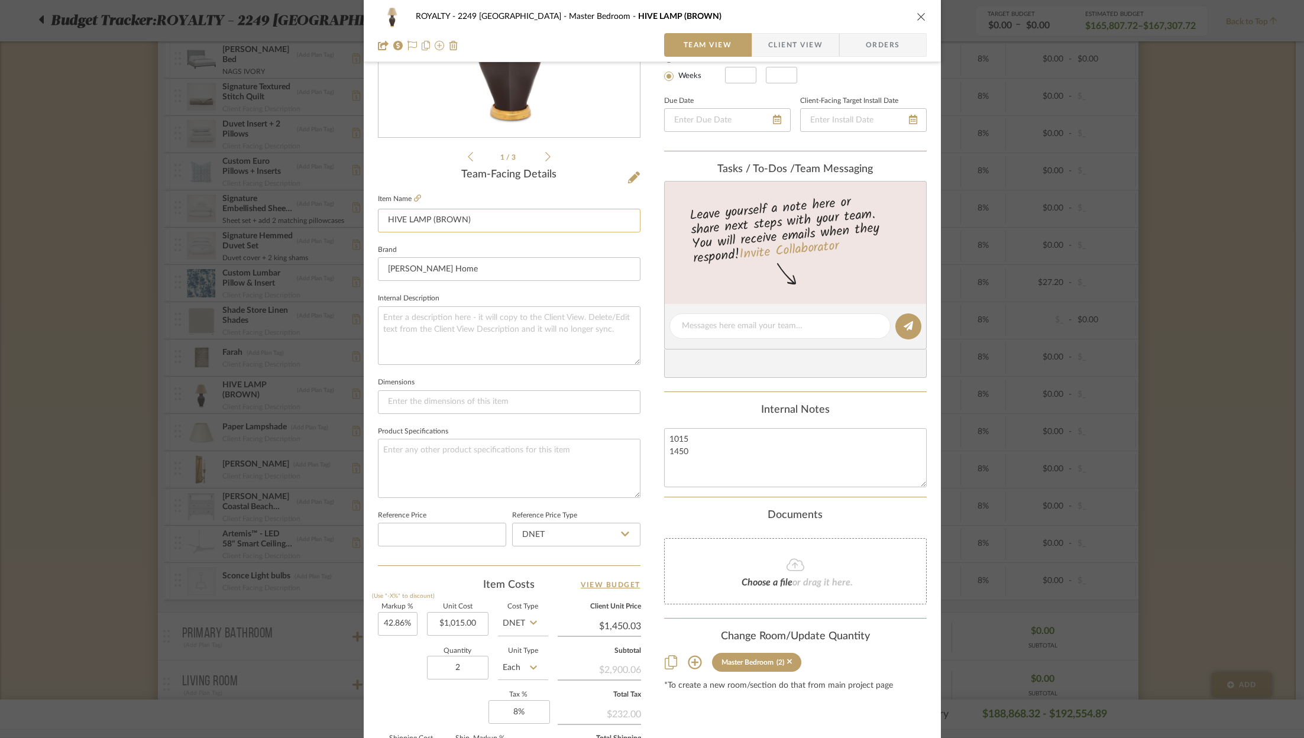
scroll to position [359, 0]
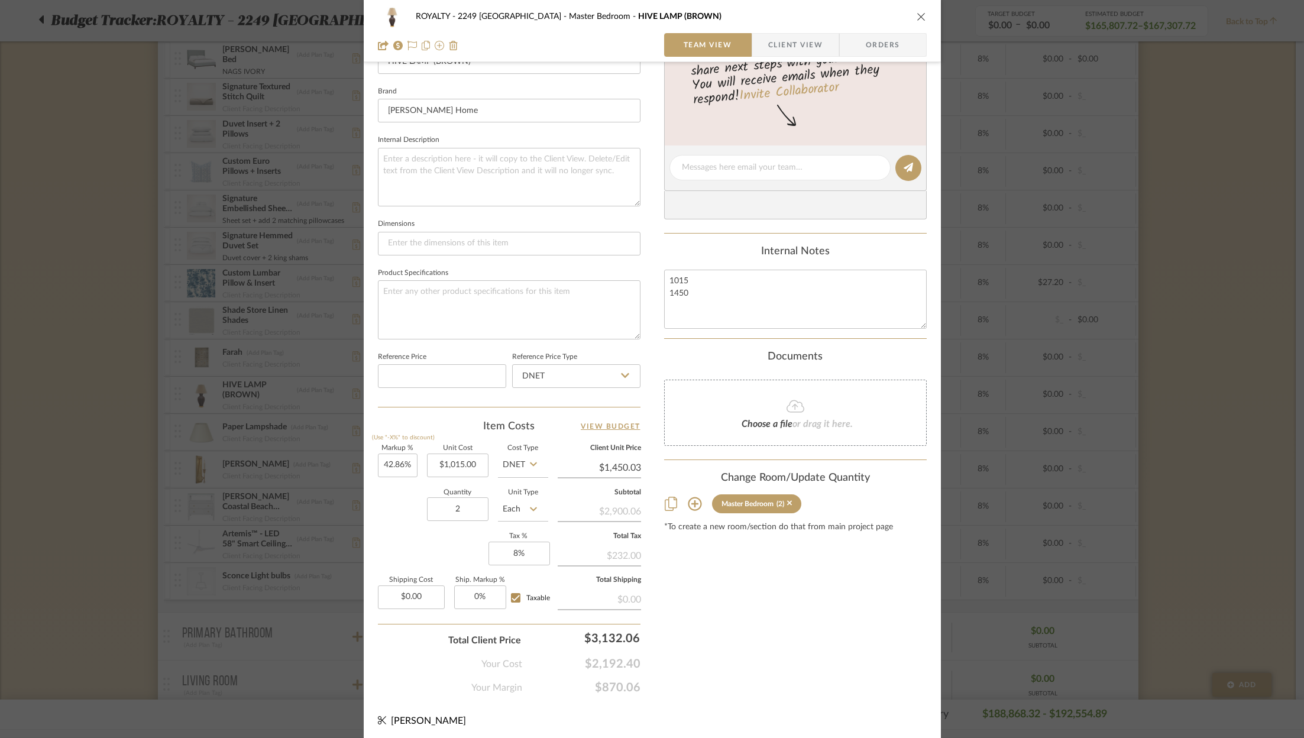
click at [920, 14] on icon "close" at bounding box center [921, 16] width 9 height 9
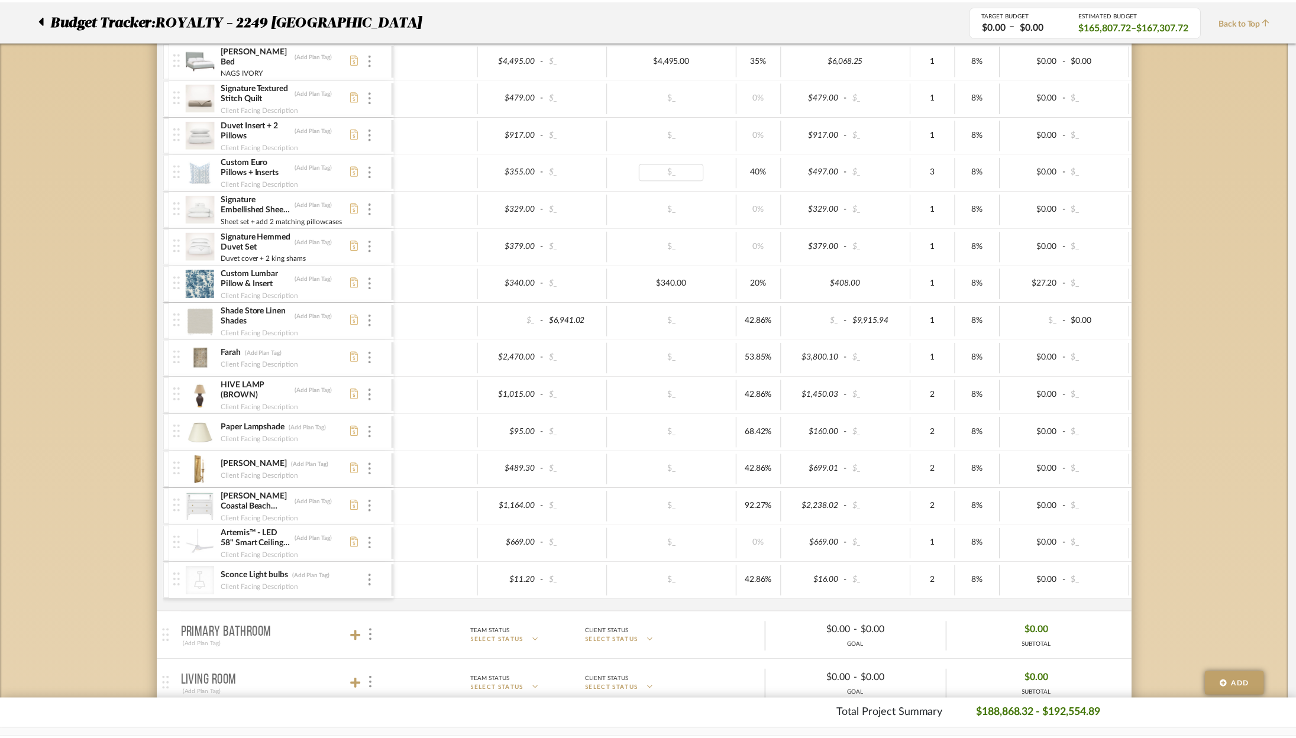
scroll to position [448, 0]
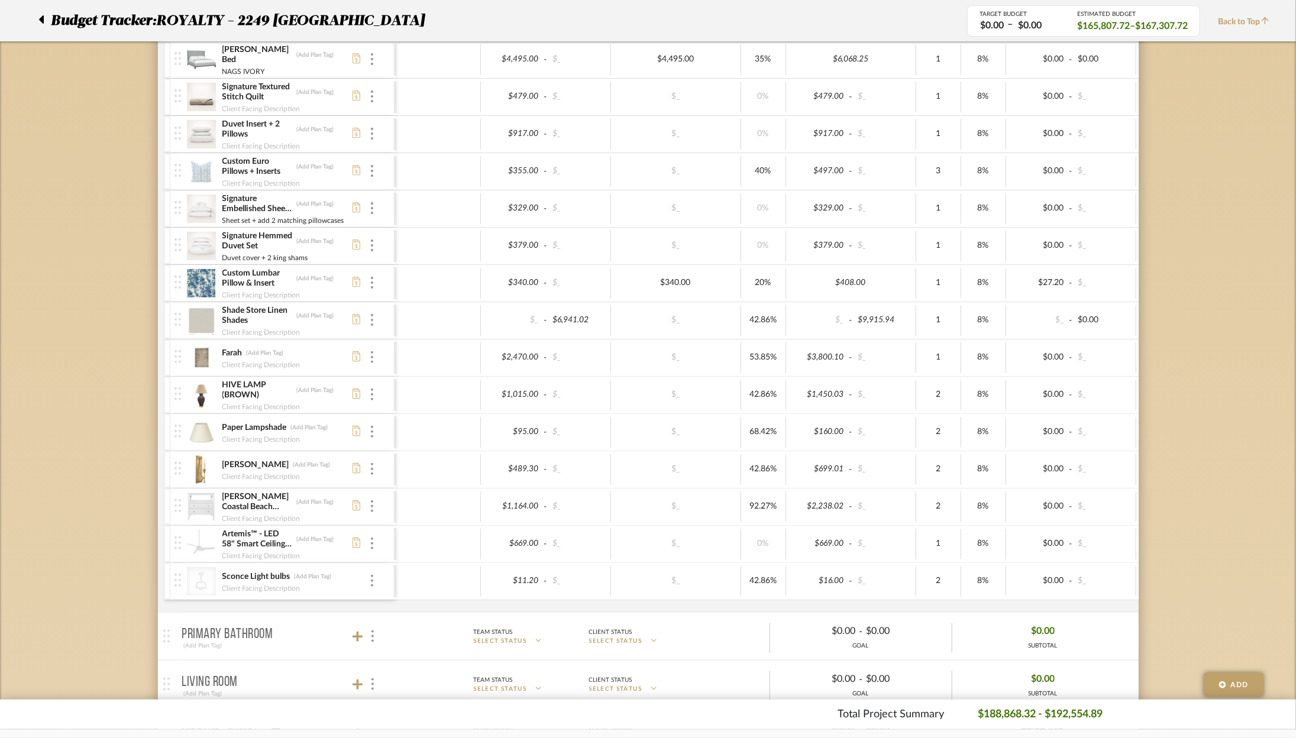
click at [203, 426] on img at bounding box center [201, 432] width 29 height 28
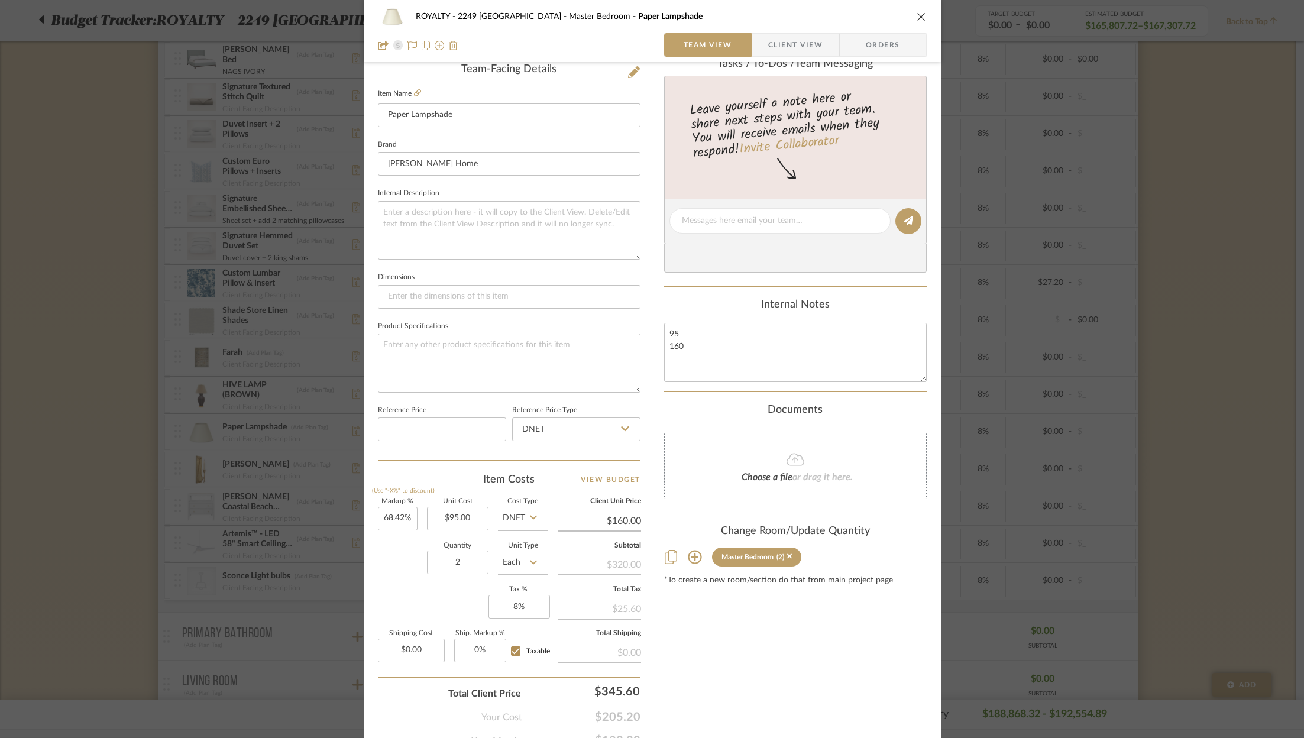
scroll to position [359, 0]
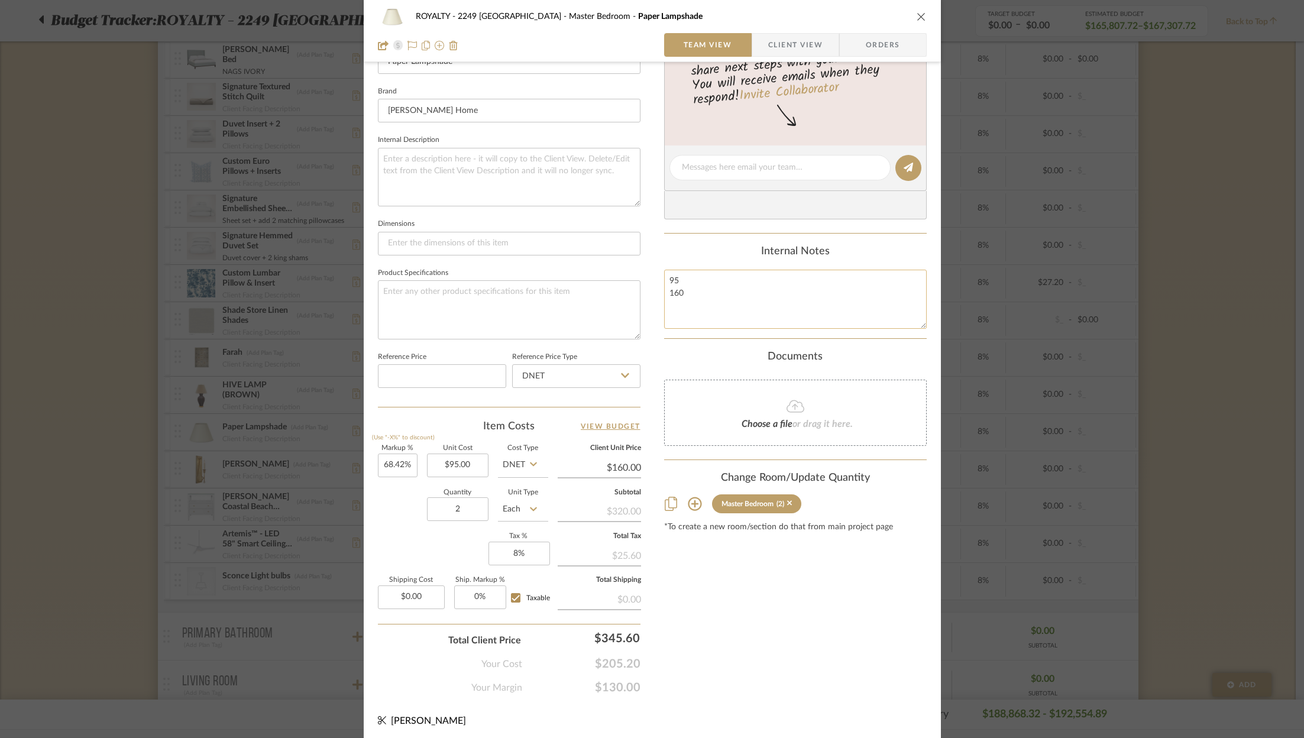
click at [760, 308] on textarea "95 160" at bounding box center [795, 299] width 263 height 59
type textarea "95 160 112"
type input "95.00"
click at [451, 461] on input "95.00" at bounding box center [458, 466] width 62 height 24
type input "$112.00"
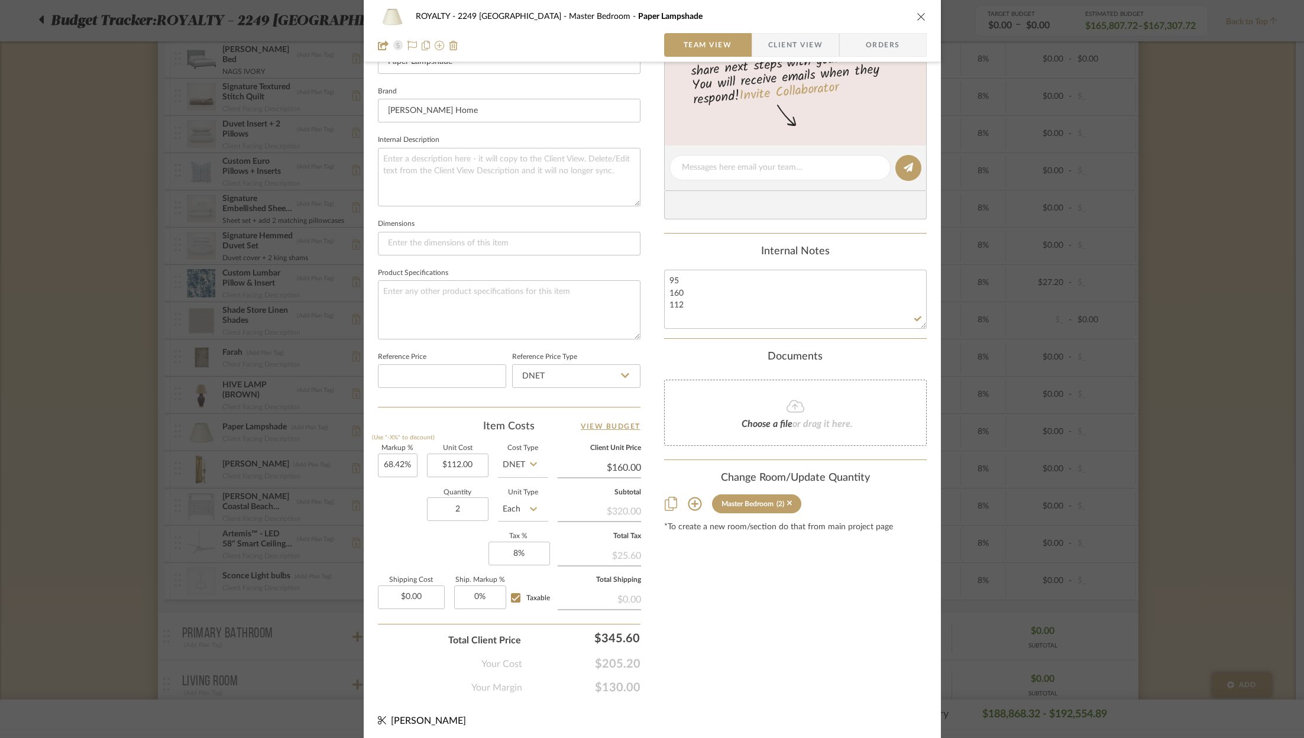
click at [434, 557] on div "Markup % (Use "-X%" to discount) 68.42% Unit Cost $112.00 Cost Type DNET Client…" at bounding box center [509, 531] width 263 height 173
click at [619, 467] on input "188.63" at bounding box center [599, 468] width 83 height 18
click at [787, 607] on div "Content here copies to Client View - confirm visibility there. Show in Client D…" at bounding box center [795, 208] width 263 height 974
click at [706, 311] on textarea "95 160 112" at bounding box center [795, 299] width 263 height 59
click at [706, 310] on textarea "95 160 112" at bounding box center [795, 299] width 263 height 59
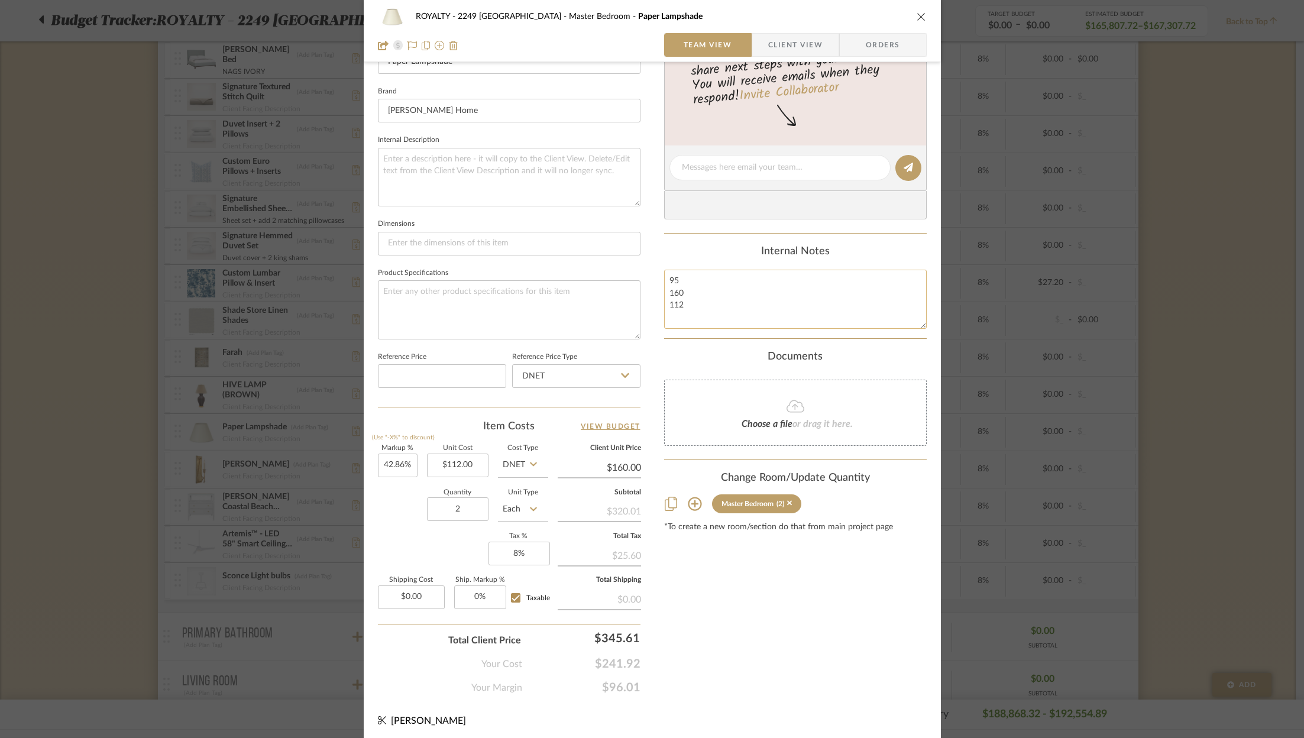
click at [706, 310] on textarea "95 160 112" at bounding box center [795, 299] width 263 height 59
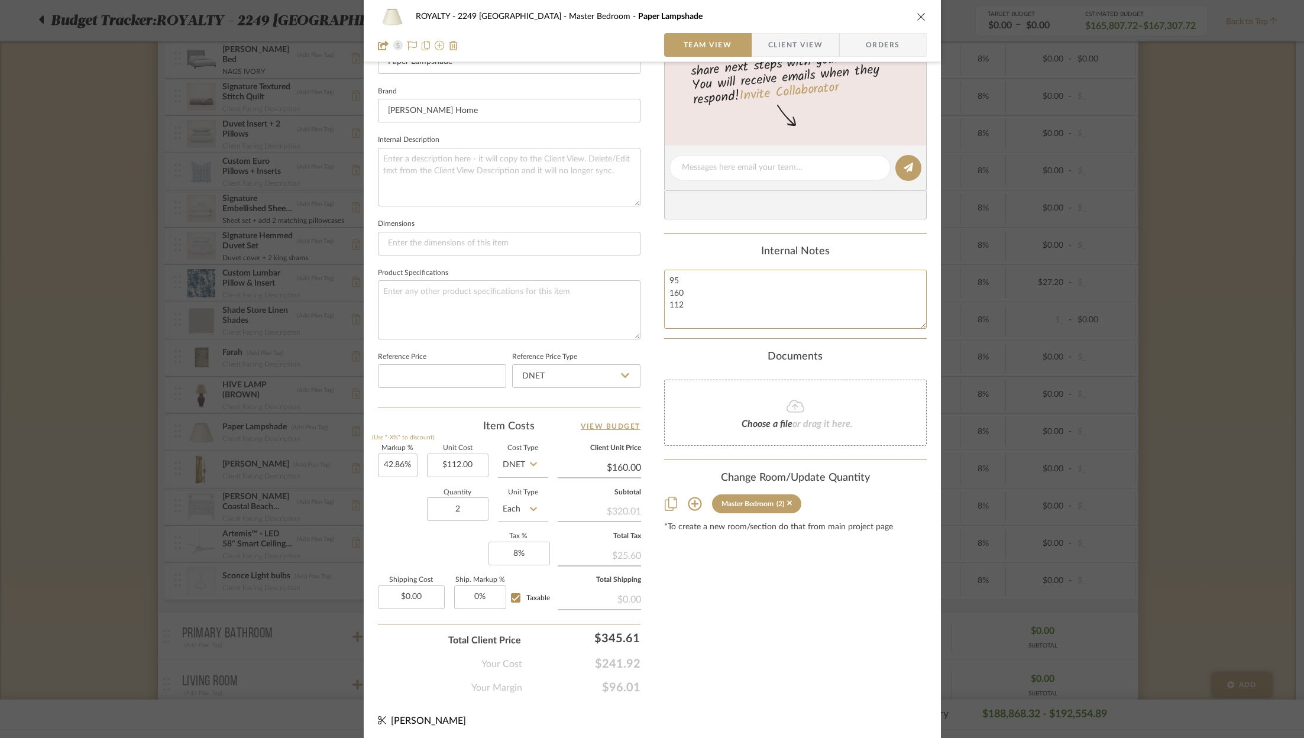
drag, startPoint x: 706, startPoint y: 310, endPoint x: 675, endPoint y: 251, distance: 66.7
click at [676, 251] on div "Internal Notes 95 160 112" at bounding box center [795, 286] width 263 height 83
click at [919, 8] on div "ROYALTY - 2249 Yorkshire Master Bedroom Paper Lampshade" at bounding box center [652, 17] width 549 height 24
click at [919, 17] on icon "close" at bounding box center [921, 16] width 9 height 9
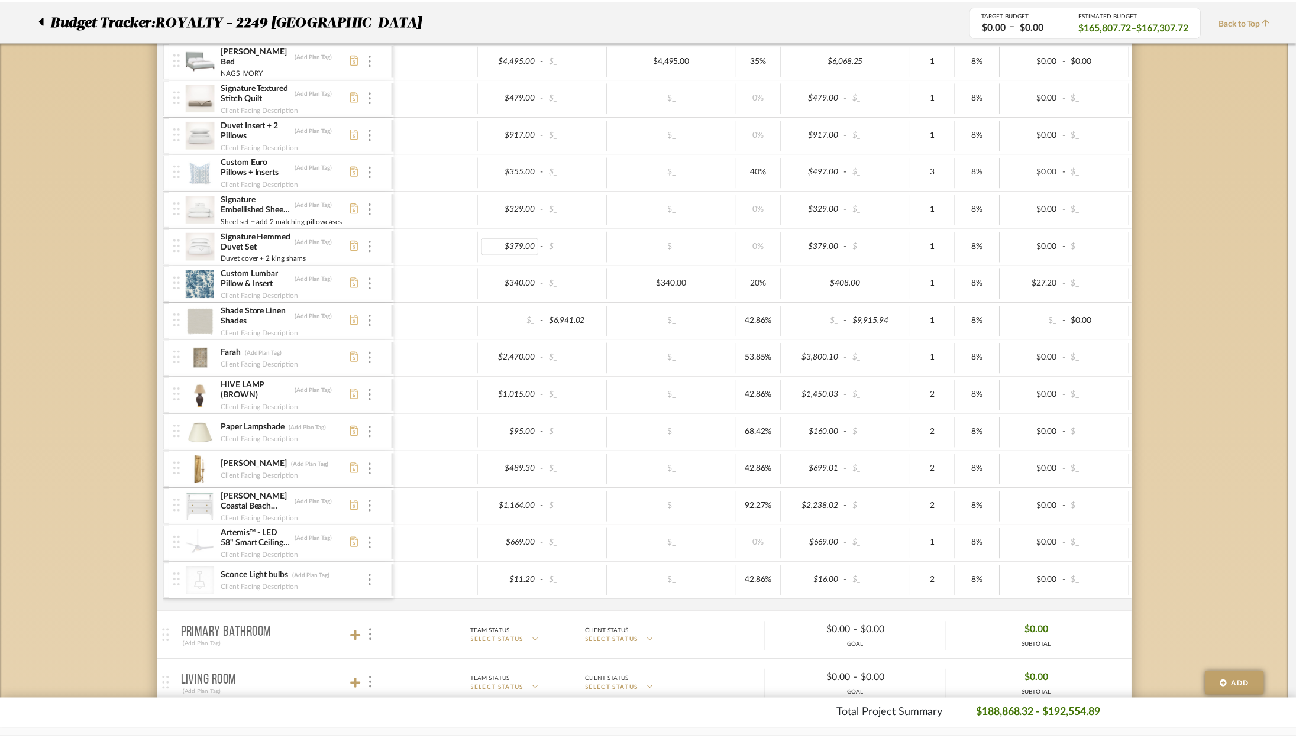
scroll to position [448, 0]
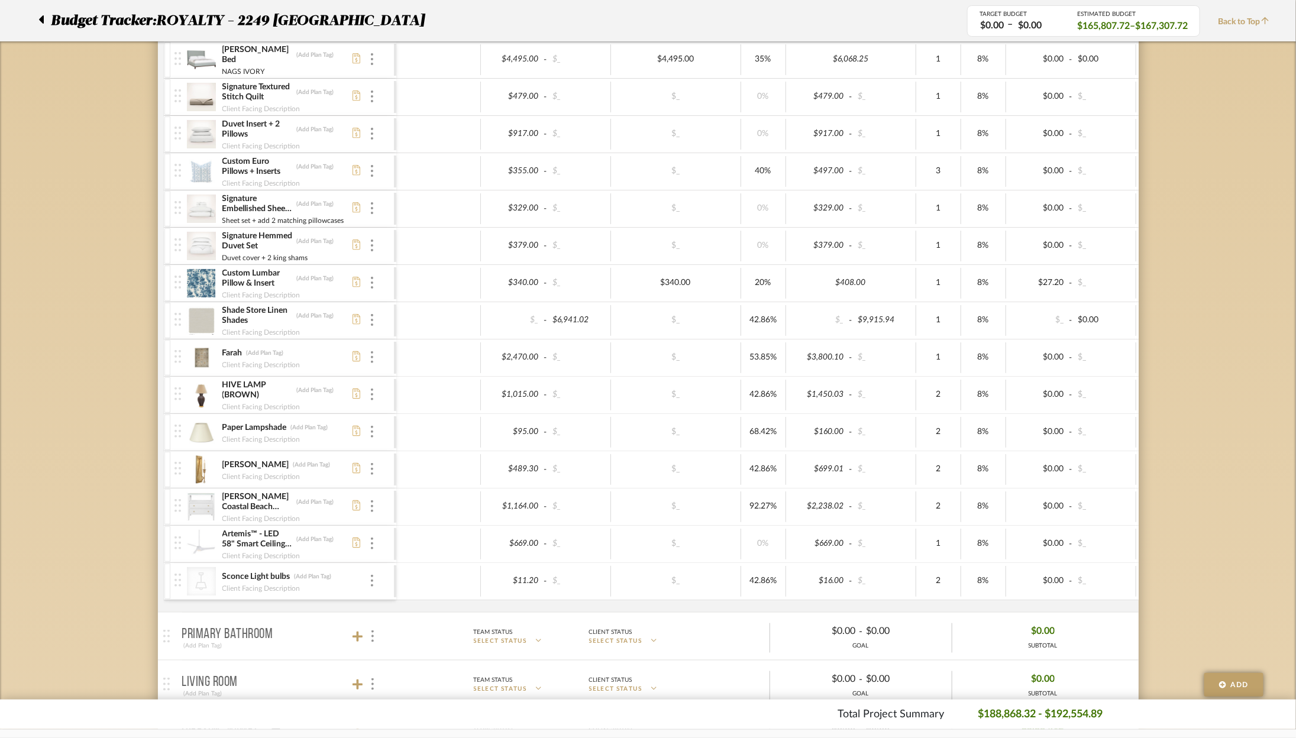
click at [203, 400] on img at bounding box center [201, 395] width 29 height 28
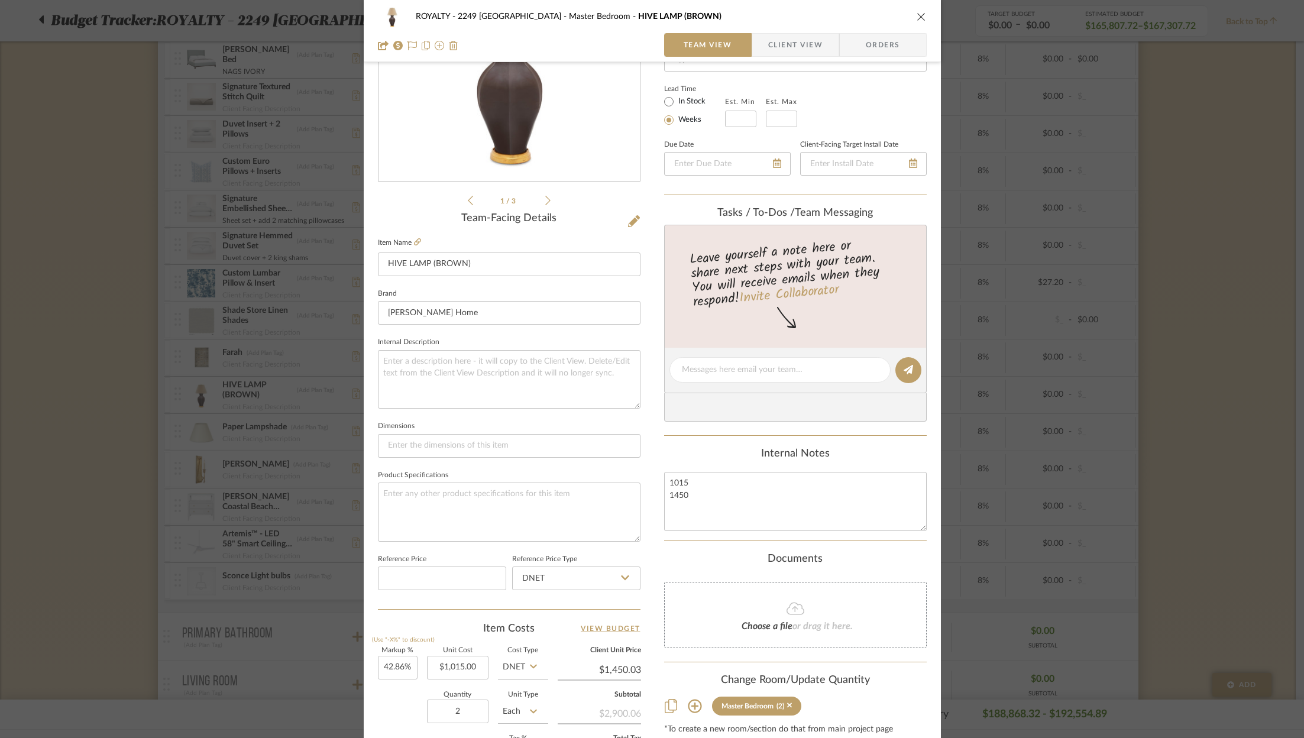
scroll to position [0, 0]
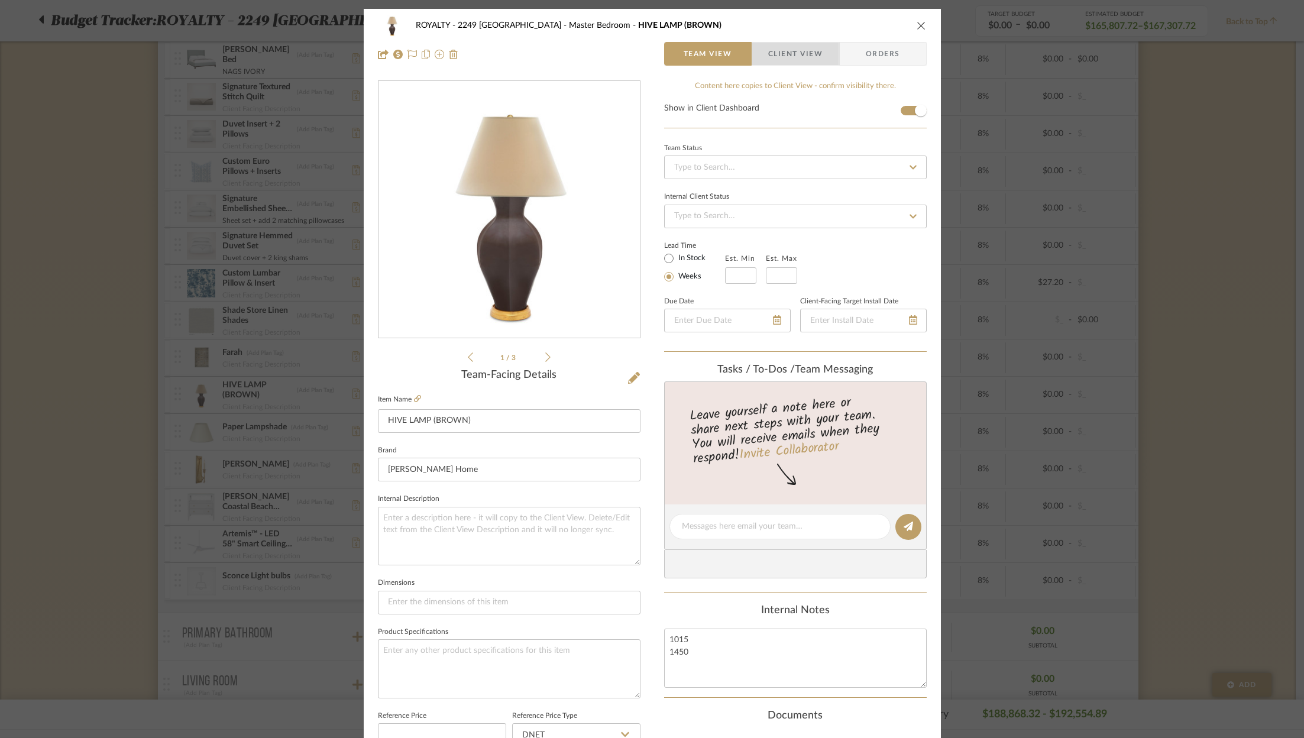
click at [800, 60] on span "Client View" at bounding box center [795, 54] width 54 height 24
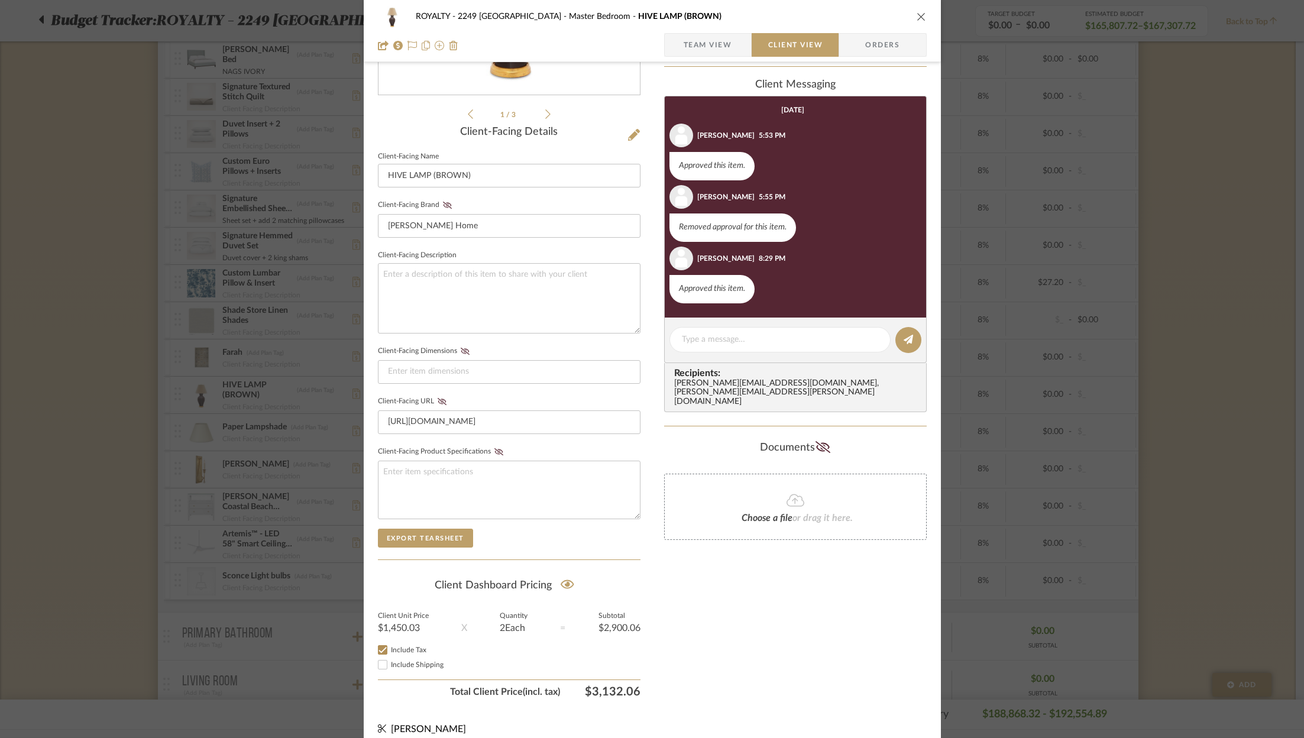
scroll to position [251, 0]
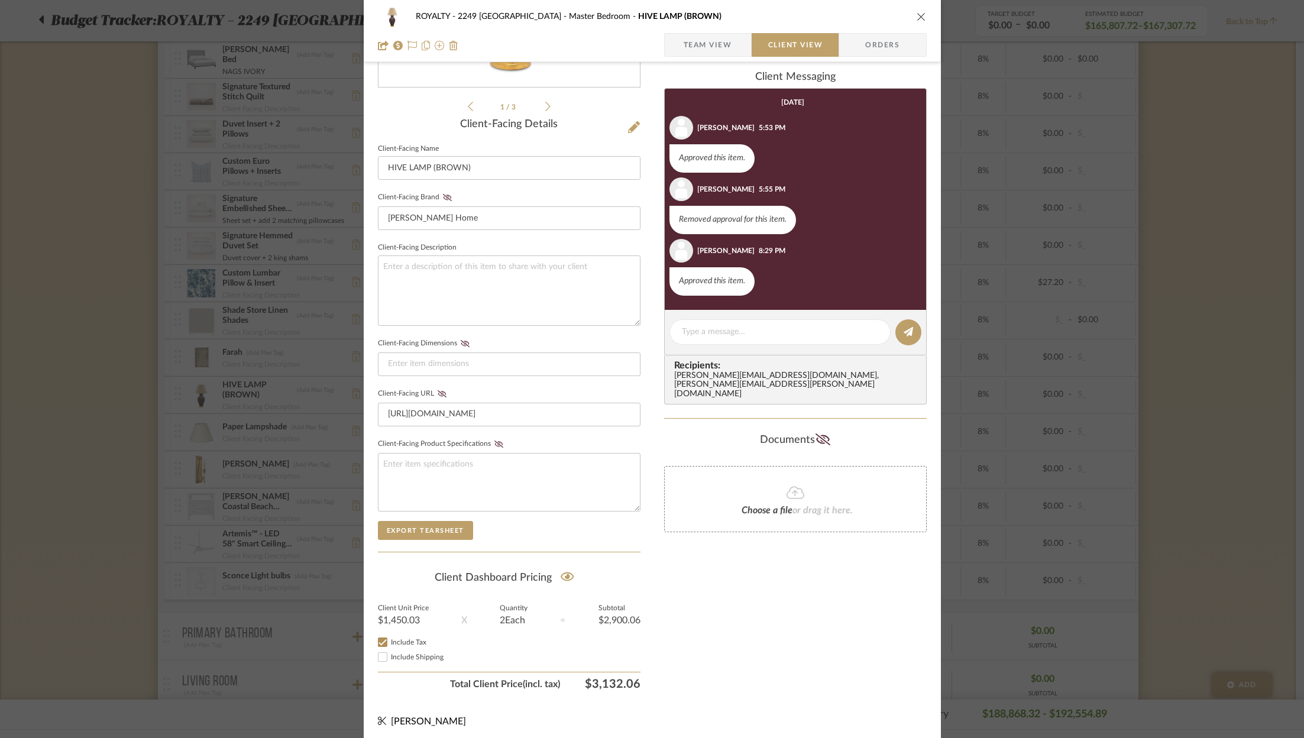
click at [924, 17] on div "ROYALTY - 2249 Yorkshire Master Bedroom HIVE LAMP (BROWN) Team View Client View…" at bounding box center [652, 31] width 577 height 62
click at [920, 16] on icon "close" at bounding box center [921, 16] width 9 height 9
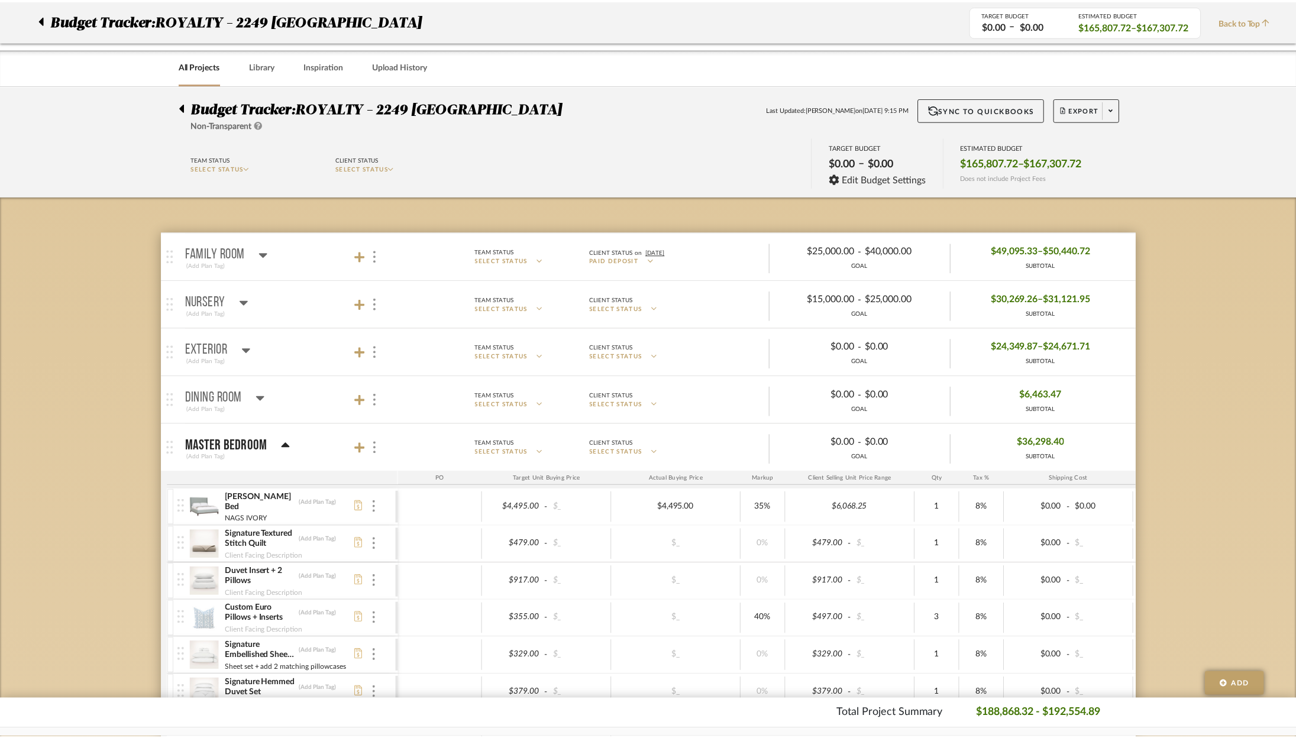
scroll to position [448, 0]
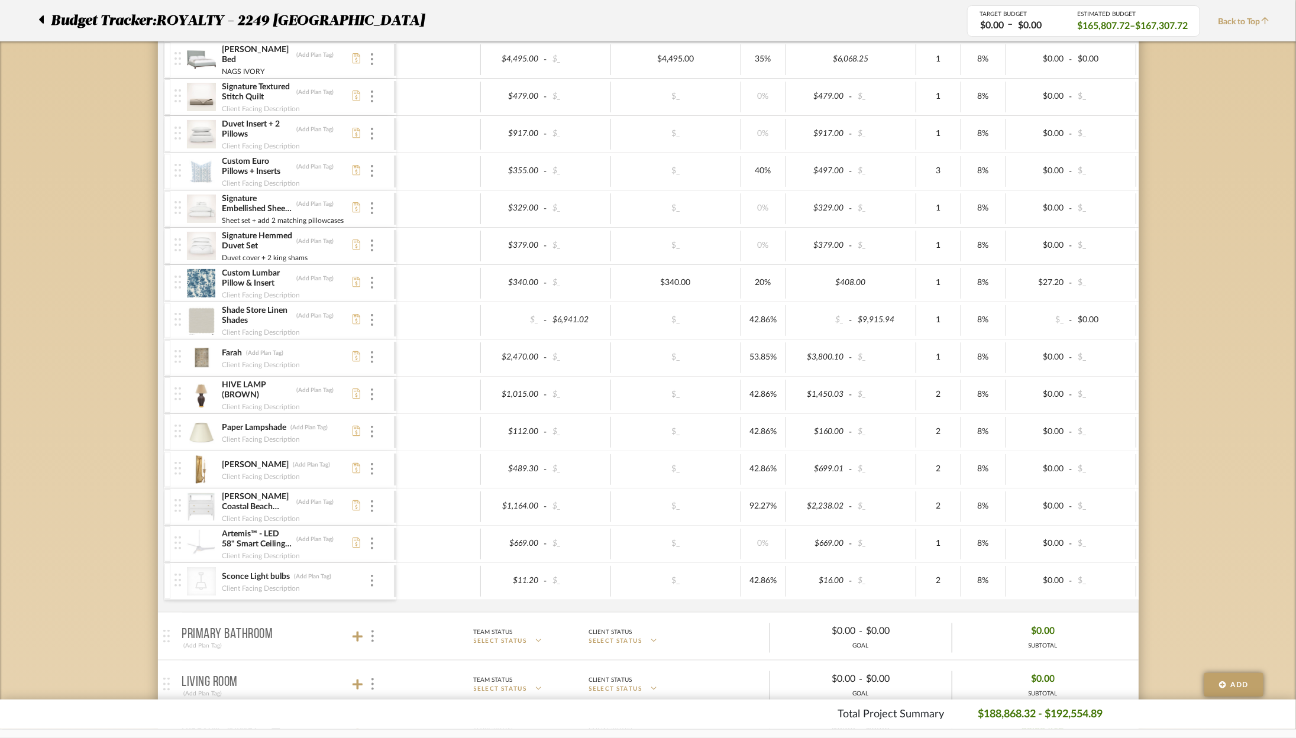
click at [198, 381] on img at bounding box center [201, 395] width 29 height 28
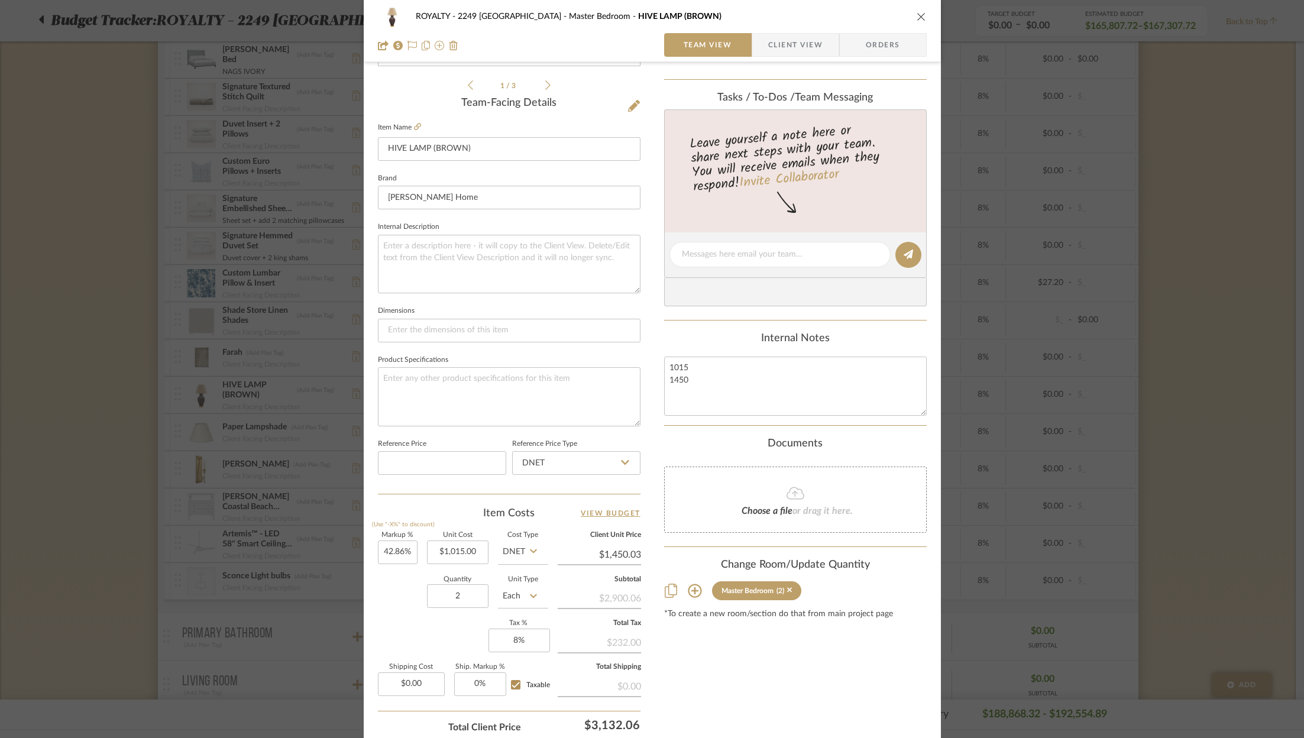
scroll to position [359, 0]
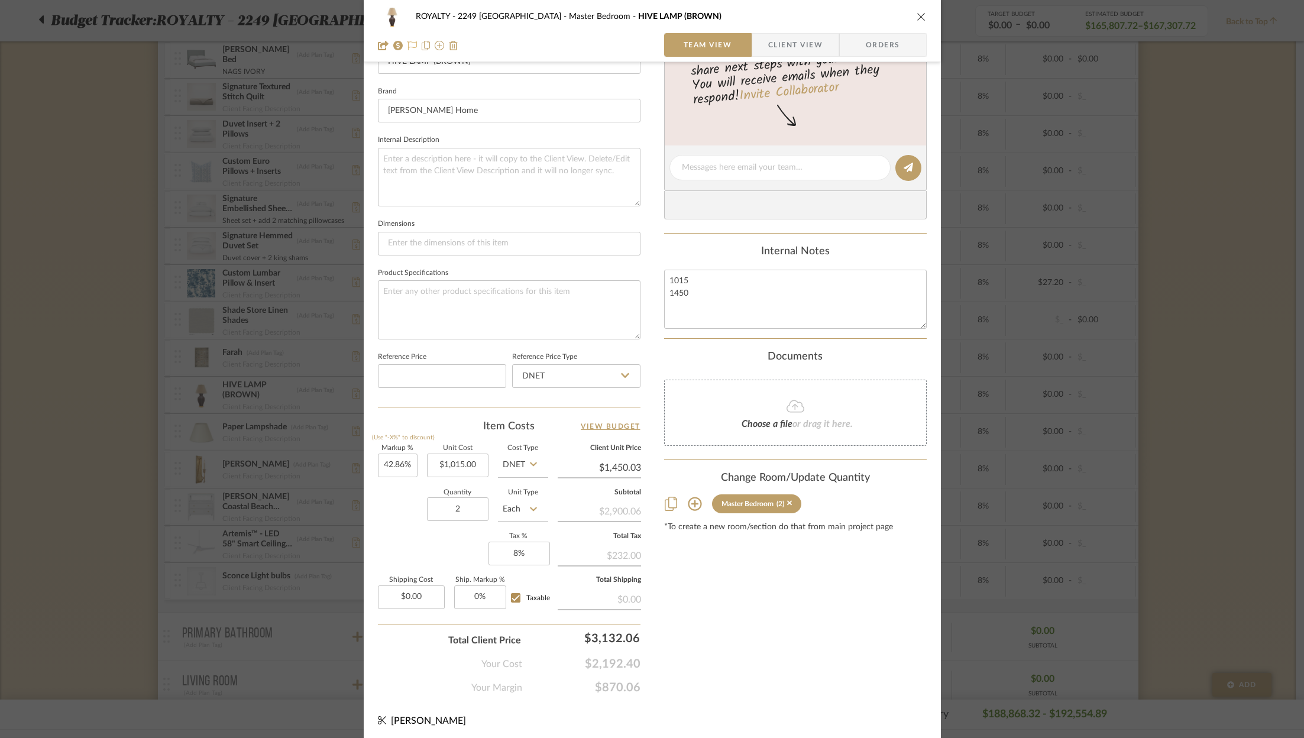
click at [408, 47] on icon at bounding box center [412, 45] width 9 height 9
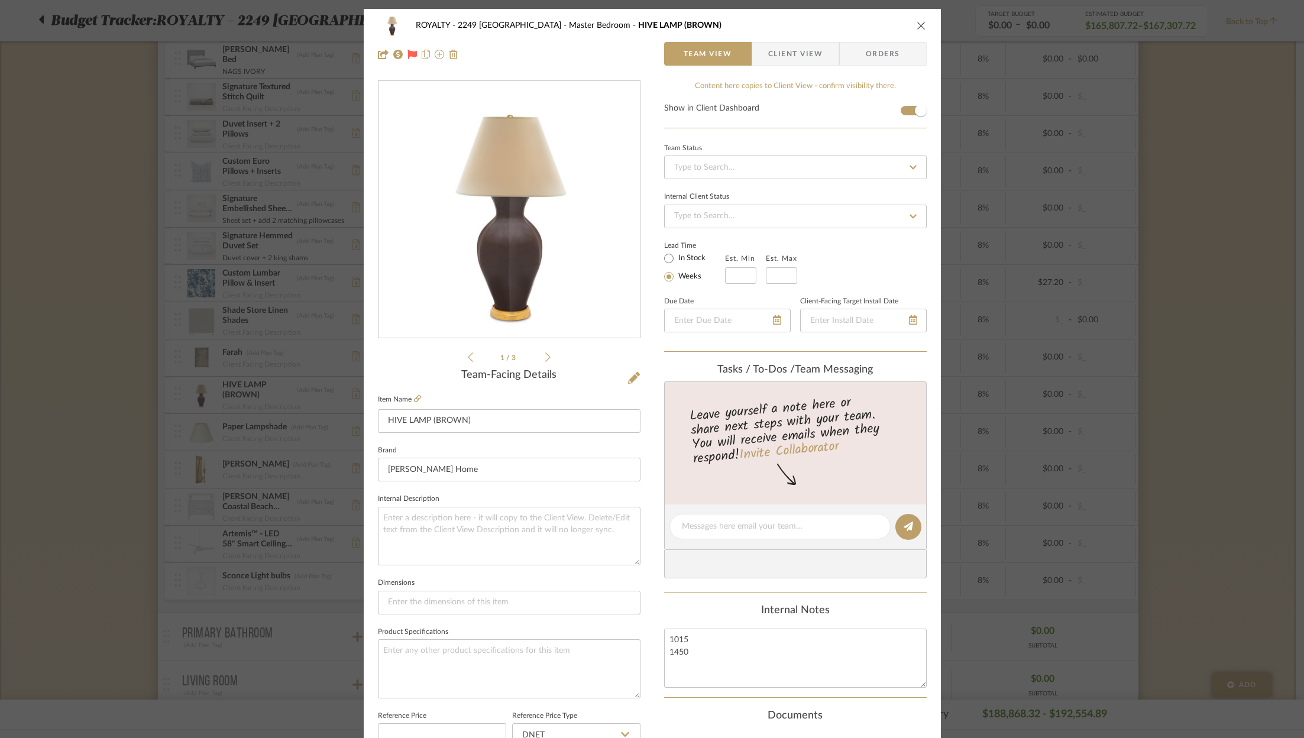
click at [756, 150] on div "Team Status" at bounding box center [795, 160] width 263 height 40
click at [754, 165] on input at bounding box center [795, 168] width 263 height 24
click at [727, 231] on div "Ordered" at bounding box center [791, 229] width 261 height 30
click at [917, 25] on icon "close" at bounding box center [921, 25] width 9 height 9
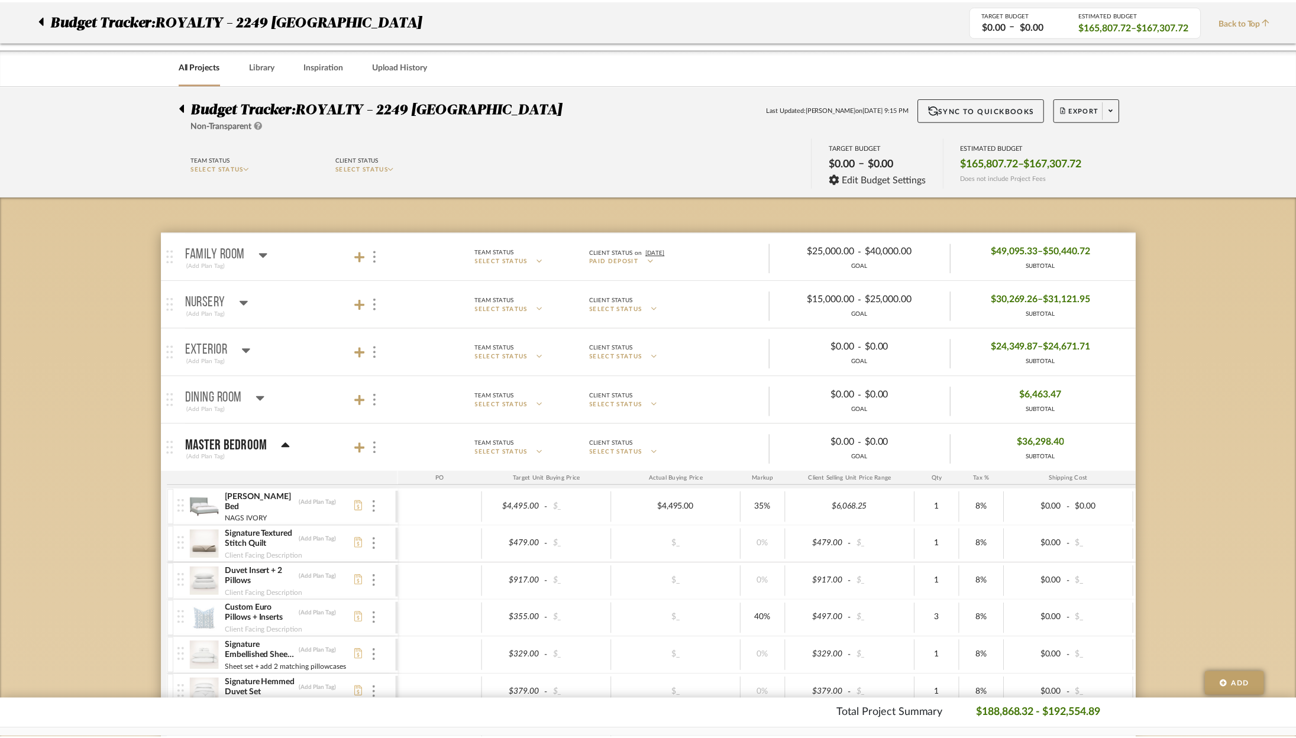
scroll to position [448, 0]
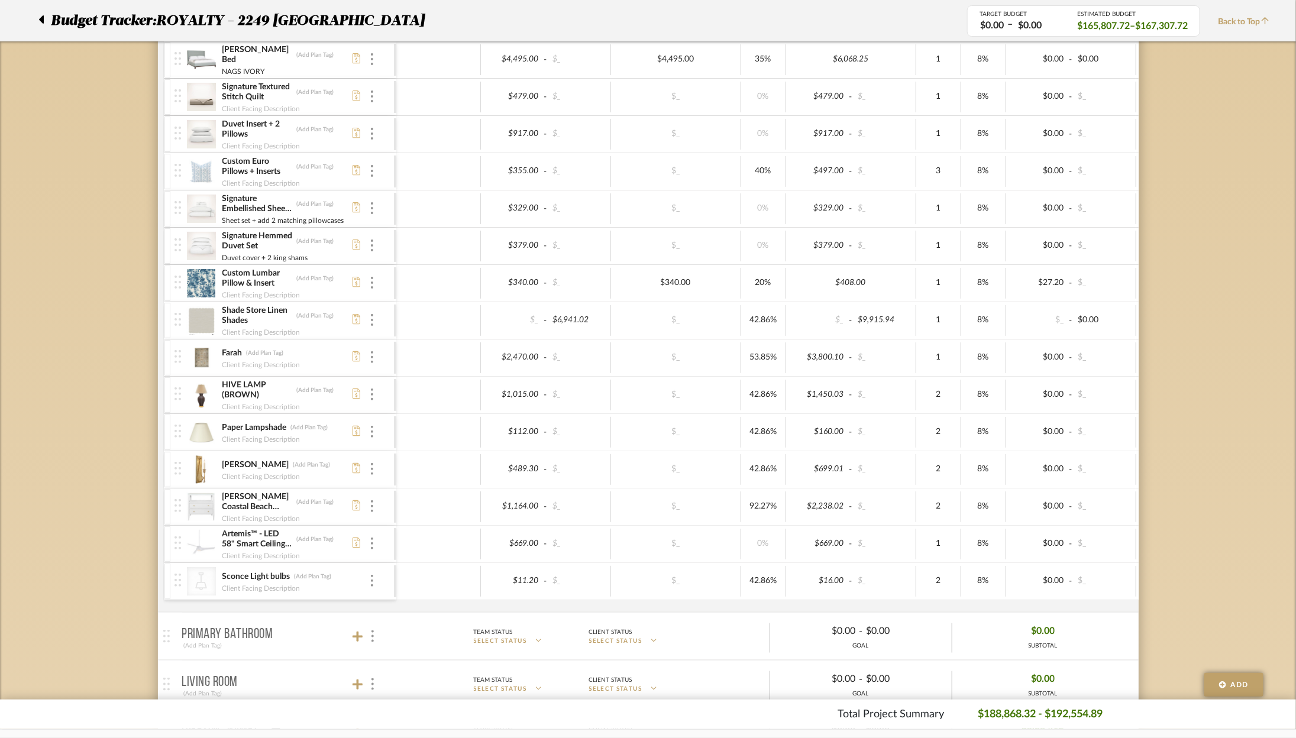
click at [199, 432] on img at bounding box center [201, 432] width 29 height 28
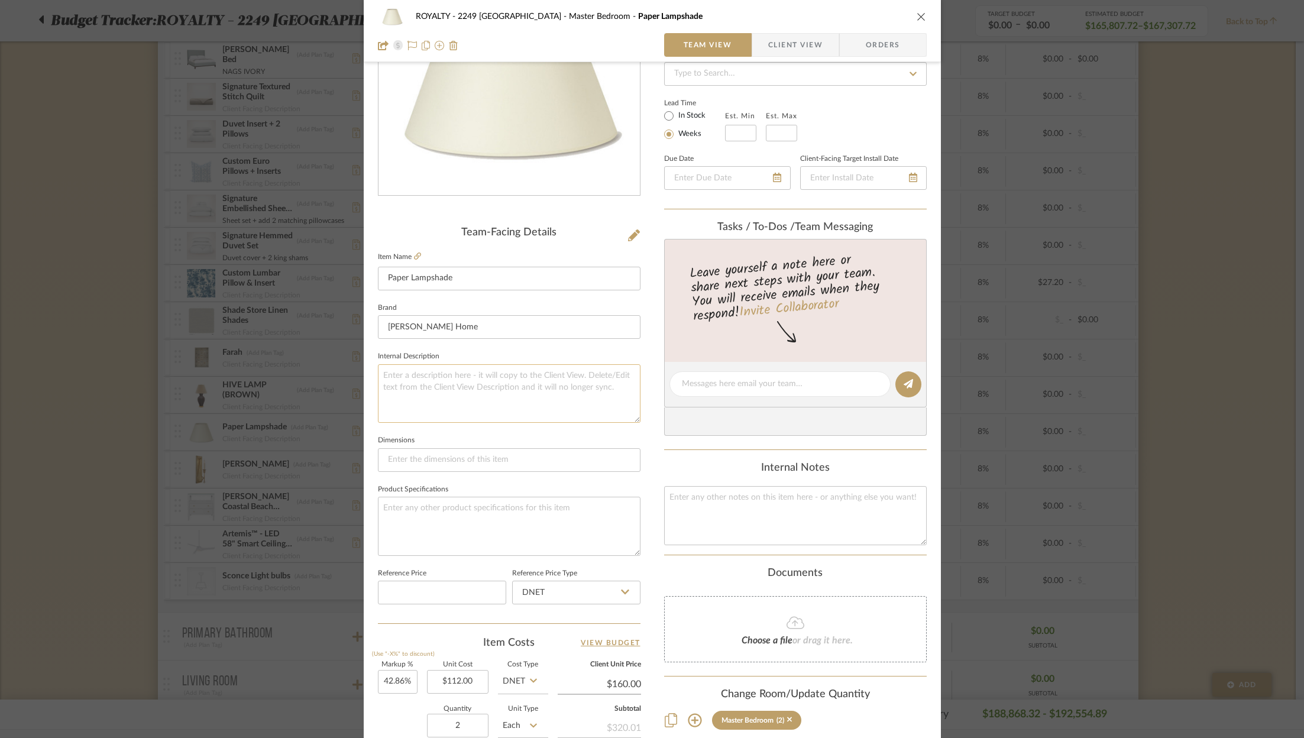
scroll to position [359, 0]
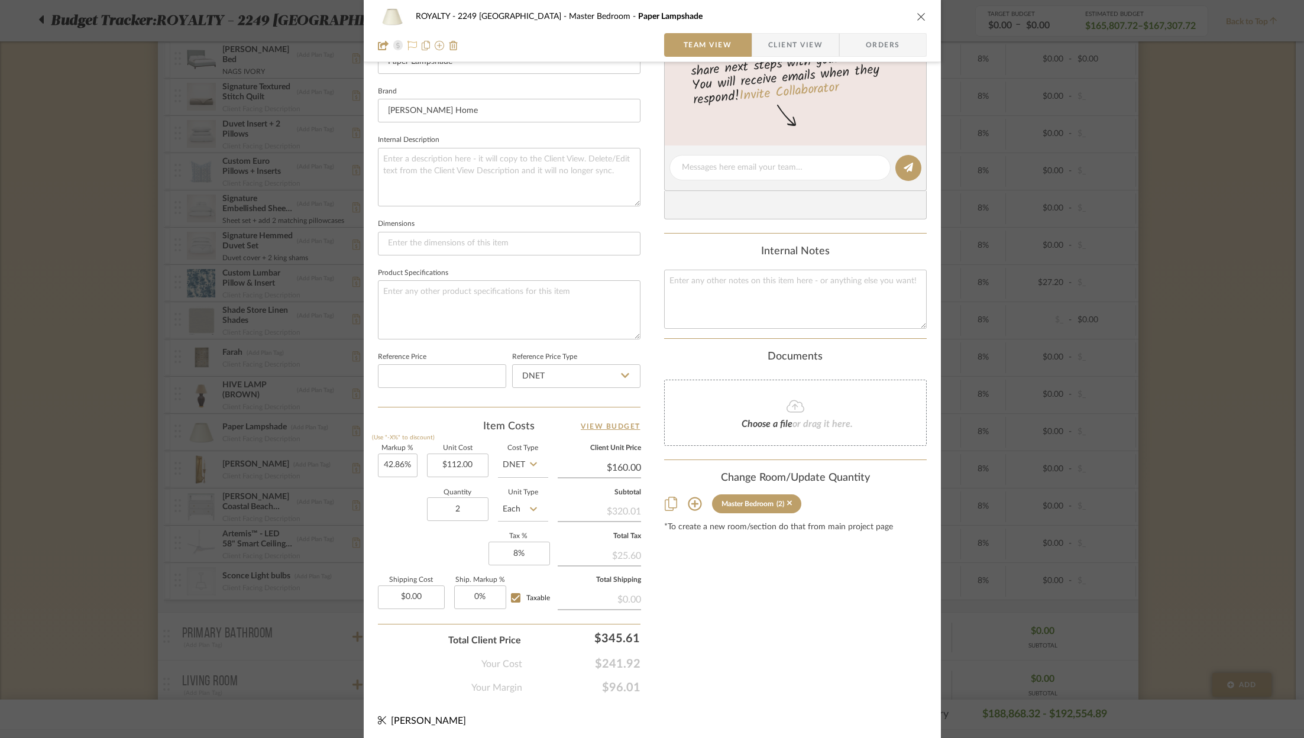
click at [408, 46] on icon at bounding box center [412, 45] width 9 height 9
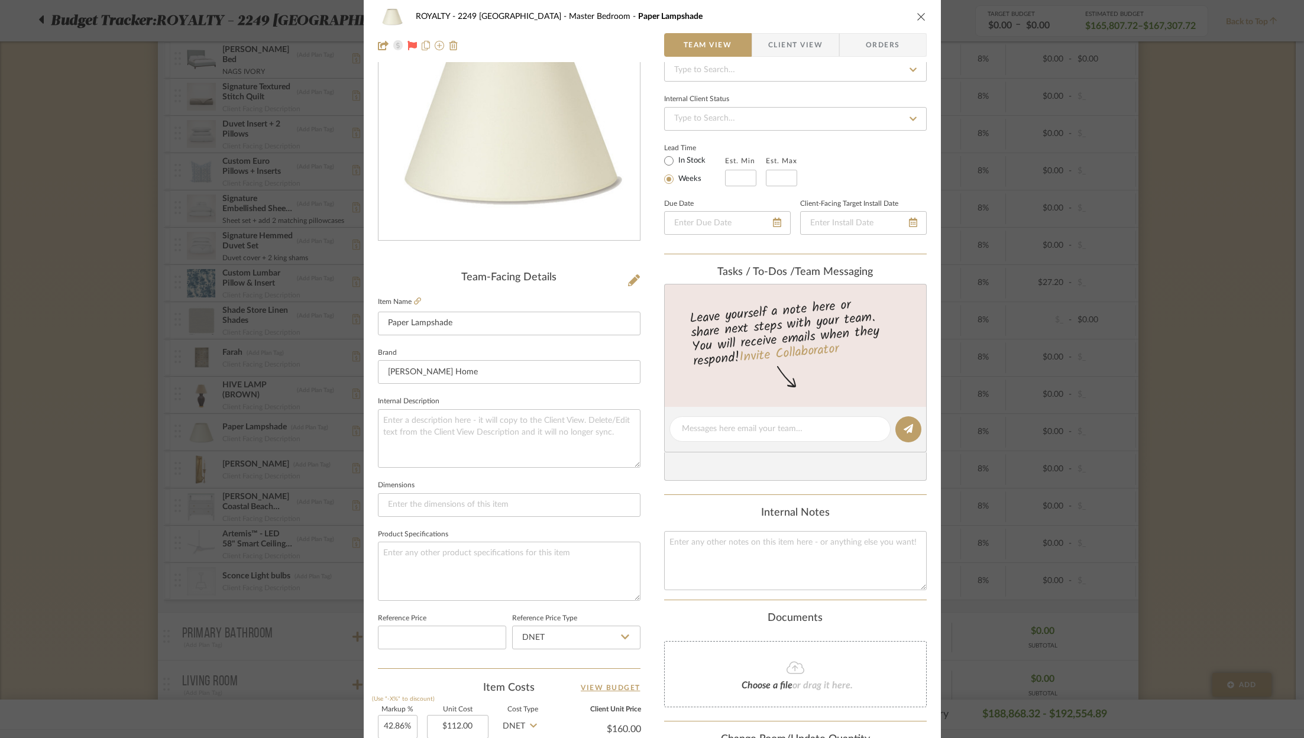
scroll to position [0, 0]
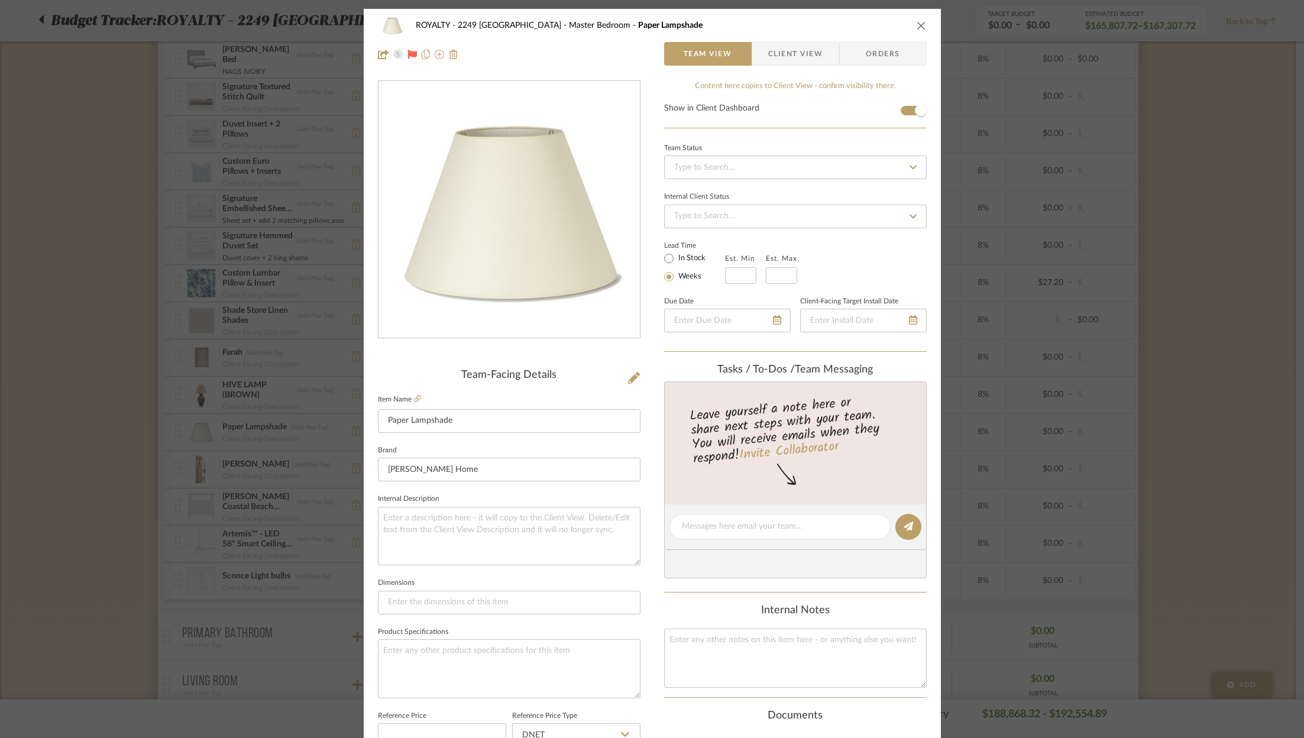
click at [789, 152] on div "Team Status" at bounding box center [795, 160] width 263 height 40
click at [781, 167] on input at bounding box center [795, 168] width 263 height 24
click at [753, 238] on div "Ordered" at bounding box center [791, 229] width 261 height 30
click at [919, 22] on icon "close" at bounding box center [921, 25] width 9 height 9
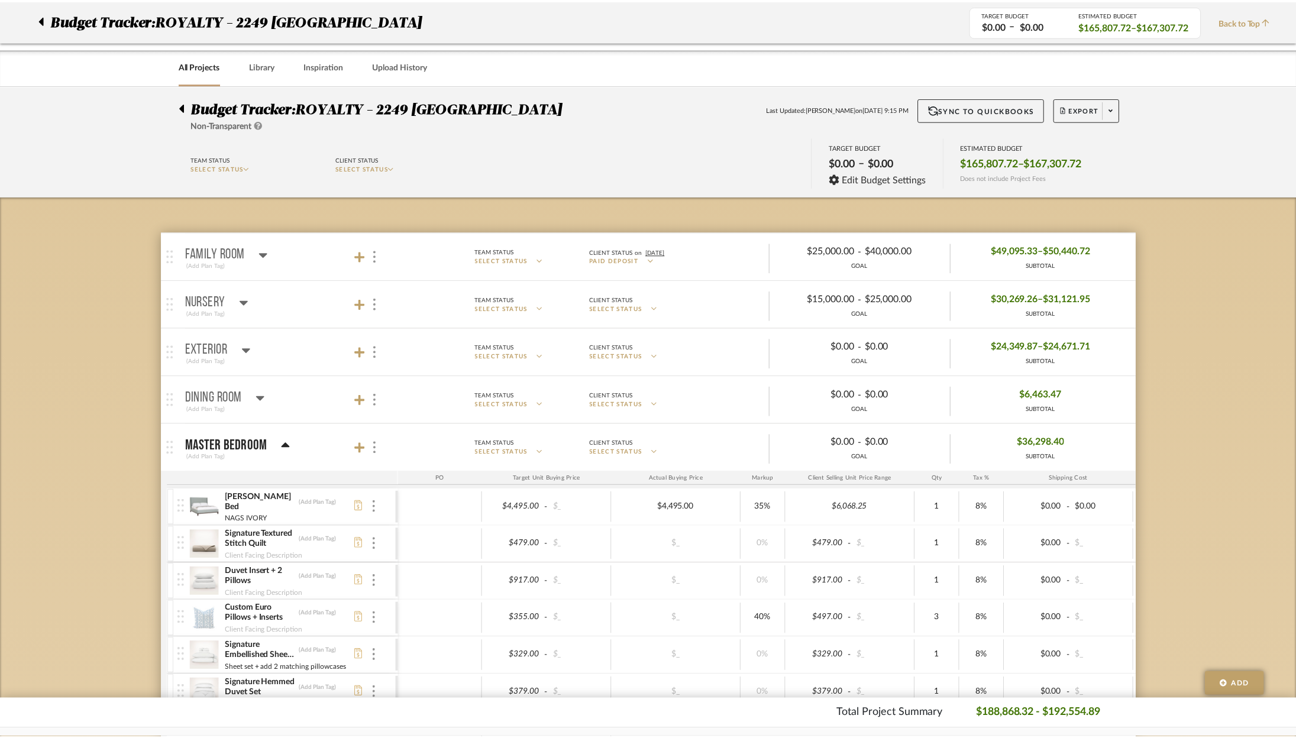
scroll to position [448, 0]
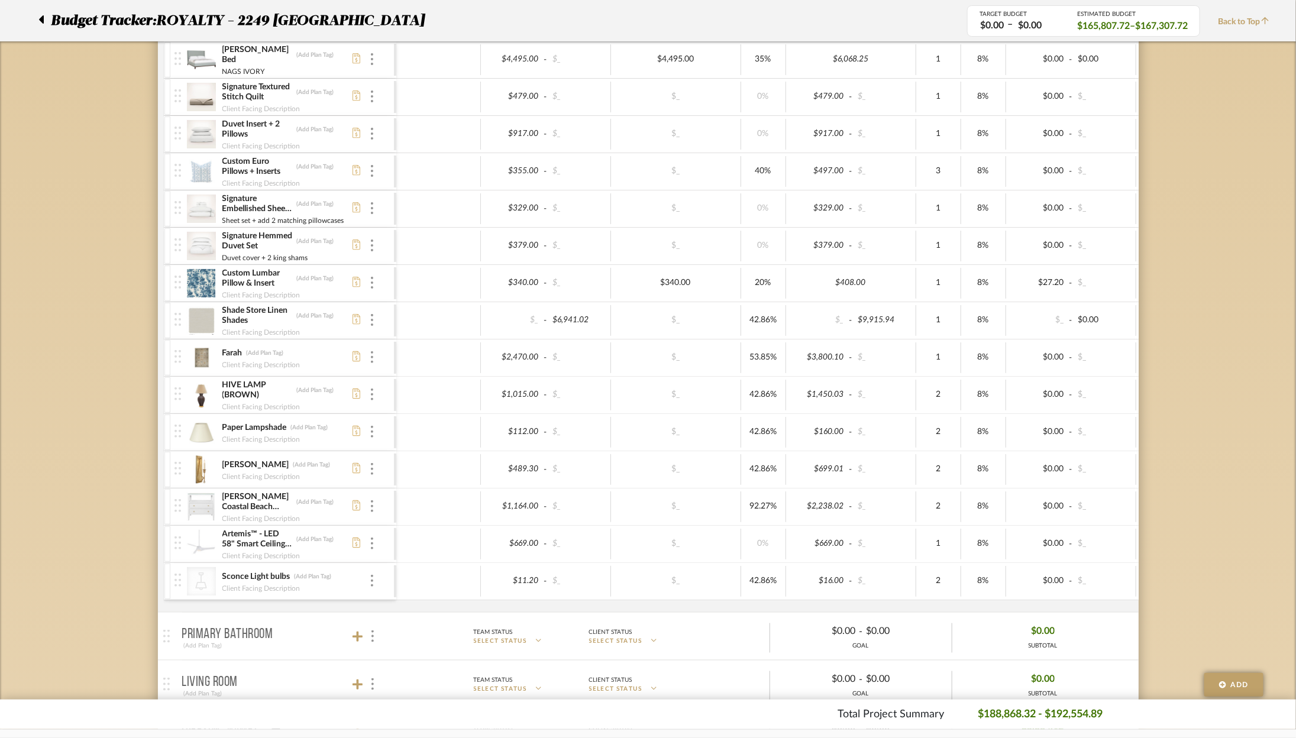
click at [197, 279] on img at bounding box center [201, 283] width 29 height 28
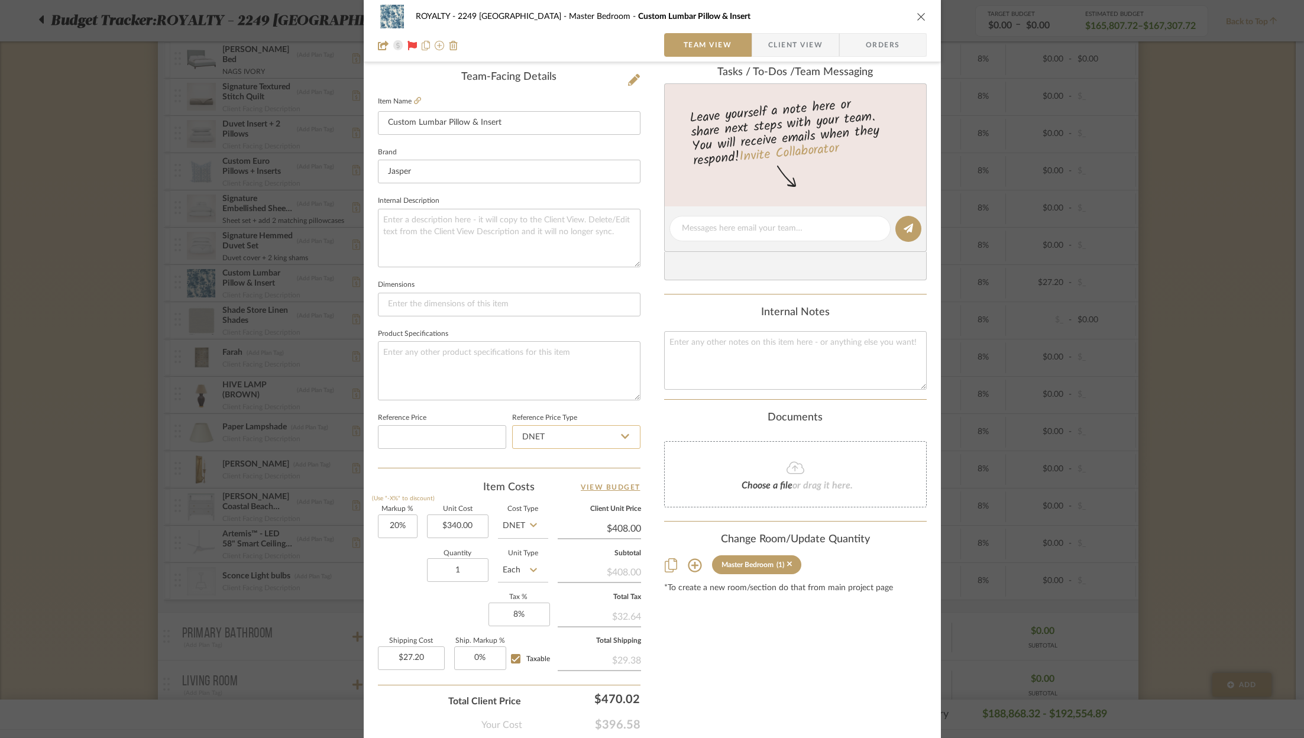
scroll to position [359, 0]
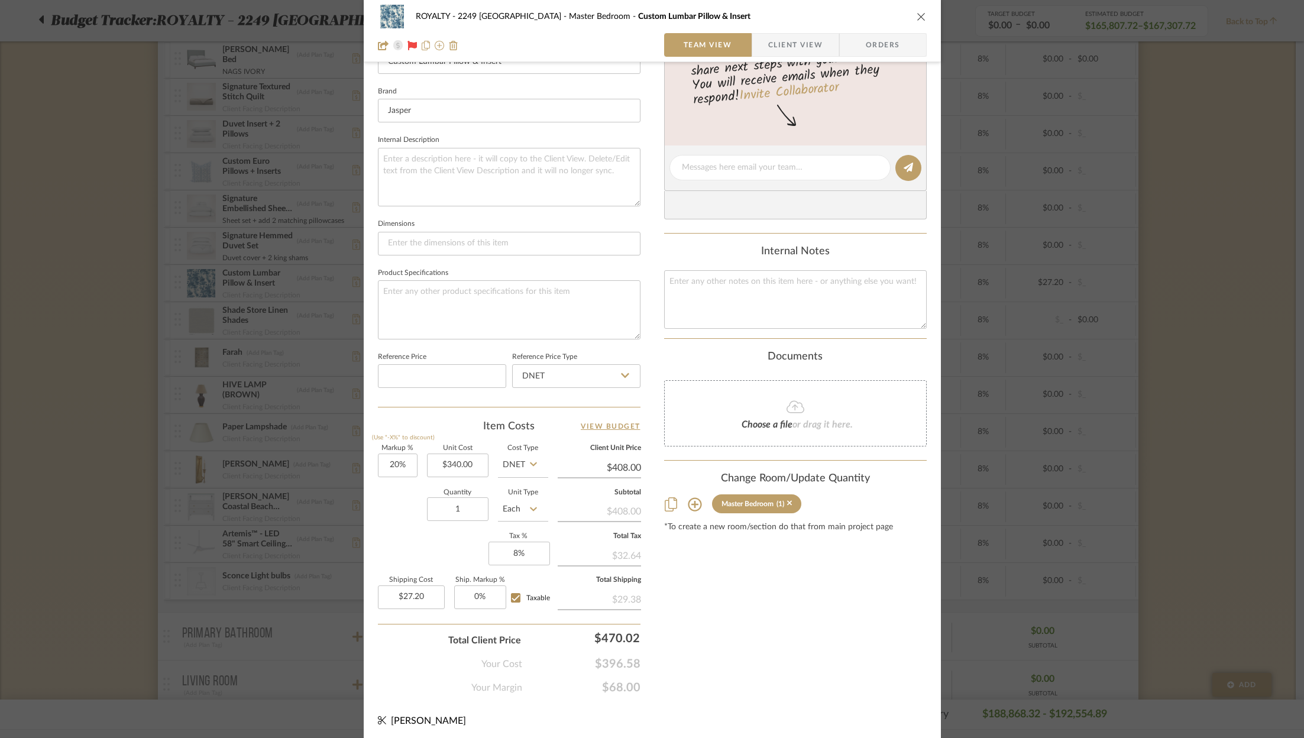
click at [52, 348] on div "ROYALTY - 2249 Yorkshire Master Bedroom Custom Lumbar Pillow & Insert Team View…" at bounding box center [652, 369] width 1304 height 738
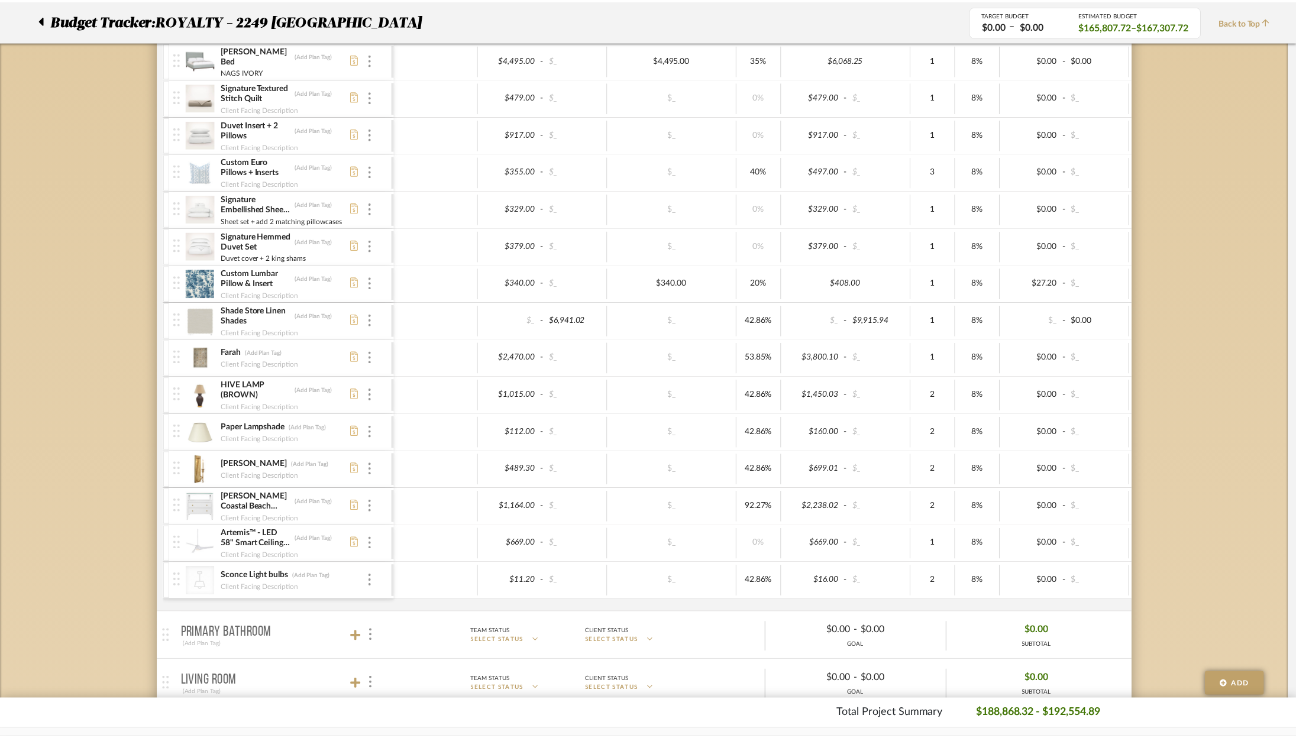
scroll to position [448, 0]
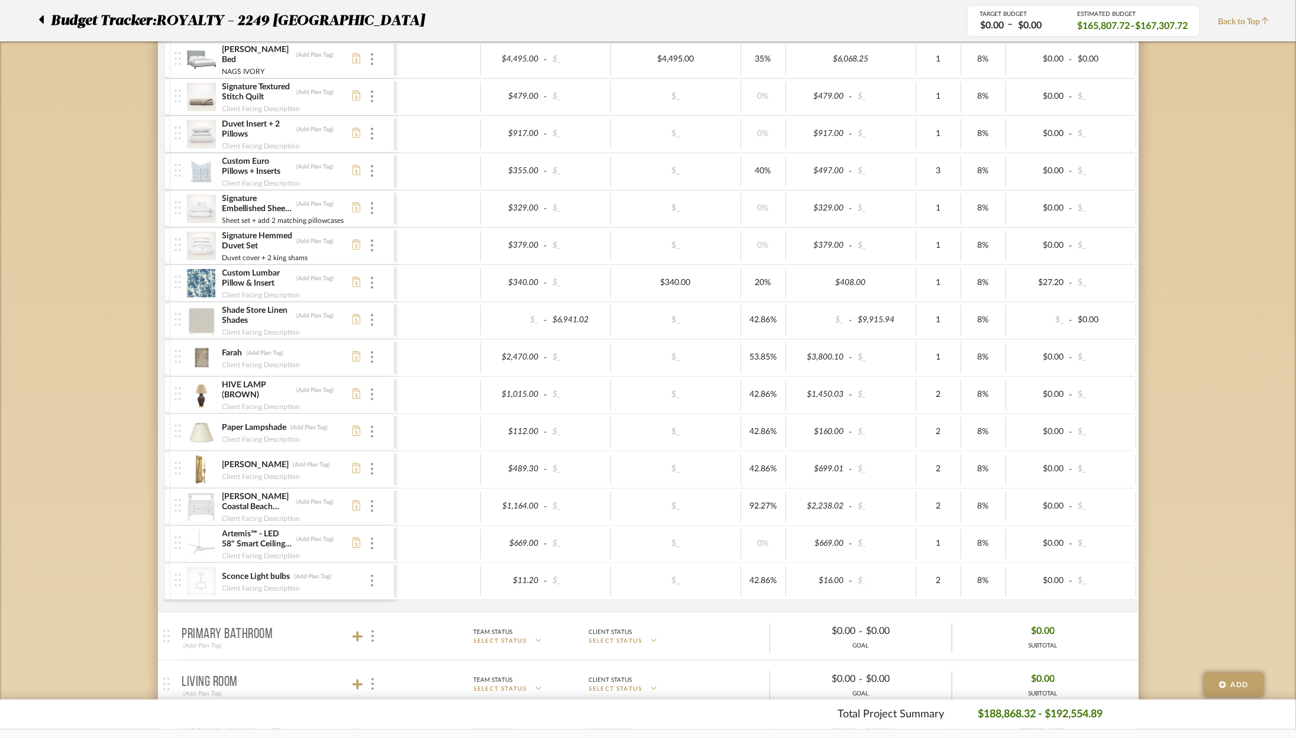
click at [200, 170] on img at bounding box center [201, 171] width 29 height 28
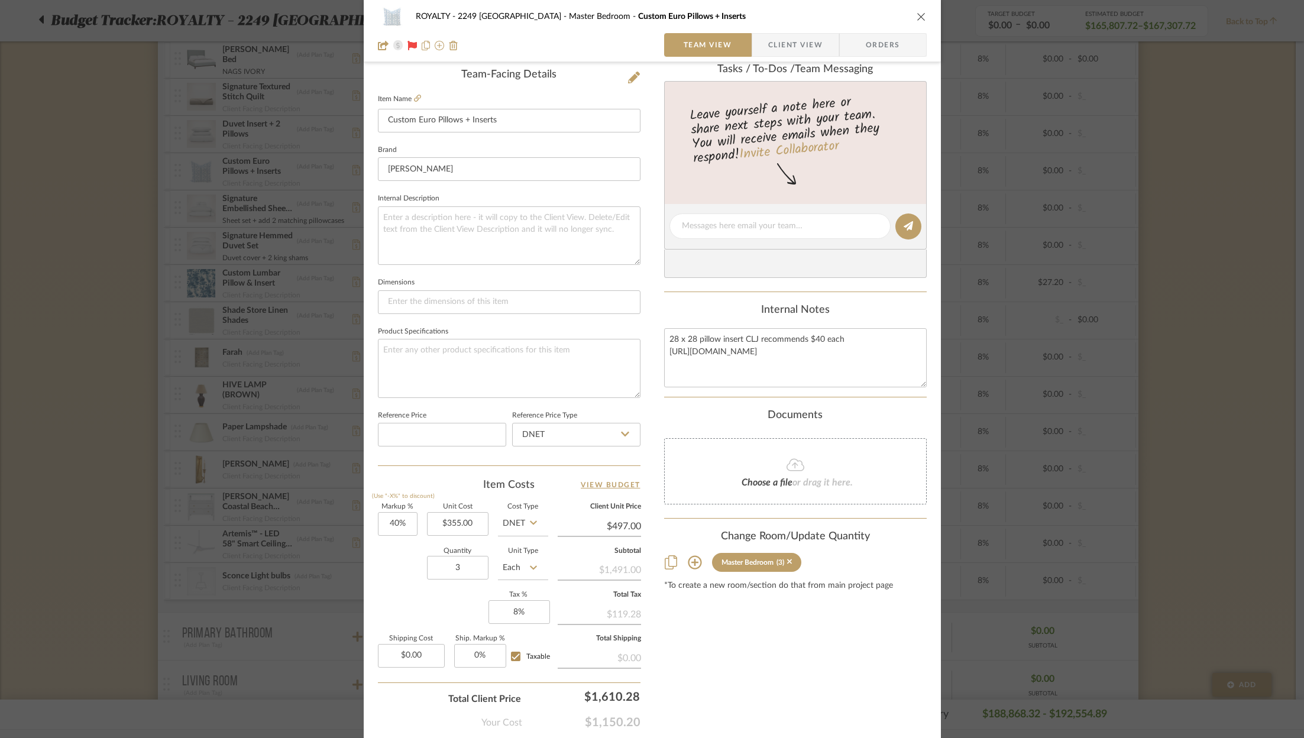
scroll to position [359, 0]
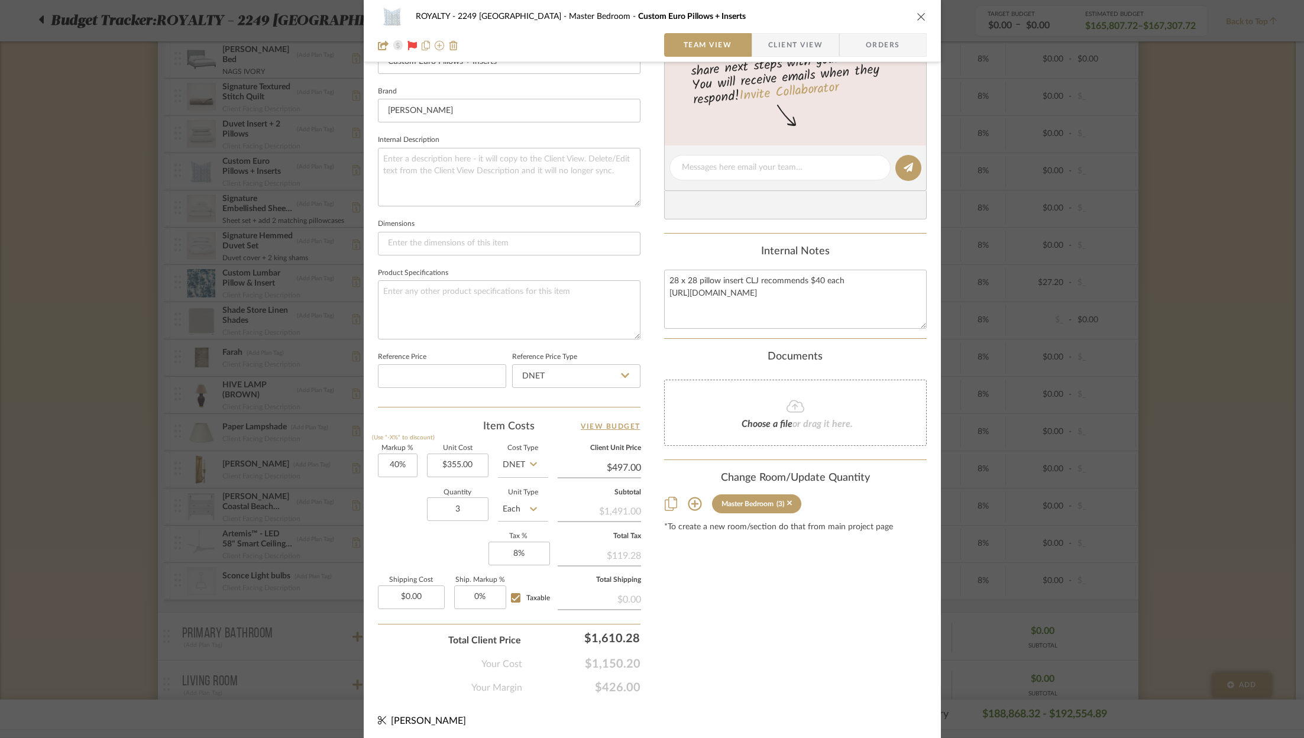
click at [1239, 193] on div "ROYALTY - 2249 Yorkshire Master Bedroom Custom Euro Pillows + Inserts Team View…" at bounding box center [652, 369] width 1304 height 738
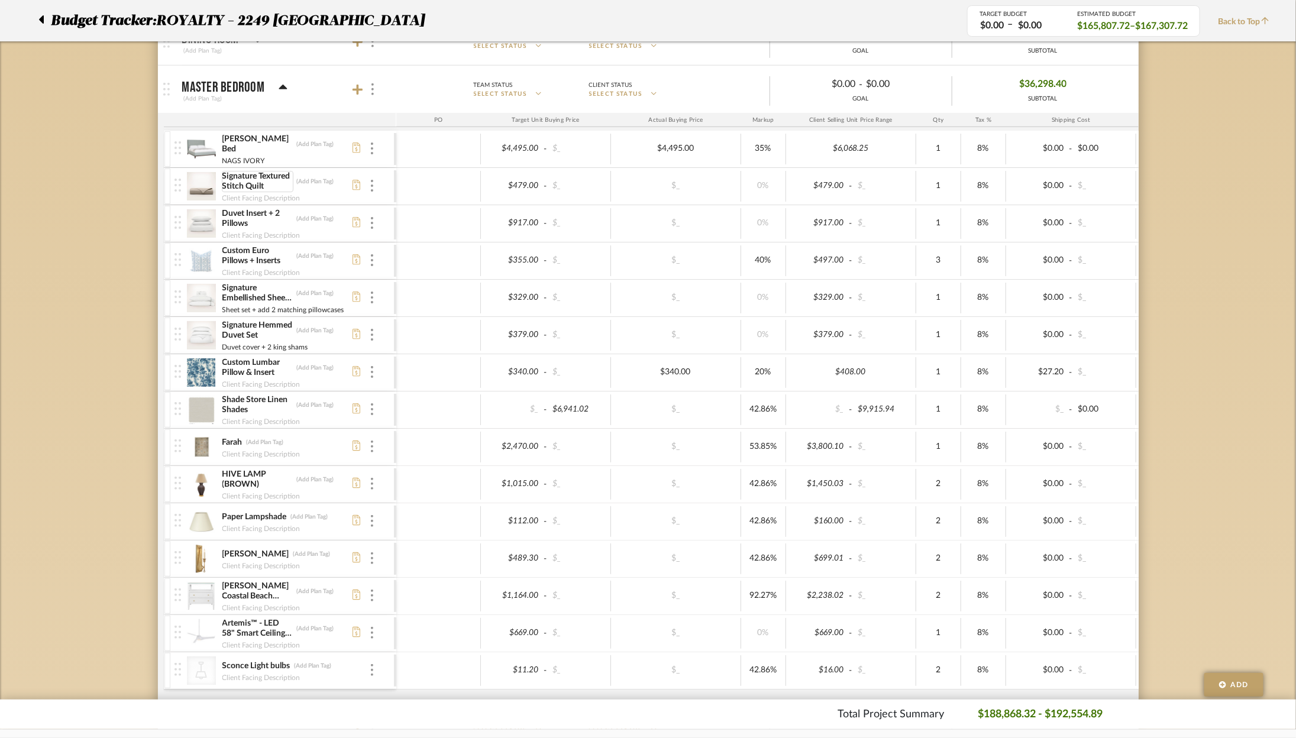
scroll to position [277, 0]
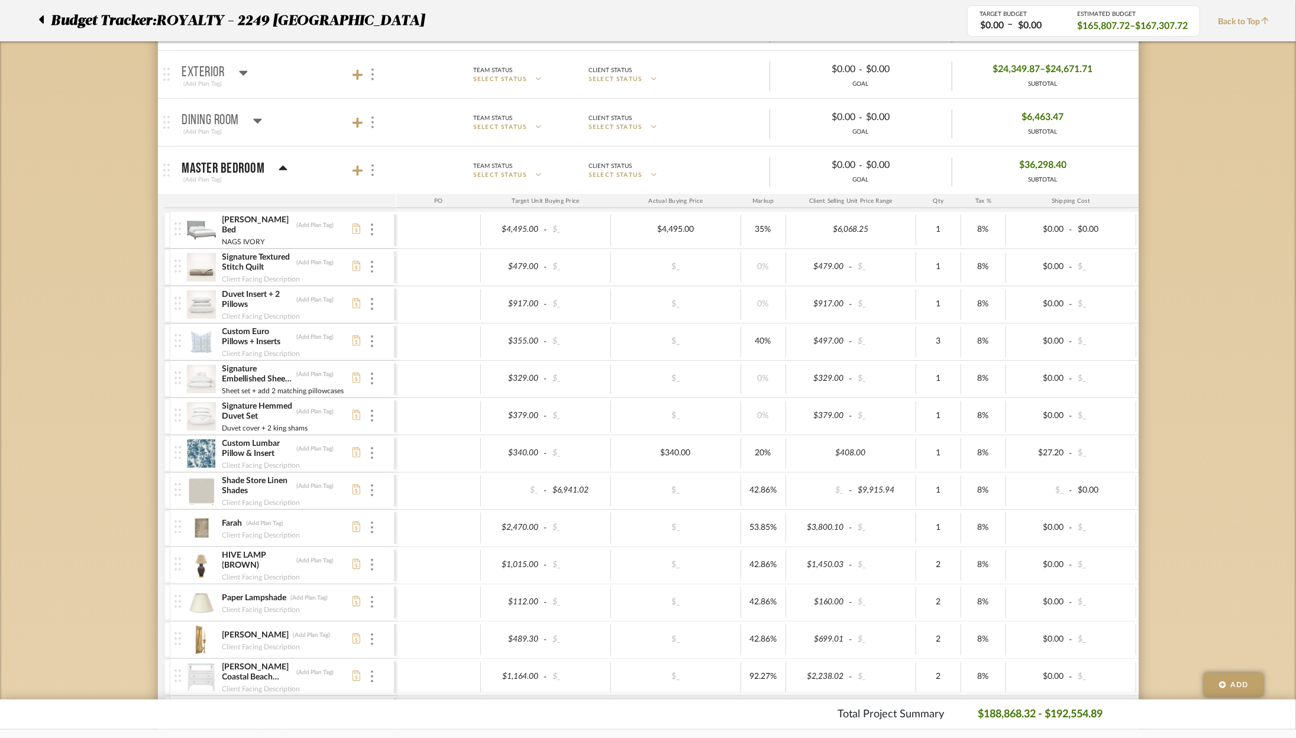
click at [258, 164] on p "Master Bedroom" at bounding box center [223, 168] width 83 height 14
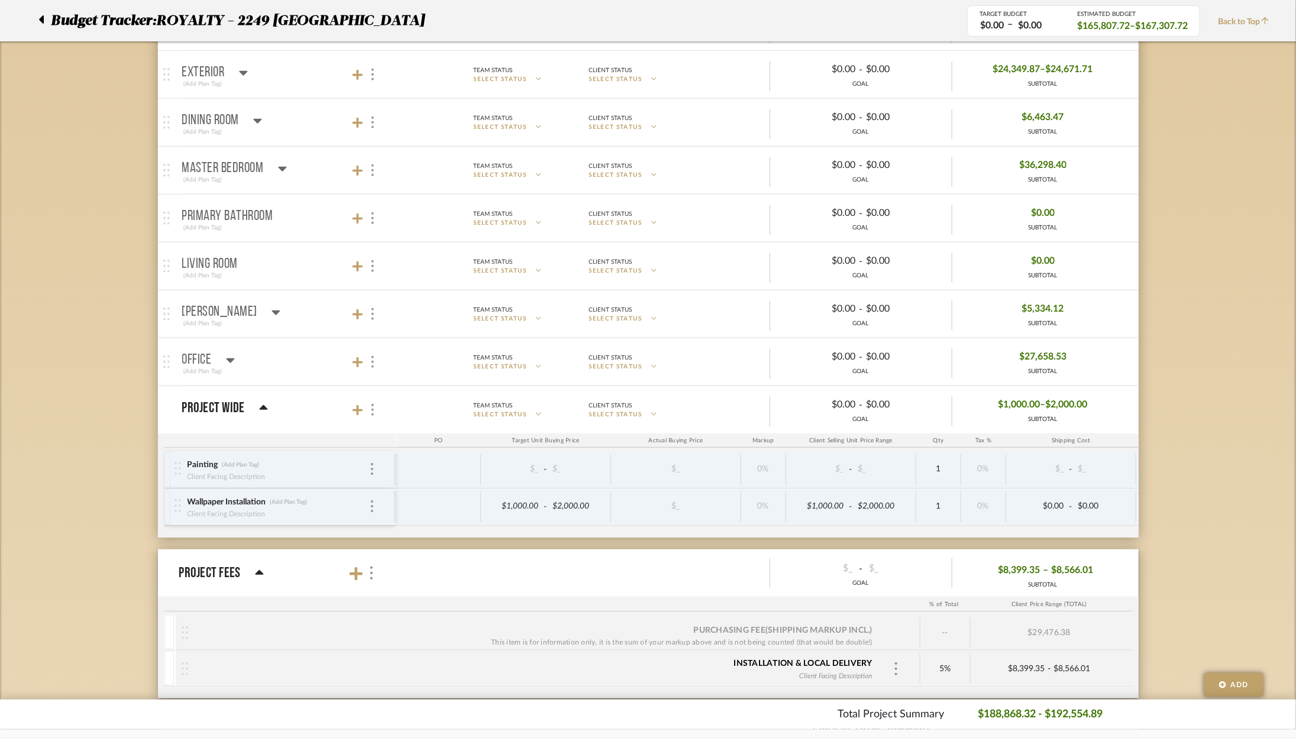
click at [219, 353] on div "Office" at bounding box center [208, 360] width 53 height 14
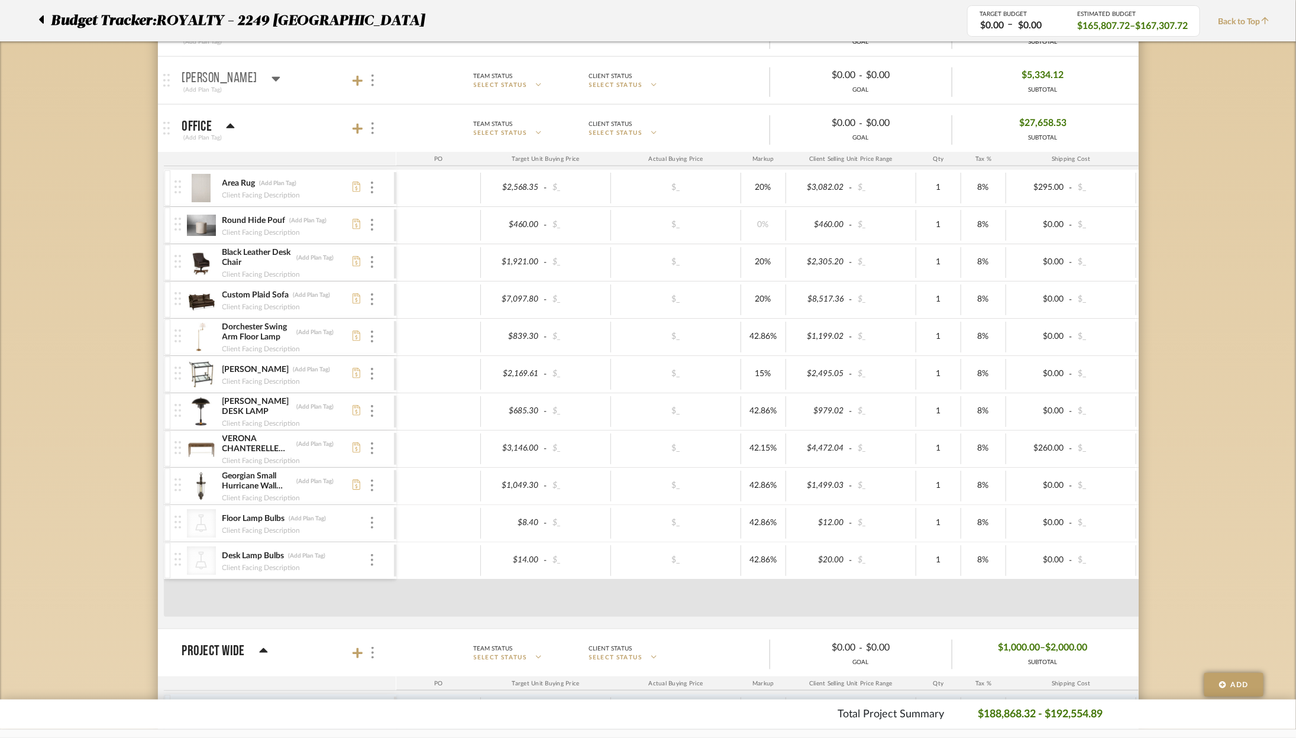
scroll to position [510, 0]
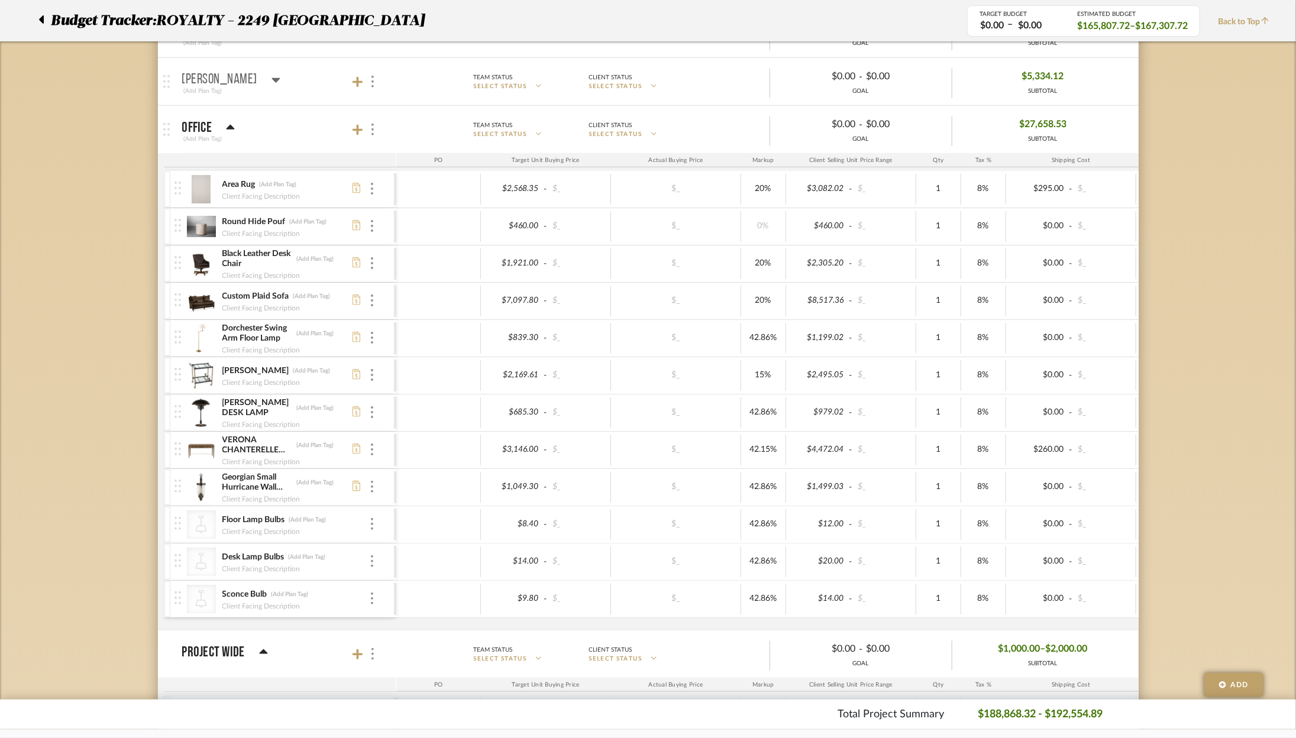
click at [205, 222] on img at bounding box center [201, 226] width 29 height 28
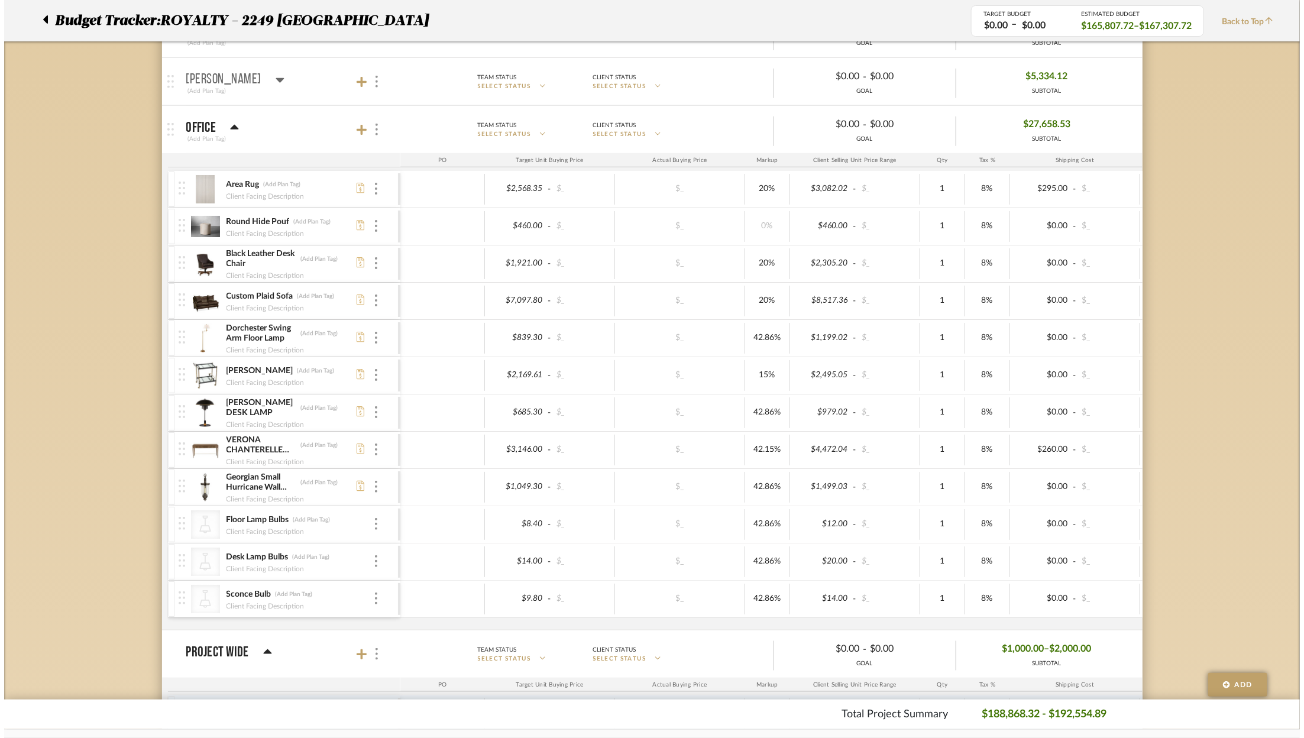
scroll to position [0, 0]
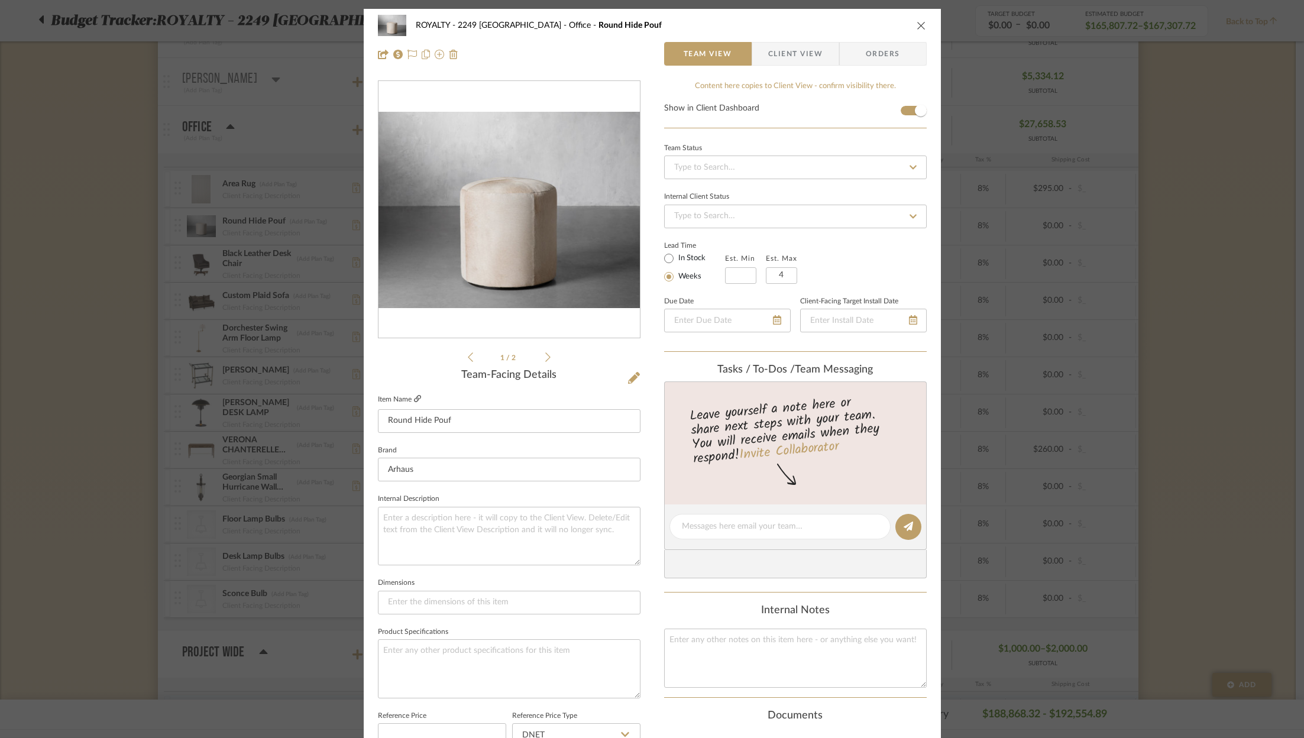
click at [414, 395] on link at bounding box center [417, 400] width 7 height 10
click at [917, 24] on icon "close" at bounding box center [921, 25] width 9 height 9
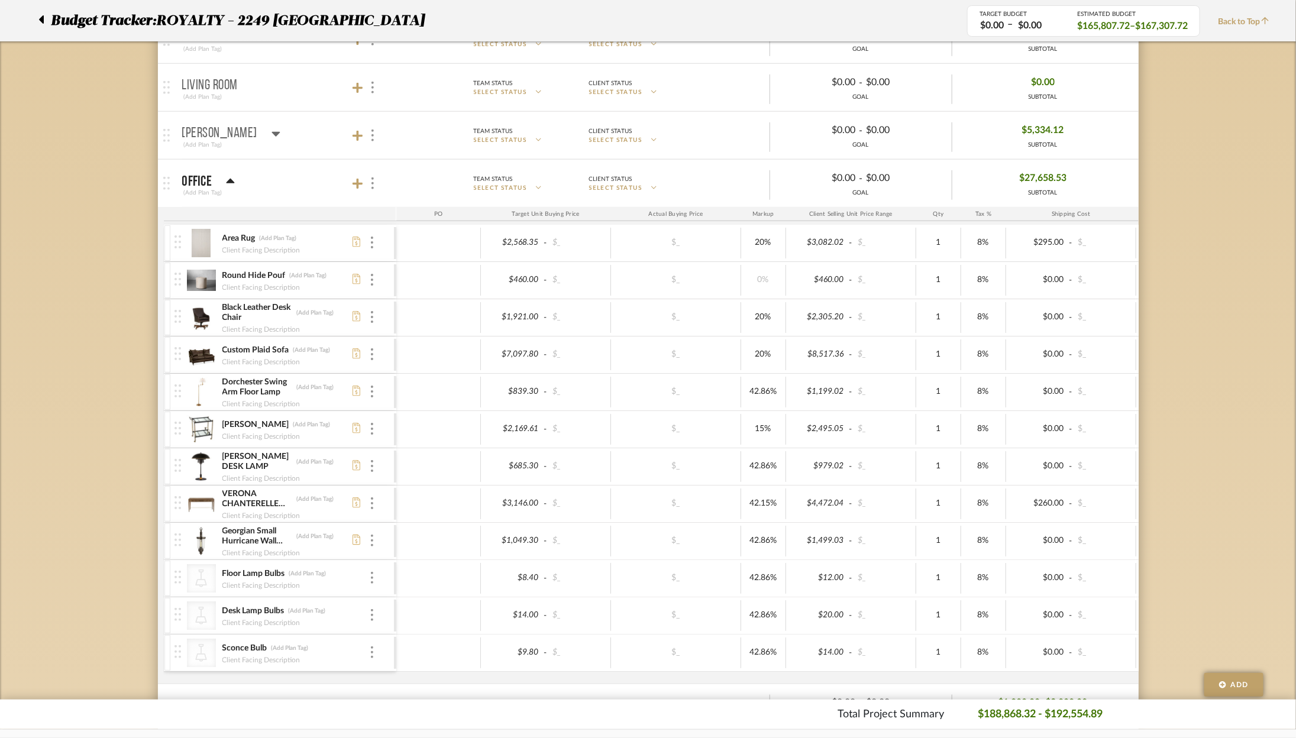
scroll to position [458, 0]
click at [203, 413] on img at bounding box center [201, 427] width 29 height 28
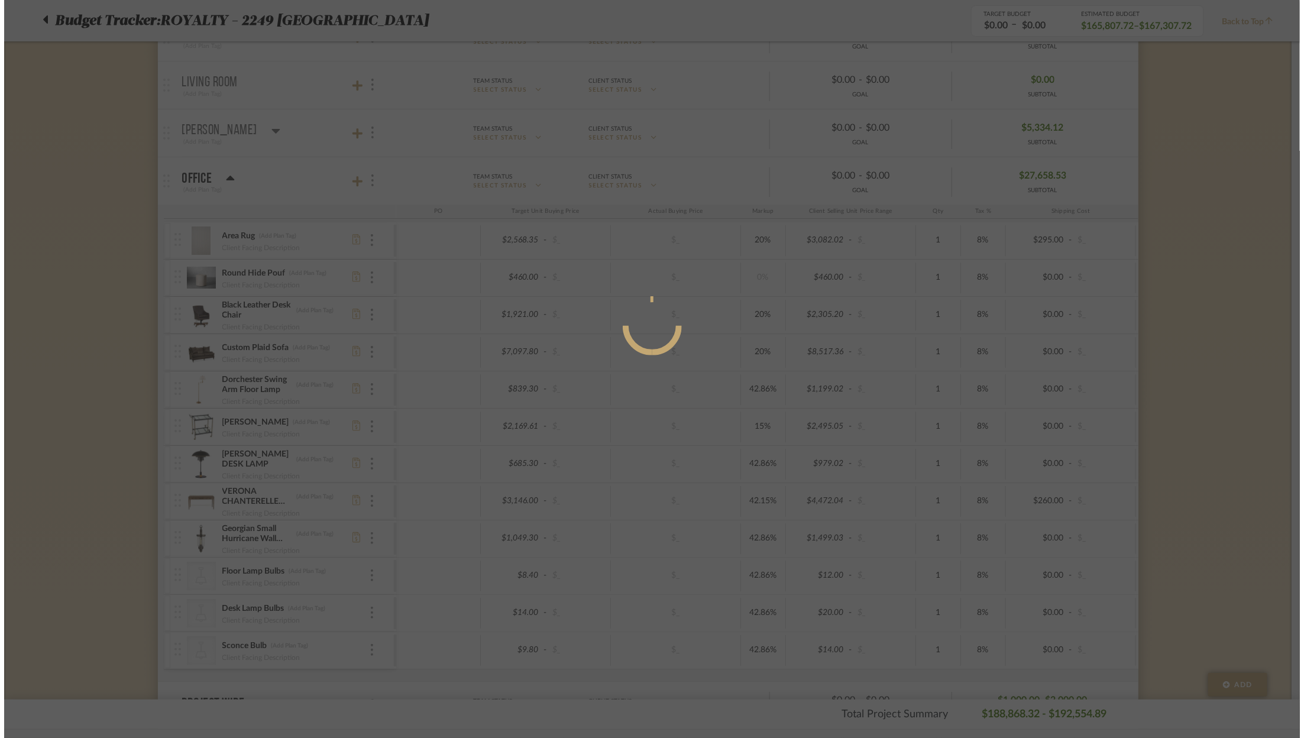
scroll to position [0, 0]
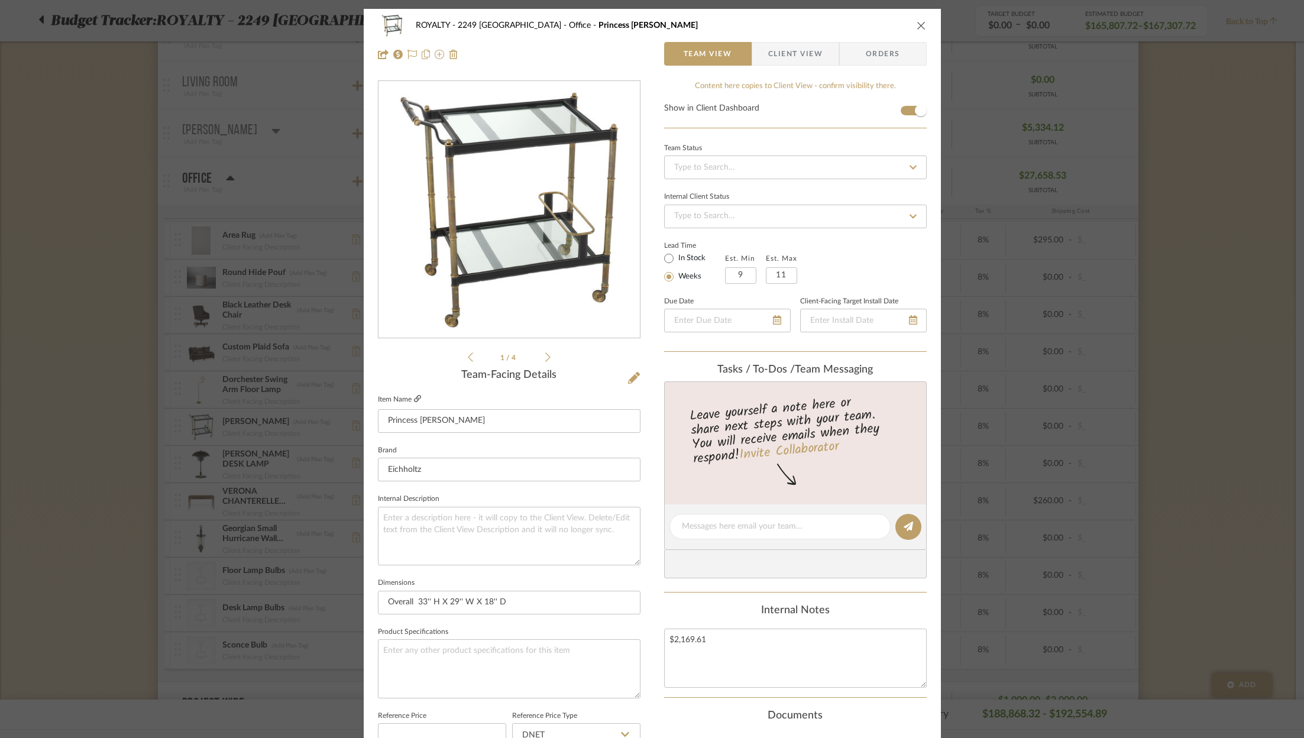
click at [415, 399] on icon at bounding box center [417, 398] width 7 height 7
click at [414, 397] on icon at bounding box center [417, 398] width 7 height 7
click at [743, 276] on input "9" at bounding box center [740, 275] width 31 height 17
click at [856, 255] on div "Lead Time In Stock Weeks Est. Min 10 Est. Max 12" at bounding box center [795, 261] width 263 height 46
click at [775, 320] on div at bounding box center [727, 321] width 127 height 24
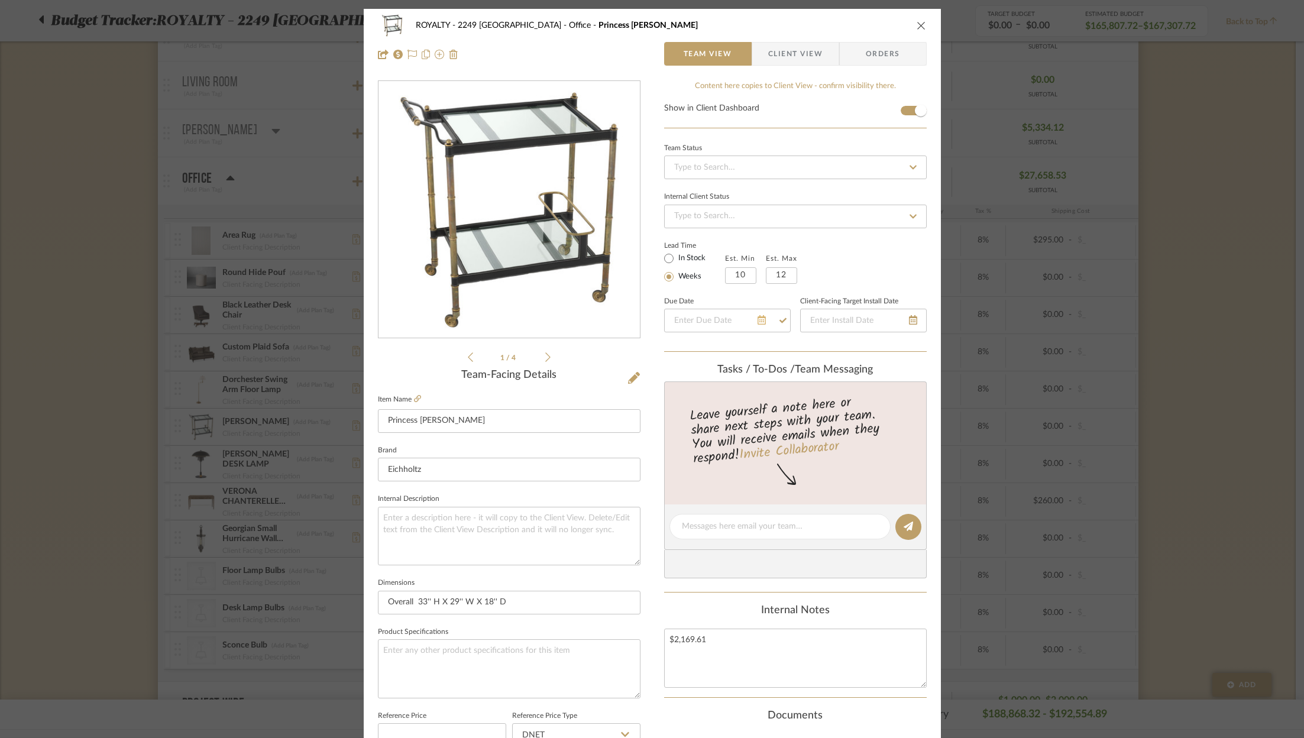
click at [758, 324] on fa-icon at bounding box center [762, 320] width 8 height 14
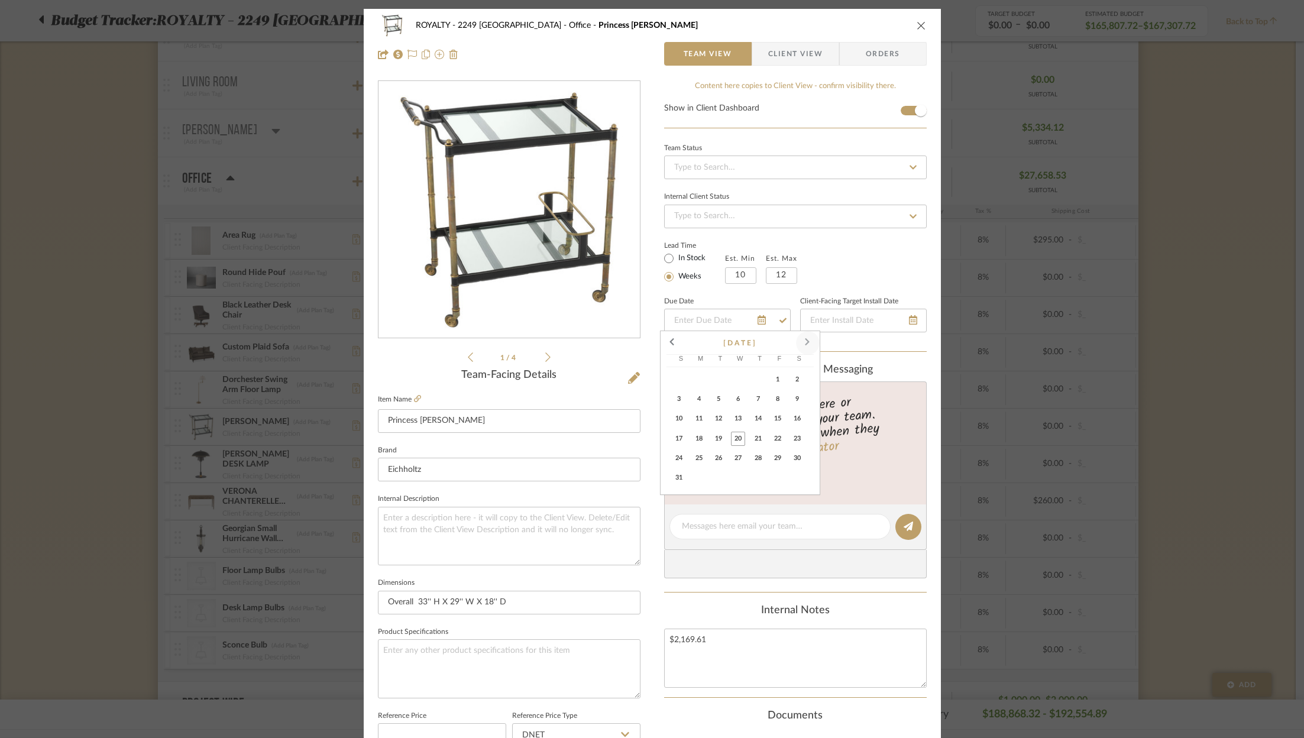
click at [807, 344] on span at bounding box center [808, 343] width 28 height 28
click at [755, 456] on span "30" at bounding box center [758, 458] width 14 height 14
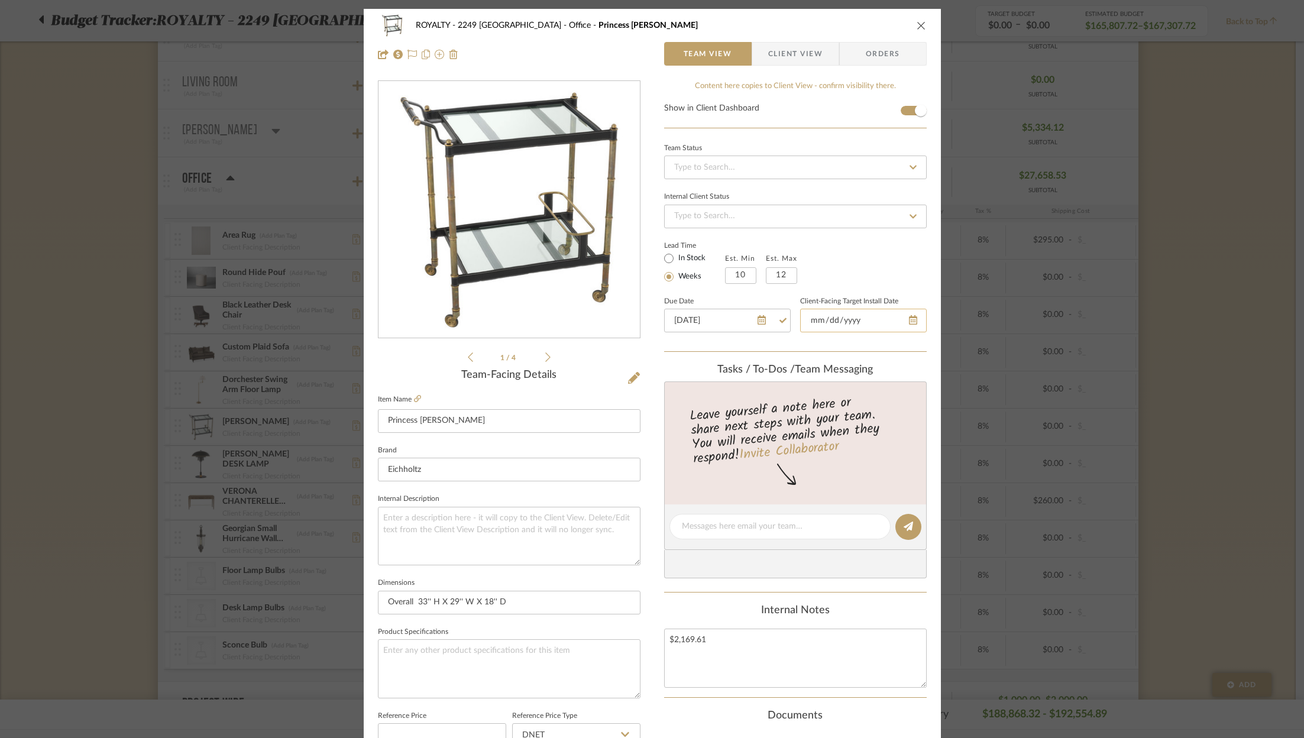
click at [904, 311] on input "date" at bounding box center [863, 321] width 127 height 24
click at [909, 322] on div at bounding box center [863, 321] width 127 height 24
click at [894, 319] on icon at bounding box center [898, 319] width 8 height 9
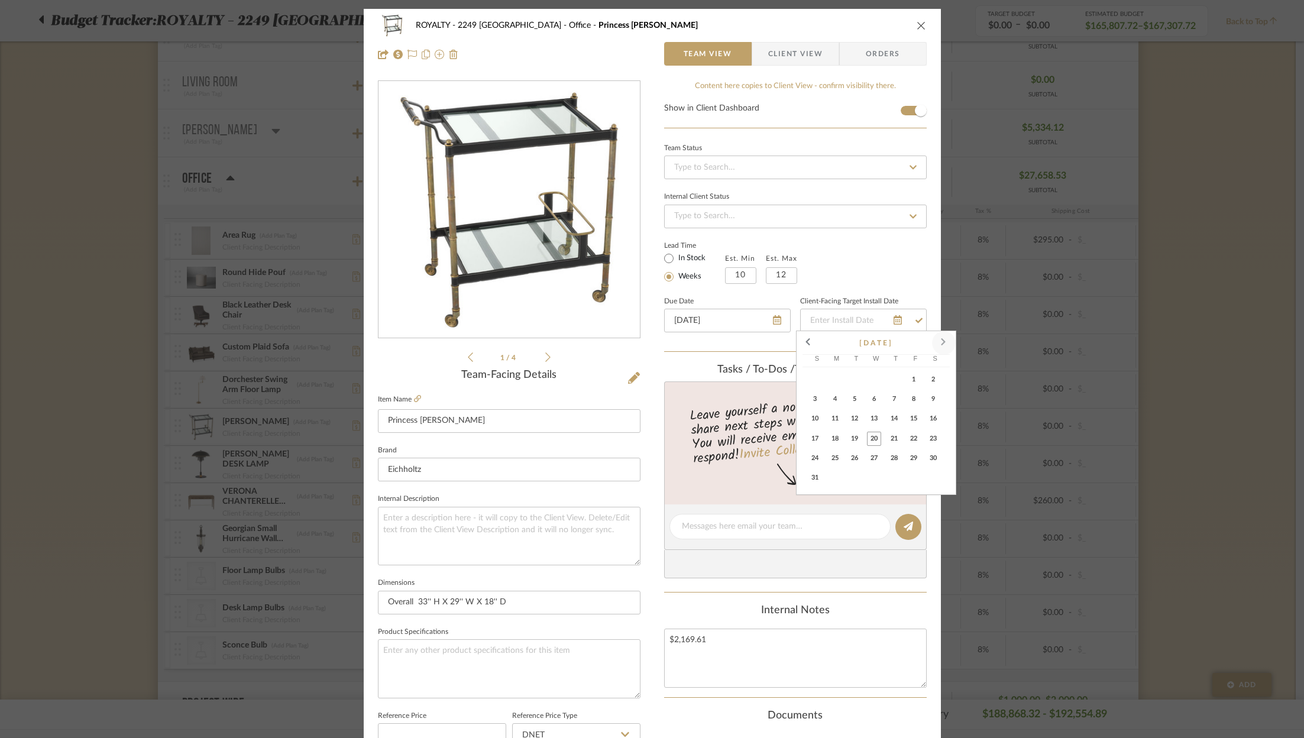
click at [941, 344] on span at bounding box center [944, 343] width 28 height 28
click at [878, 400] on span "5" at bounding box center [874, 399] width 14 height 14
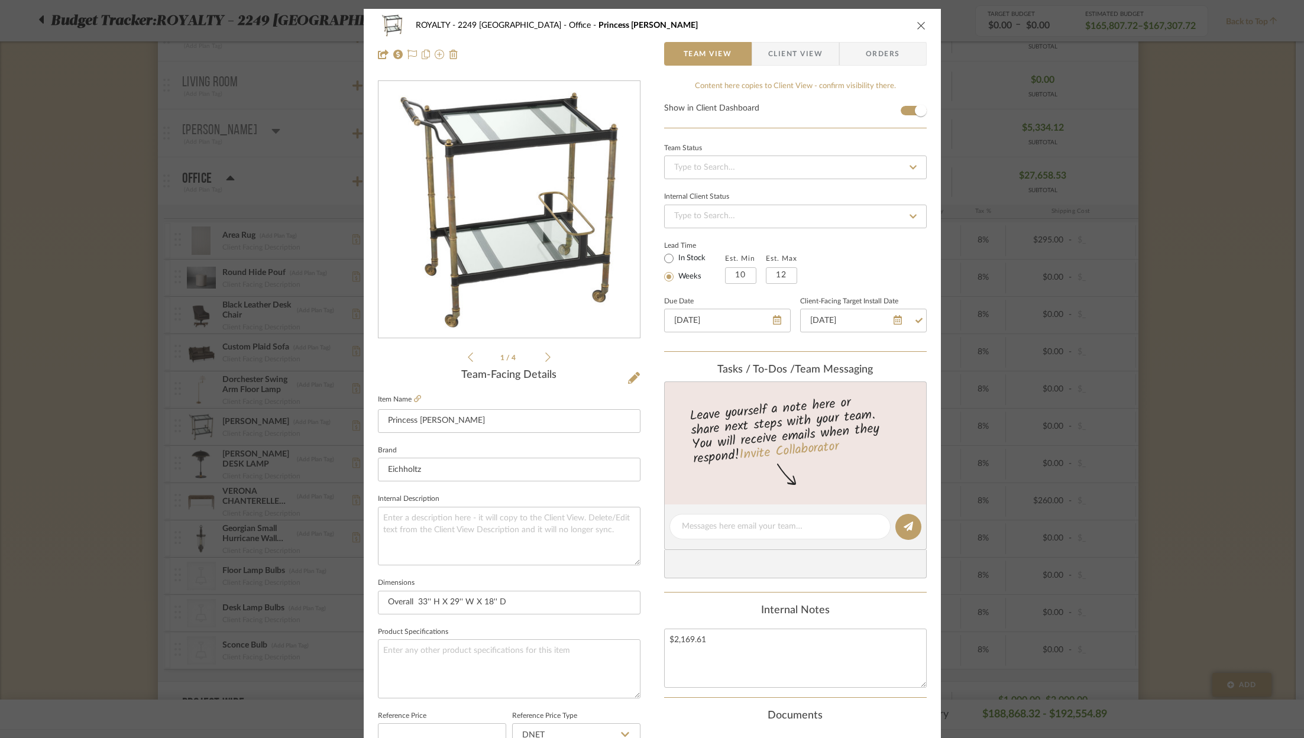
click at [892, 353] on div "Content here copies to Client View - confirm visibility there. Show in Client D…" at bounding box center [795, 567] width 263 height 974
click at [787, 63] on span "Client View" at bounding box center [795, 54] width 54 height 24
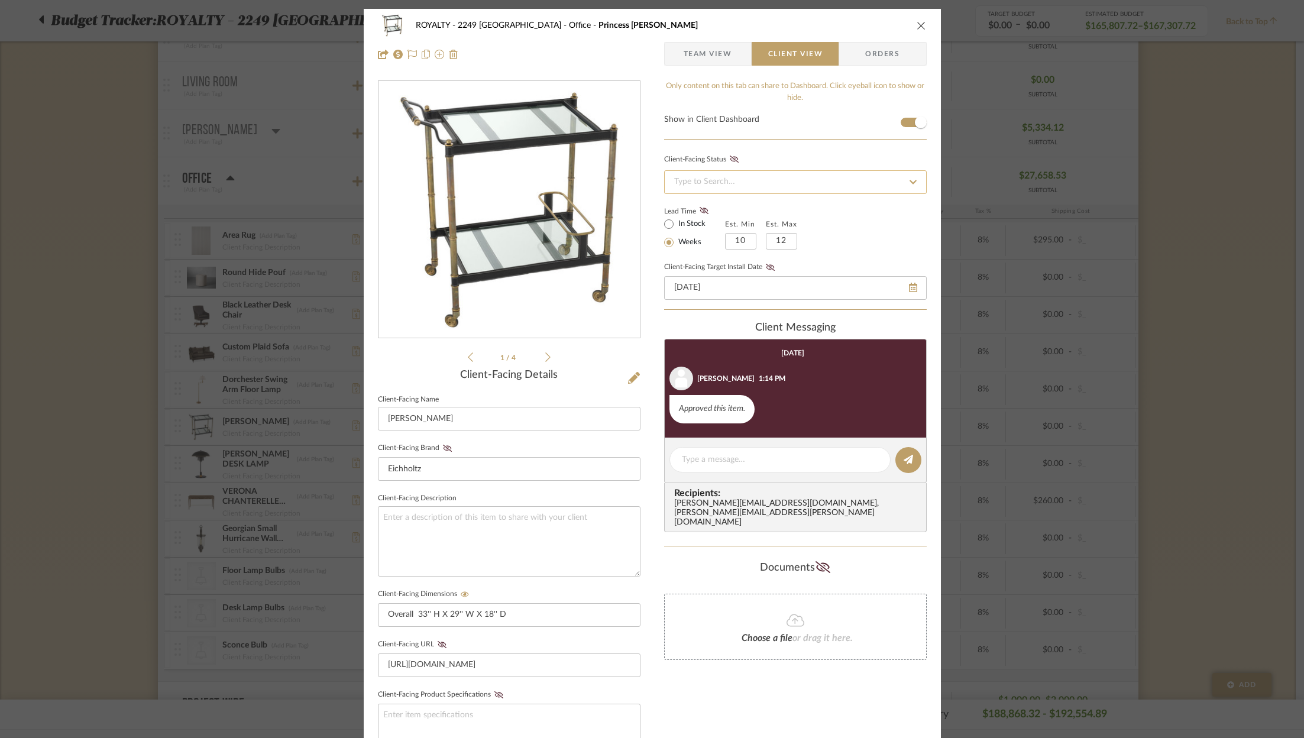
click at [791, 184] on input at bounding box center [795, 182] width 263 height 24
click at [732, 158] on icon at bounding box center [733, 159] width 9 height 7
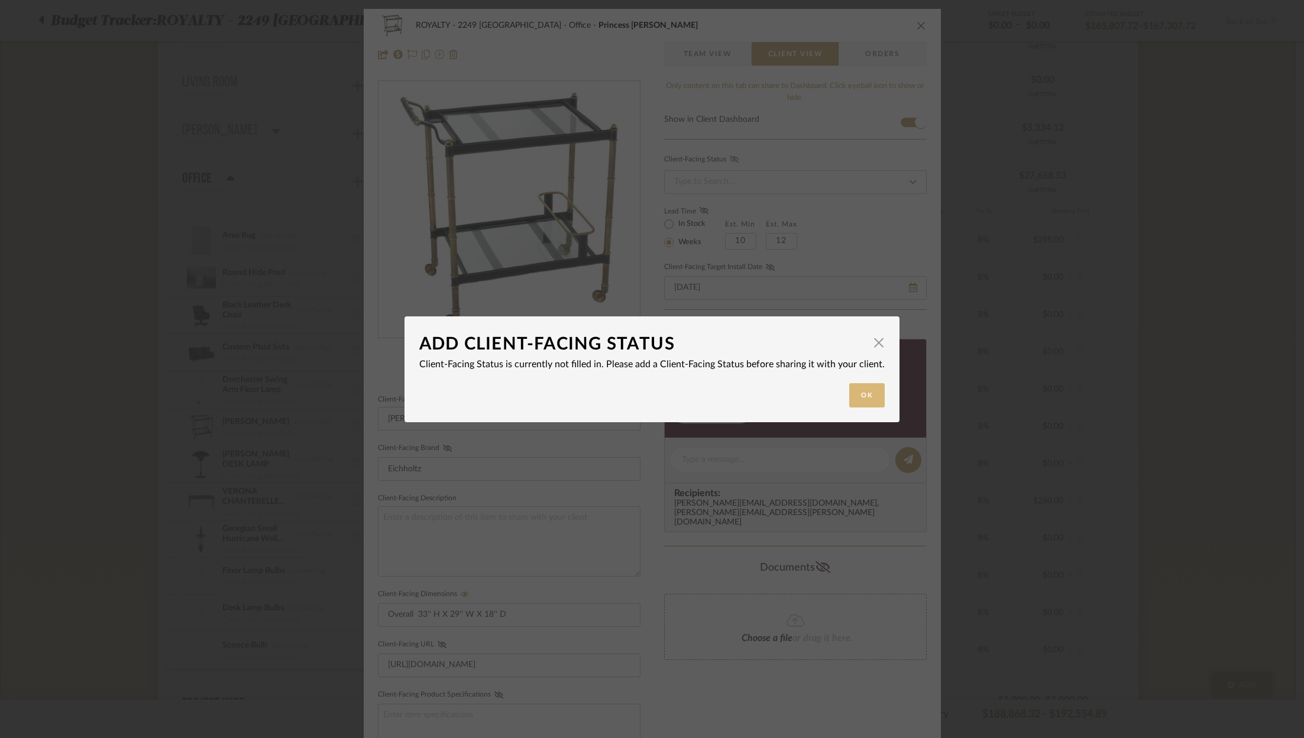
click at [856, 392] on button "Ok" at bounding box center [866, 395] width 35 height 24
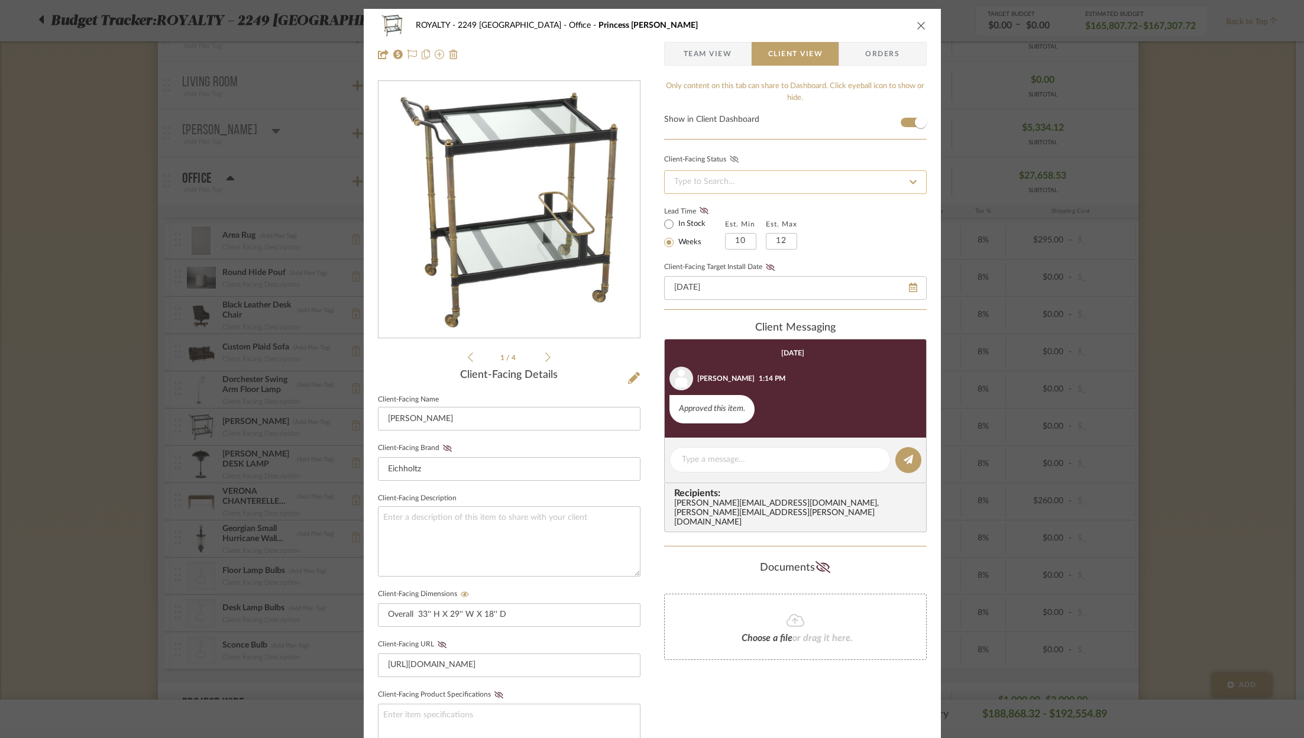
click at [780, 192] on input at bounding box center [795, 182] width 263 height 24
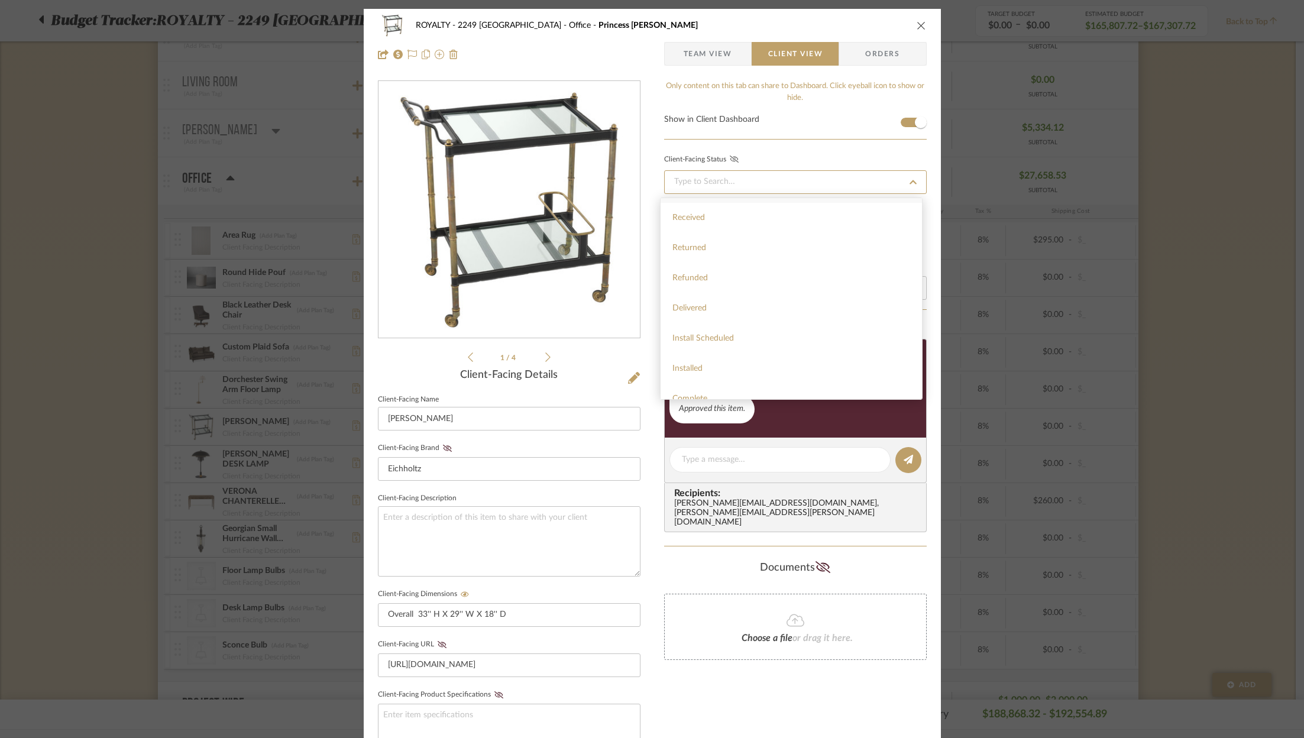
scroll to position [281, 0]
click at [708, 53] on span "Team View" at bounding box center [708, 54] width 49 height 24
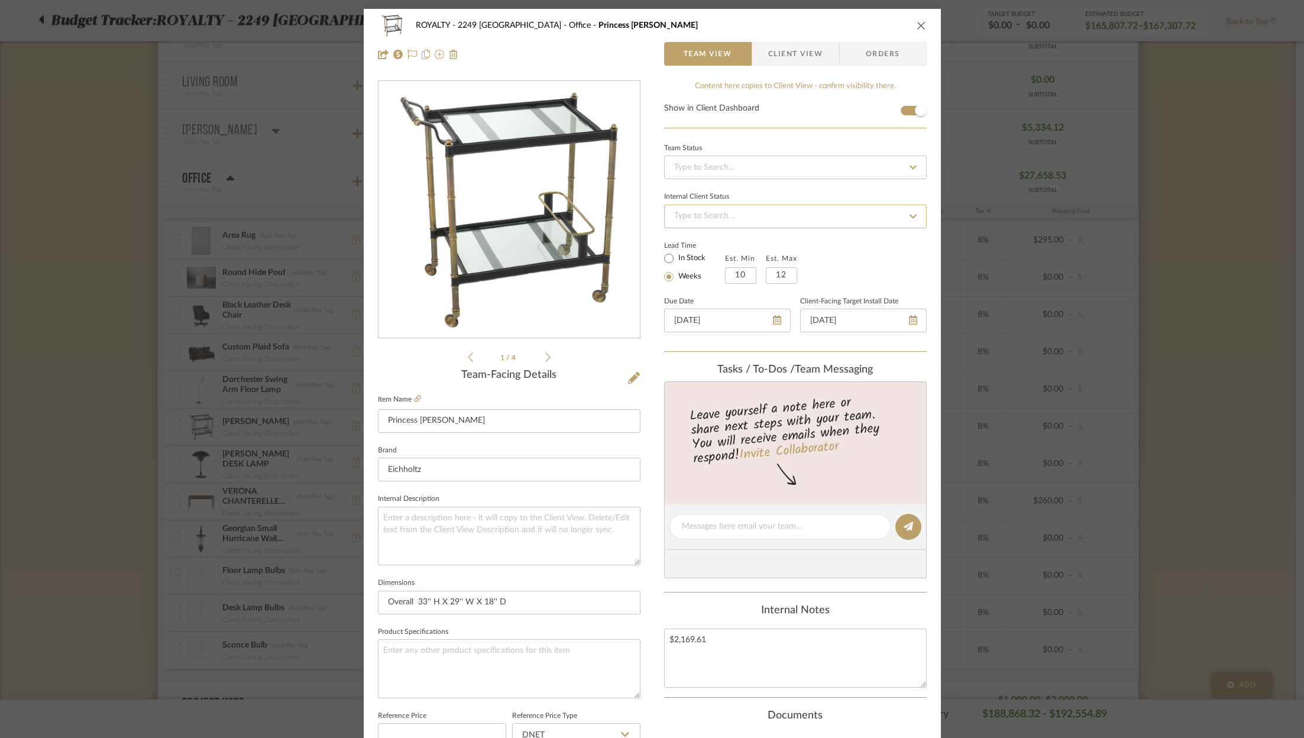
click at [736, 207] on input at bounding box center [795, 217] width 263 height 24
click at [743, 171] on input at bounding box center [795, 168] width 263 height 24
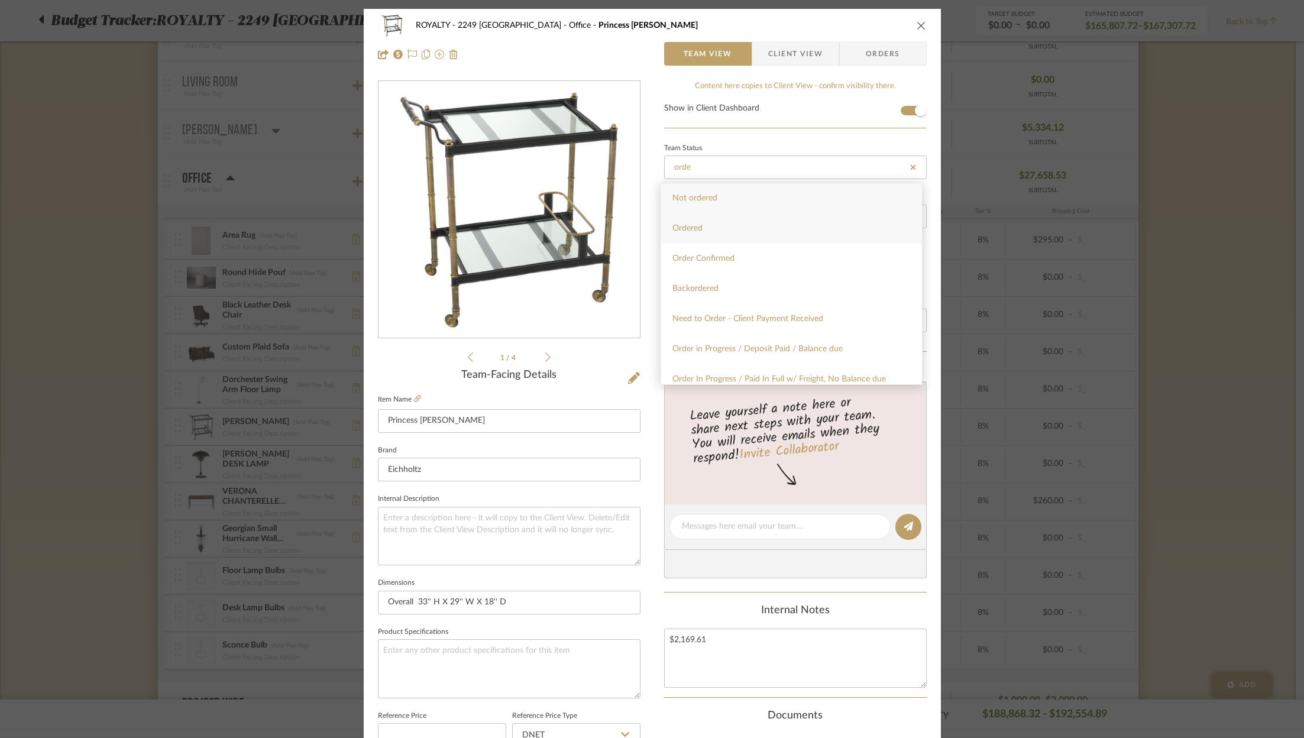
click at [717, 227] on div "Ordered" at bounding box center [791, 229] width 261 height 30
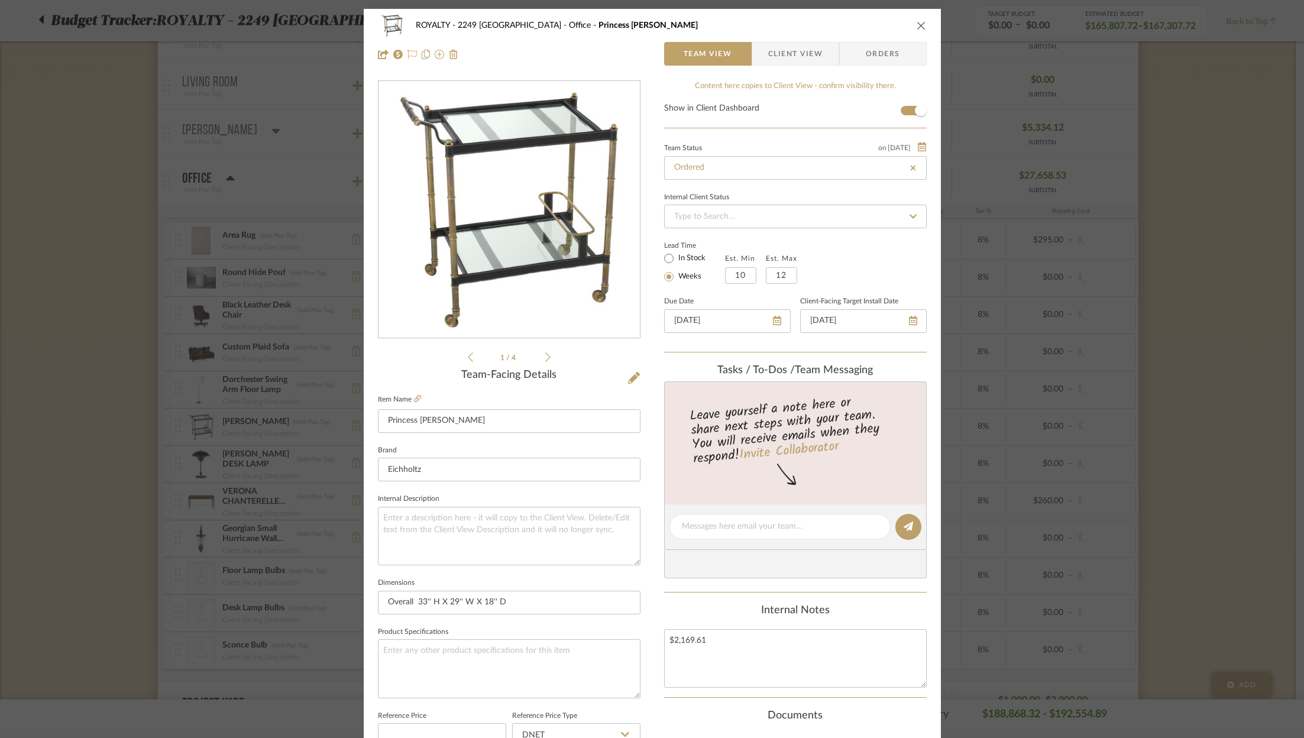
click at [408, 51] on icon at bounding box center [412, 54] width 9 height 9
click at [919, 24] on icon "close" at bounding box center [921, 25] width 9 height 9
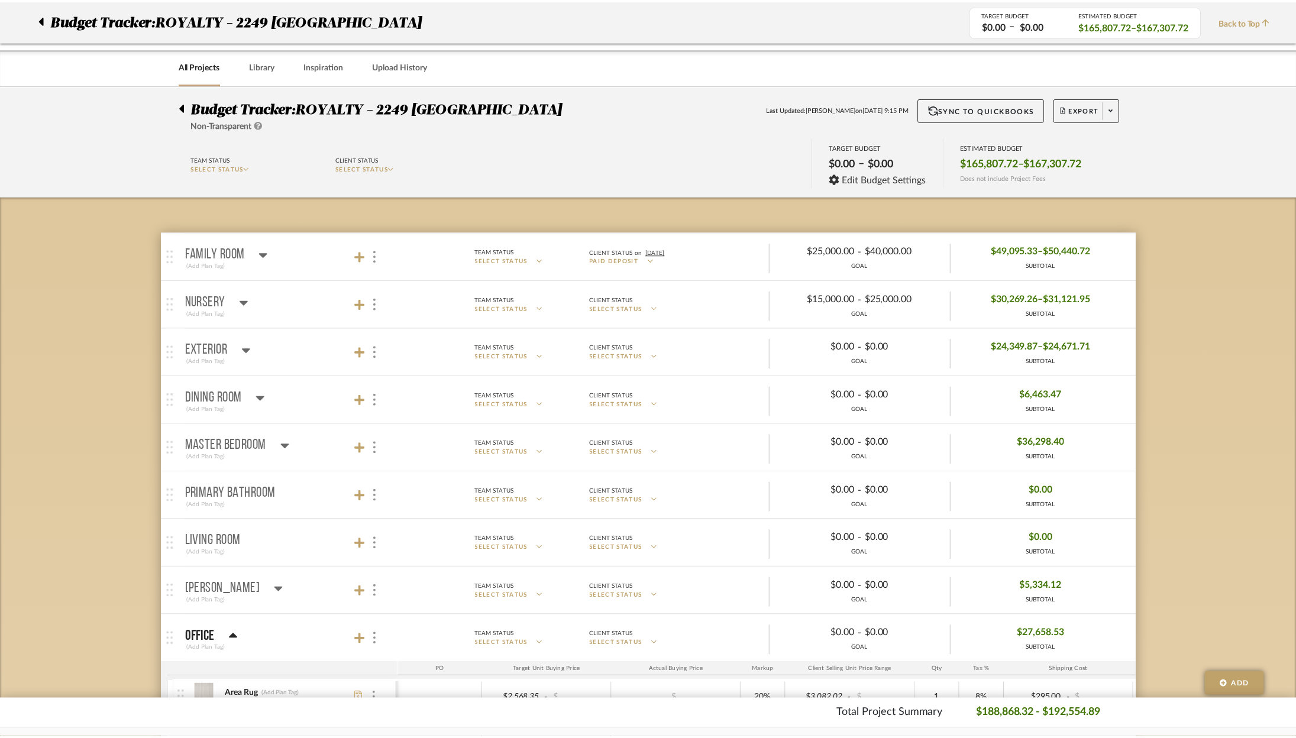
scroll to position [458, 0]
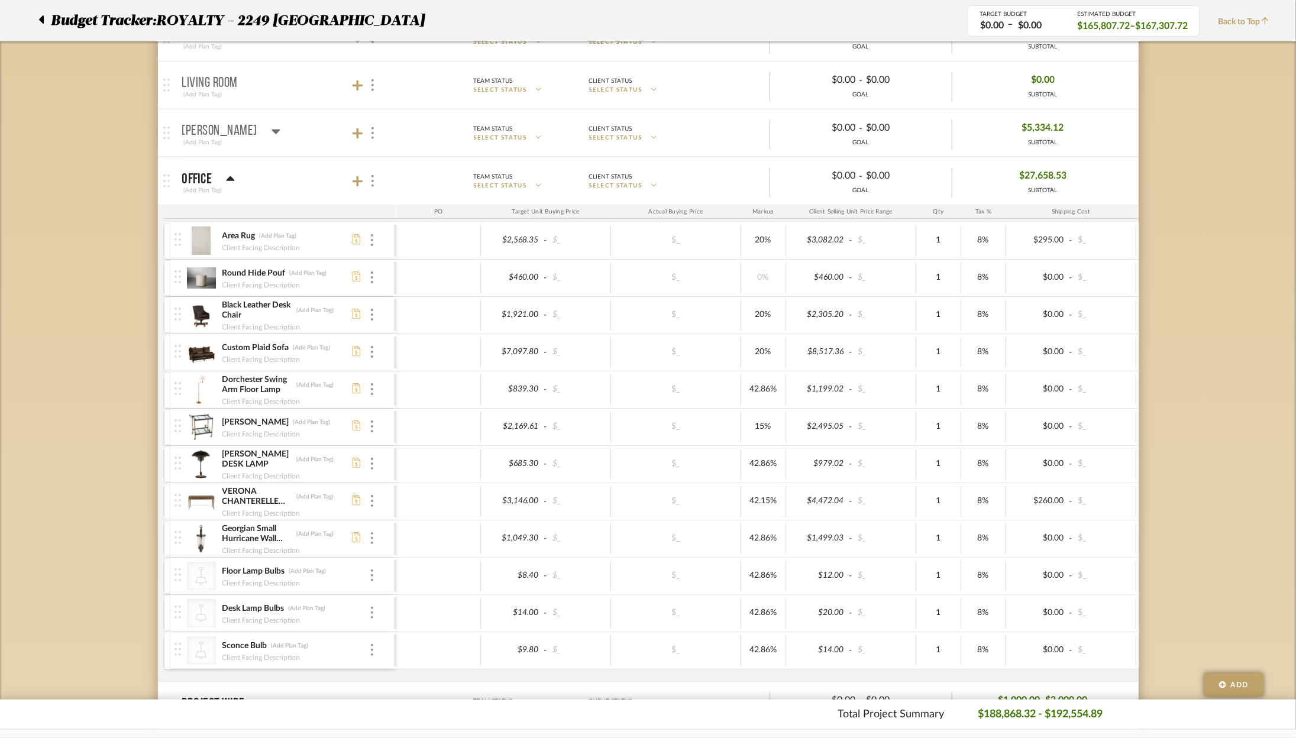
click at [205, 428] on img at bounding box center [201, 427] width 29 height 28
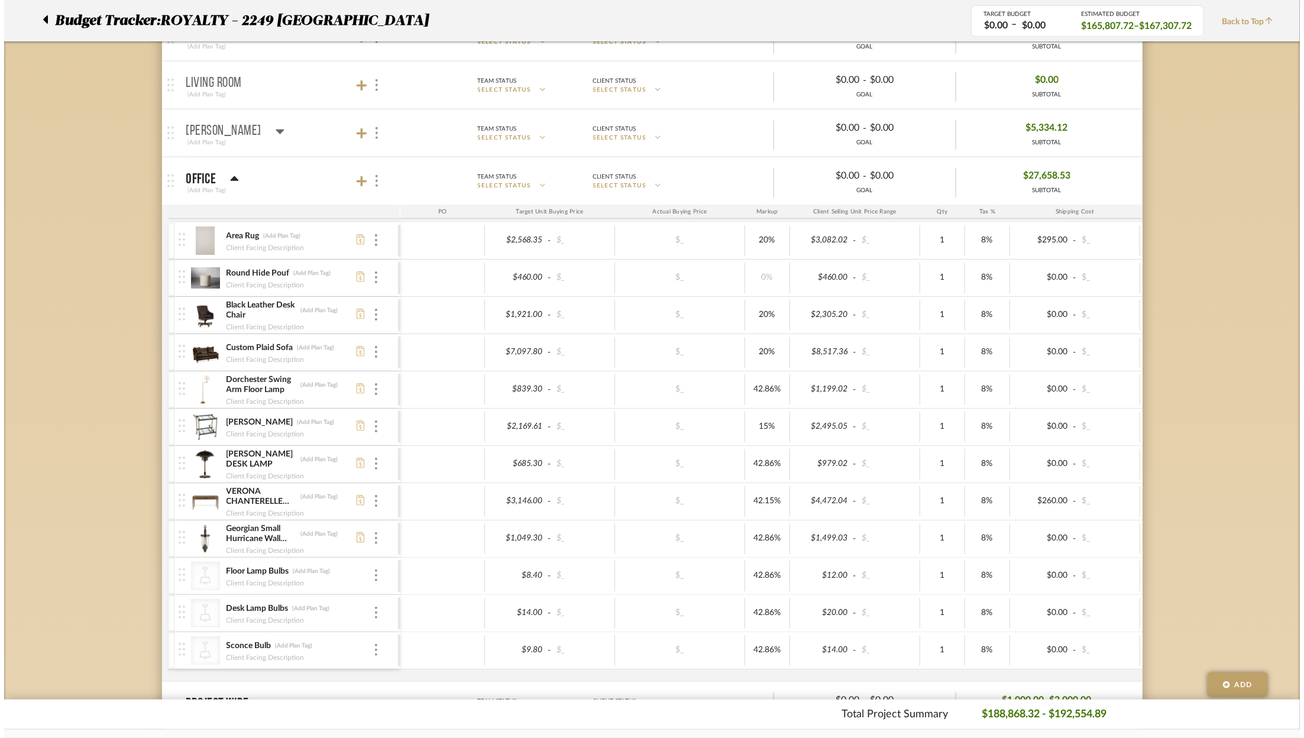
scroll to position [0, 0]
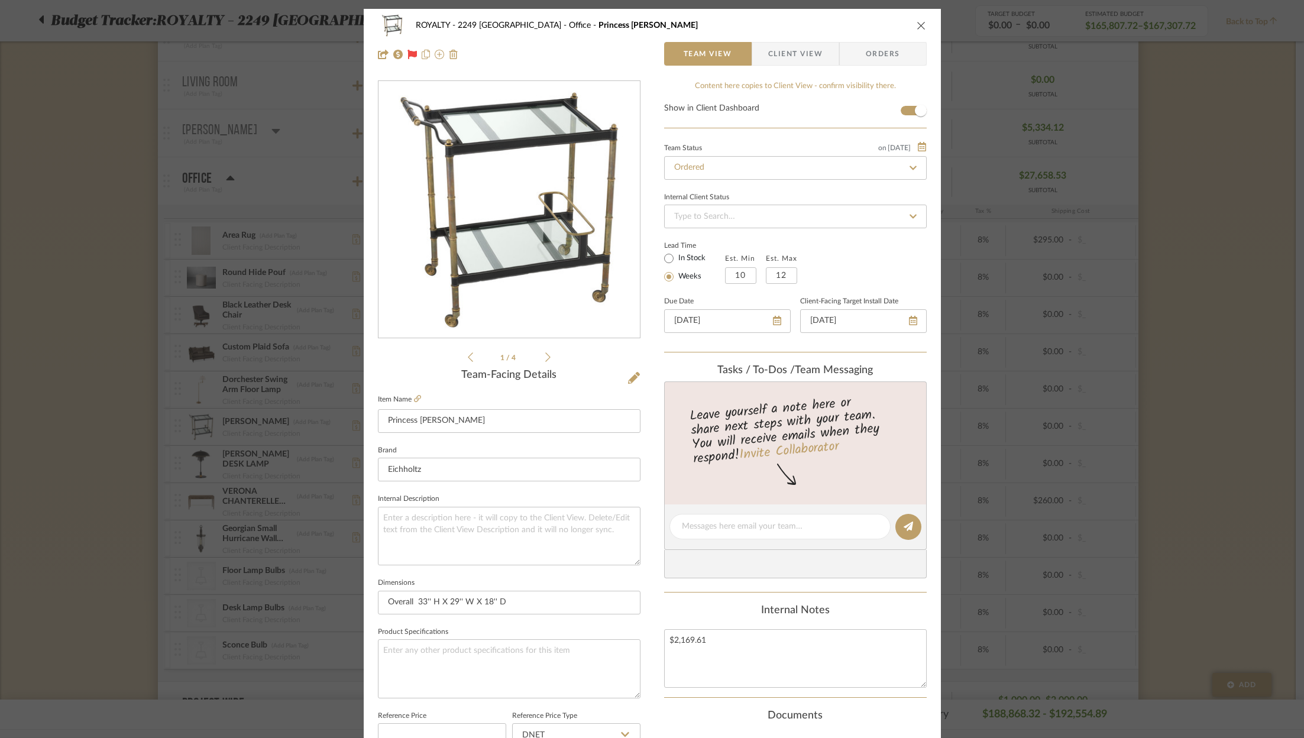
click at [924, 24] on div "ROYALTY - 2249 Yorkshire Office Princess Trolley Team View Client View Orders" at bounding box center [652, 40] width 577 height 62
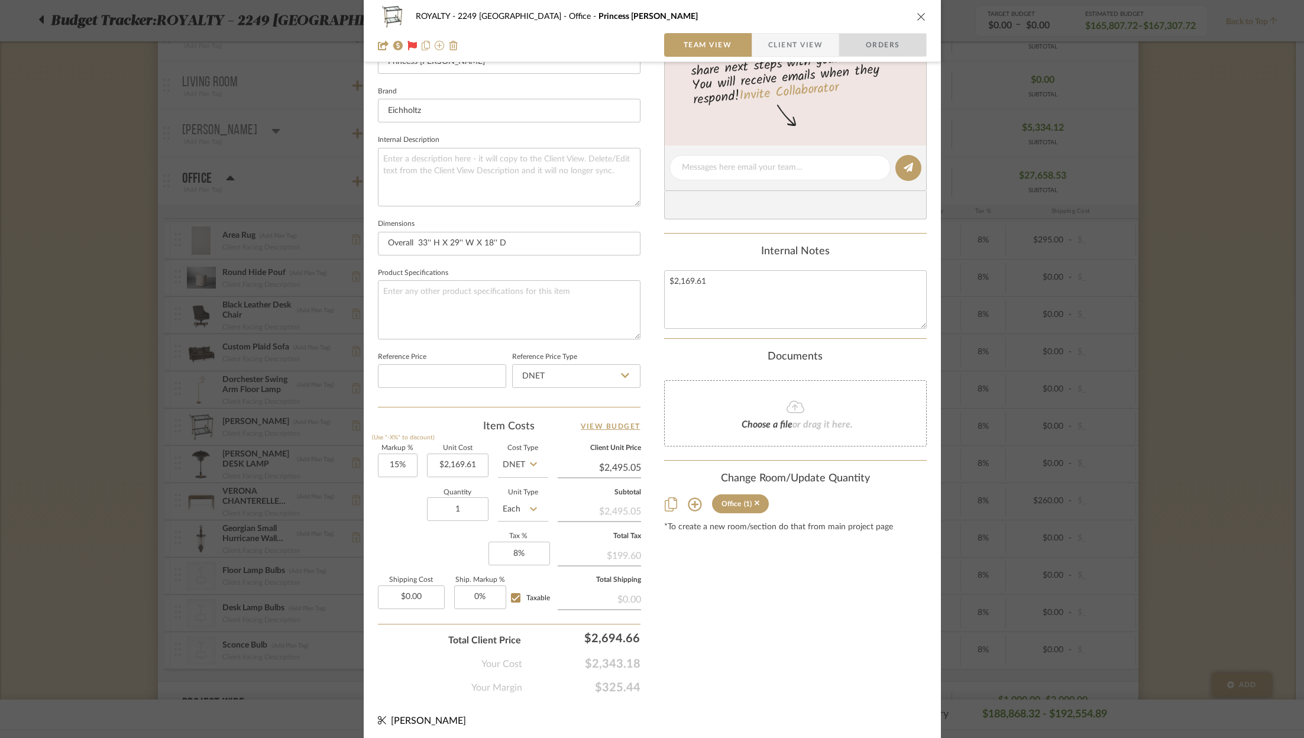
click at [888, 49] on span "Orders" at bounding box center [883, 45] width 60 height 24
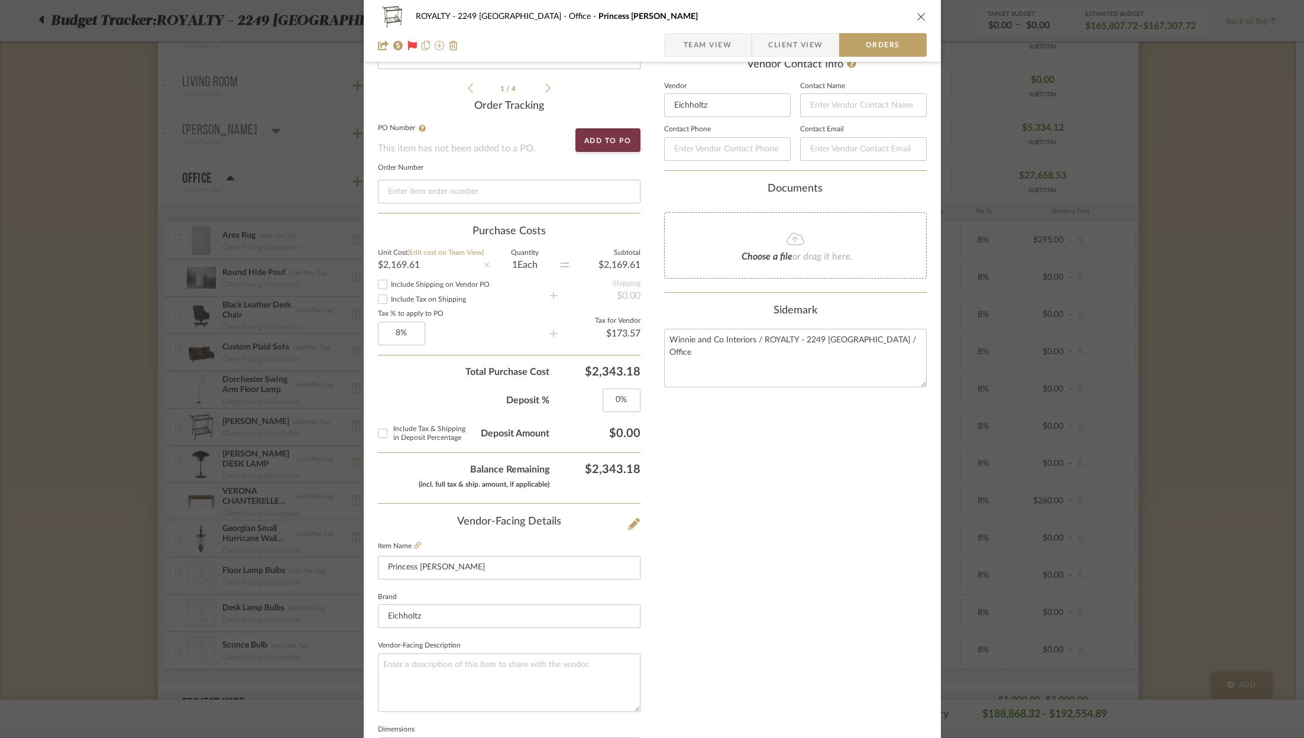
scroll to position [266, 0]
click at [484, 198] on input at bounding box center [509, 195] width 263 height 24
paste input "4448384941"
type input "4448384941"
click at [920, 14] on icon "close" at bounding box center [921, 16] width 9 height 9
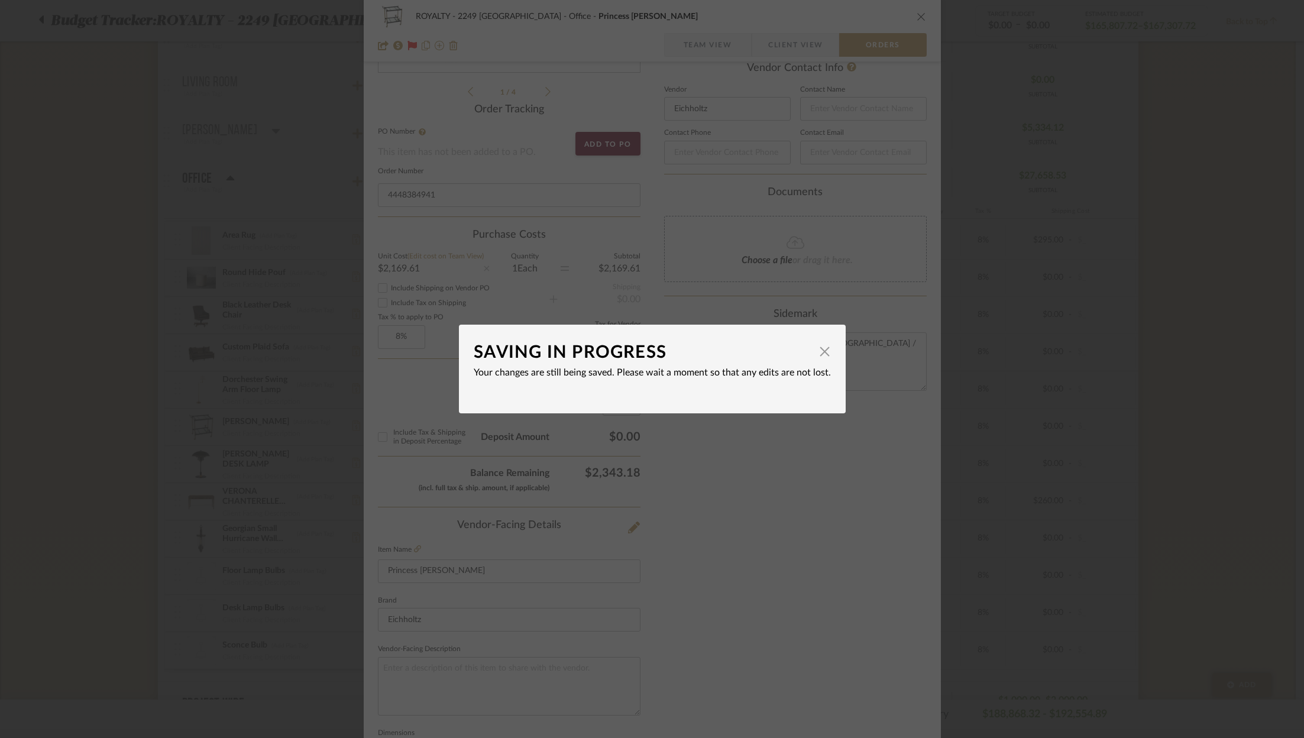
click at [921, 16] on div "SAVING IN PROGRESS × Your changes are still being saved. Please wait a moment s…" at bounding box center [652, 369] width 1304 height 738
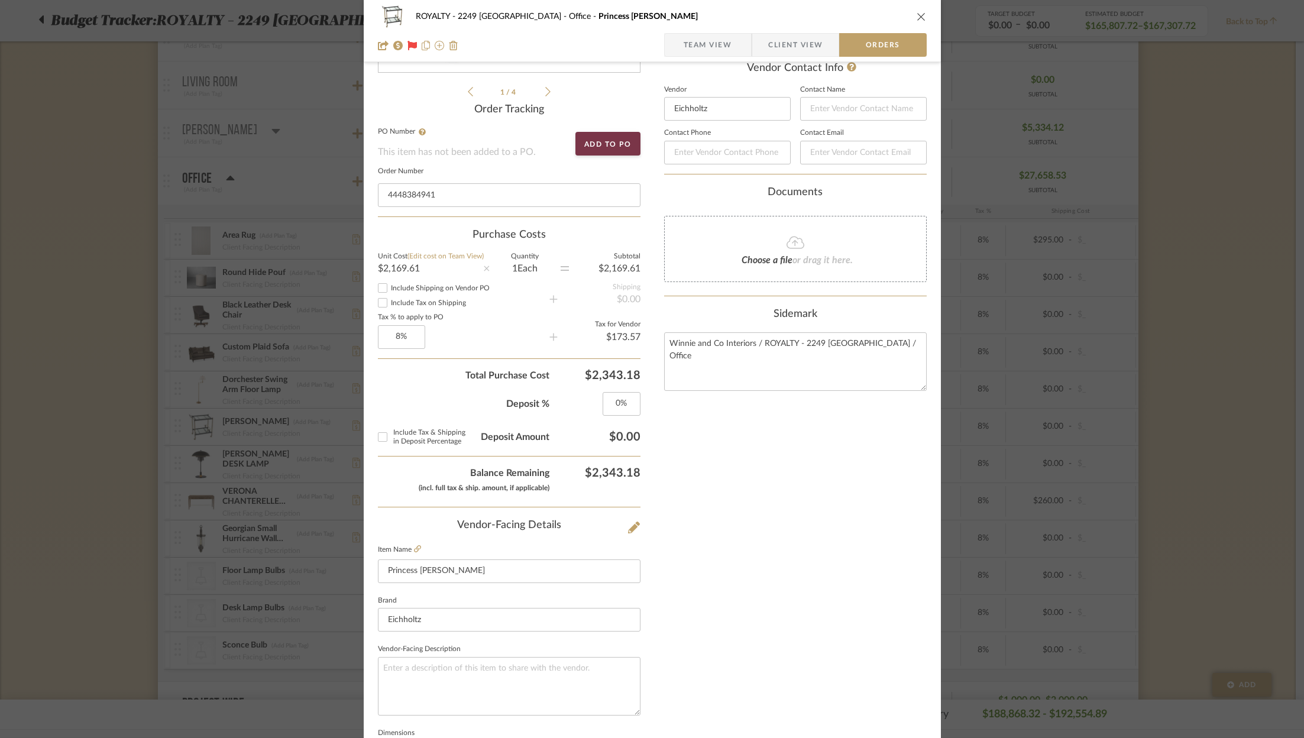
click at [916, 22] on div "ROYALTY - 2249 Yorkshire Office Princess Trolley" at bounding box center [652, 17] width 549 height 24
click at [208, 325] on div "ROYALTY - 2249 Yorkshire Office Princess Trolley Team View Client View Orders 1…" at bounding box center [652, 369] width 1304 height 738
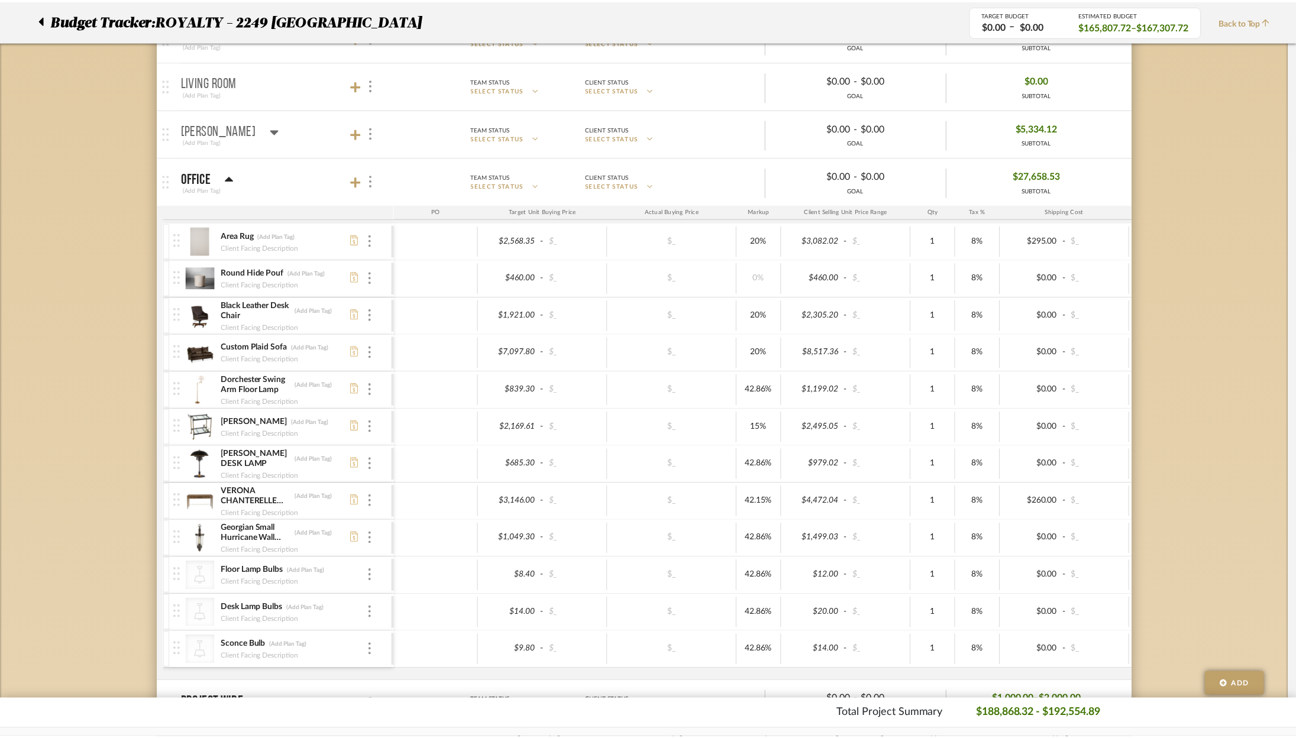
scroll to position [458, 0]
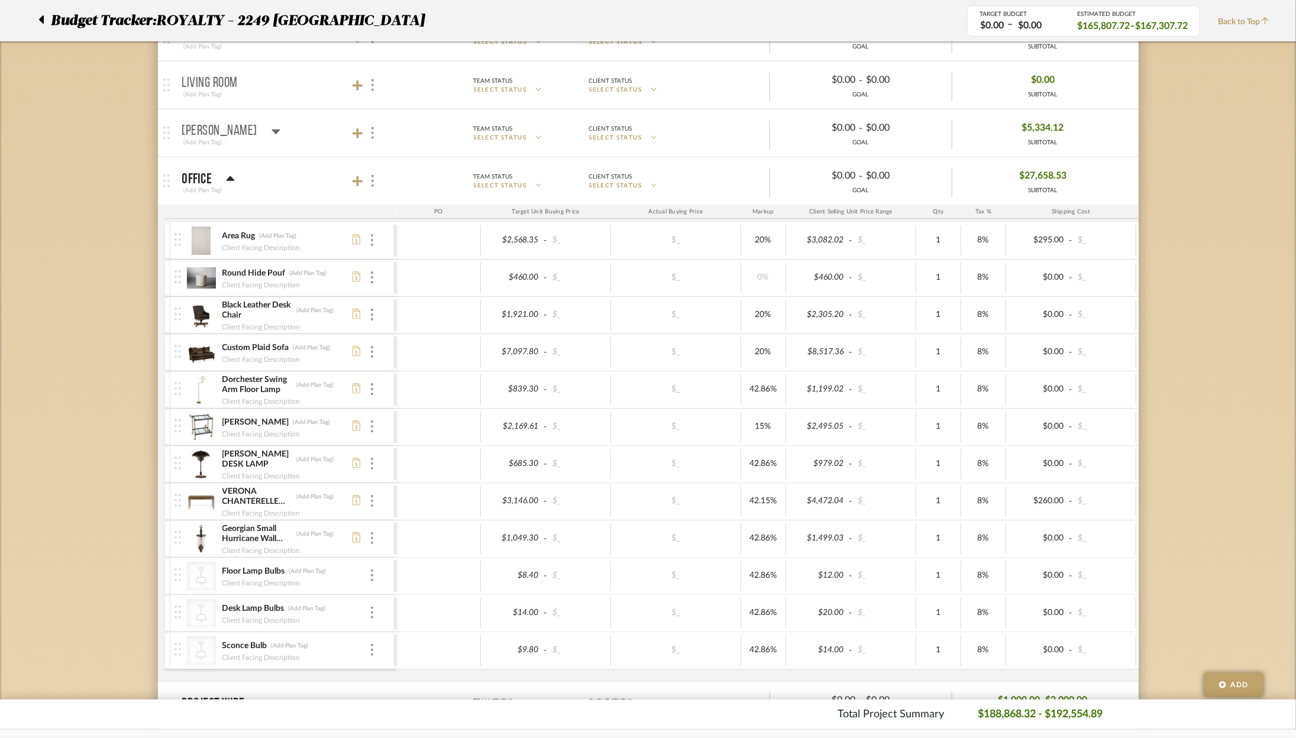
click at [203, 315] on img at bounding box center [201, 315] width 29 height 28
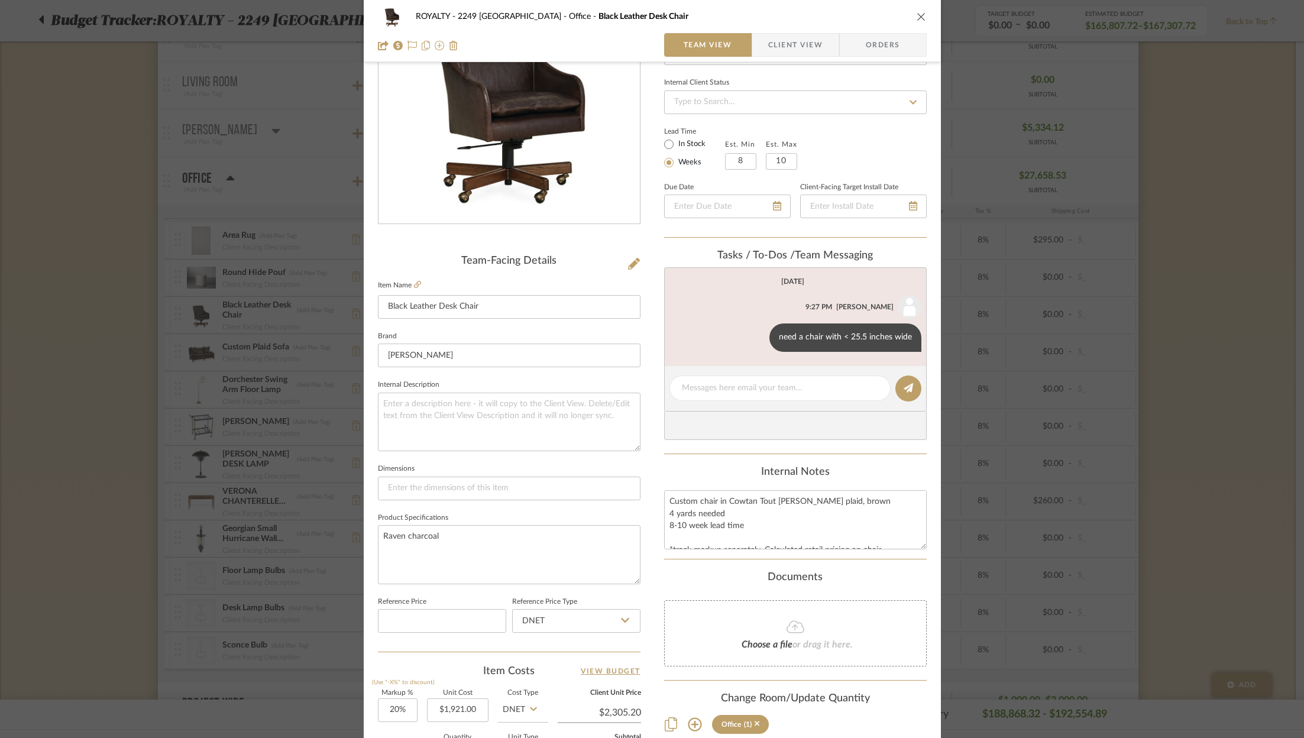
scroll to position [118, 0]
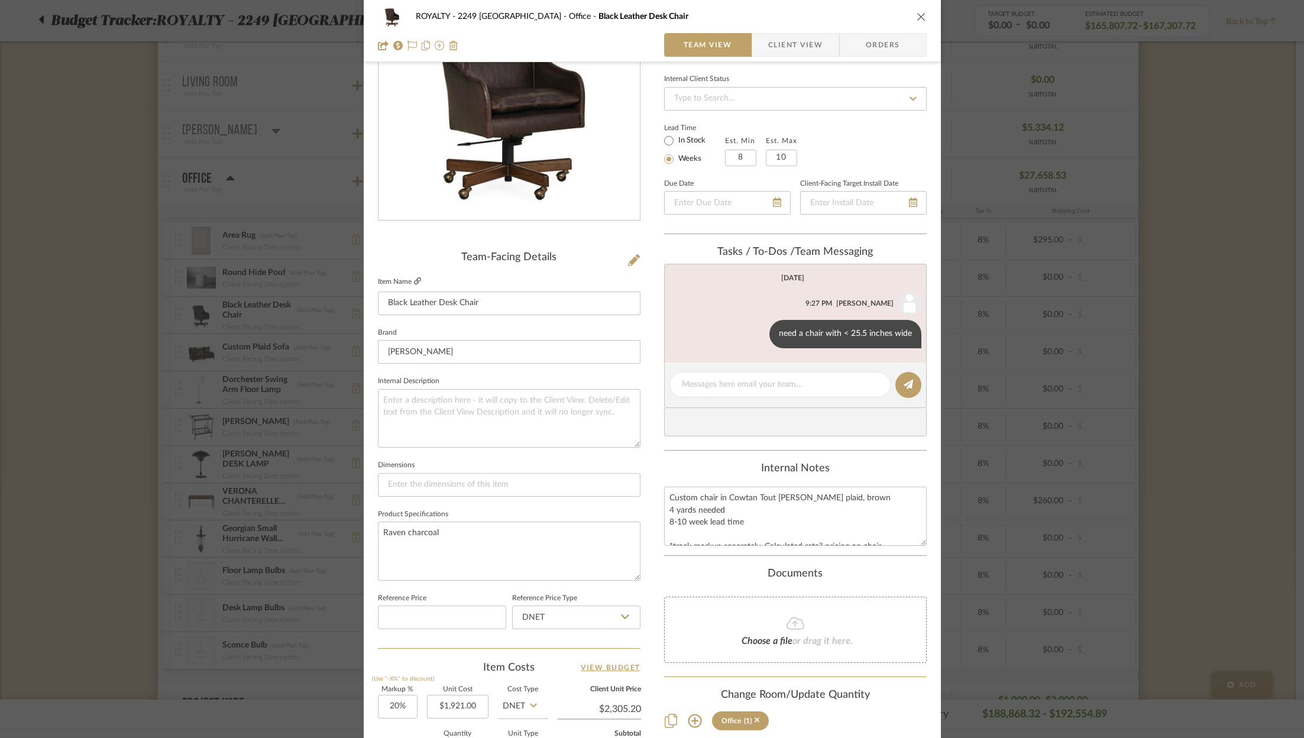
click at [414, 281] on icon at bounding box center [417, 280] width 7 height 7
click at [1108, 316] on div "ROYALTY - 2249 Yorkshire Office Black Leather Desk Chair Team View Client View …" at bounding box center [652, 369] width 1304 height 738
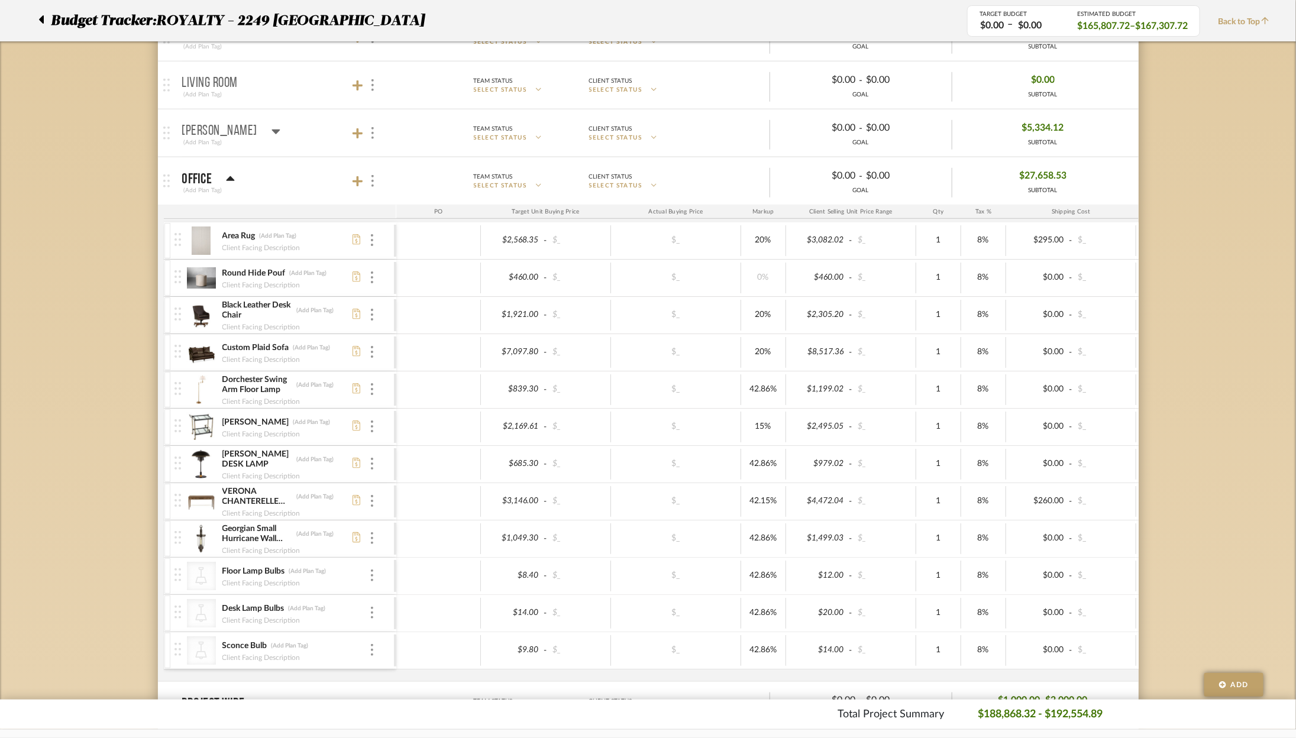
scroll to position [463, 0]
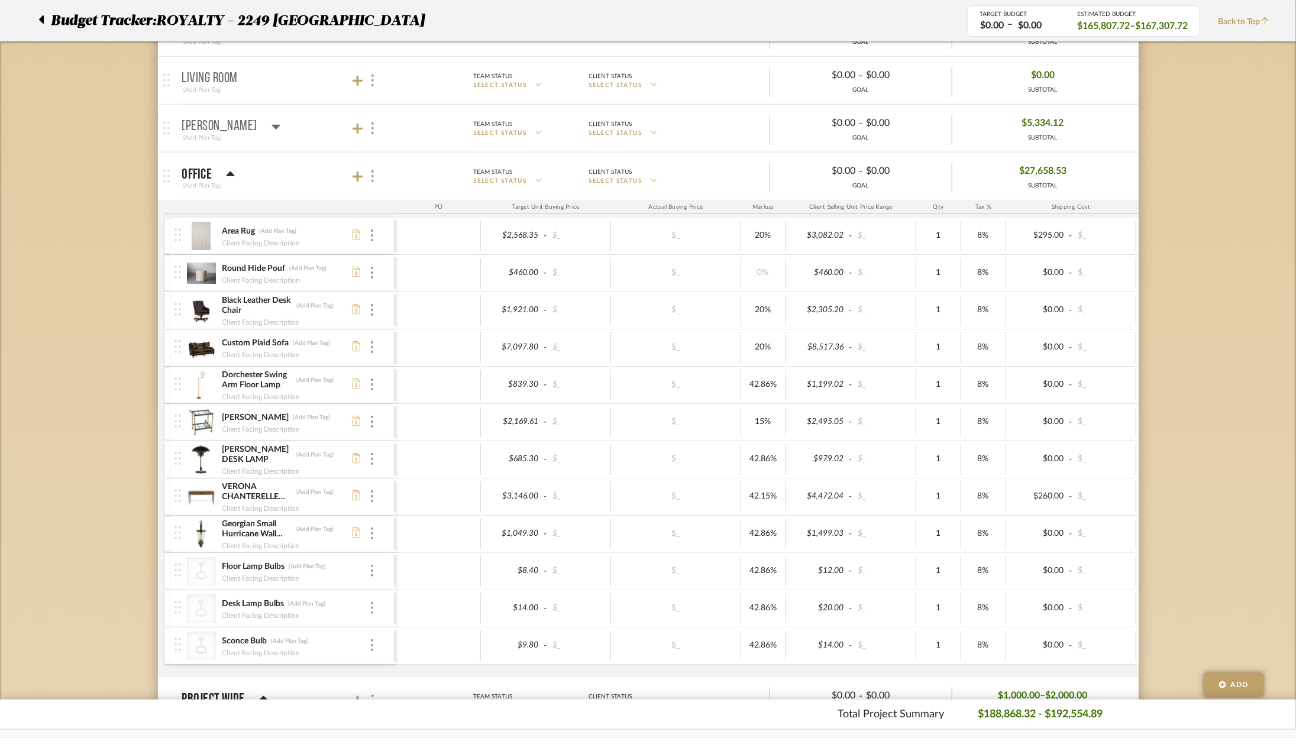
click at [199, 341] on img at bounding box center [201, 348] width 29 height 28
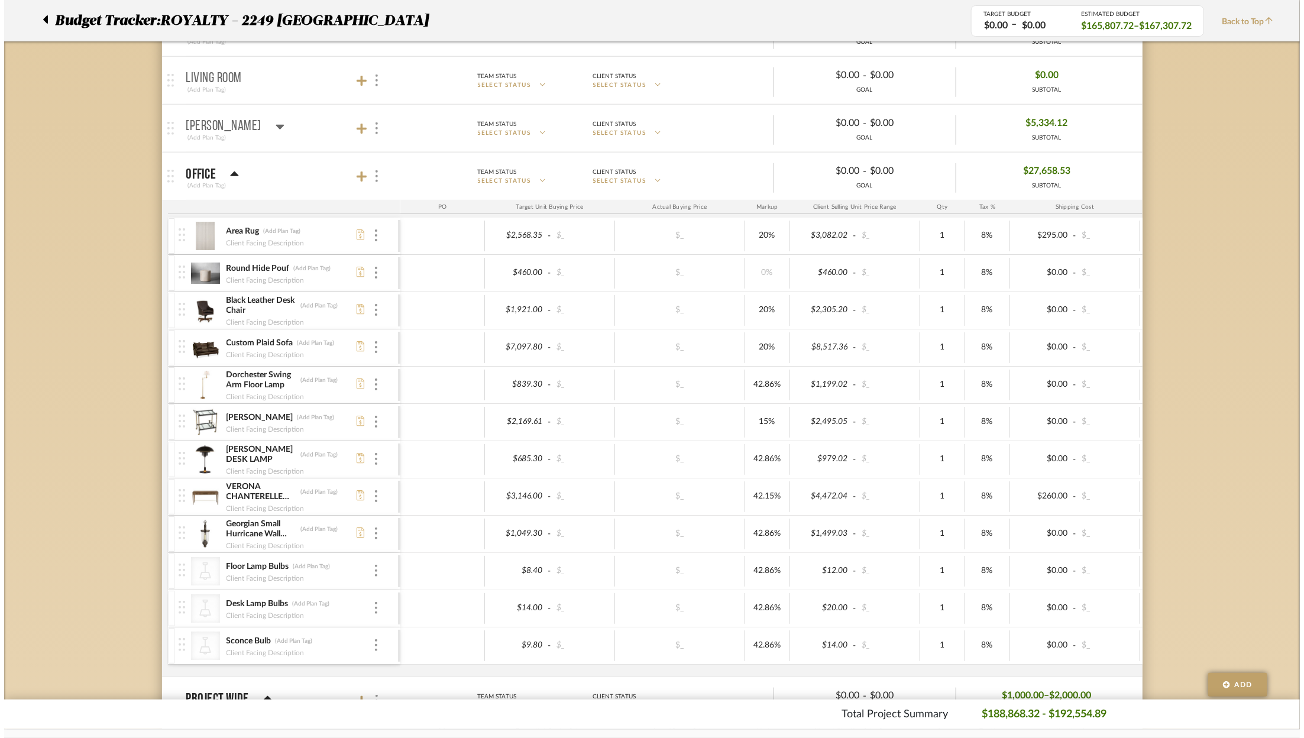
scroll to position [0, 0]
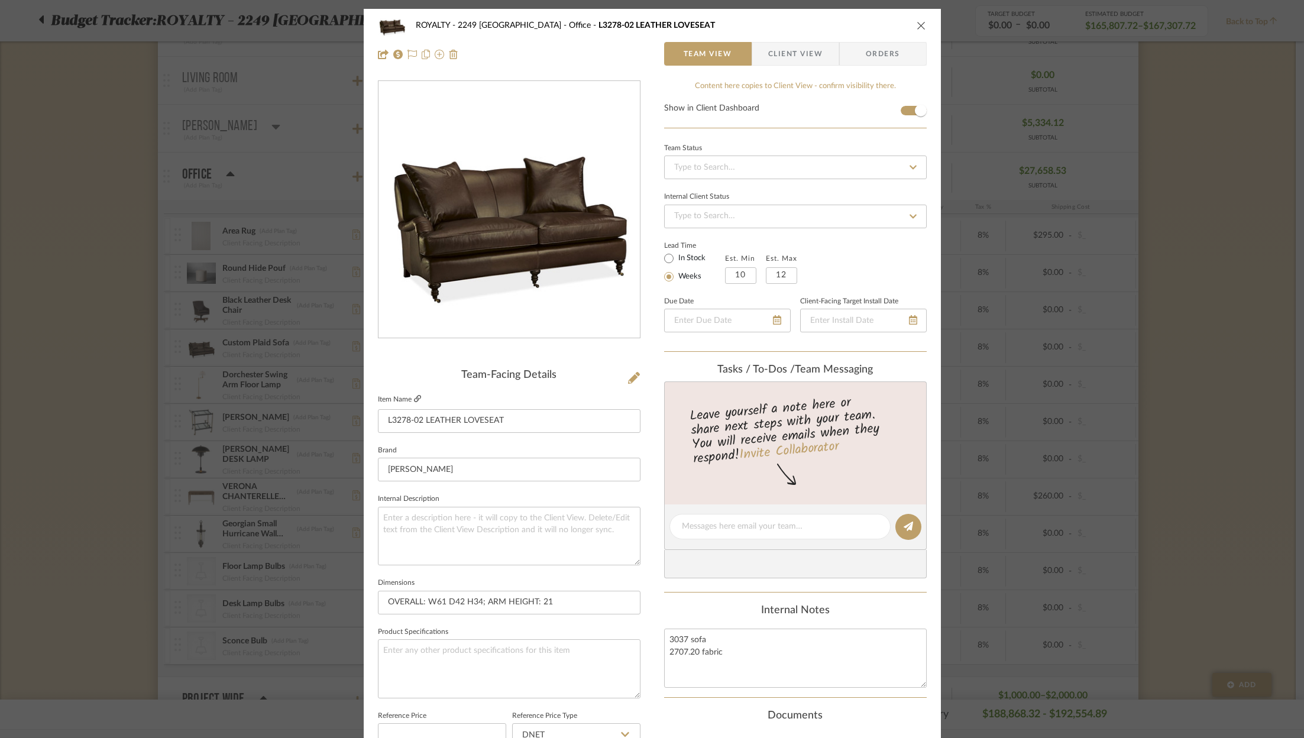
click at [415, 396] on icon at bounding box center [417, 398] width 7 height 7
click at [921, 20] on div "ROYALTY - 2249 Yorkshire Office L3278-02 LEATHER LOVESEAT" at bounding box center [652, 26] width 549 height 24
click at [82, 486] on div "ROYALTY - 2249 Yorkshire Office L3278-02 LEATHER LOVESEAT Team View Client View…" at bounding box center [652, 369] width 1304 height 738
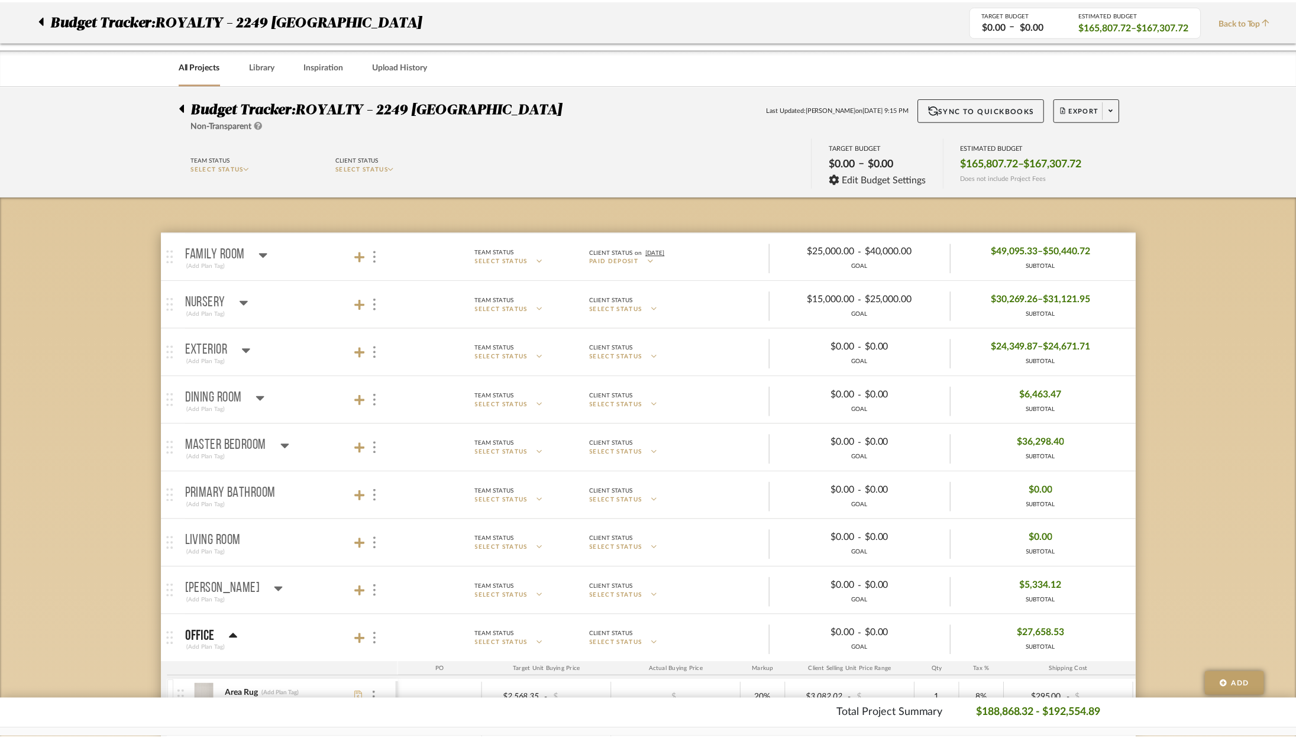
scroll to position [463, 0]
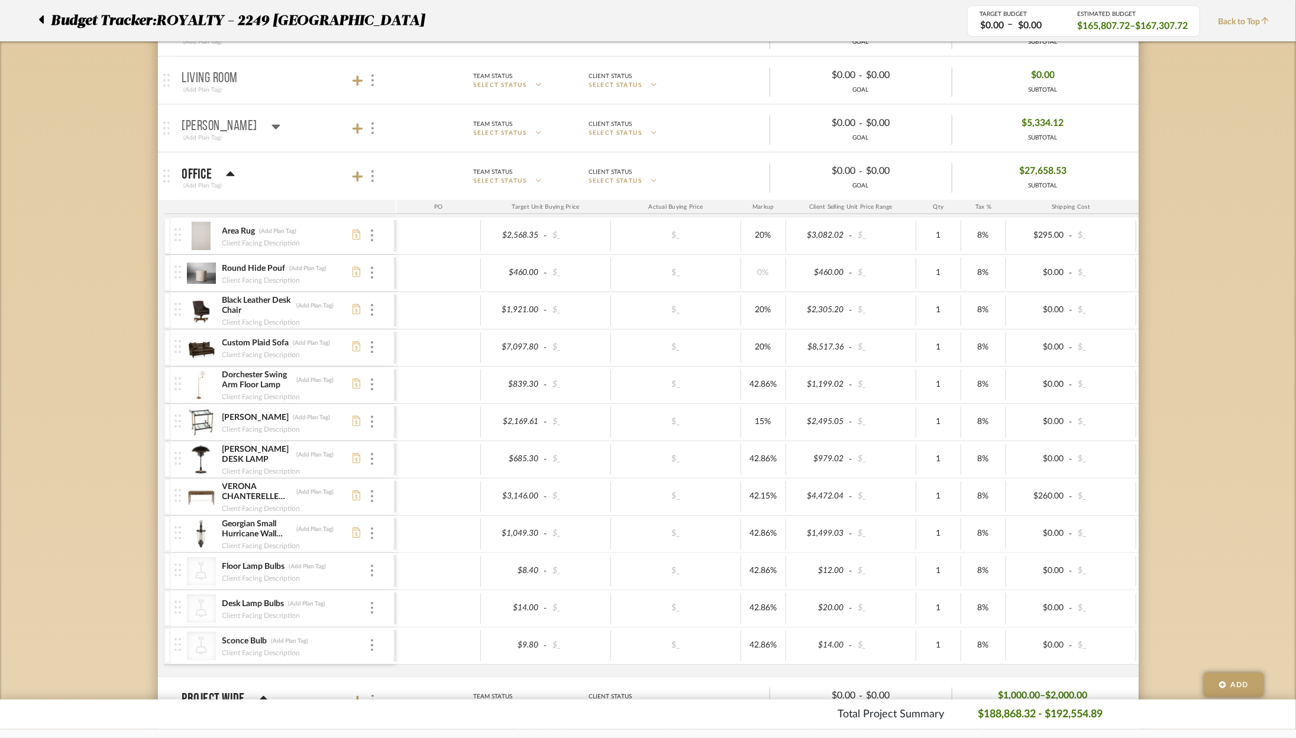
click at [202, 487] on img at bounding box center [201, 497] width 29 height 28
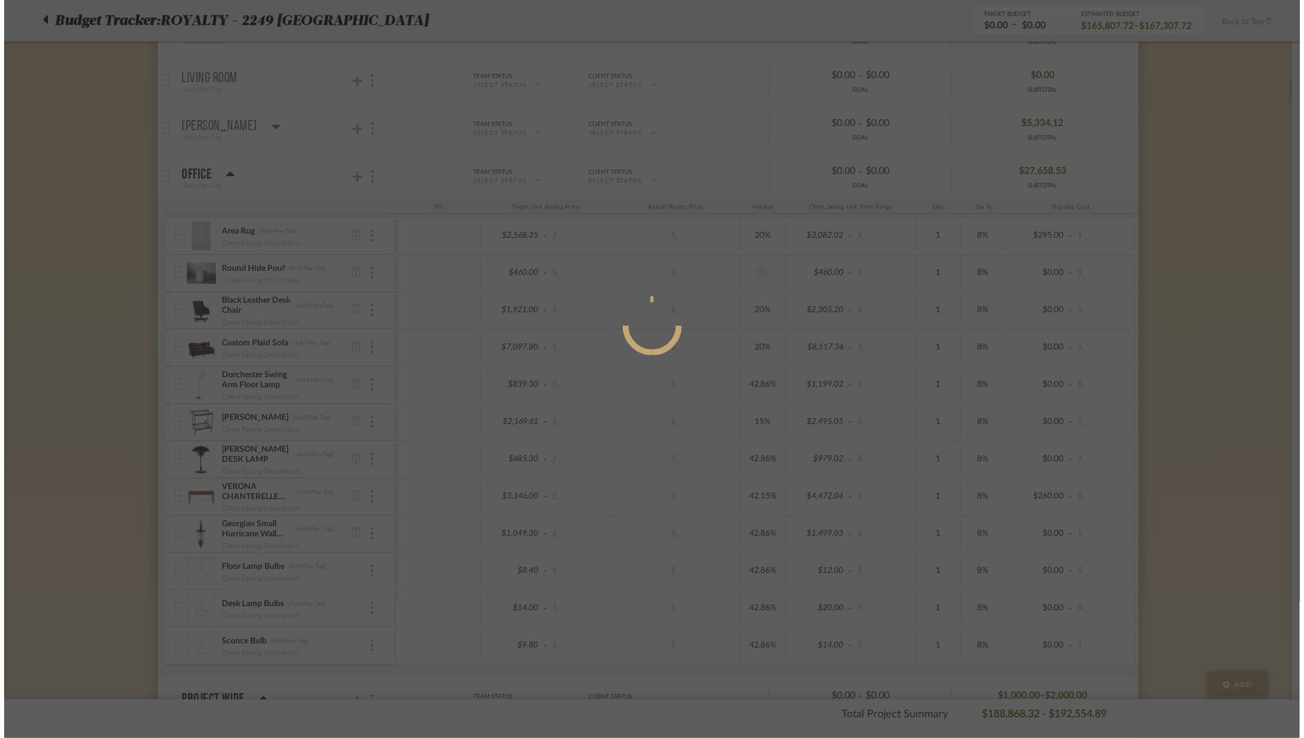
scroll to position [0, 0]
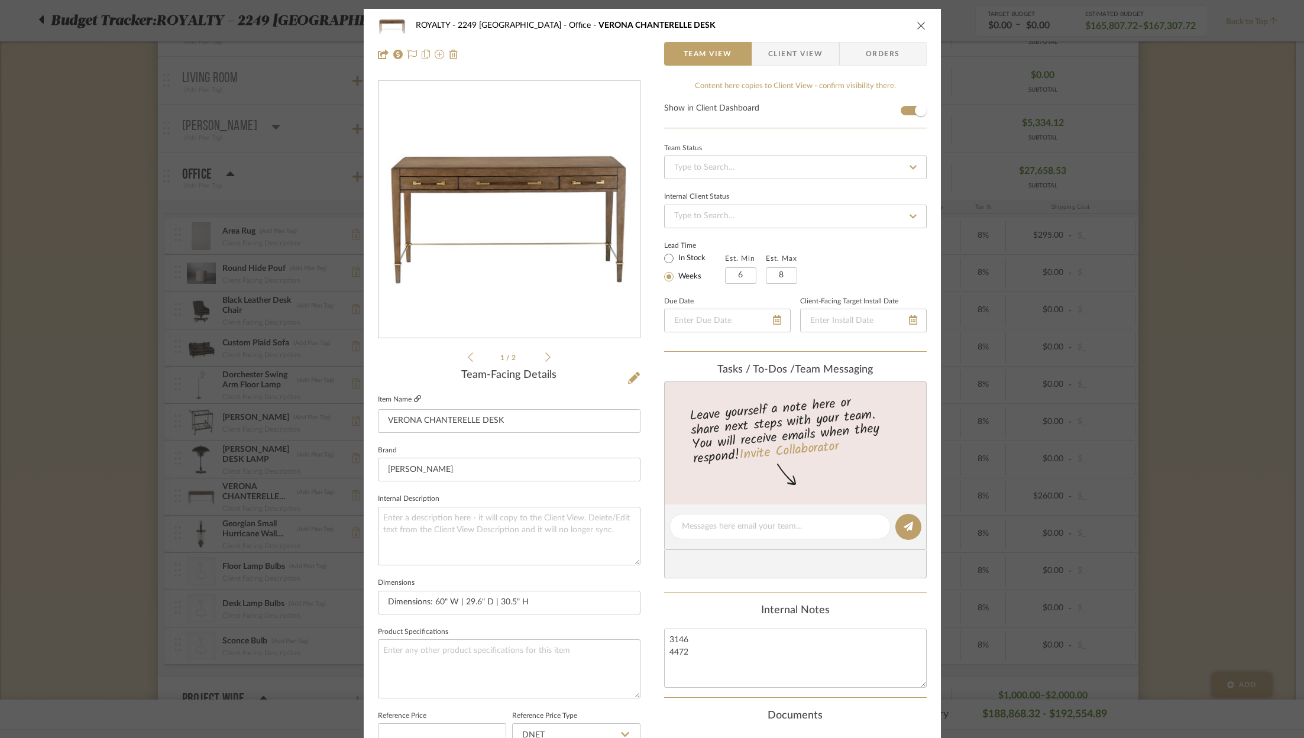
click at [414, 398] on icon at bounding box center [417, 398] width 7 height 7
click at [920, 29] on icon "close" at bounding box center [921, 25] width 9 height 9
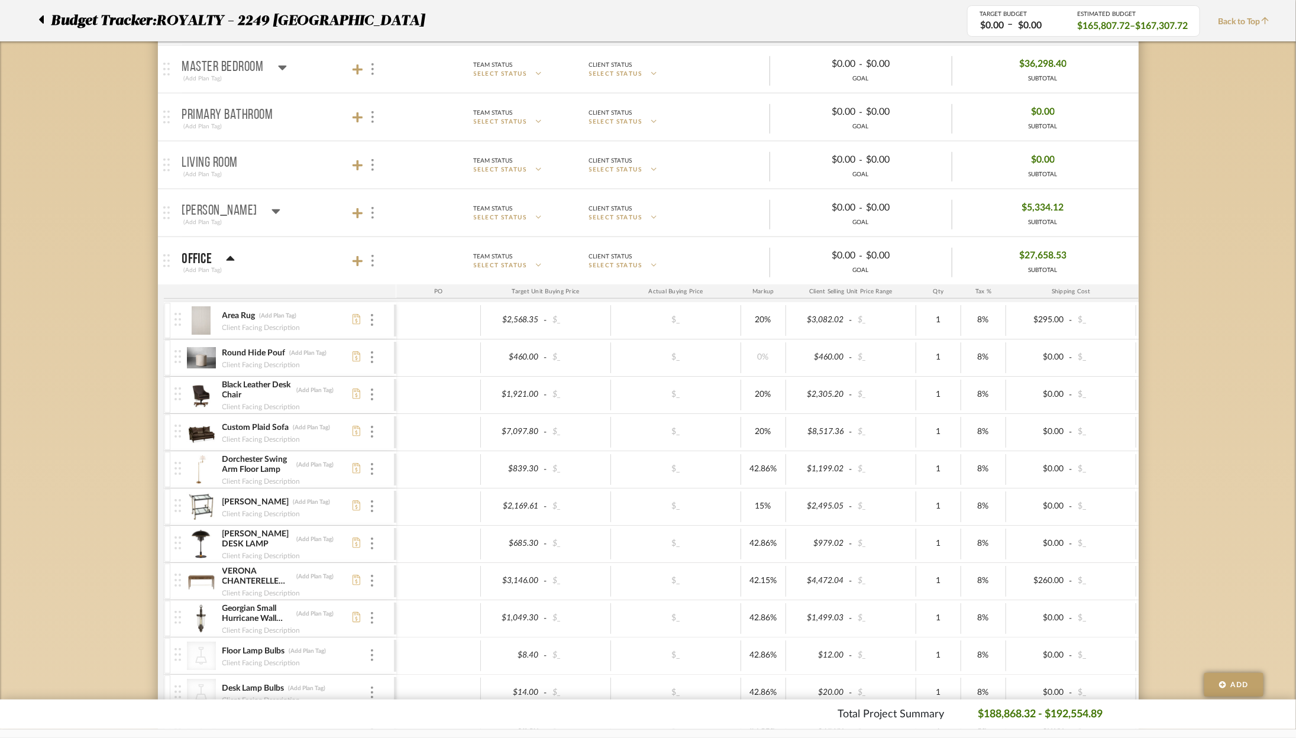
scroll to position [226, 0]
